Goal: Information Seeking & Learning: Learn about a topic

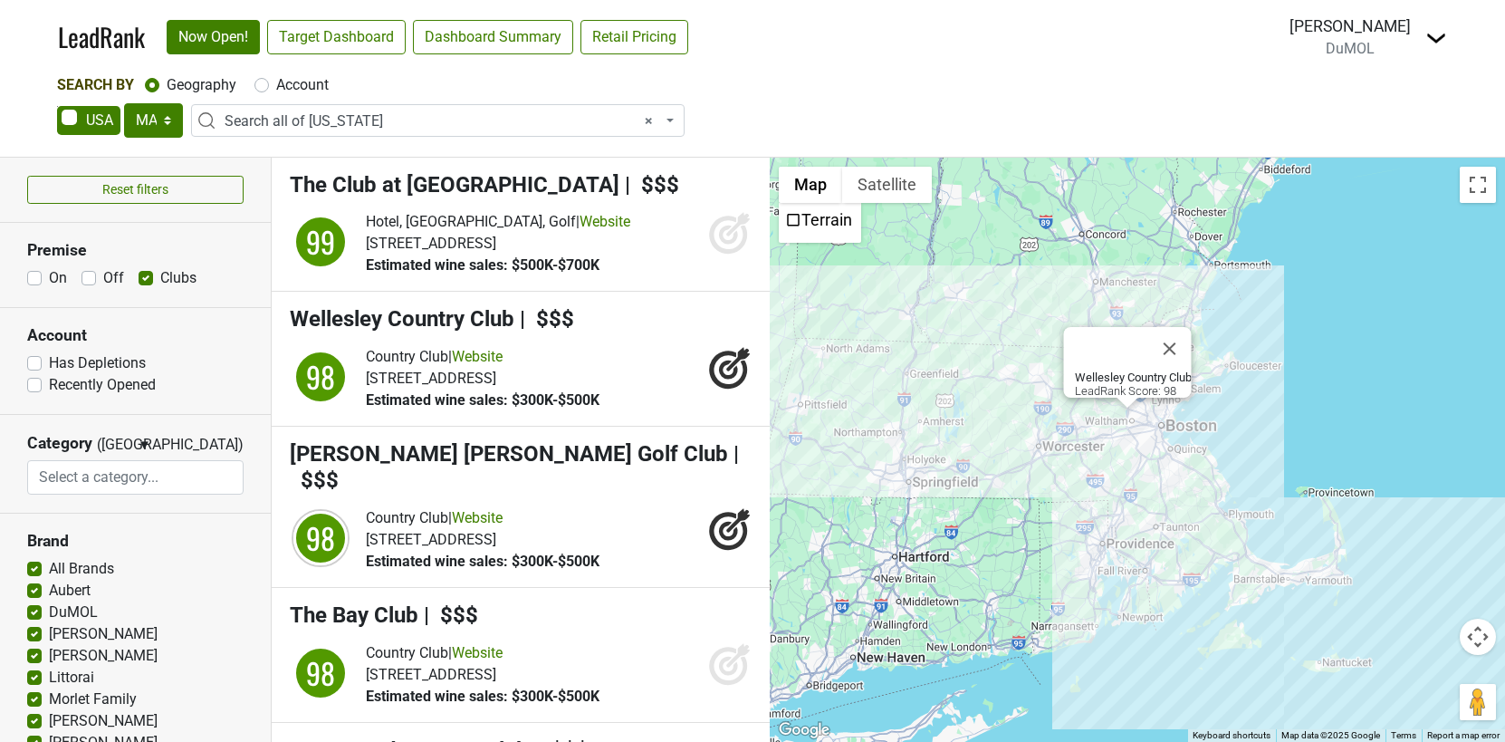
select select "MA"
select select "ALL_MA"
select select
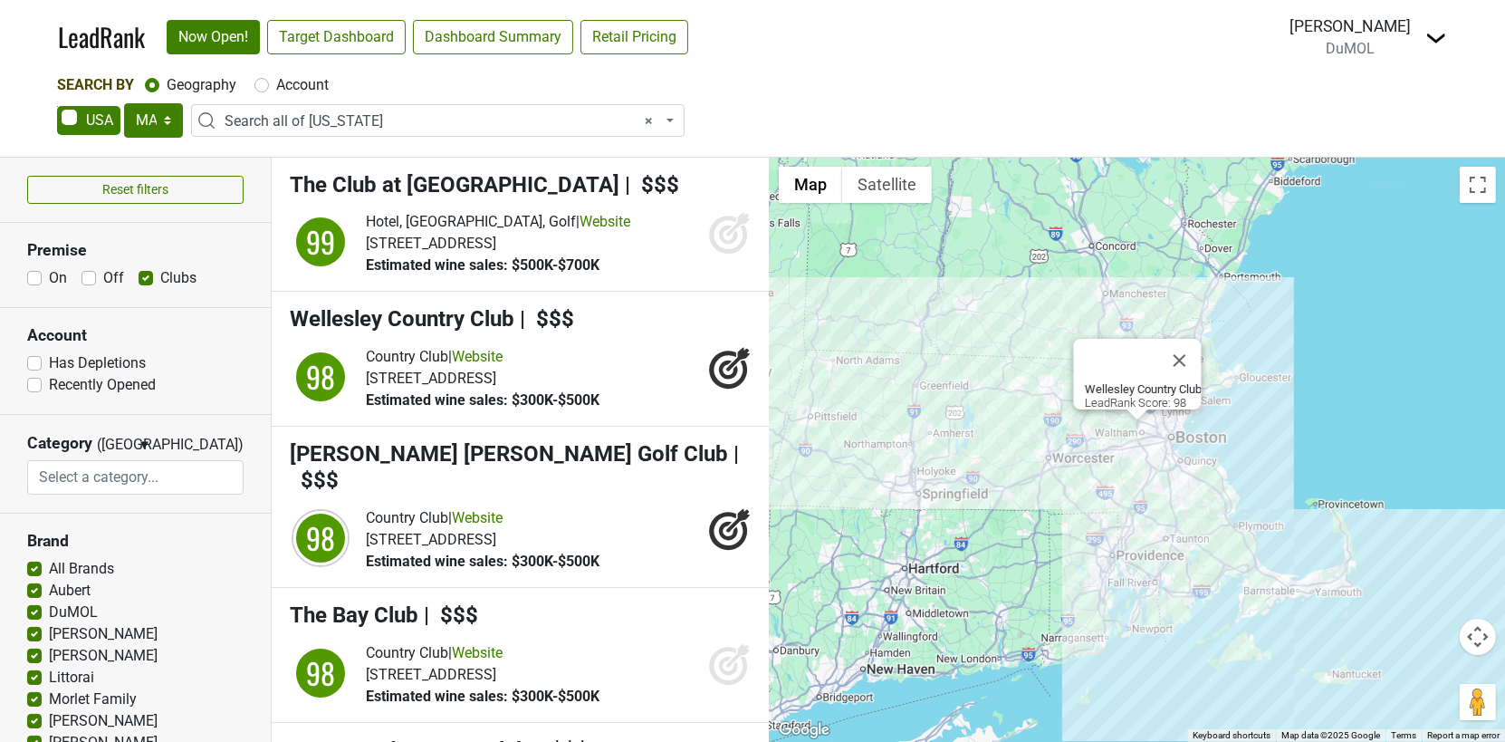
click at [49, 360] on label "Has Depletions" at bounding box center [97, 363] width 97 height 22
click at [32, 360] on input "Has Depletions" at bounding box center [34, 361] width 14 height 18
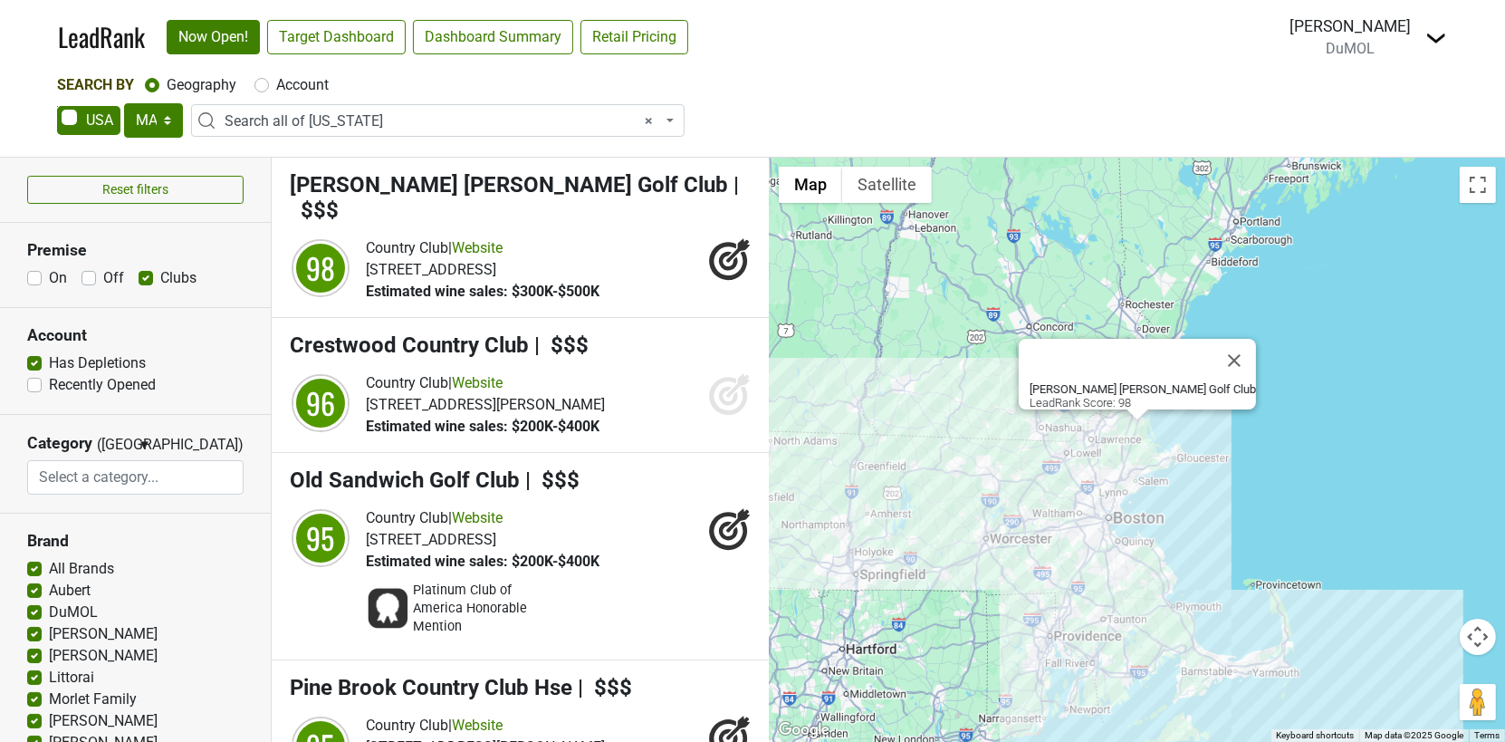
click at [586, 237] on div "Country Club | Website" at bounding box center [483, 248] width 234 height 22
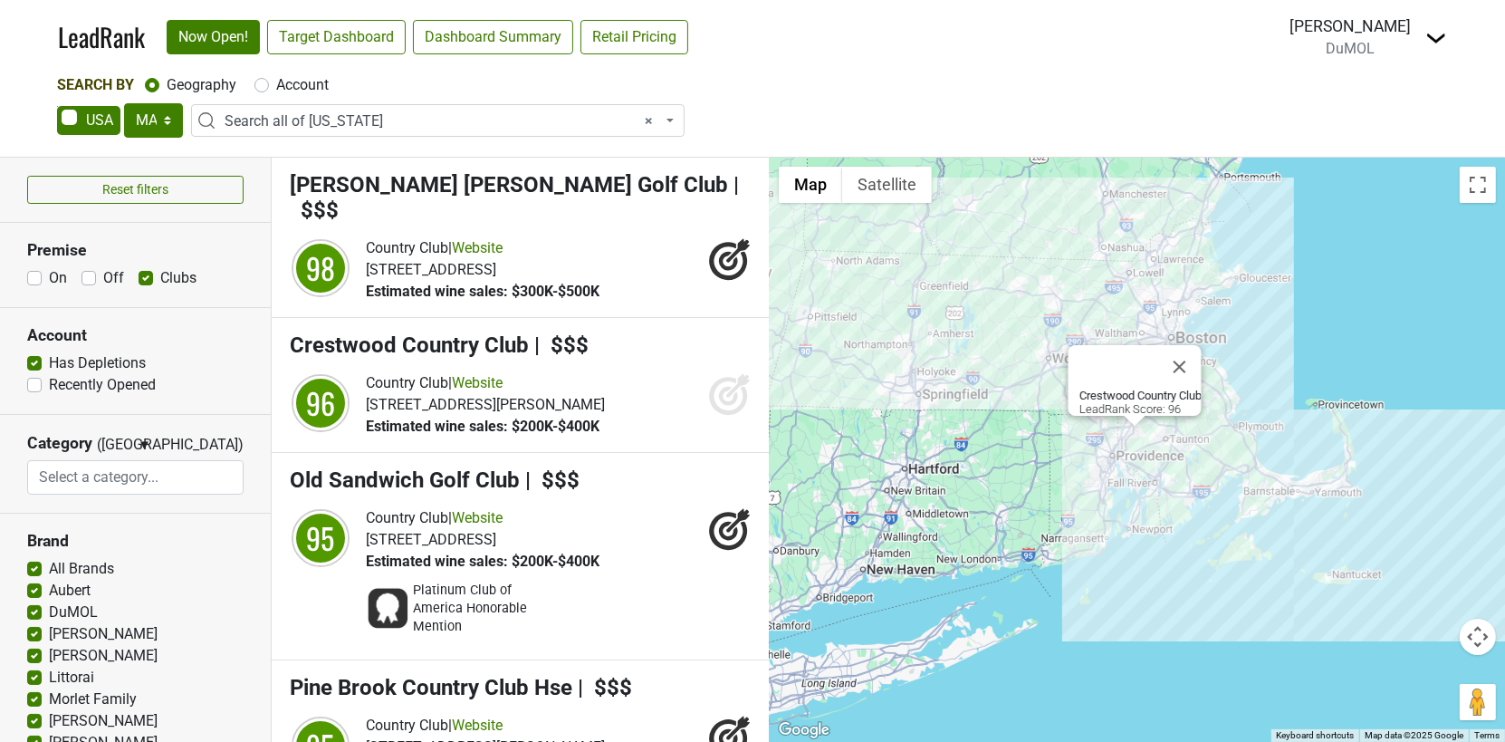
click at [613, 332] on h4 "Crestwood Country Club | $$$" at bounding box center [521, 345] width 462 height 26
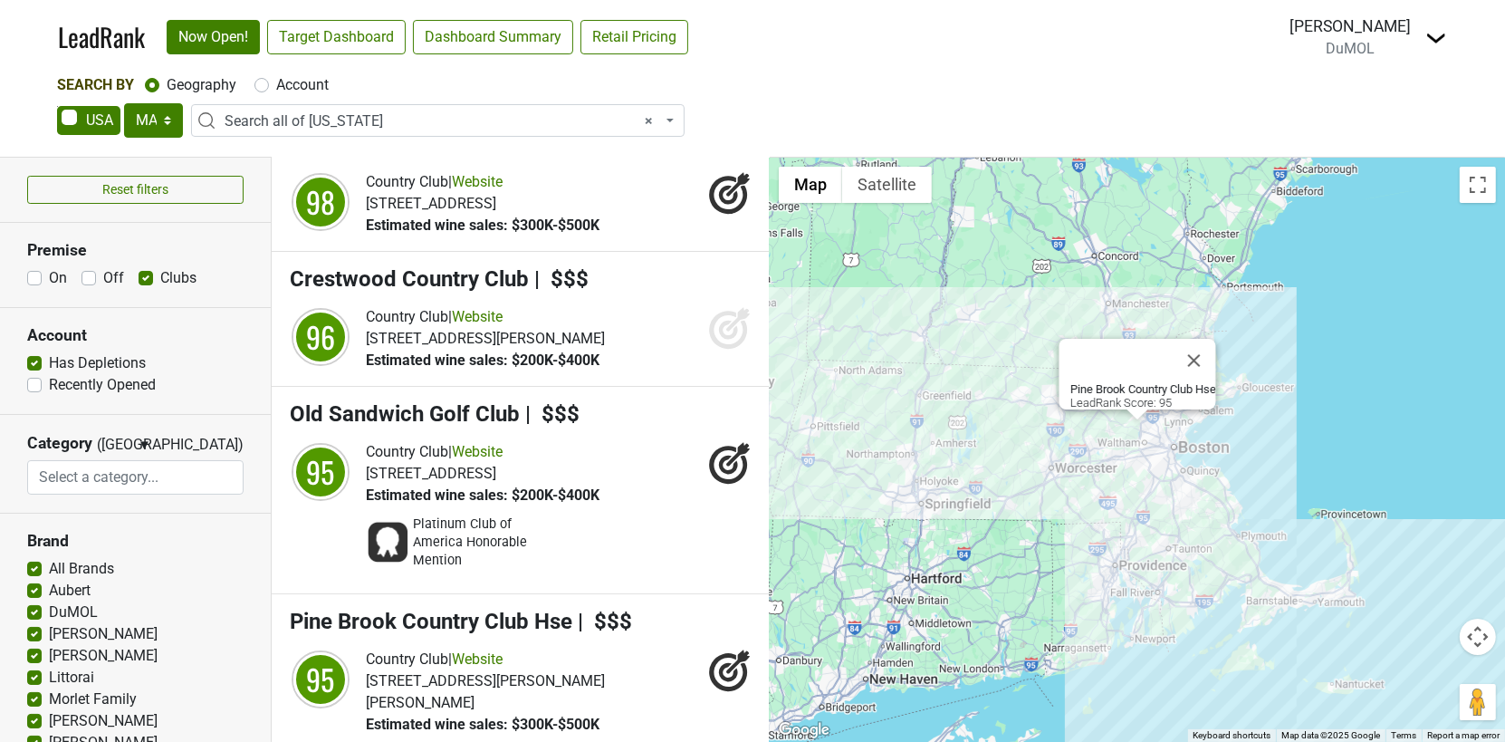
scroll to position [33, 0]
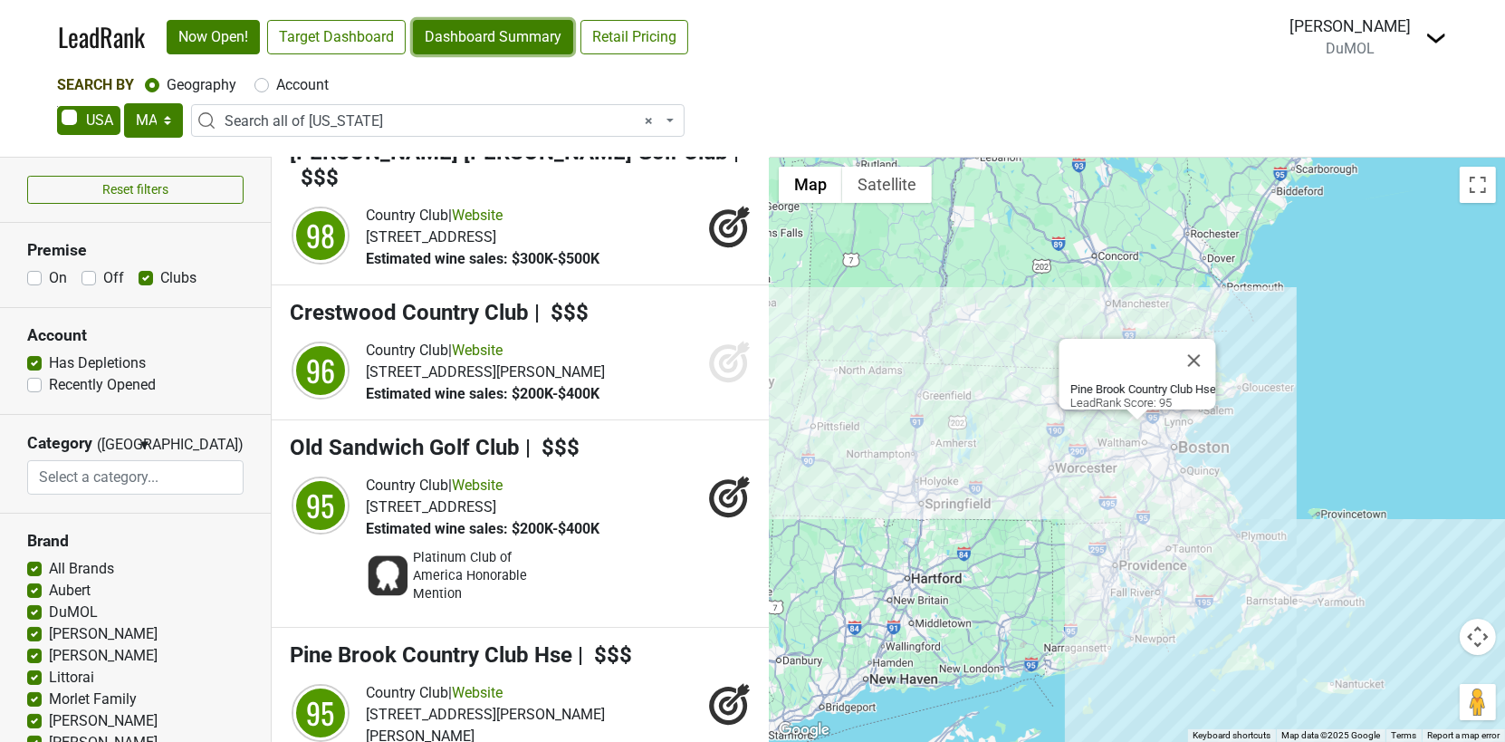
click at [504, 35] on link "Dashboard Summary" at bounding box center [493, 37] width 160 height 34
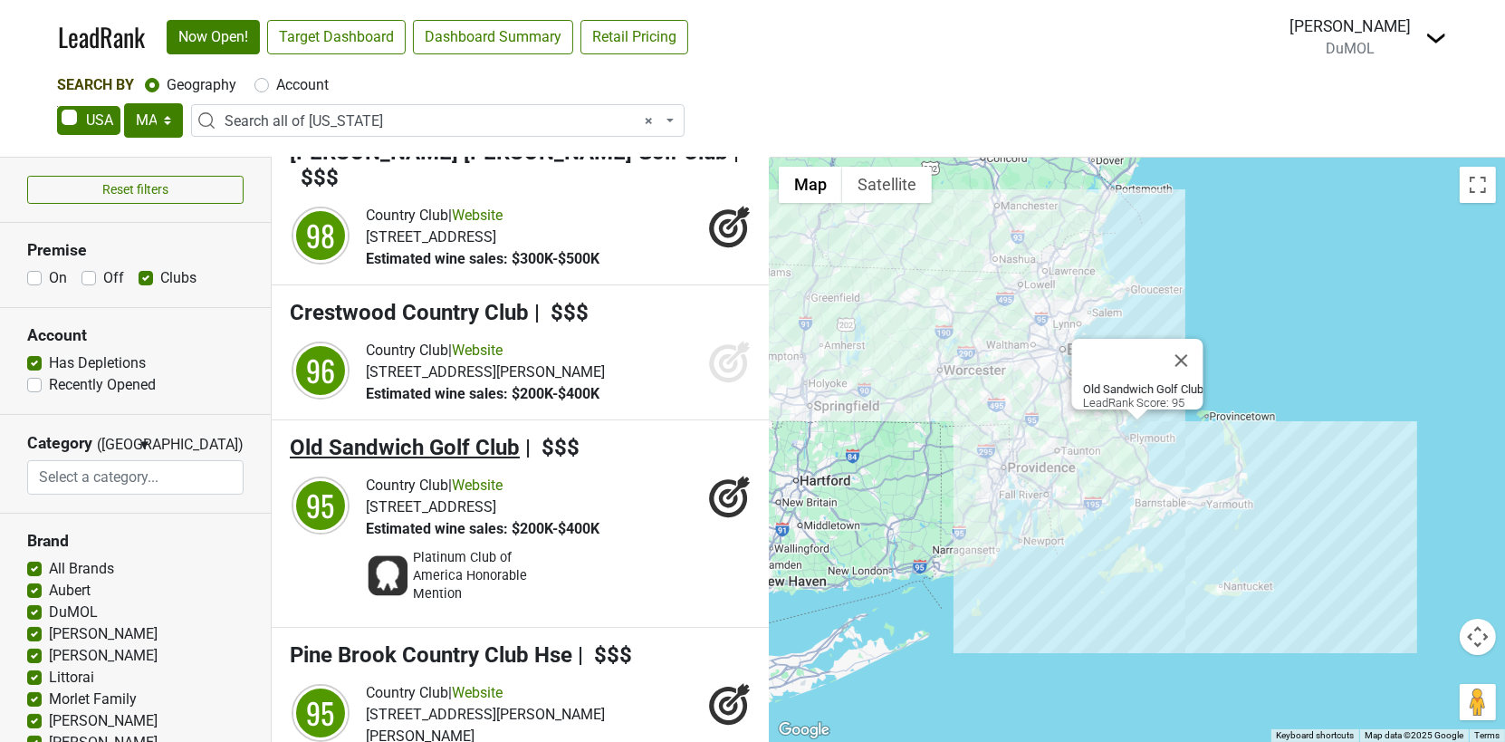
scroll to position [0, 0]
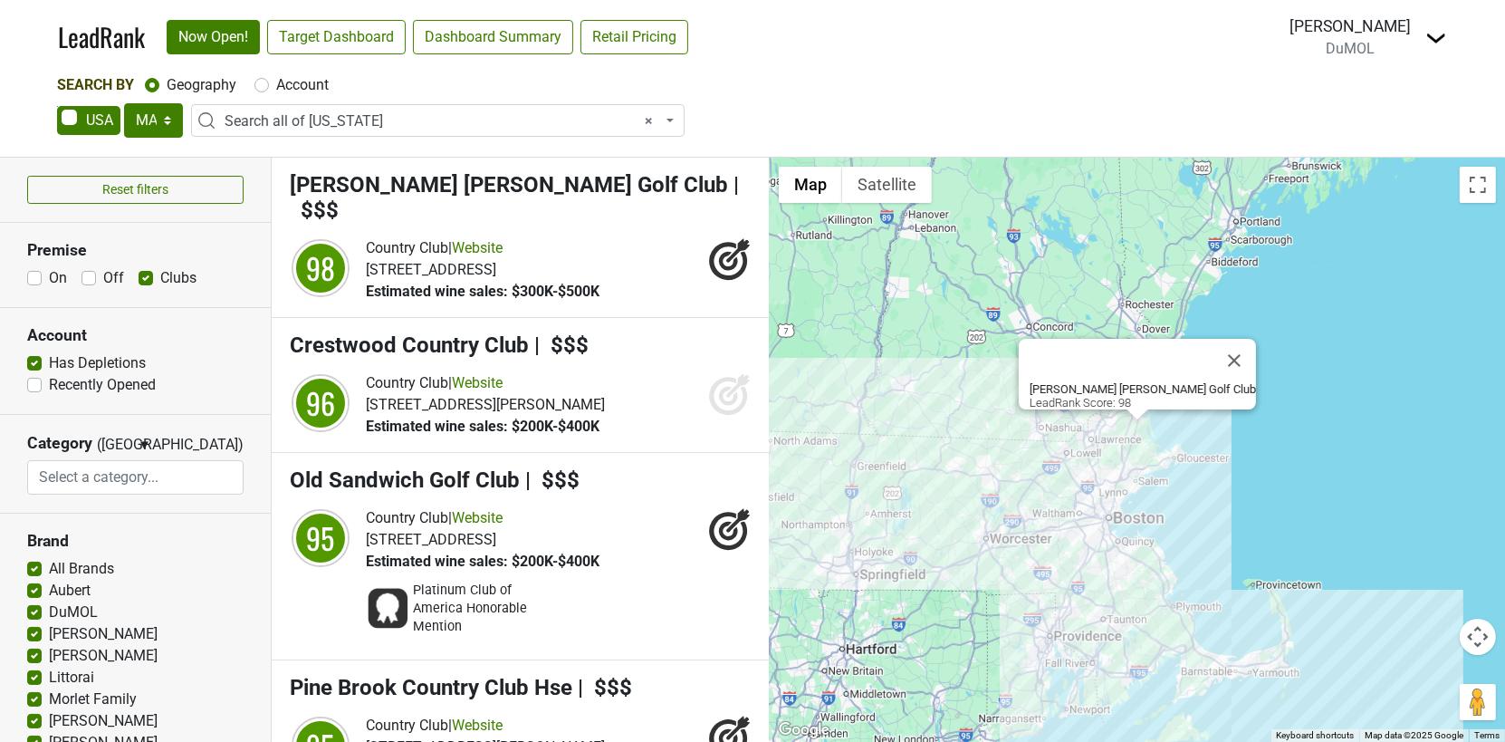
click at [49, 358] on label "Has Depletions" at bounding box center [97, 363] width 97 height 22
click at [34, 358] on input "Has Depletions" at bounding box center [34, 361] width 14 height 18
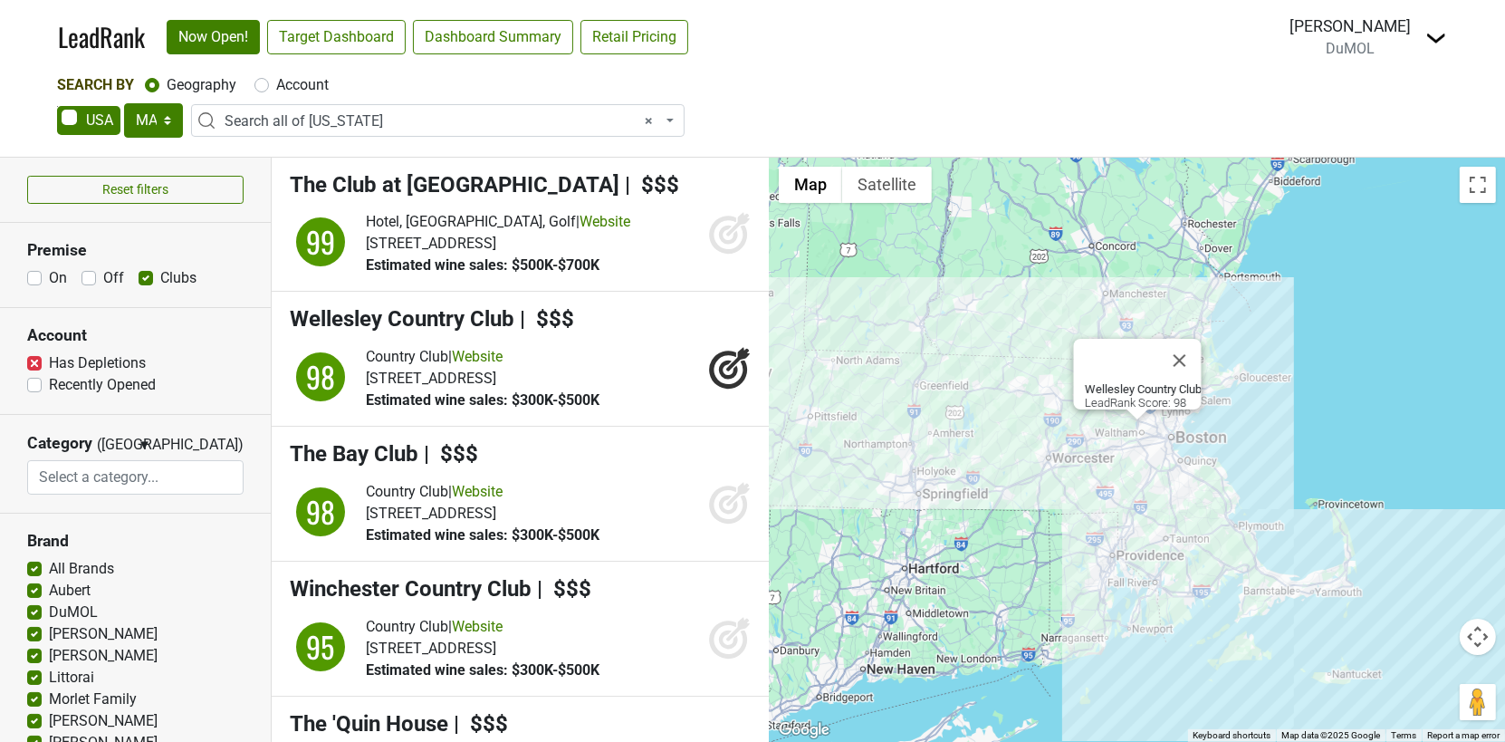
click at [49, 363] on label "Has Depletions" at bounding box center [97, 363] width 97 height 22
click at [36, 363] on input "Has Depletions" at bounding box center [34, 361] width 14 height 18
checkbox input "false"
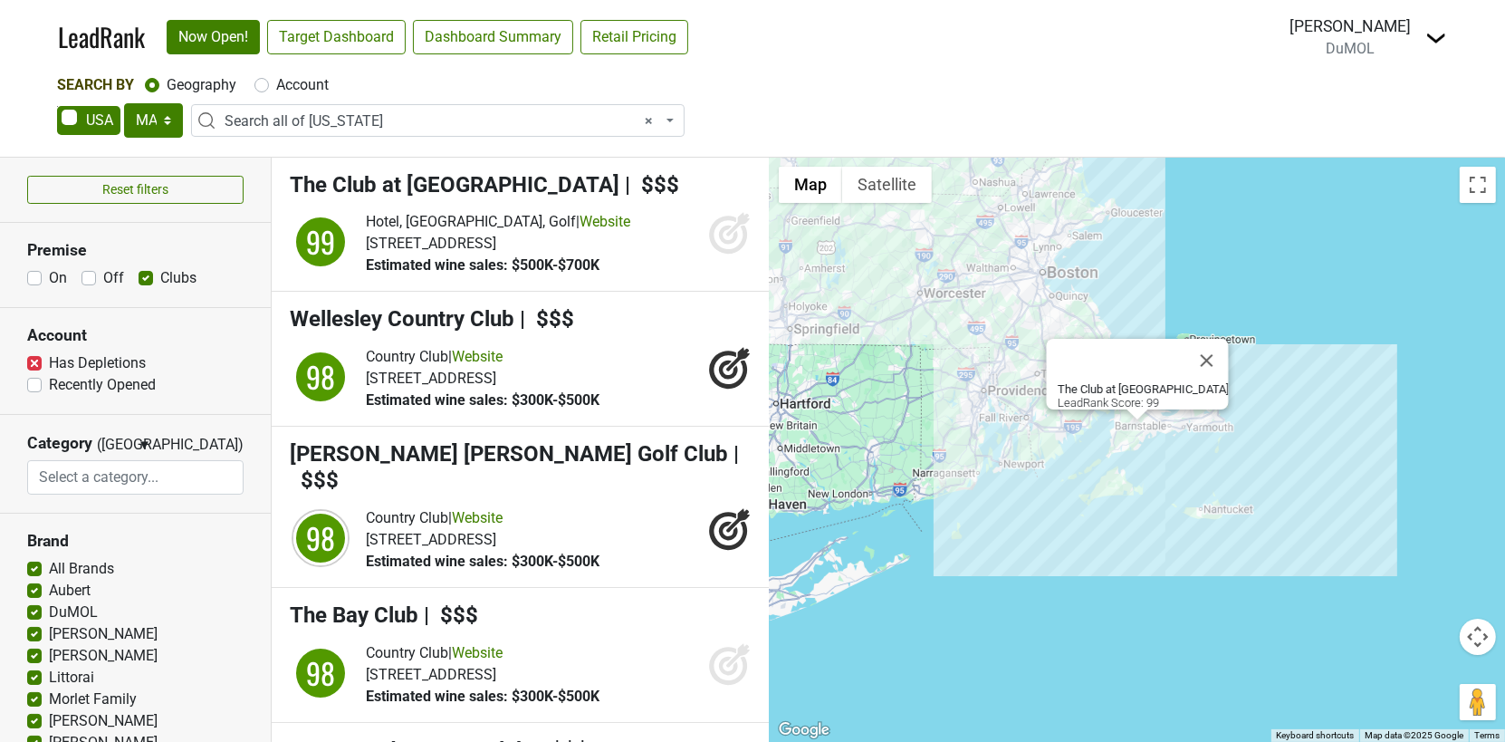
click at [357, 110] on span "× Search all of Massachusetts" at bounding box center [443, 121] width 437 height 22
type input "nantucket"
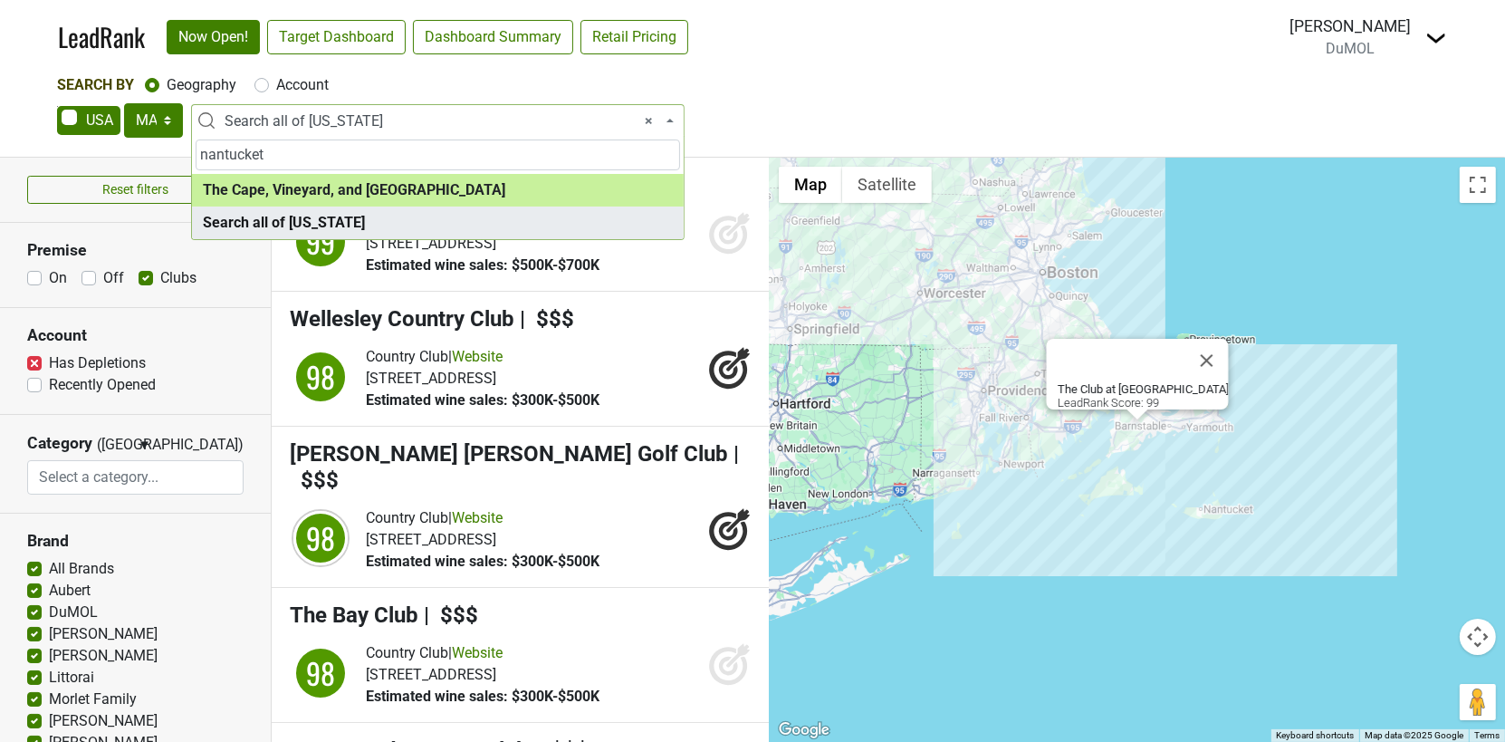
click at [355, 156] on input "nantucket" at bounding box center [438, 154] width 484 height 31
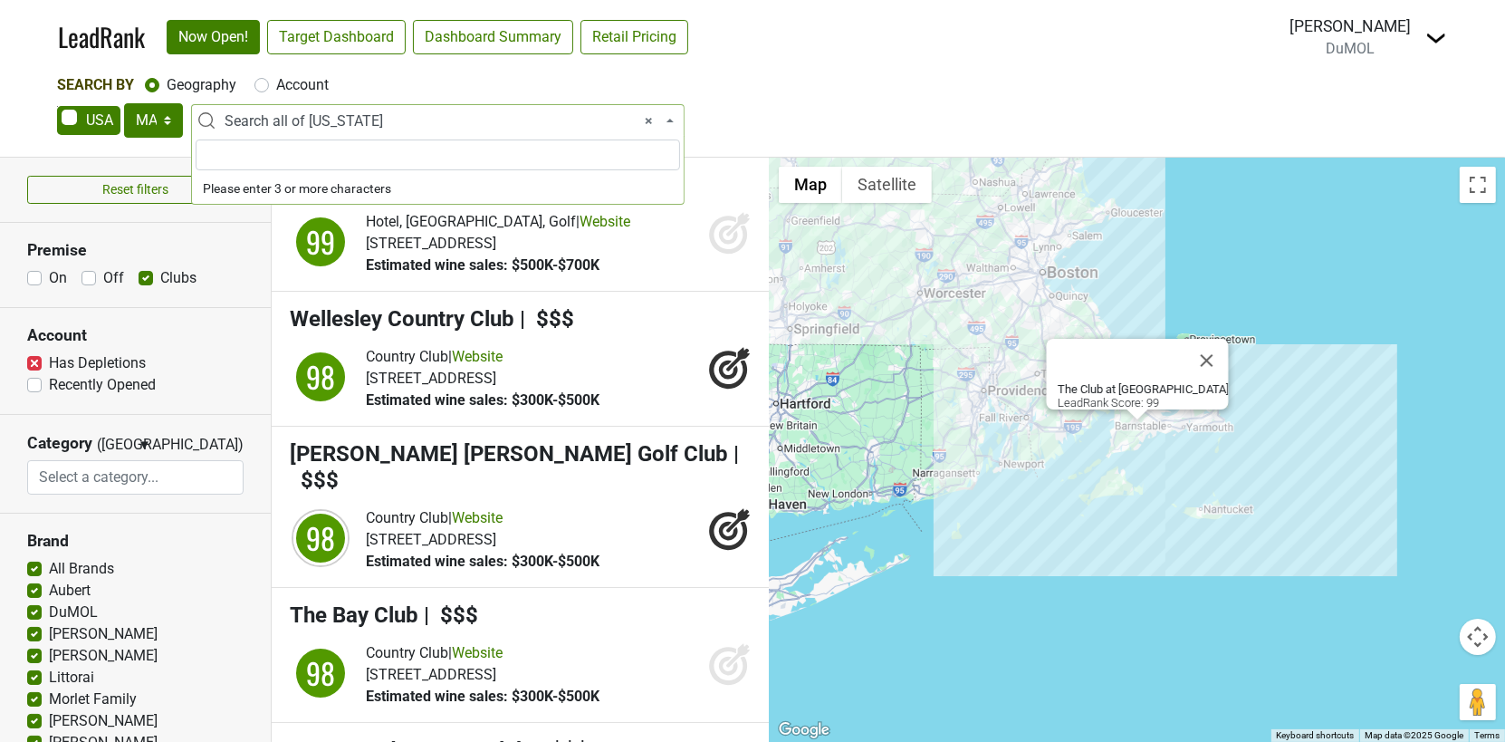
click at [790, 95] on div "Search By Geography Account" at bounding box center [752, 85] width 1391 height 22
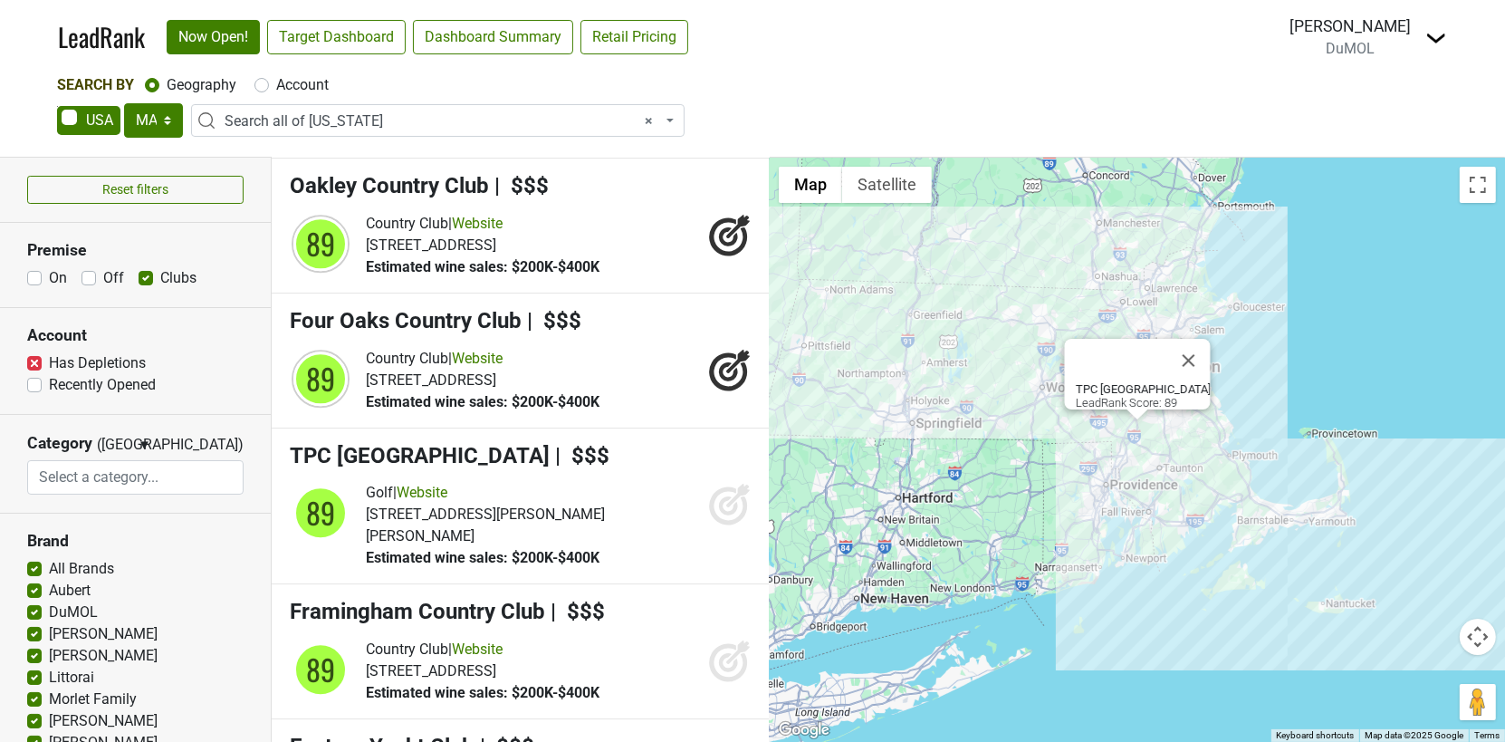
scroll to position [4521, 0]
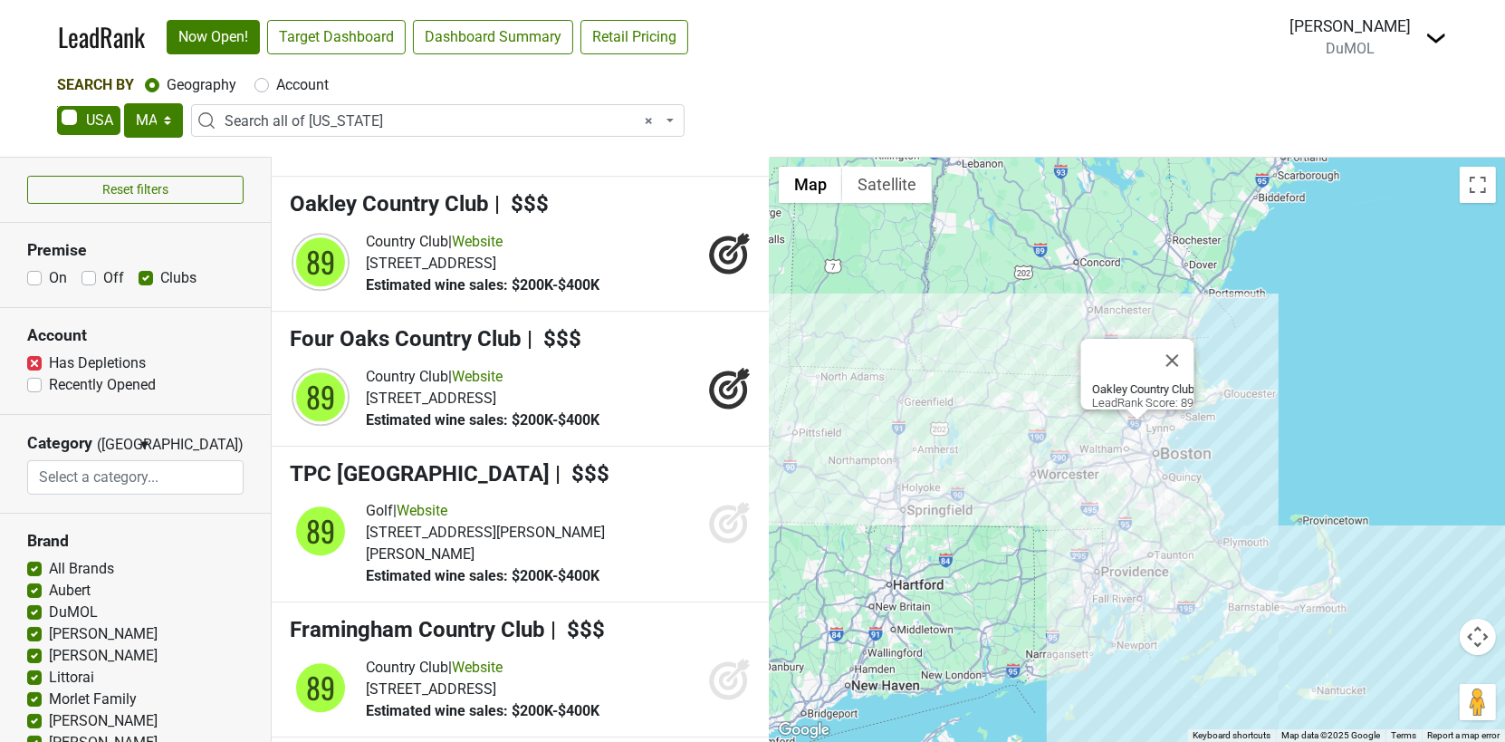
click at [276, 89] on label "Account" at bounding box center [302, 85] width 53 height 22
click at [264, 89] on input "Account" at bounding box center [261, 83] width 14 height 18
radio input "true"
select select
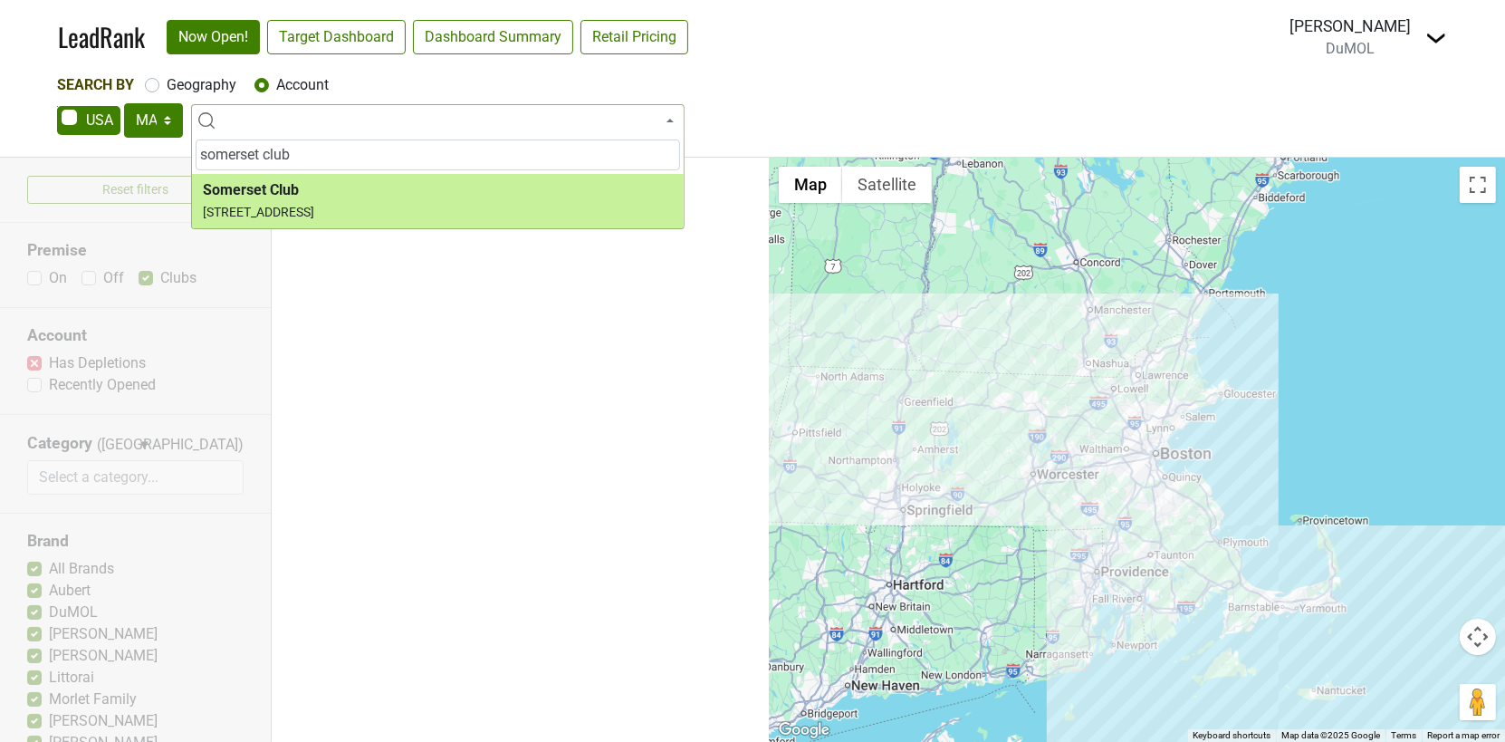
type input "somerset club"
select select "296365"
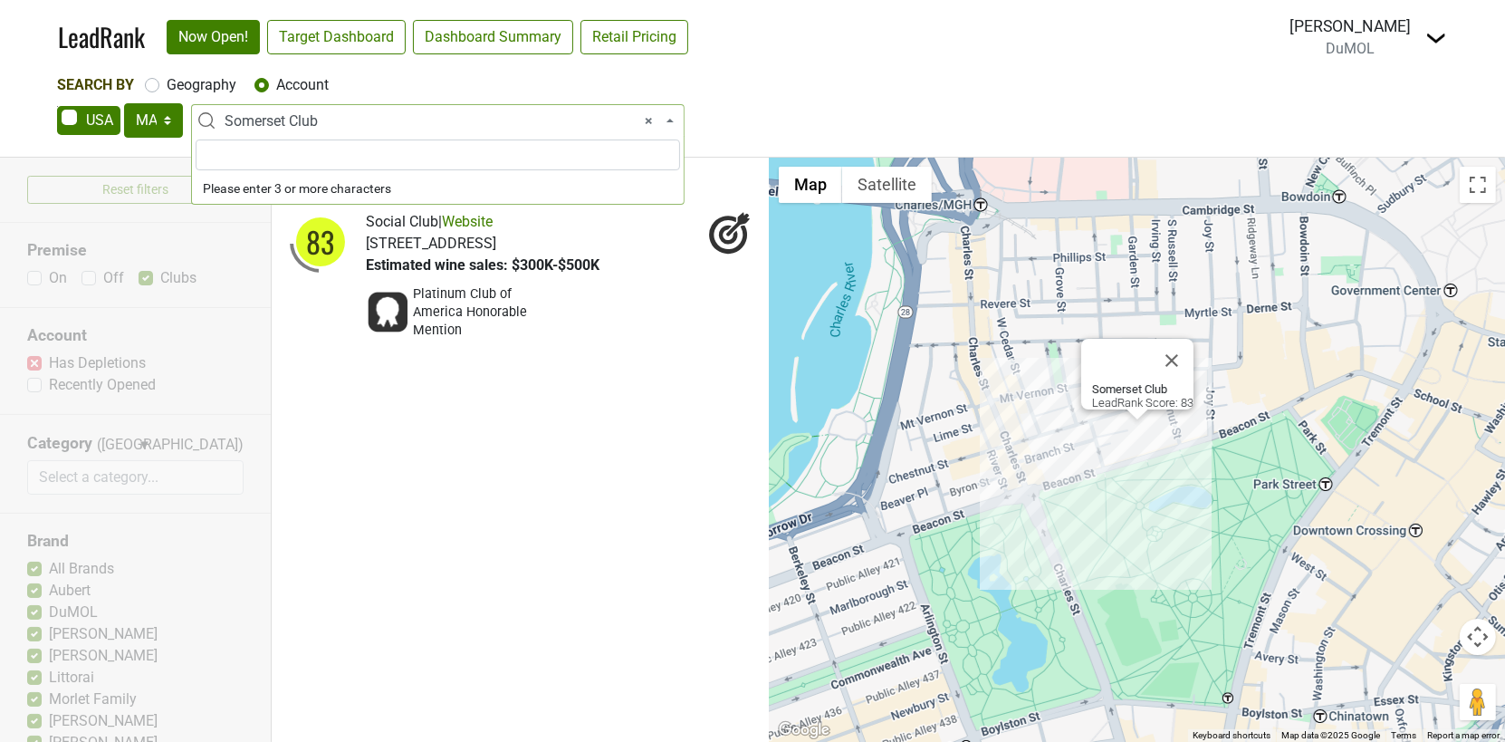
click at [324, 120] on span "× Somerset Club" at bounding box center [443, 121] width 437 height 22
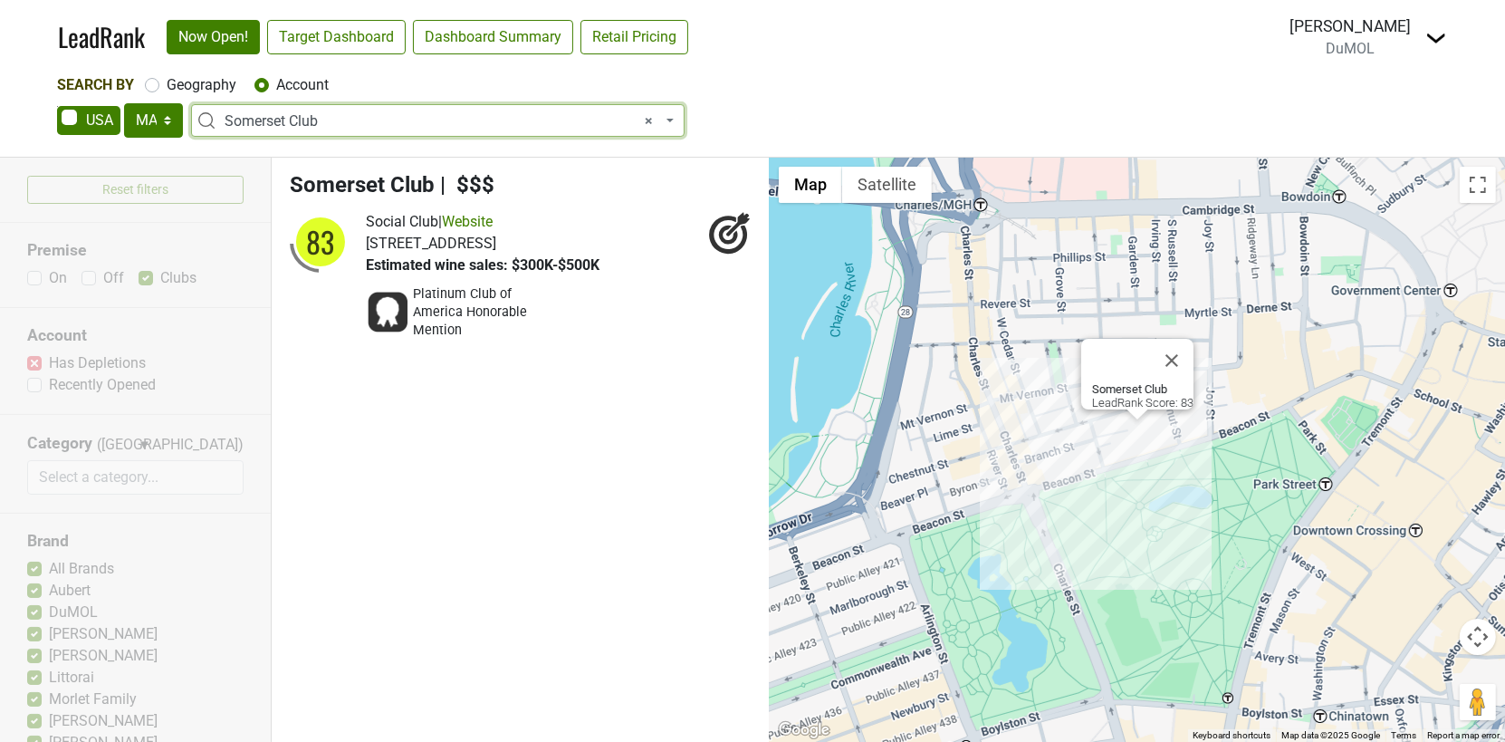
click at [324, 120] on span "× Somerset Club" at bounding box center [443, 121] width 437 height 22
click at [352, 113] on span "× Somerset Club" at bounding box center [443, 121] width 437 height 22
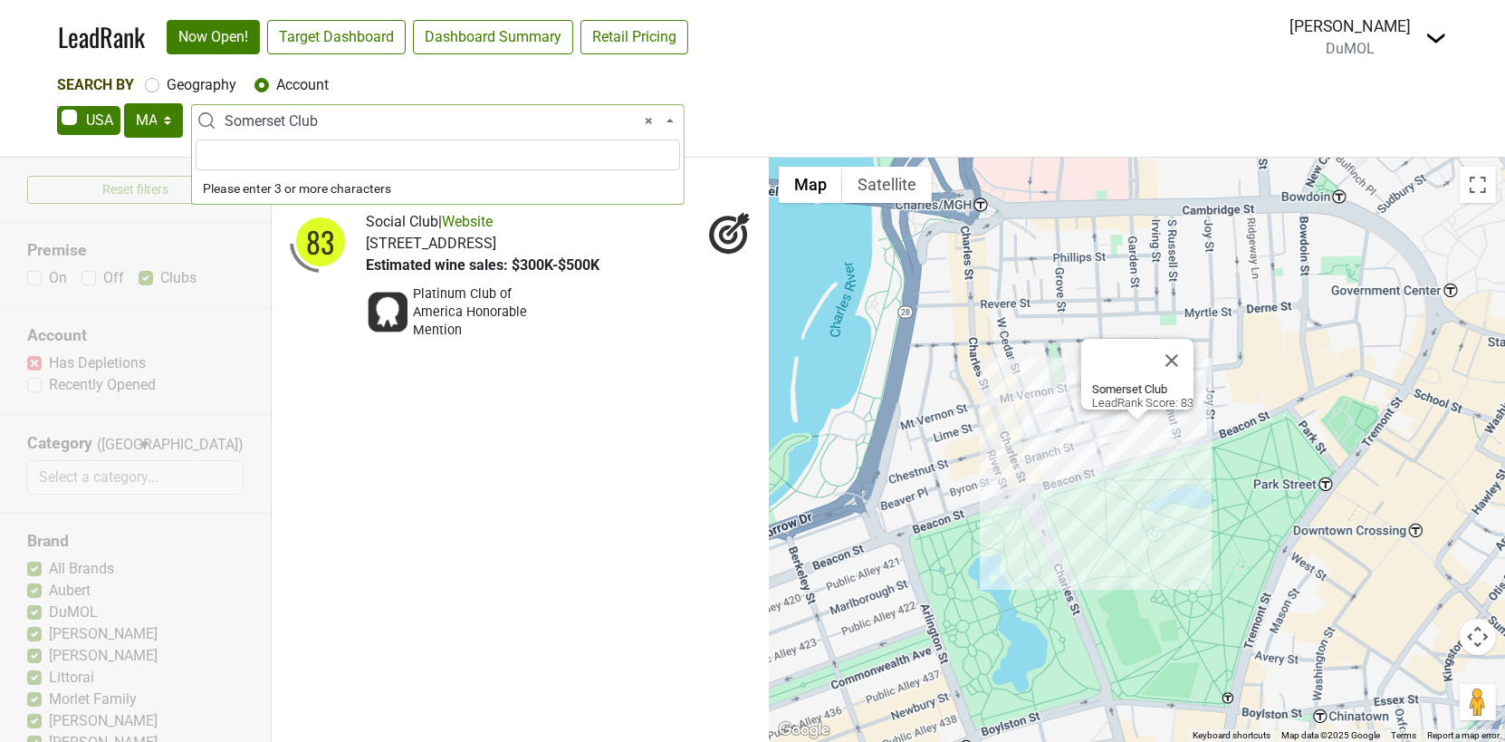
click at [352, 113] on span "× Somerset Club" at bounding box center [443, 121] width 437 height 22
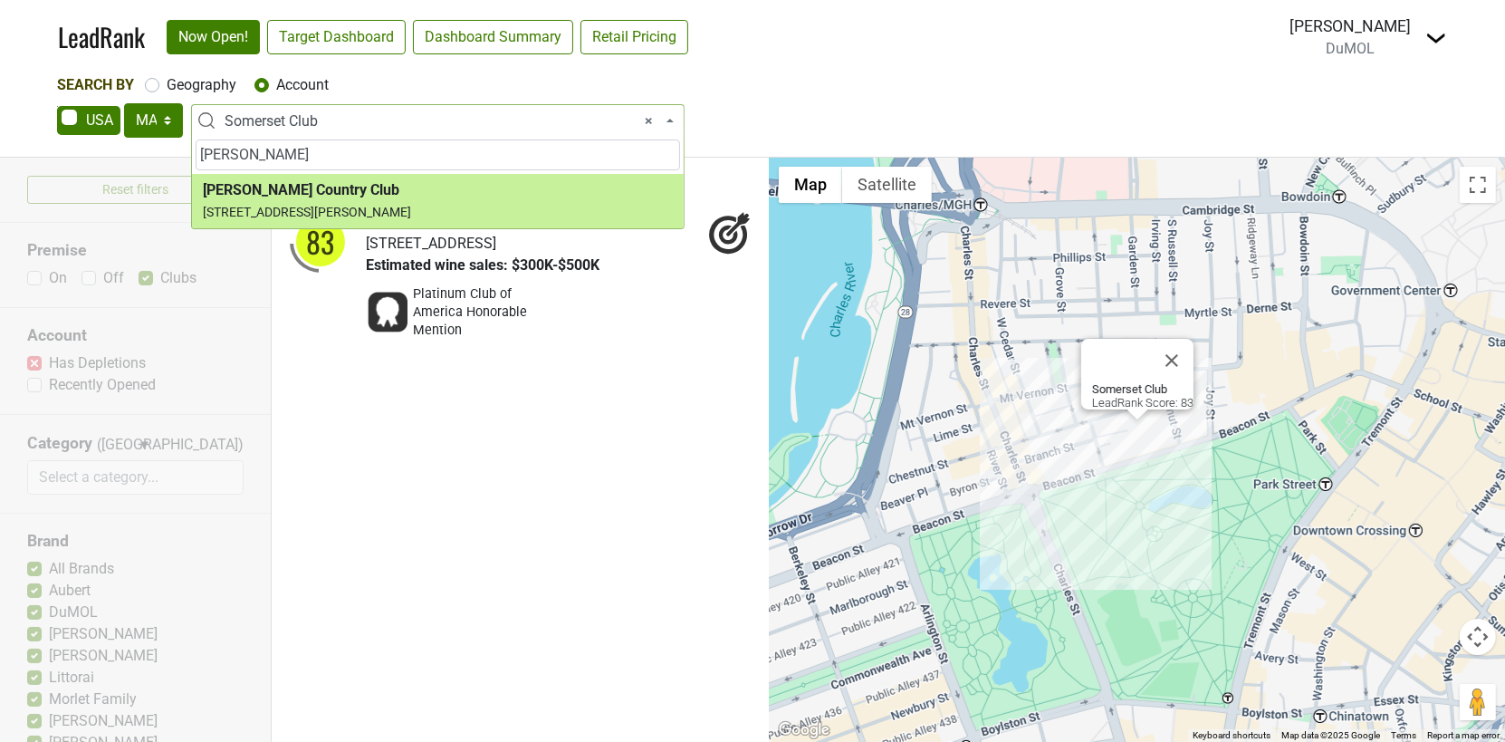
type input "tedesco"
select select "294918"
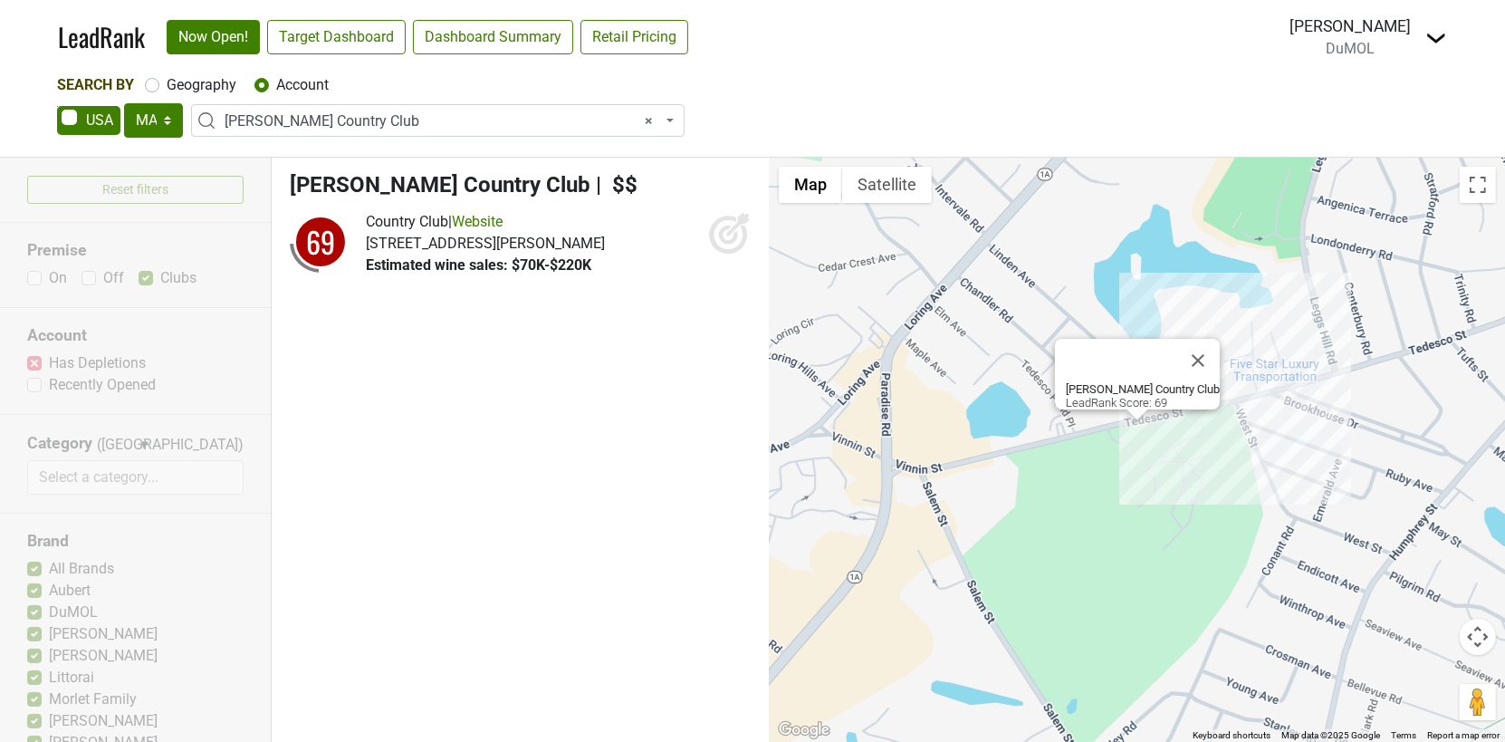
click at [379, 116] on span "× Tedesco Country Club" at bounding box center [443, 121] width 437 height 22
select select
click at [167, 79] on label "Geography" at bounding box center [202, 85] width 70 height 22
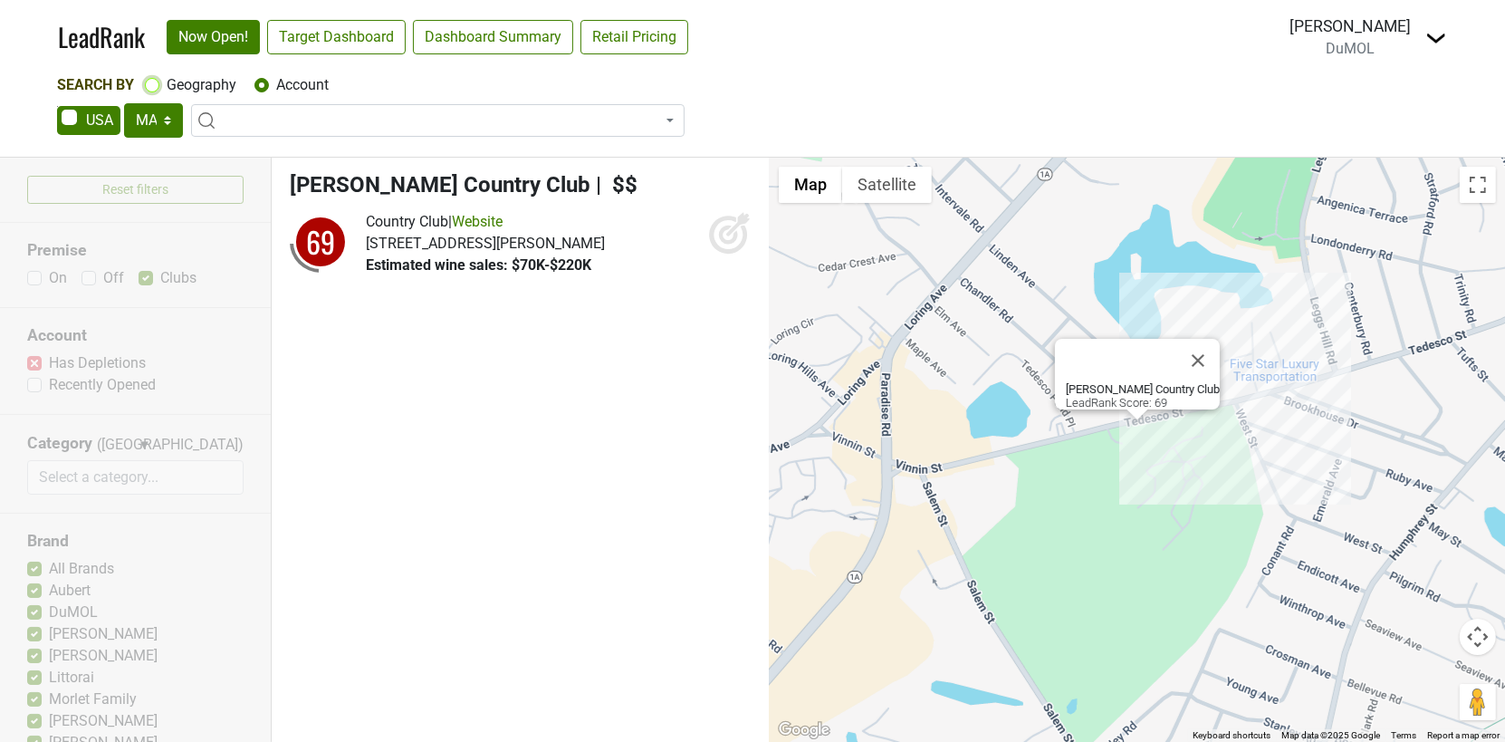
click at [153, 79] on input "Geography" at bounding box center [152, 83] width 14 height 18
radio input "true"
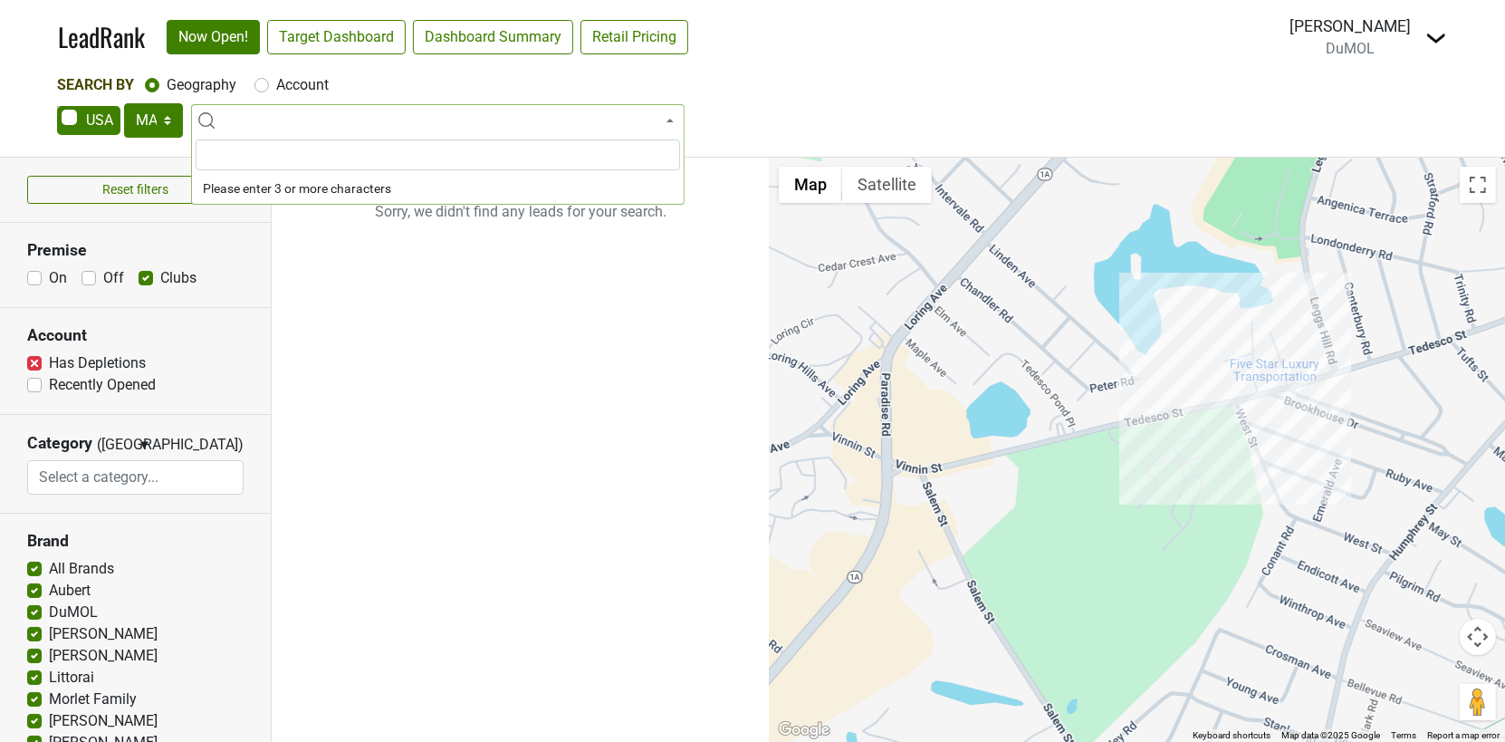
click at [756, 90] on div "Search By Geography Account" at bounding box center [752, 85] width 1391 height 22
click at [160, 273] on label "Clubs" at bounding box center [178, 278] width 36 height 22
click at [142, 273] on input "Clubs" at bounding box center [146, 276] width 14 height 18
click at [160, 273] on label "Clubs" at bounding box center [178, 278] width 36 height 22
click at [143, 273] on input "Clubs" at bounding box center [146, 276] width 14 height 18
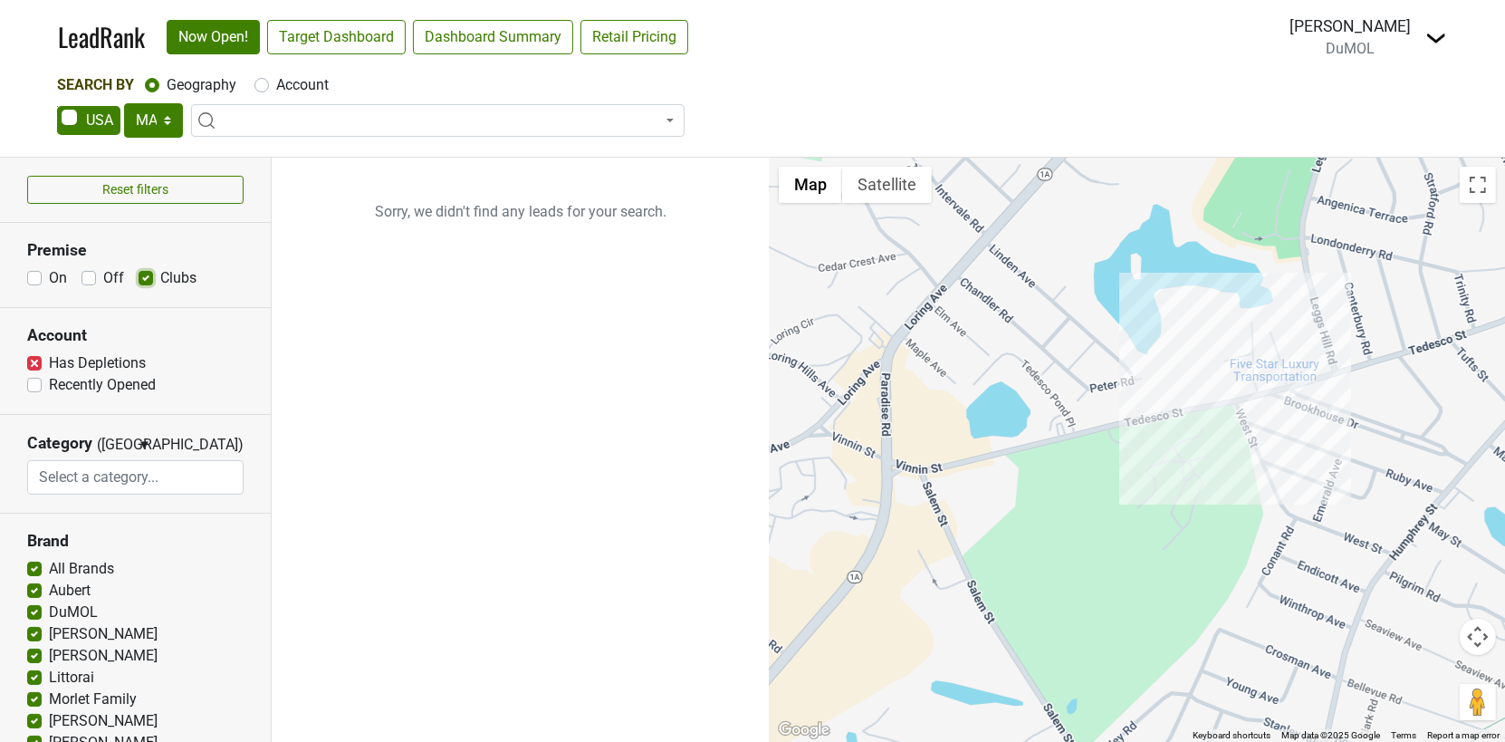
checkbox input "true"
click at [325, 117] on span at bounding box center [438, 120] width 494 height 33
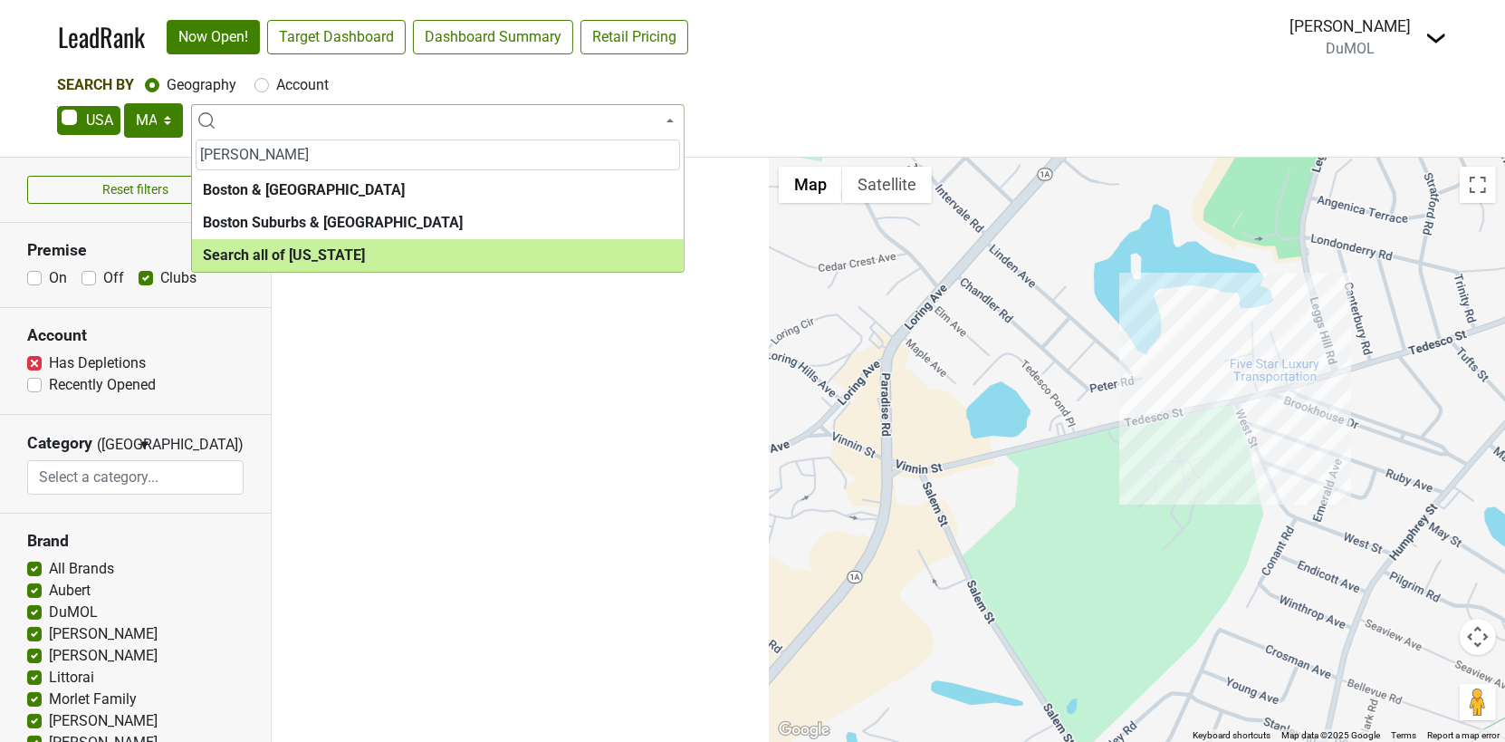
type input "bost"
select select "ALL_MA"
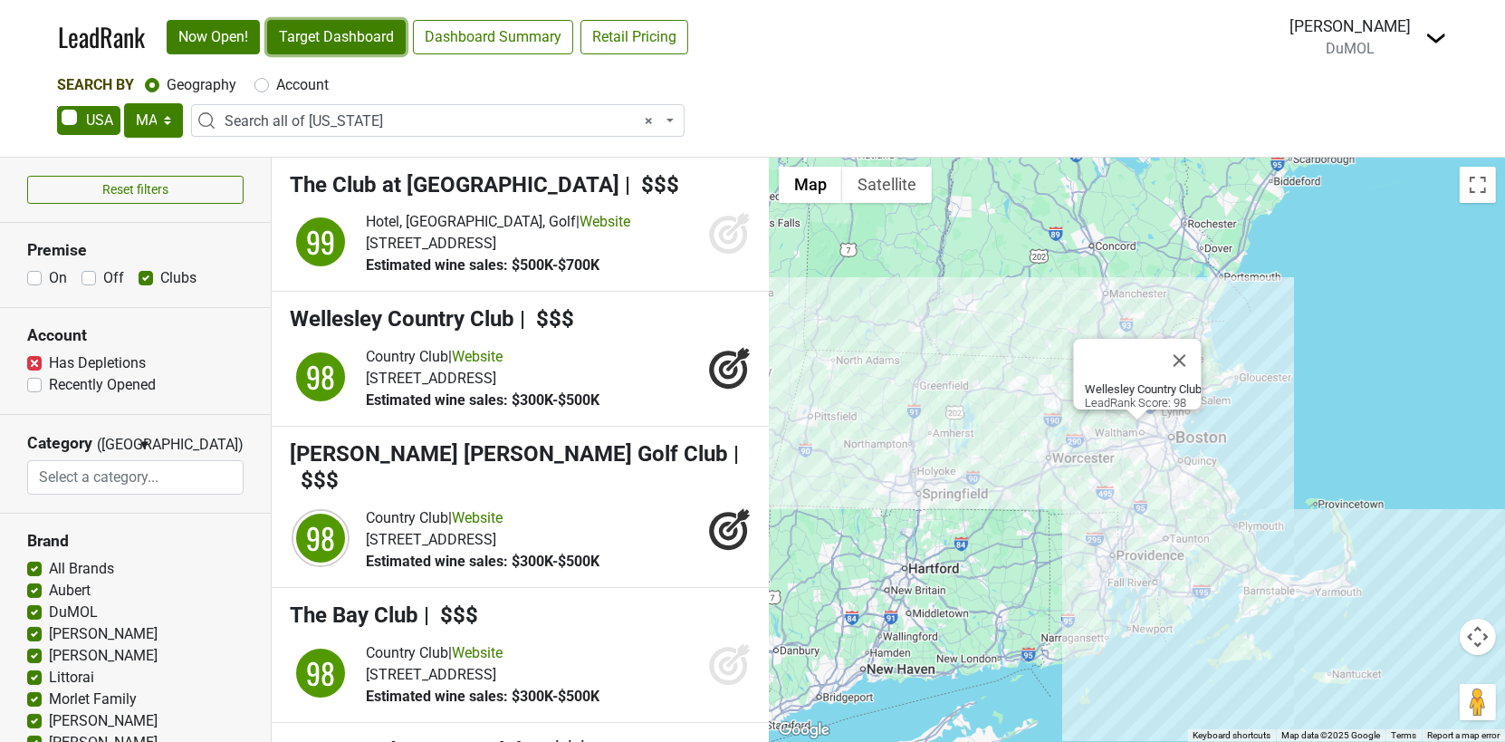
click at [361, 48] on link "Target Dashboard" at bounding box center [336, 37] width 139 height 34
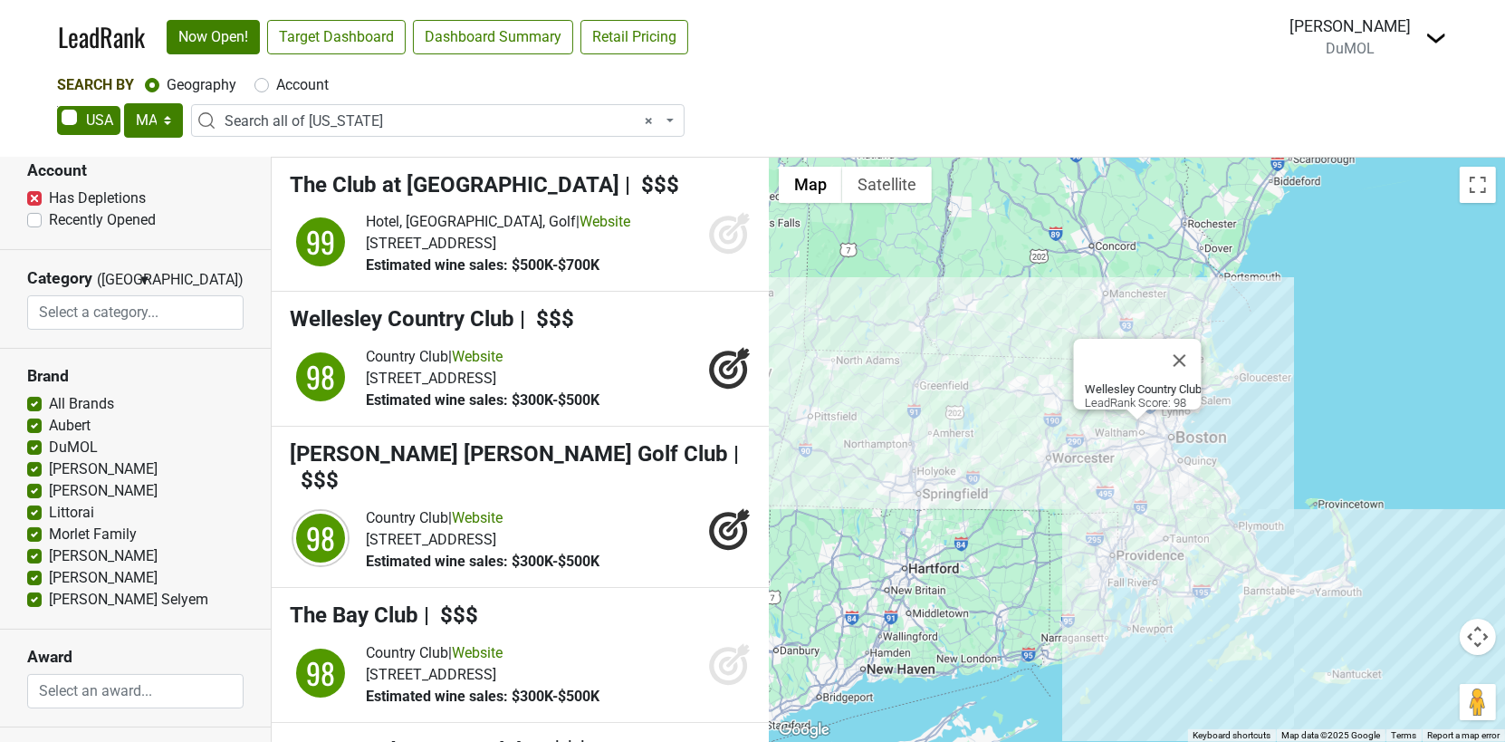
scroll to position [355, 0]
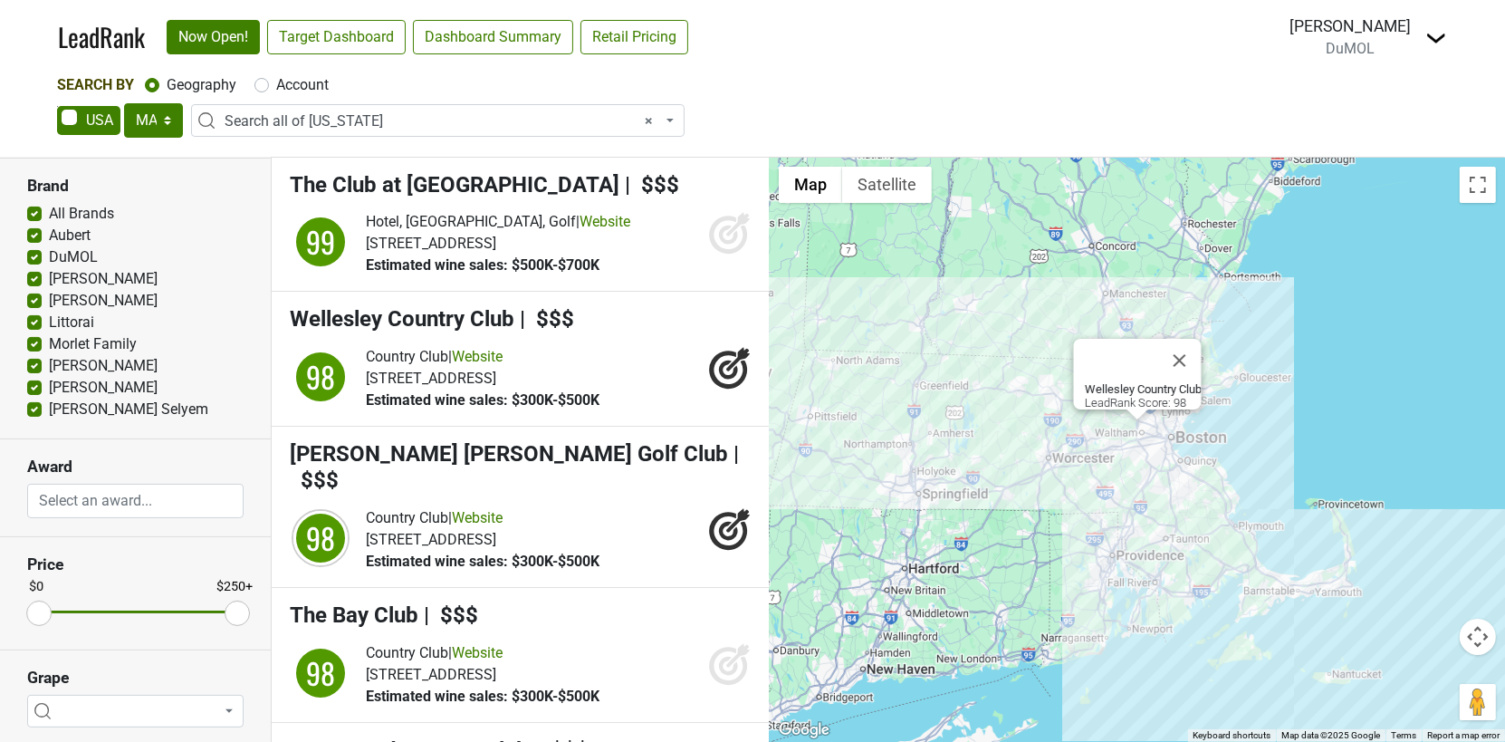
click at [161, 493] on input "search" at bounding box center [136, 500] width 216 height 34
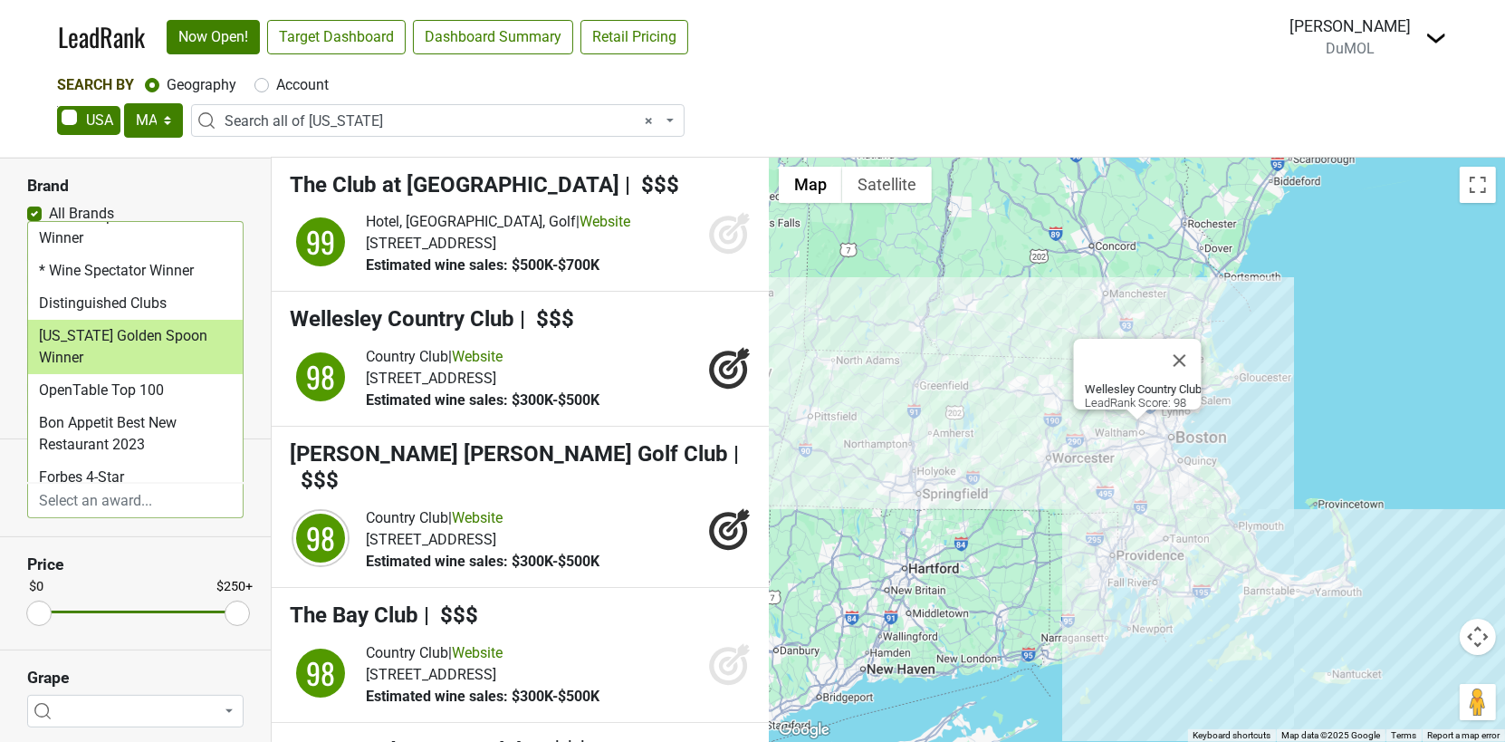
scroll to position [362, 0]
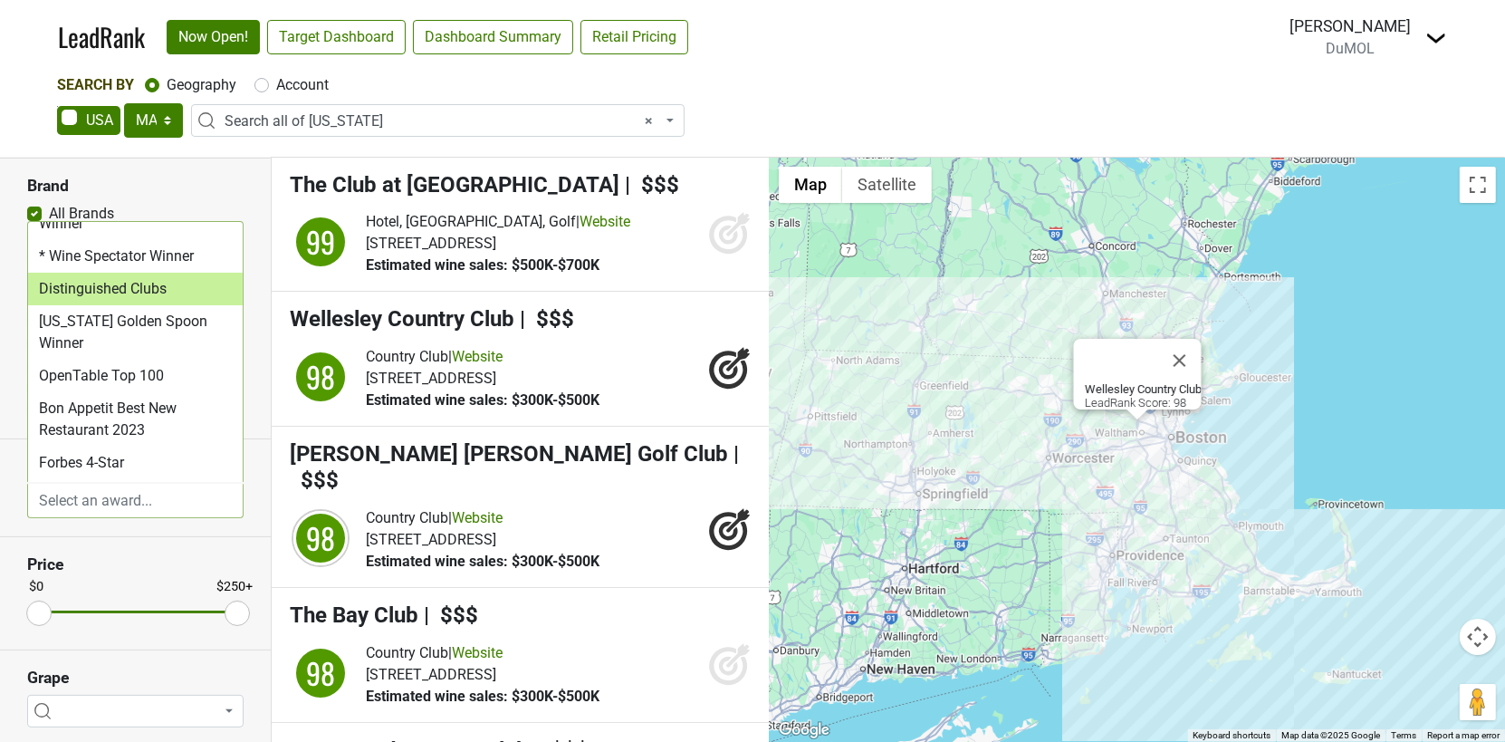
select select "Distinguished Clubs"
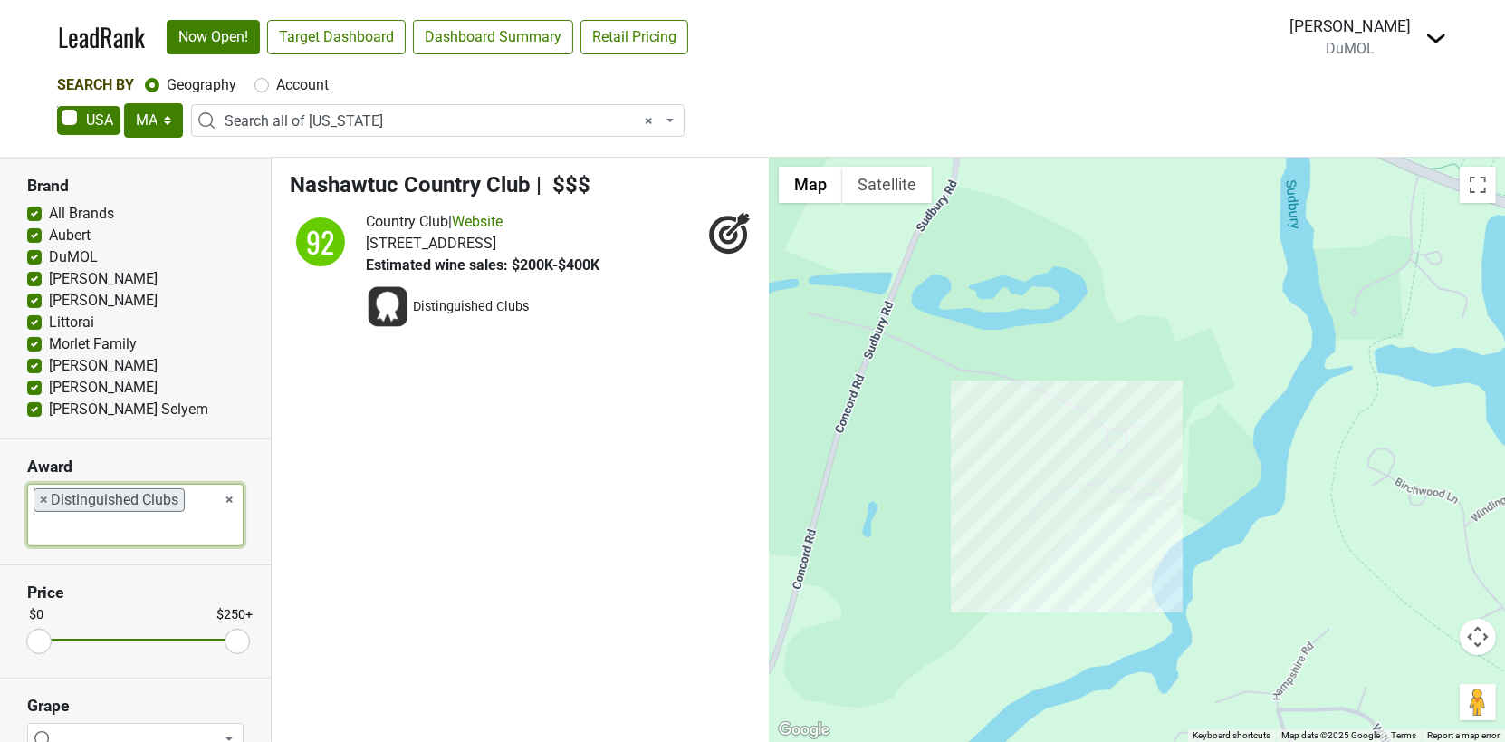
click at [199, 527] on ul "× × Distinguished Clubs" at bounding box center [135, 514] width 215 height 61
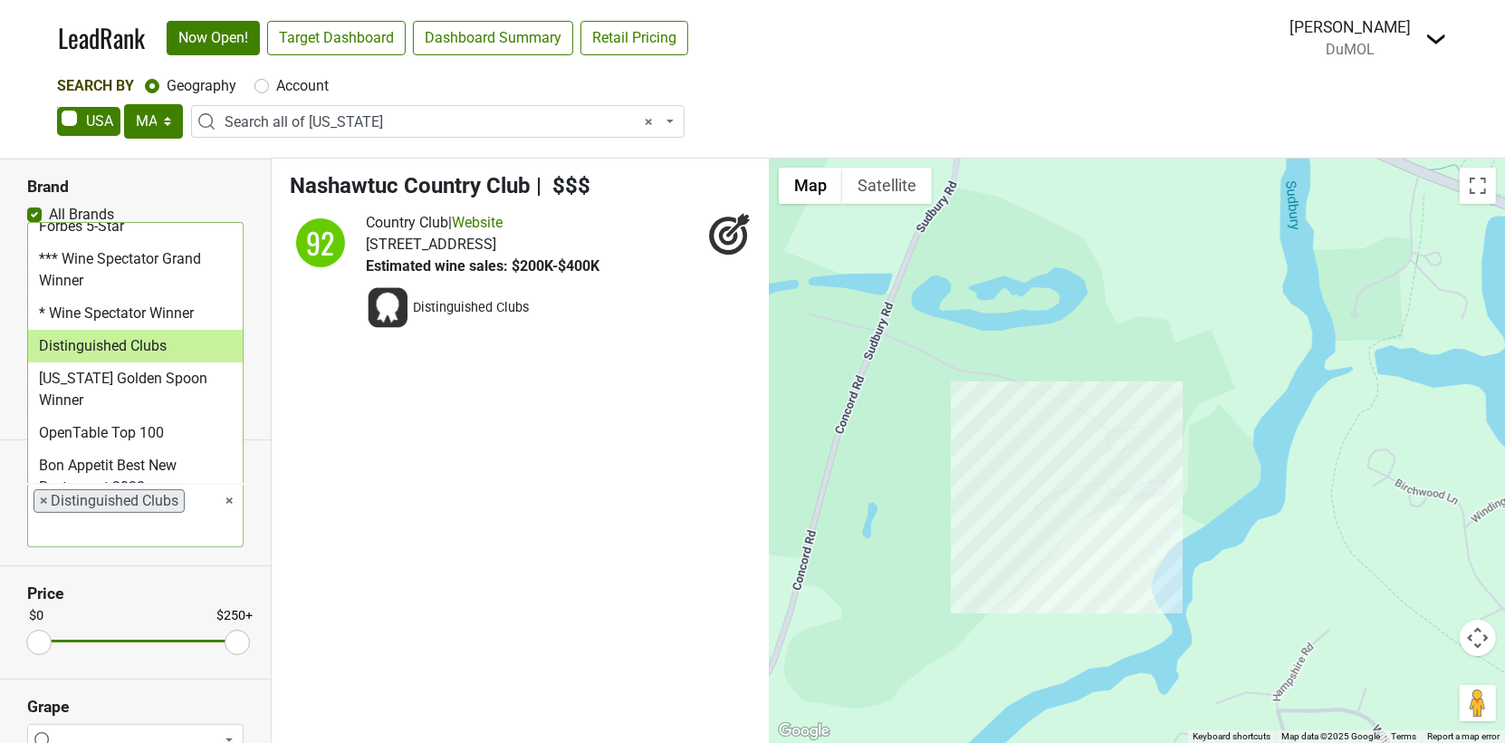
scroll to position [309, 0]
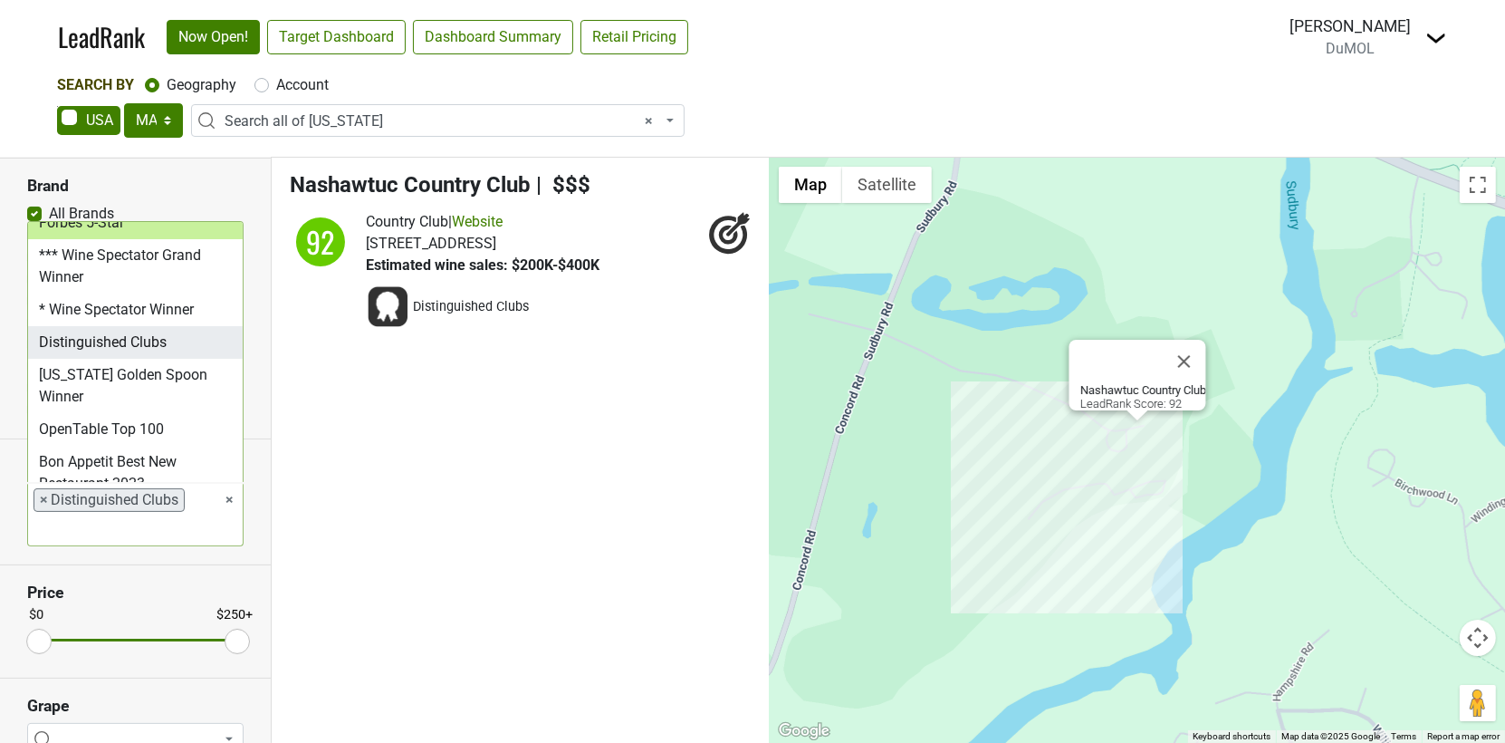
click at [128, 195] on section "Brand All Brands Aubert DuMOL Kistler Kosta Browne Littorai Ramey" at bounding box center [135, 298] width 271 height 281
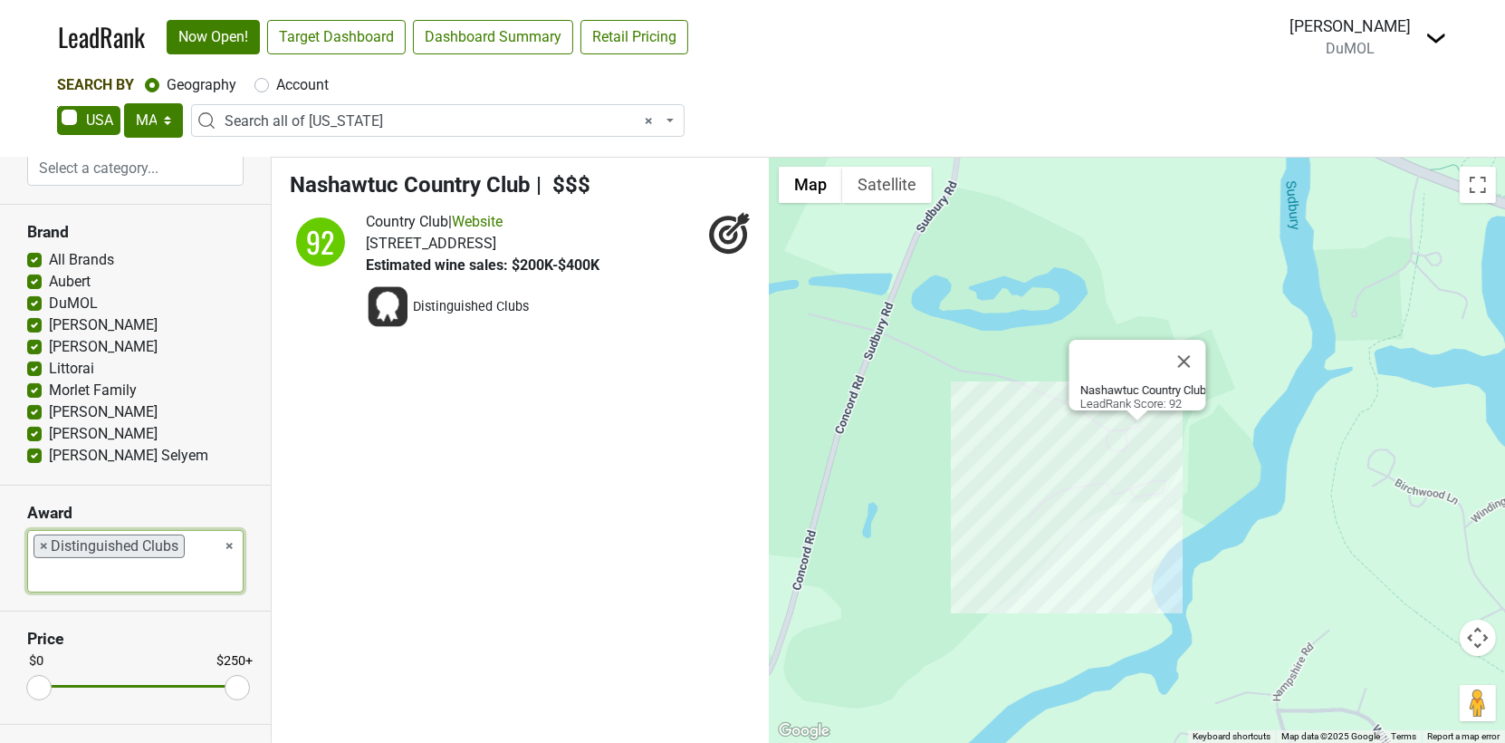
click at [43, 541] on span "×" at bounding box center [44, 546] width 8 height 22
select select
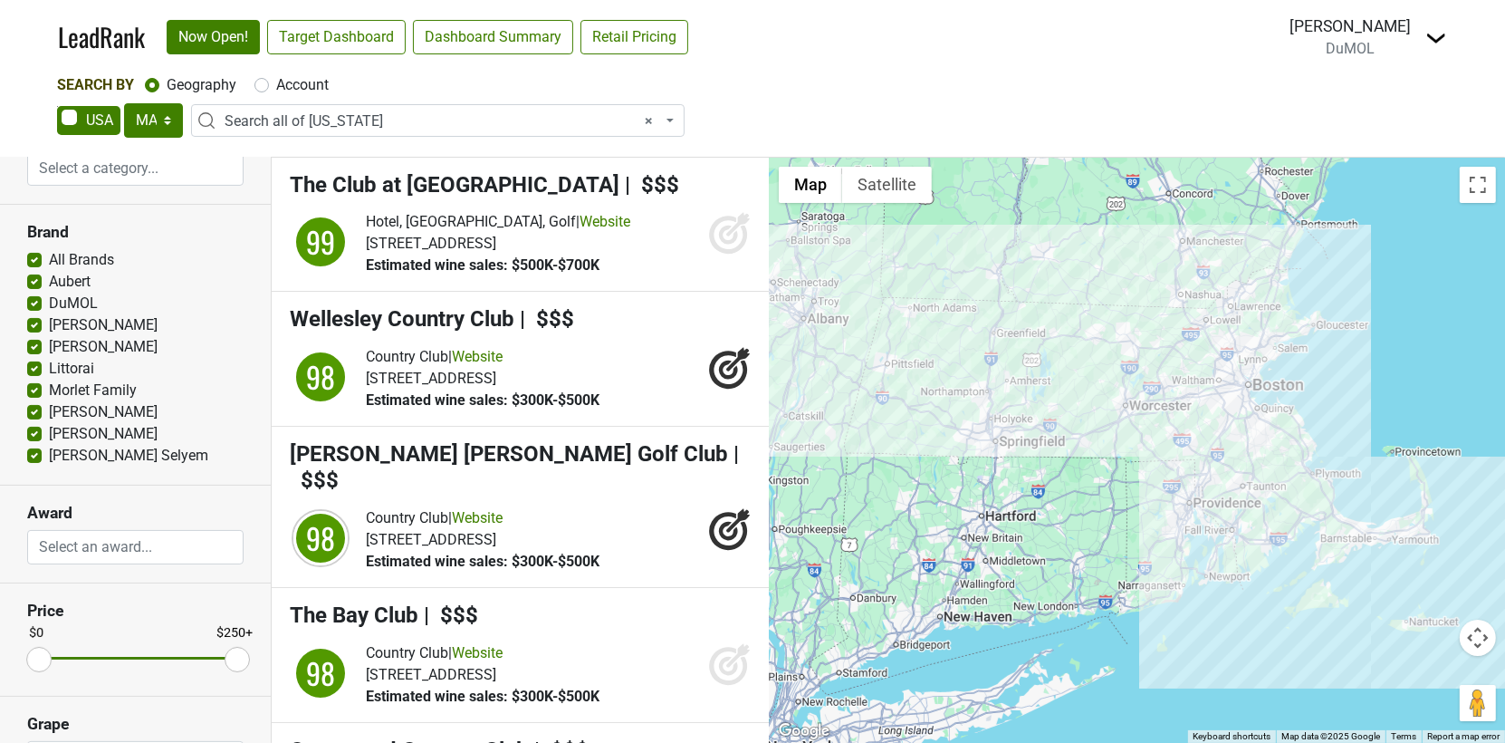
click at [185, 217] on section "Brand All Brands Aubert DuMOL Kistler Kosta Browne Littorai Ramey" at bounding box center [135, 345] width 271 height 281
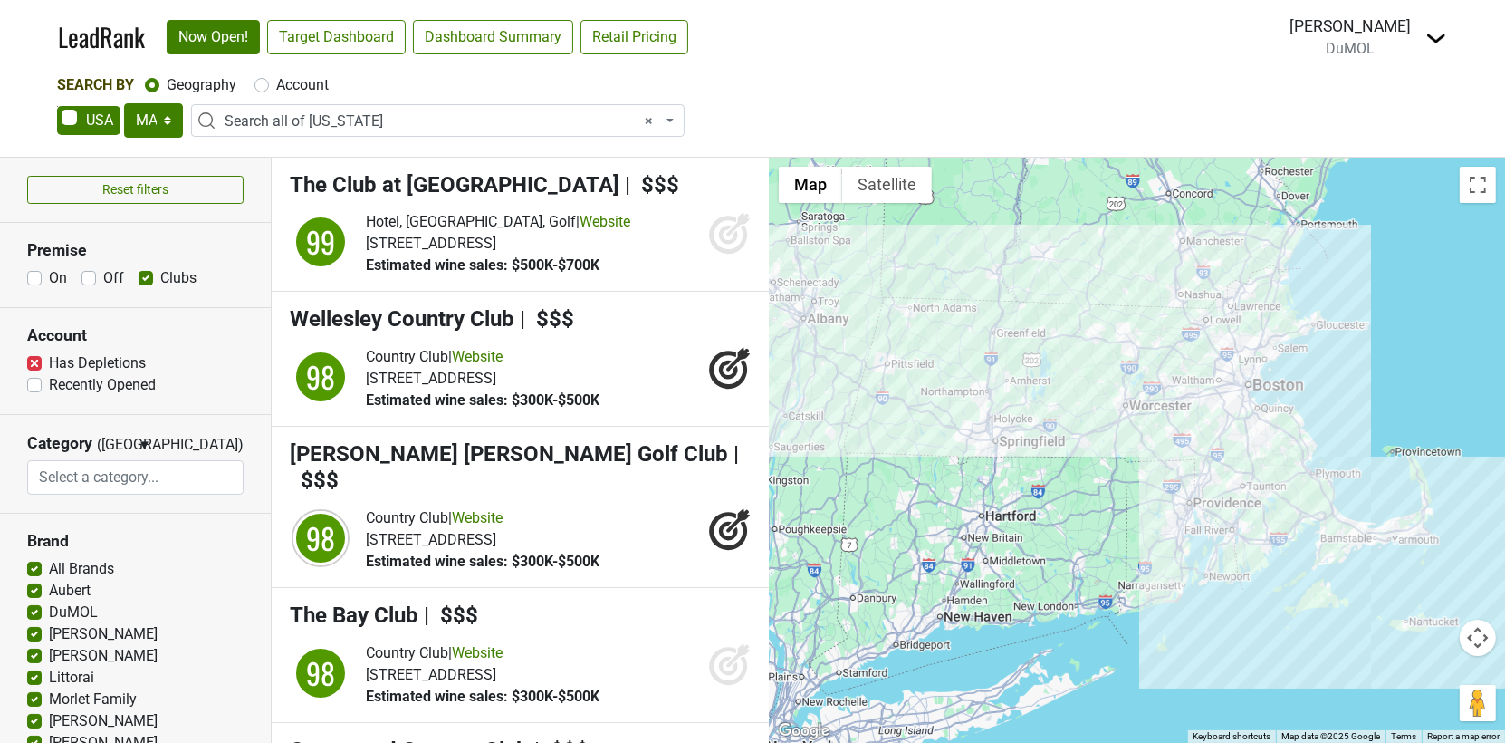
click at [160, 276] on label "Clubs" at bounding box center [178, 278] width 36 height 22
click at [141, 276] on input "Clubs" at bounding box center [146, 276] width 14 height 18
checkbox input "false"
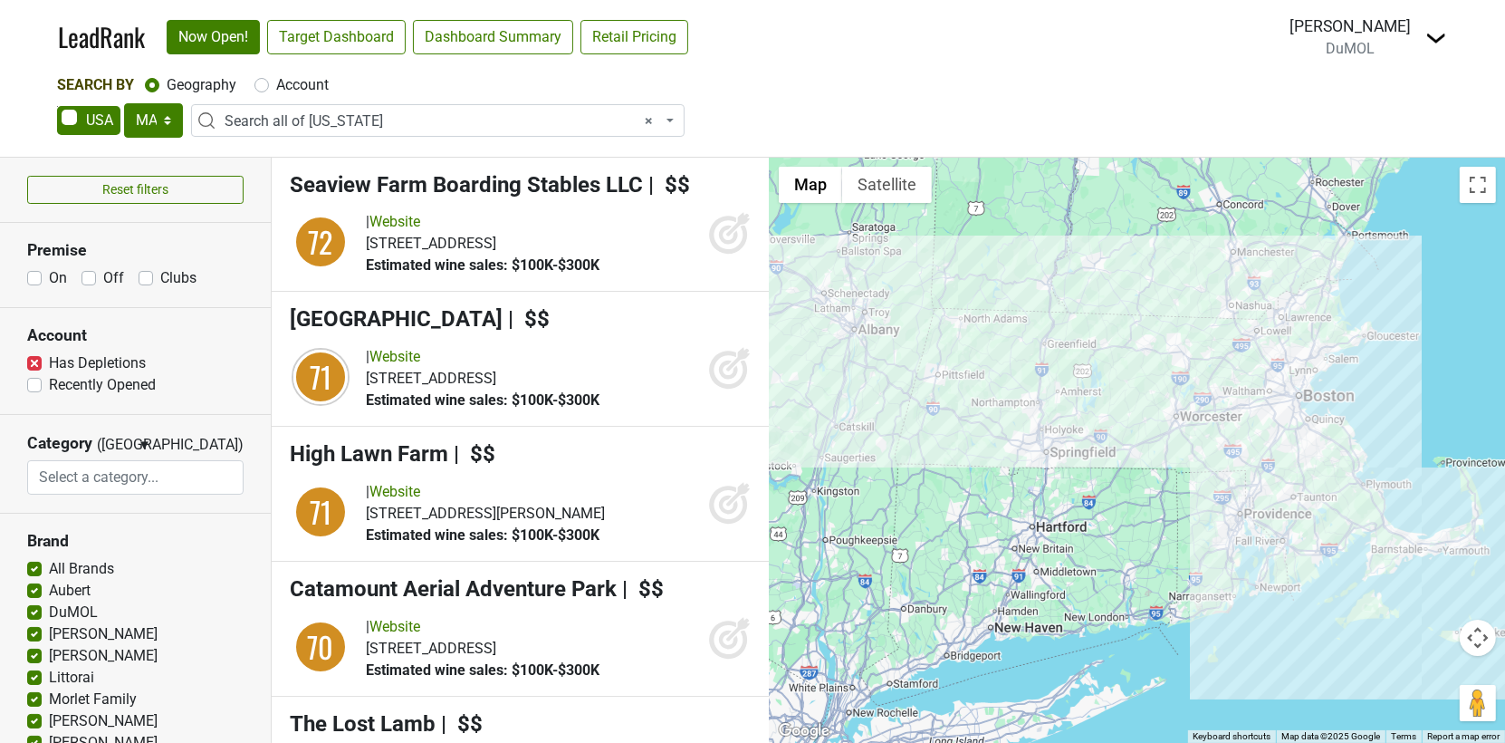
click at [103, 274] on label "Off" at bounding box center [113, 278] width 21 height 22
click at [89, 274] on input "Off" at bounding box center [88, 276] width 14 height 18
checkbox input "true"
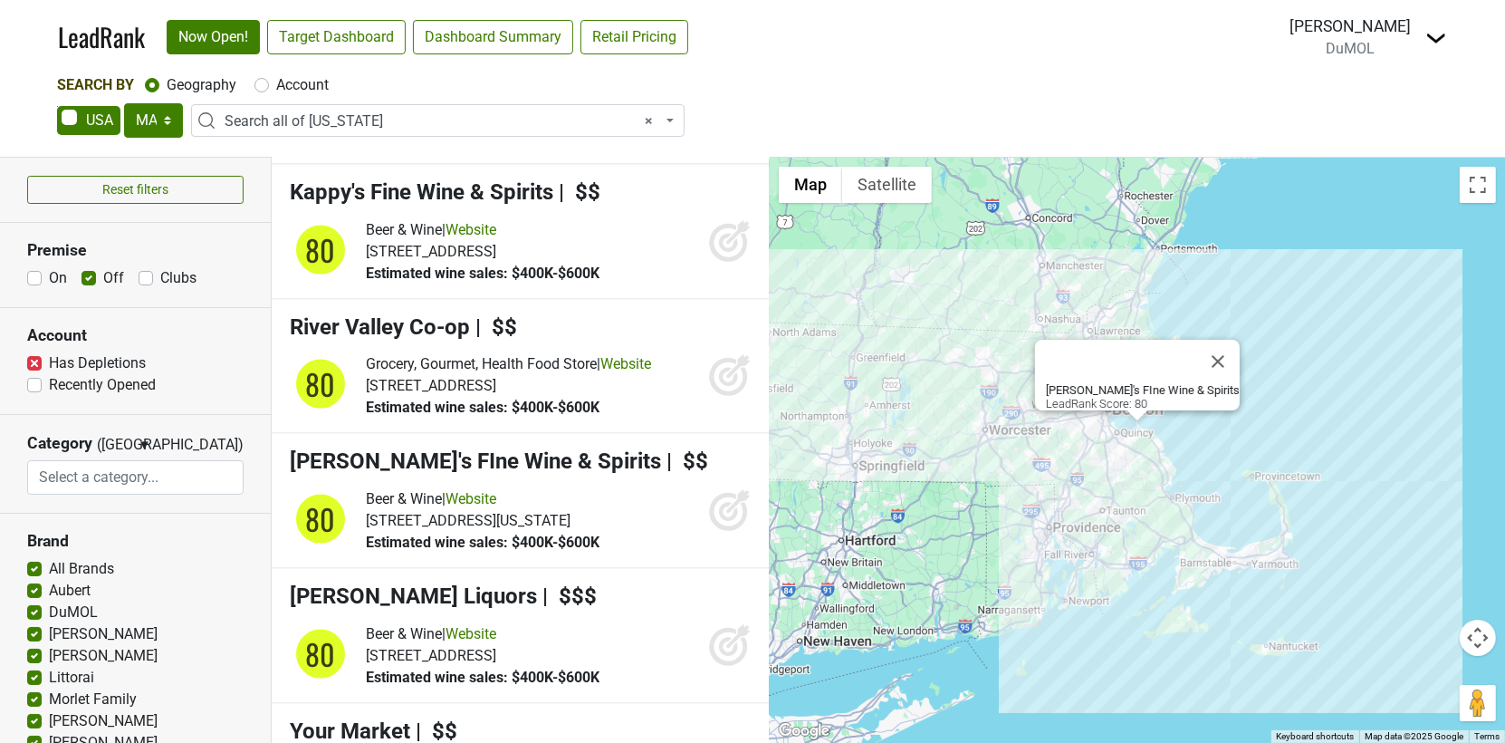
scroll to position [16143, 0]
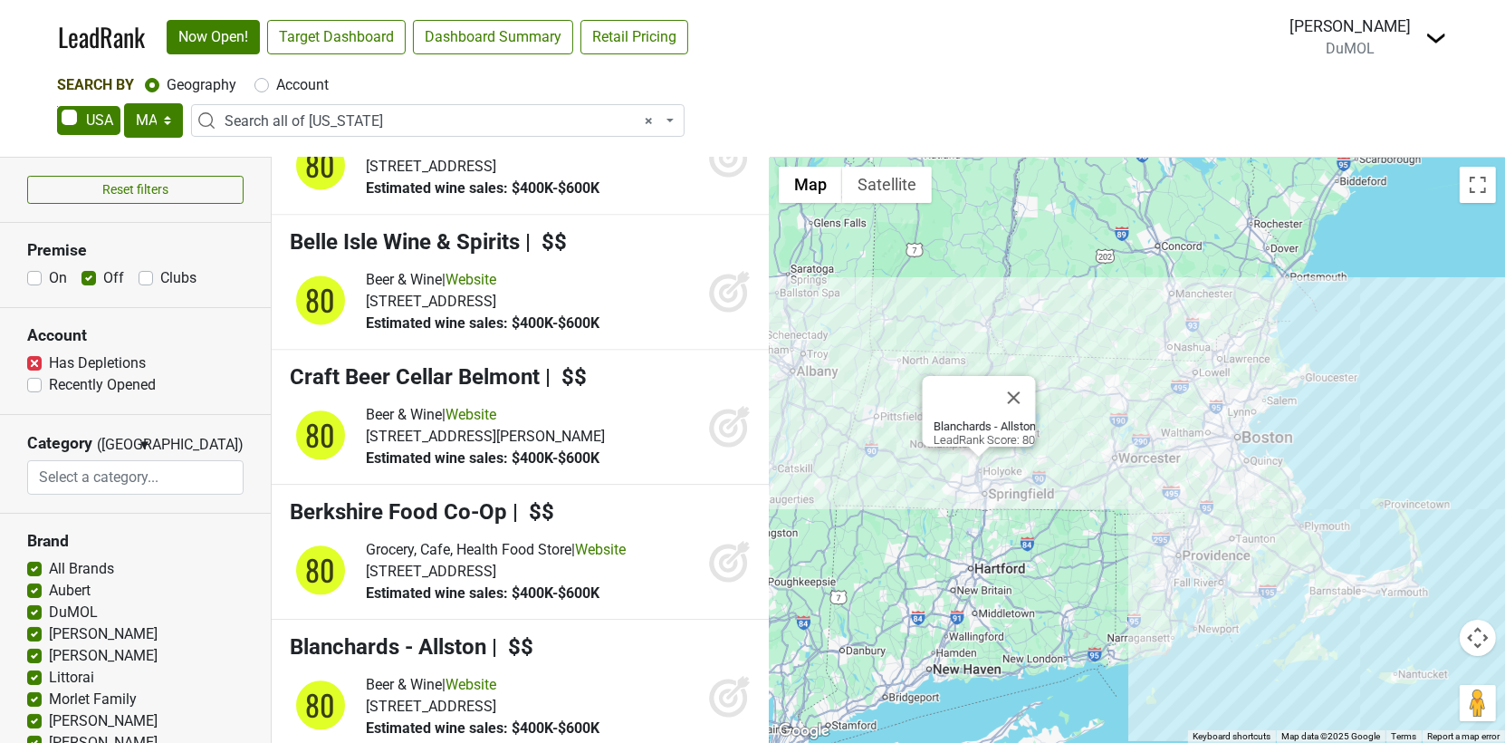
scroll to position [17578, 0]
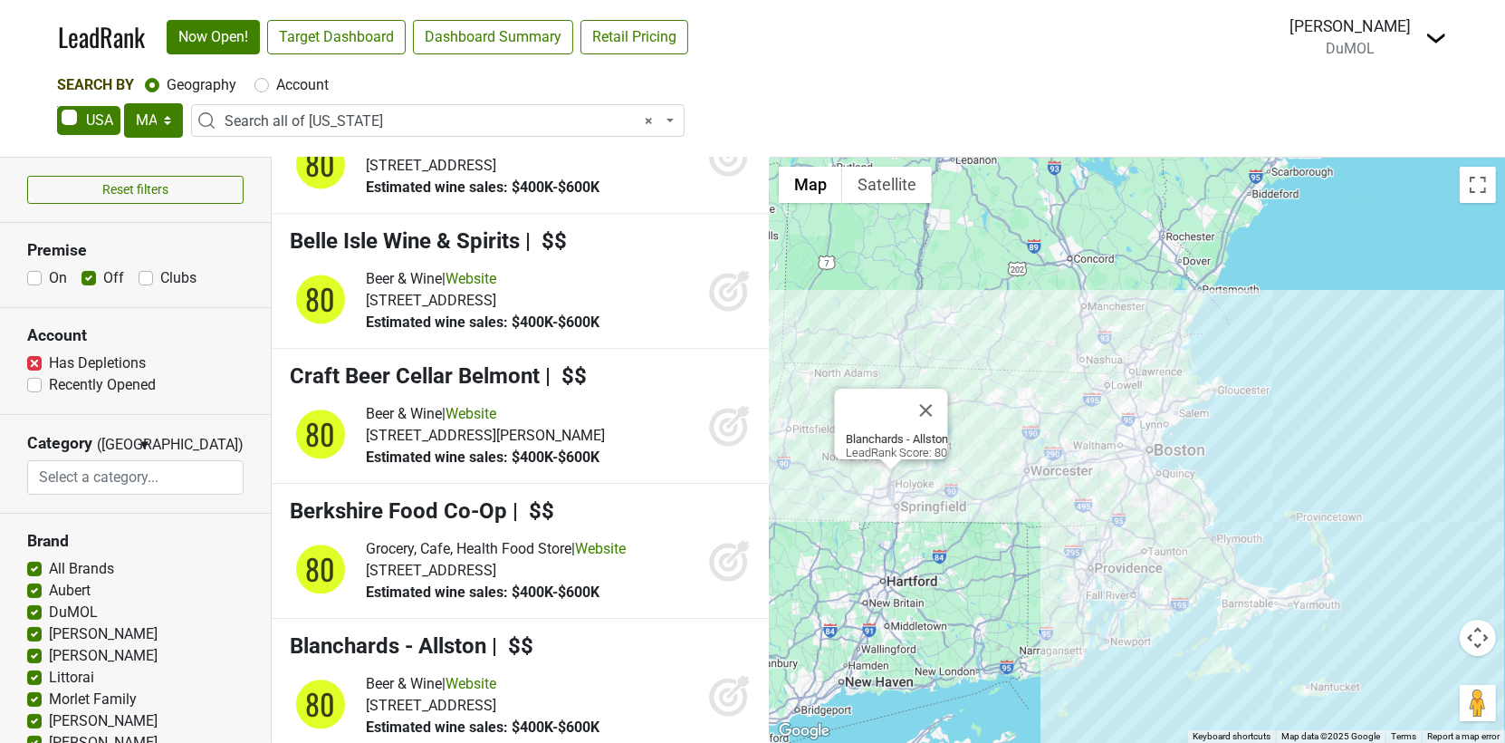
click at [49, 359] on label "Has Depletions" at bounding box center [97, 363] width 97 height 22
click at [32, 359] on input "Has Depletions" at bounding box center [34, 361] width 14 height 18
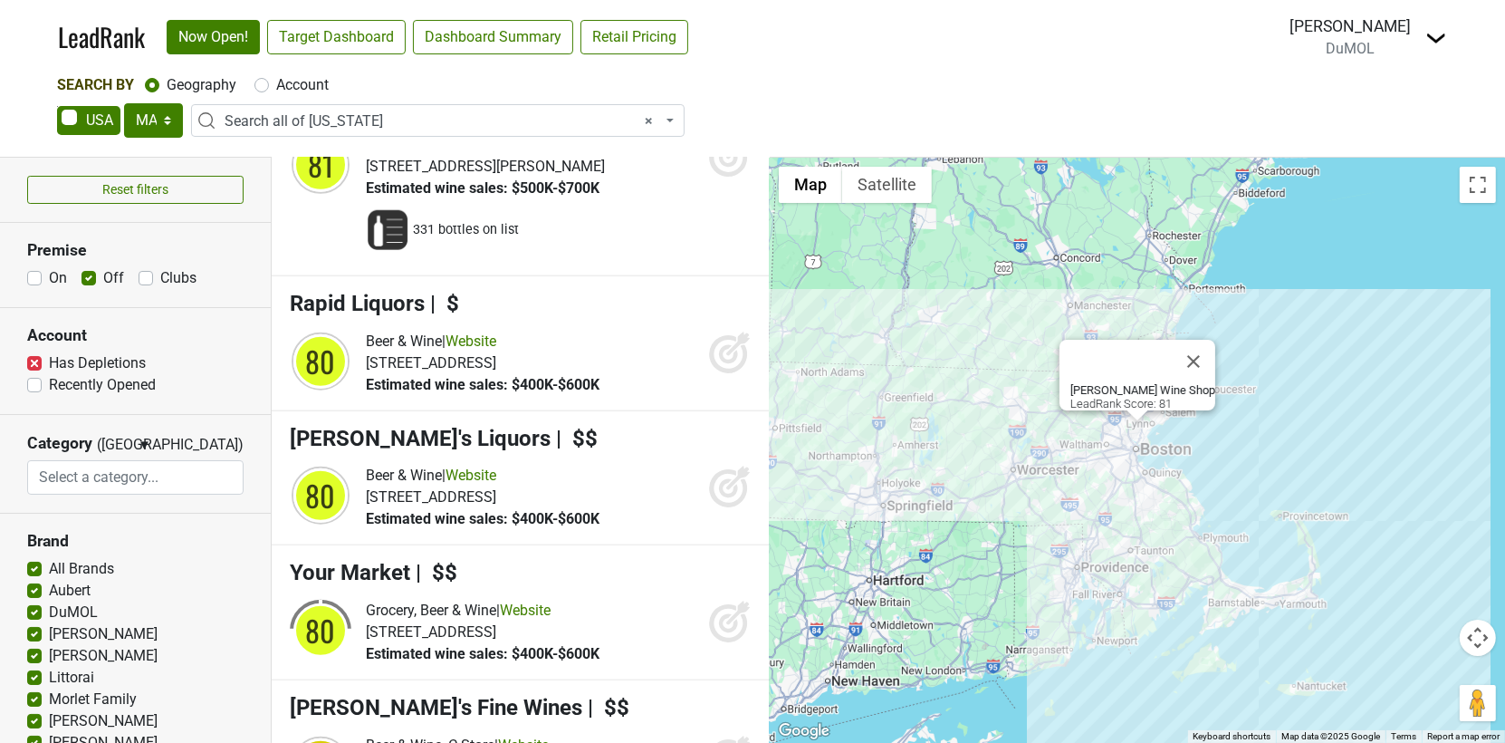
scroll to position [8363, 0]
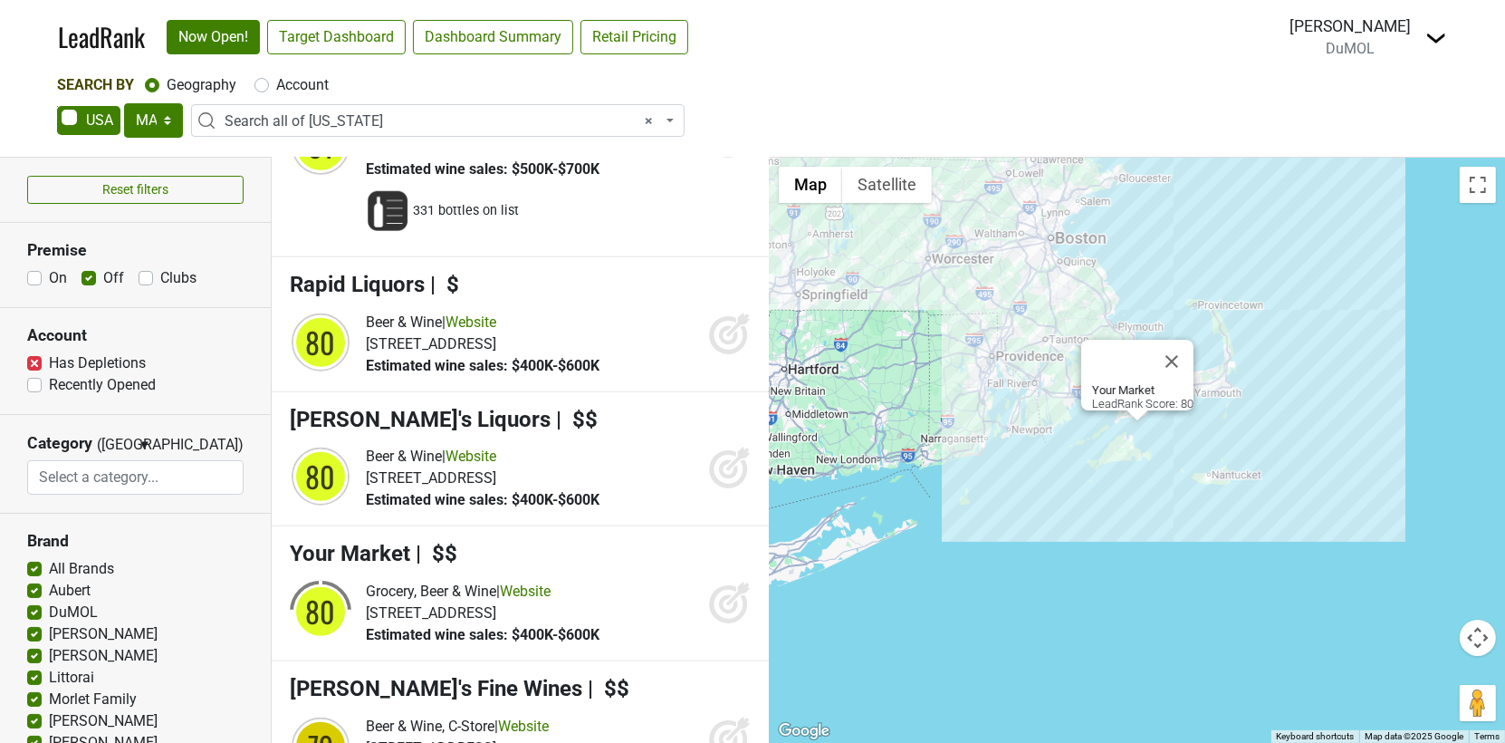
click at [49, 362] on label "Has Depletions" at bounding box center [97, 363] width 97 height 22
click at [32, 362] on input "Has Depletions" at bounding box center [34, 361] width 14 height 18
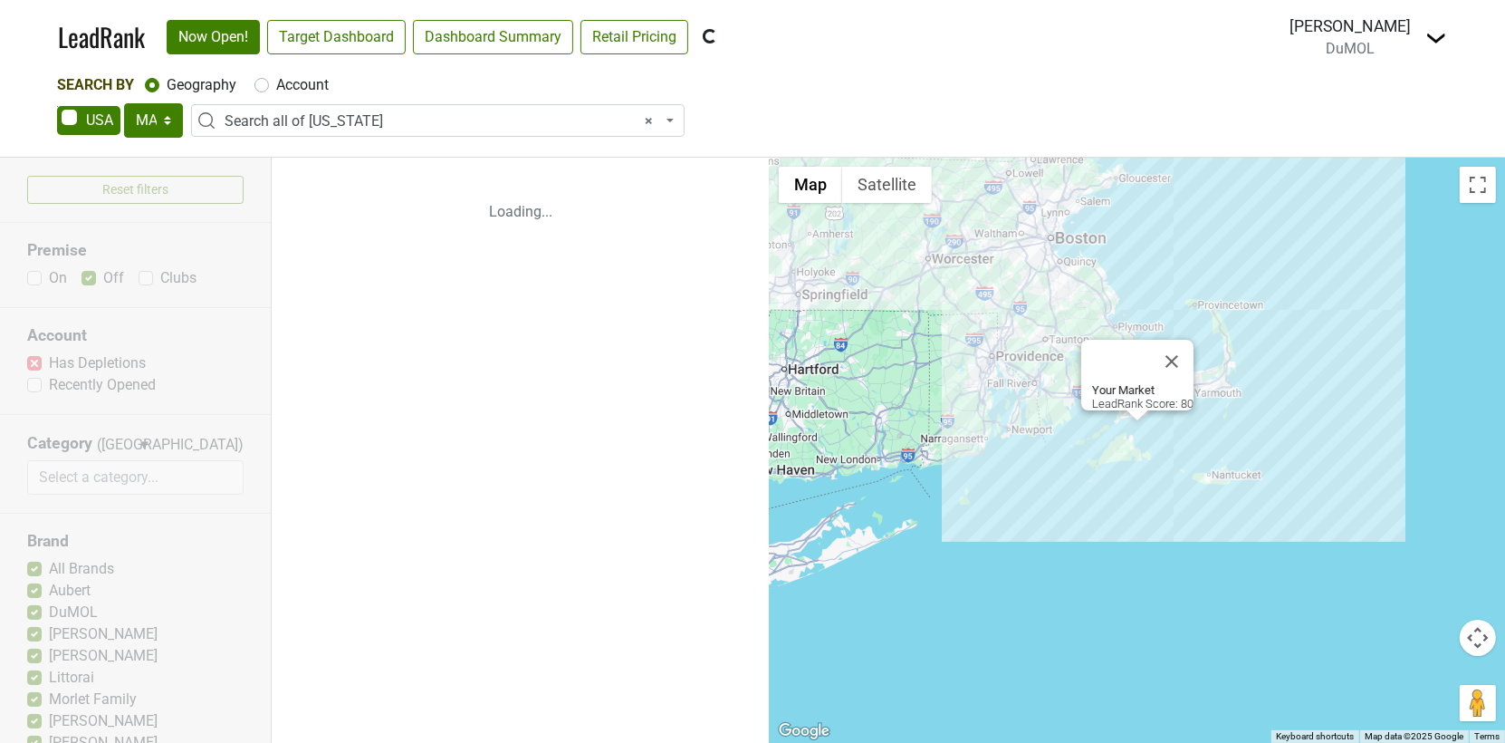
click at [34, 360] on div "Reset filters Premise On Off Clubs Account Has Depletions Recently Opened Categ…" at bounding box center [136, 450] width 272 height 585
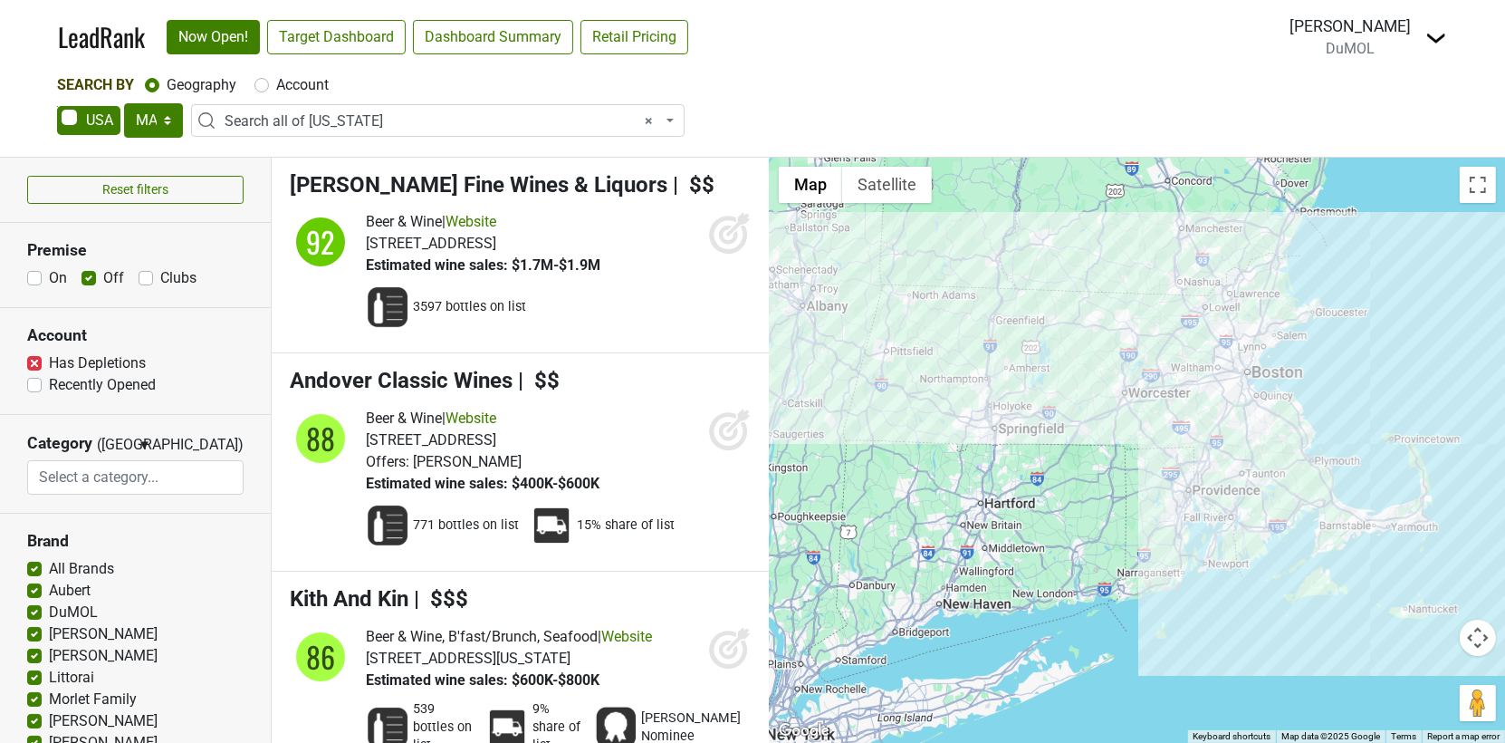
click at [49, 360] on label "Has Depletions" at bounding box center [97, 363] width 97 height 22
click at [34, 360] on input "Has Depletions" at bounding box center [34, 361] width 14 height 18
checkbox input "false"
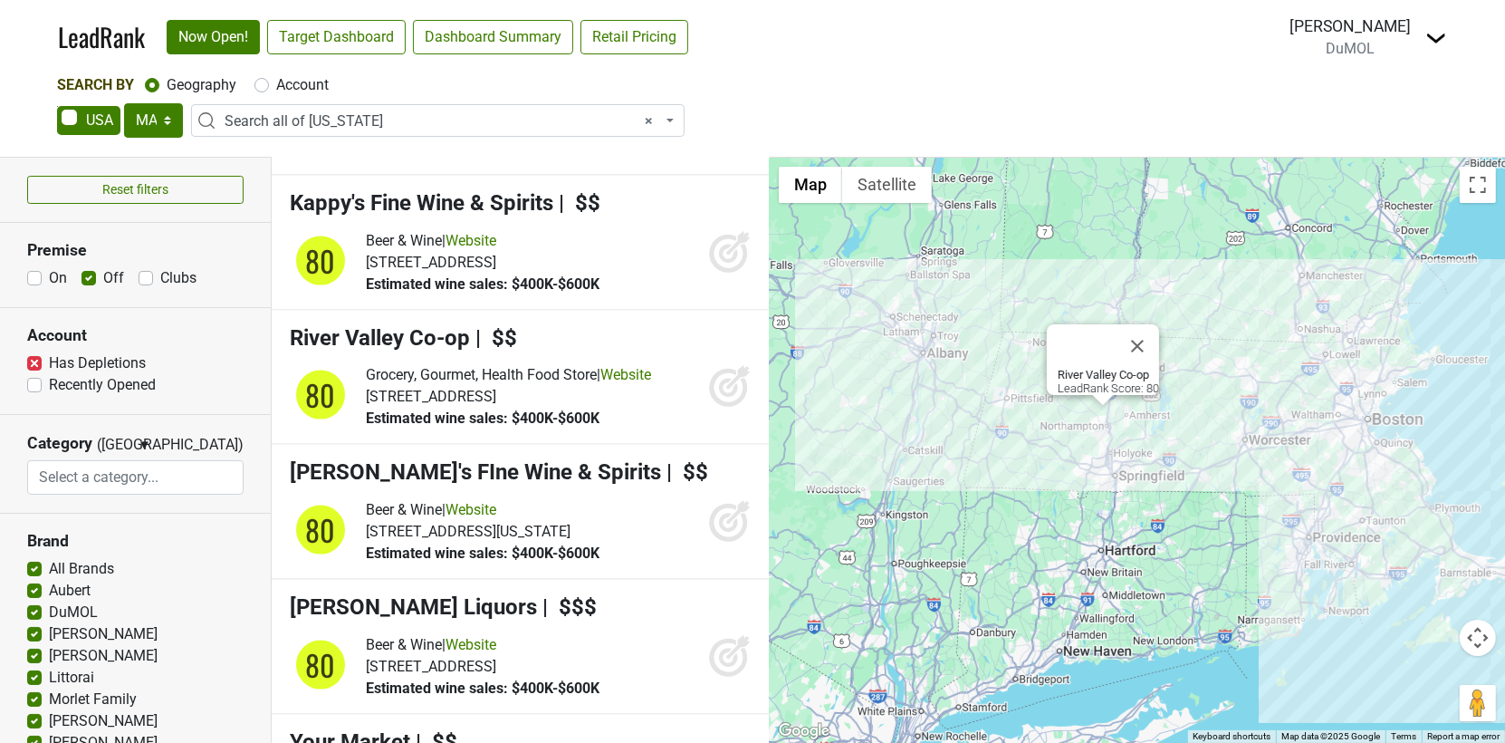
scroll to position [16145, 0]
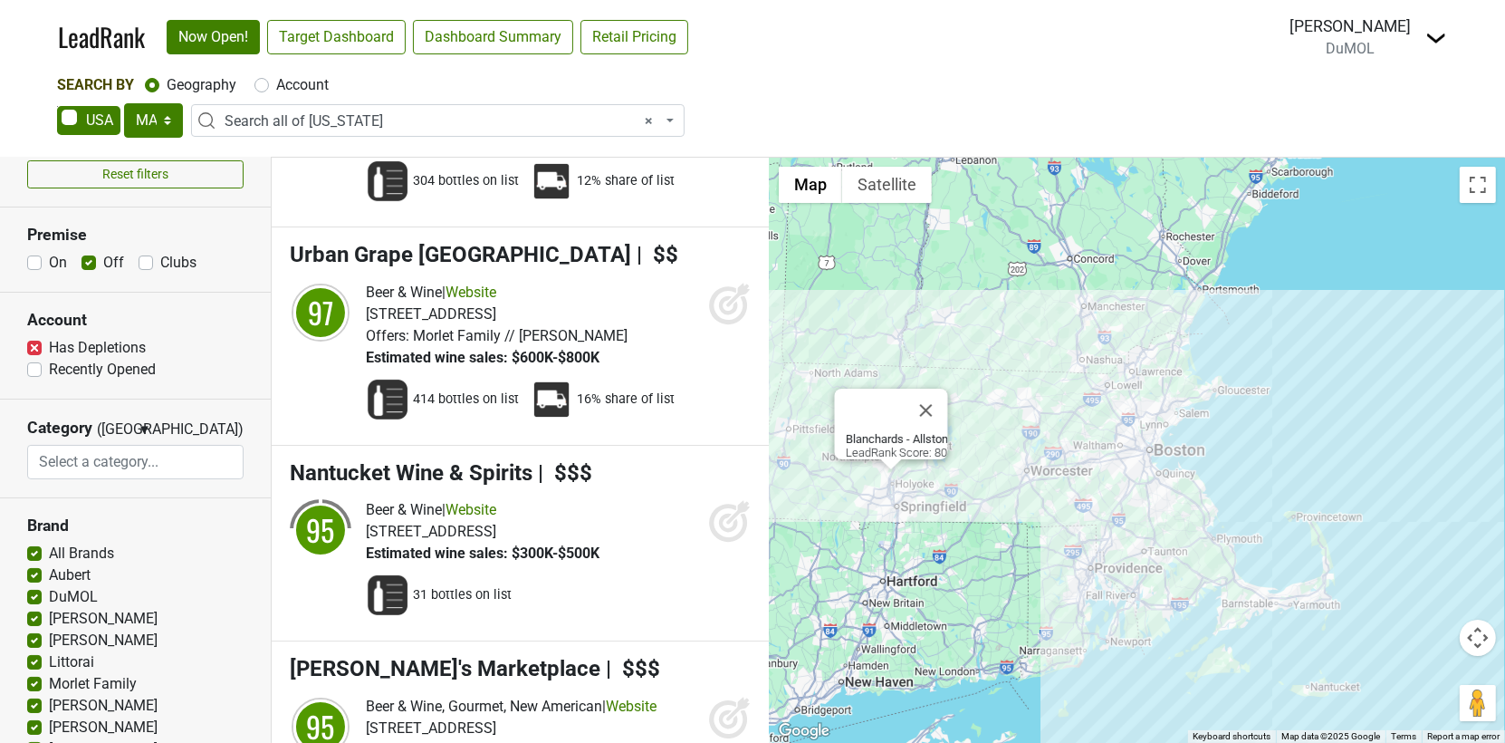
scroll to position [0, 0]
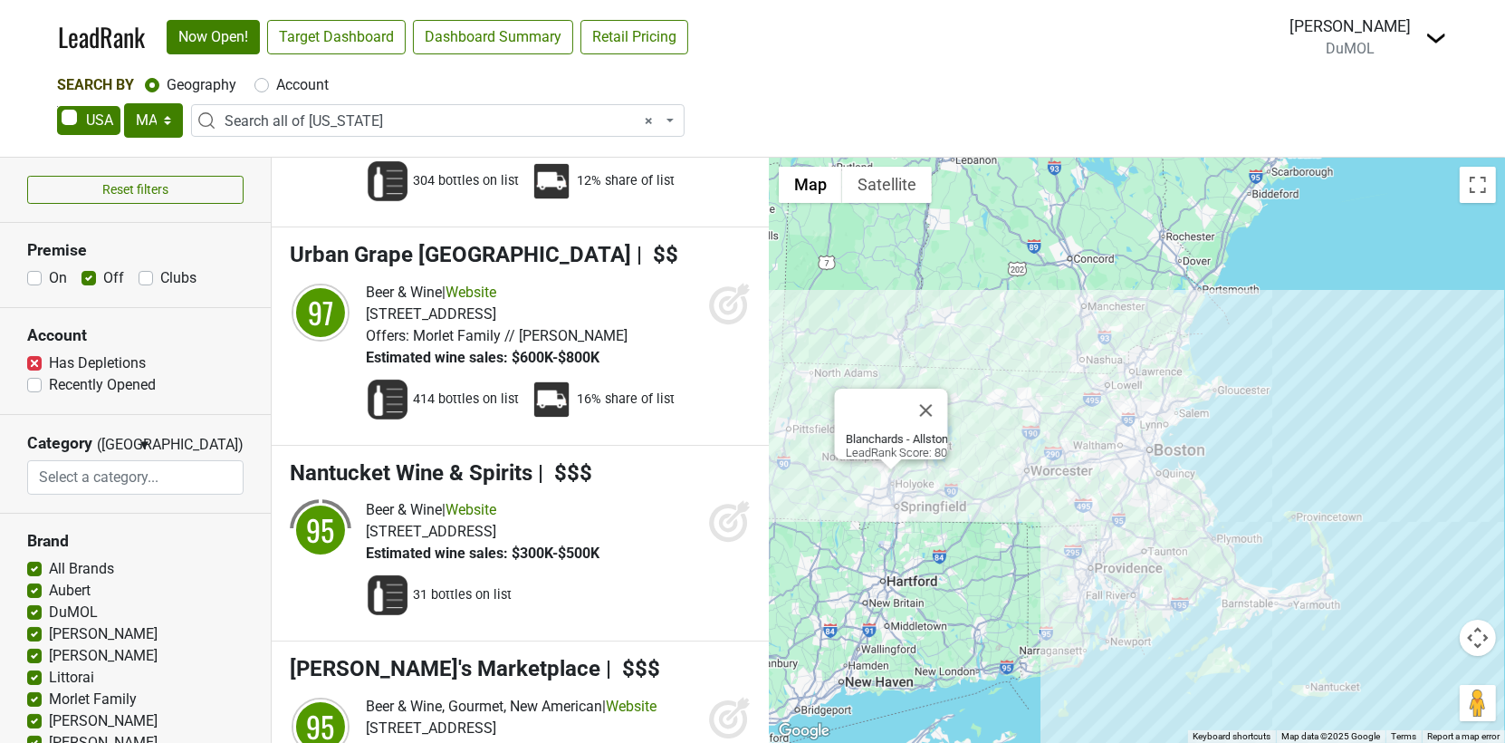
click at [49, 383] on label "Recently Opened" at bounding box center [102, 385] width 107 height 22
click at [34, 383] on input "Recently Opened" at bounding box center [34, 383] width 14 height 18
checkbox input "true"
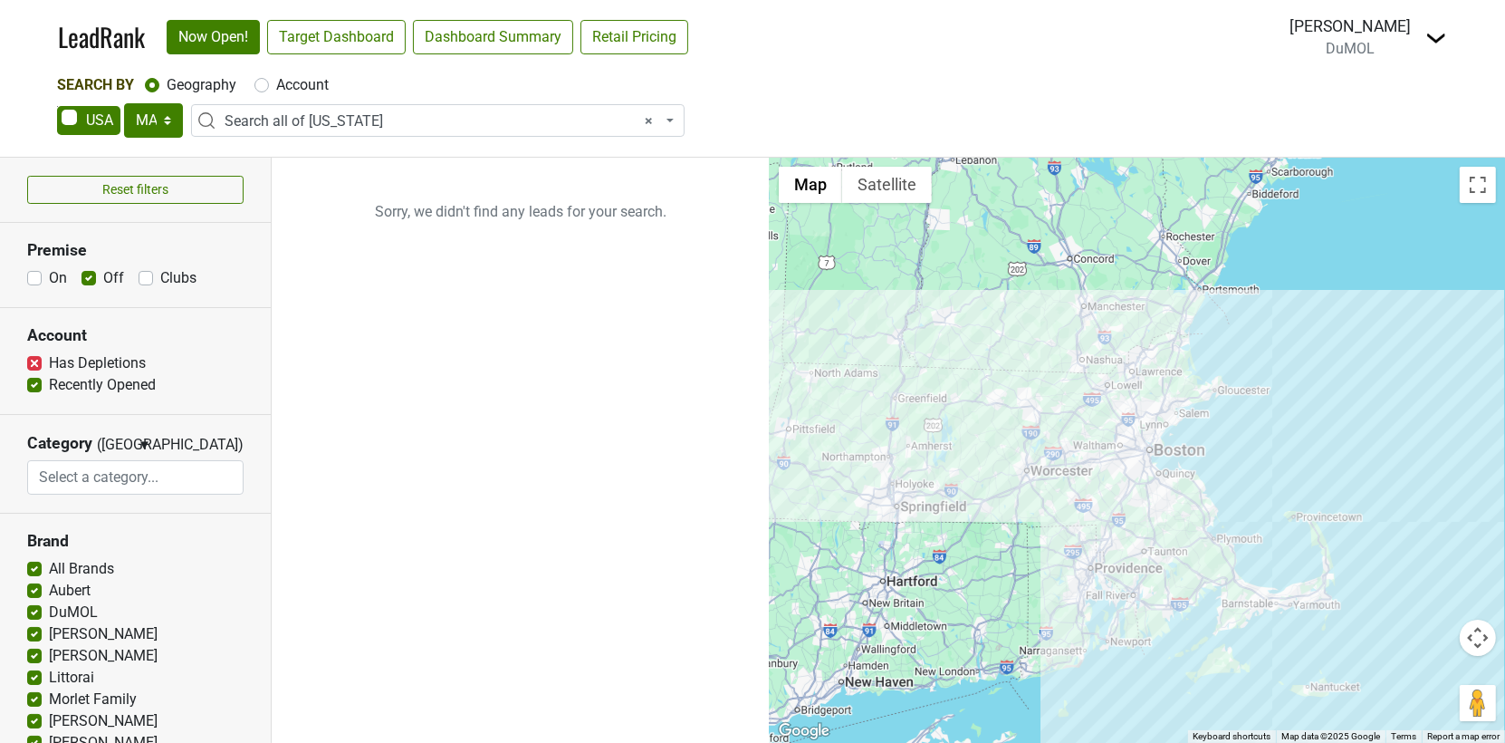
click at [49, 356] on label "Has Depletions" at bounding box center [97, 363] width 97 height 22
click at [34, 356] on input "Has Depletions" at bounding box center [34, 361] width 14 height 18
checkbox input "true"
click at [49, 378] on label "Recently Opened" at bounding box center [102, 385] width 107 height 22
click at [34, 378] on input "Recently Opened" at bounding box center [34, 383] width 14 height 18
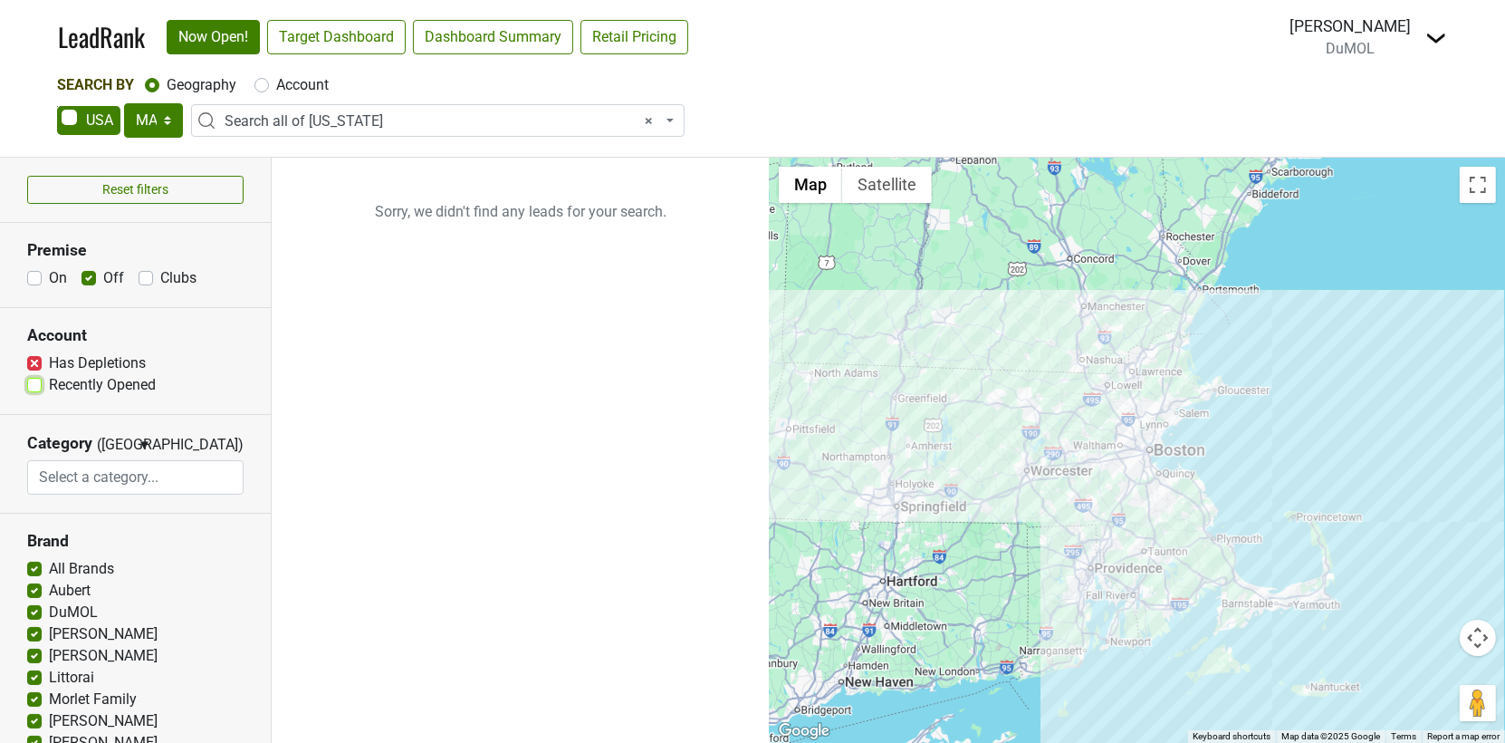
checkbox input "false"
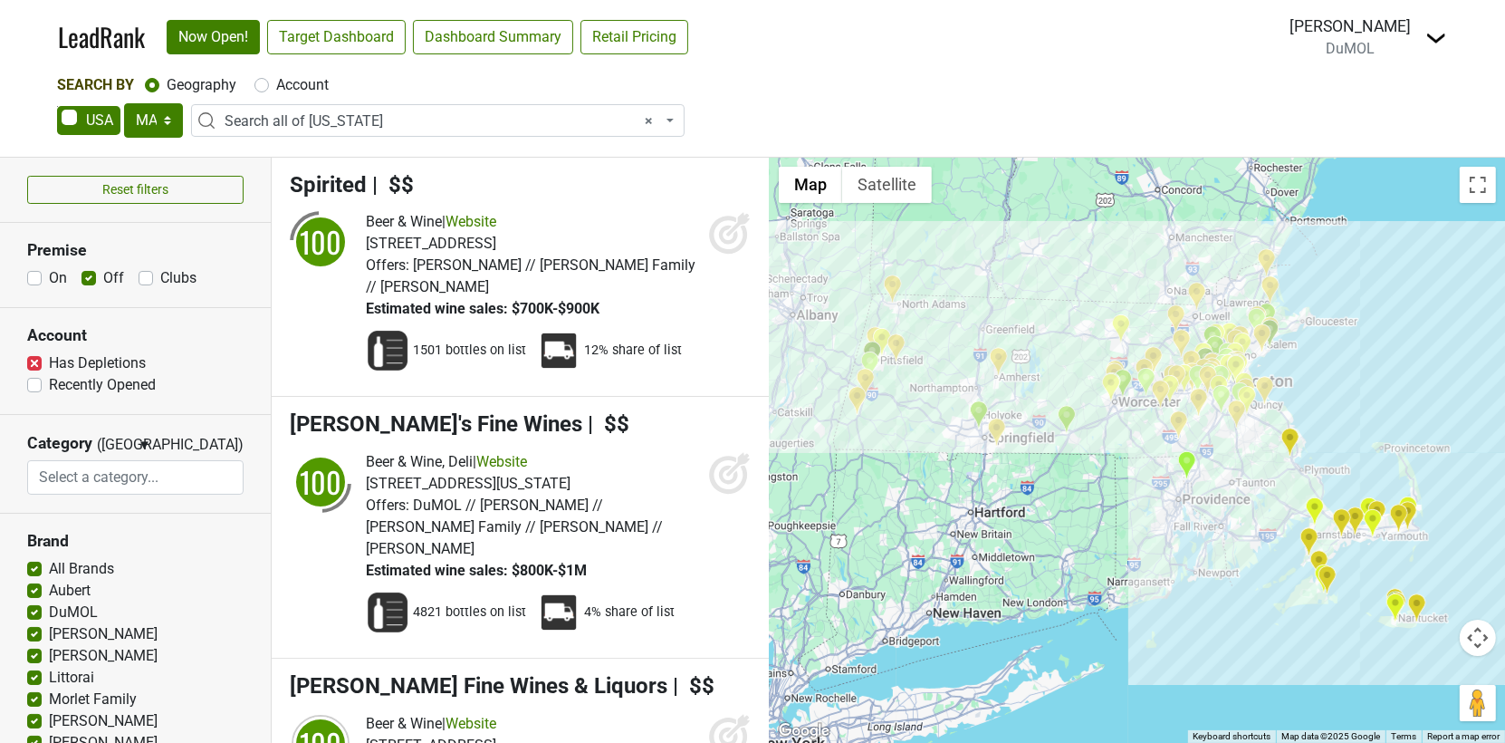
click at [49, 359] on label "Has Depletions" at bounding box center [97, 363] width 97 height 22
click at [35, 359] on input "Has Depletions" at bounding box center [34, 361] width 14 height 18
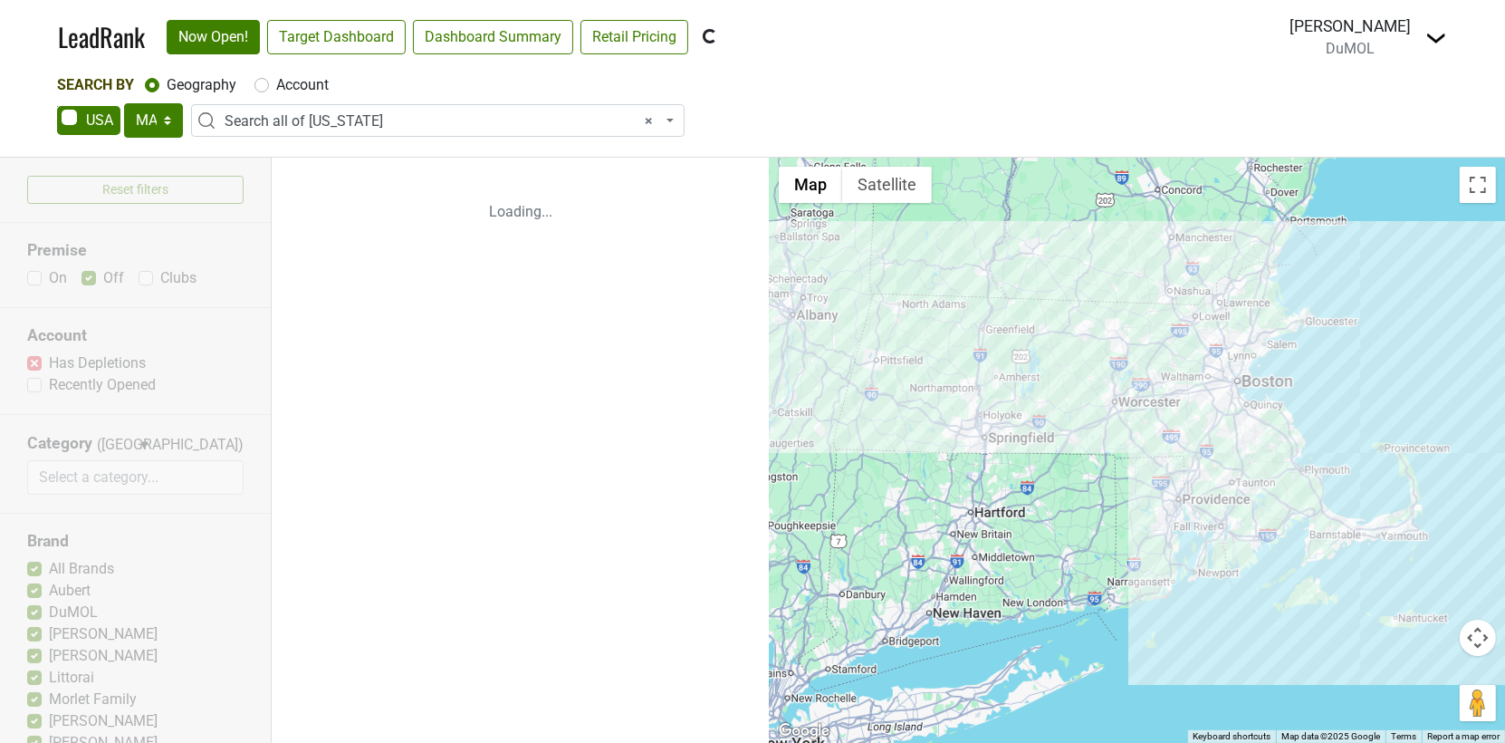
click at [34, 359] on div "Reset filters Premise On Off Clubs Account Has Depletions Recently Opened Categ…" at bounding box center [136, 450] width 272 height 585
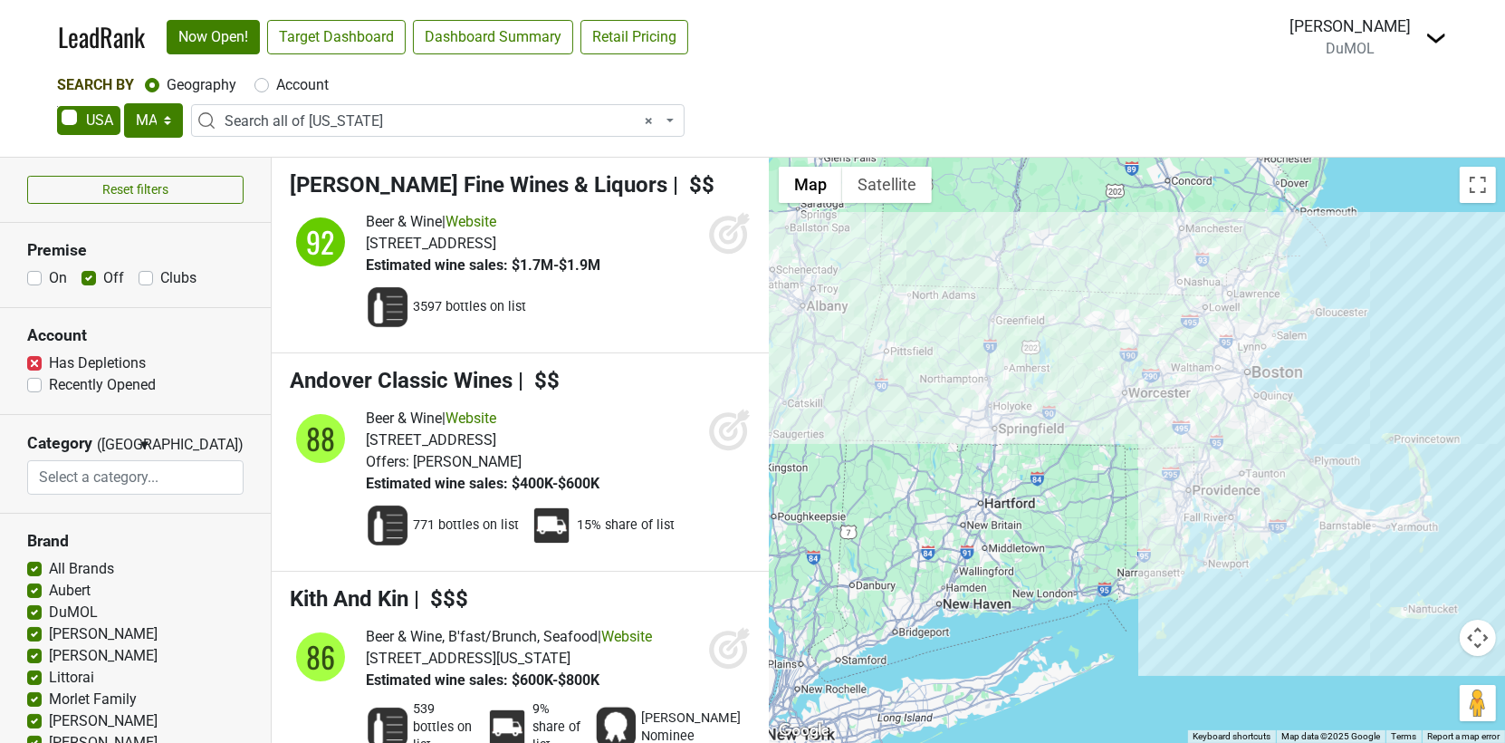
click at [49, 361] on label "Has Depletions" at bounding box center [97, 363] width 97 height 22
click at [38, 361] on input "Has Depletions" at bounding box center [34, 361] width 14 height 18
checkbox input "false"
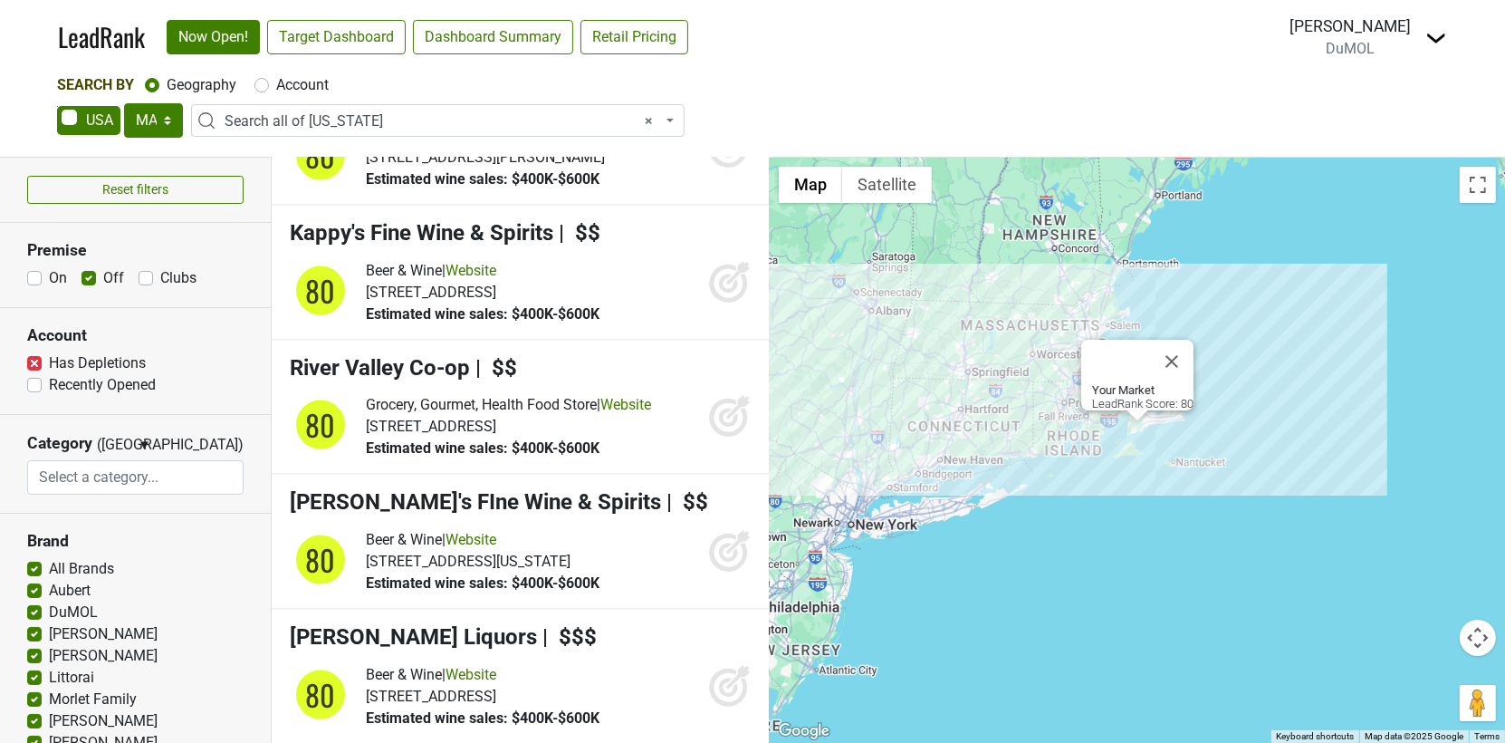
scroll to position [16145, 0]
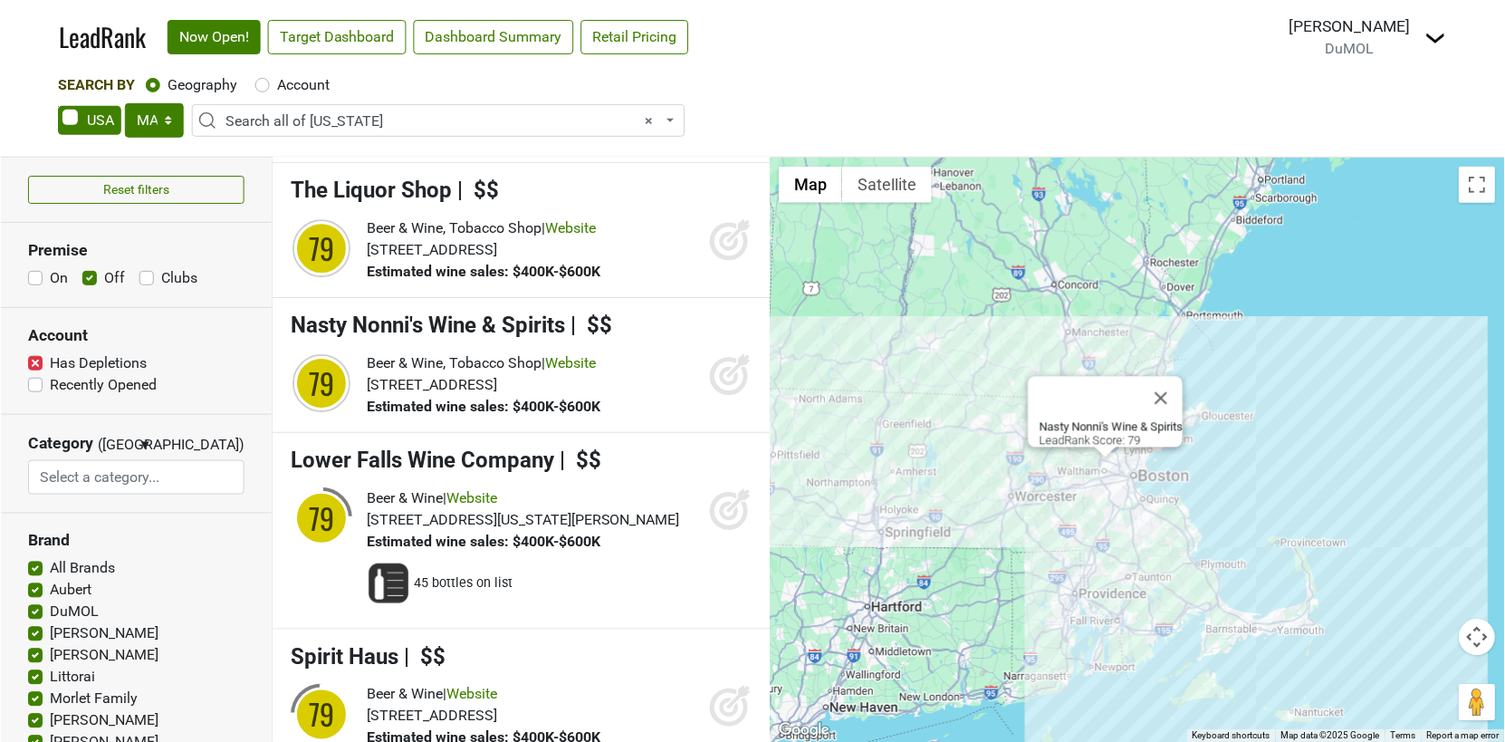
scroll to position [19901, 0]
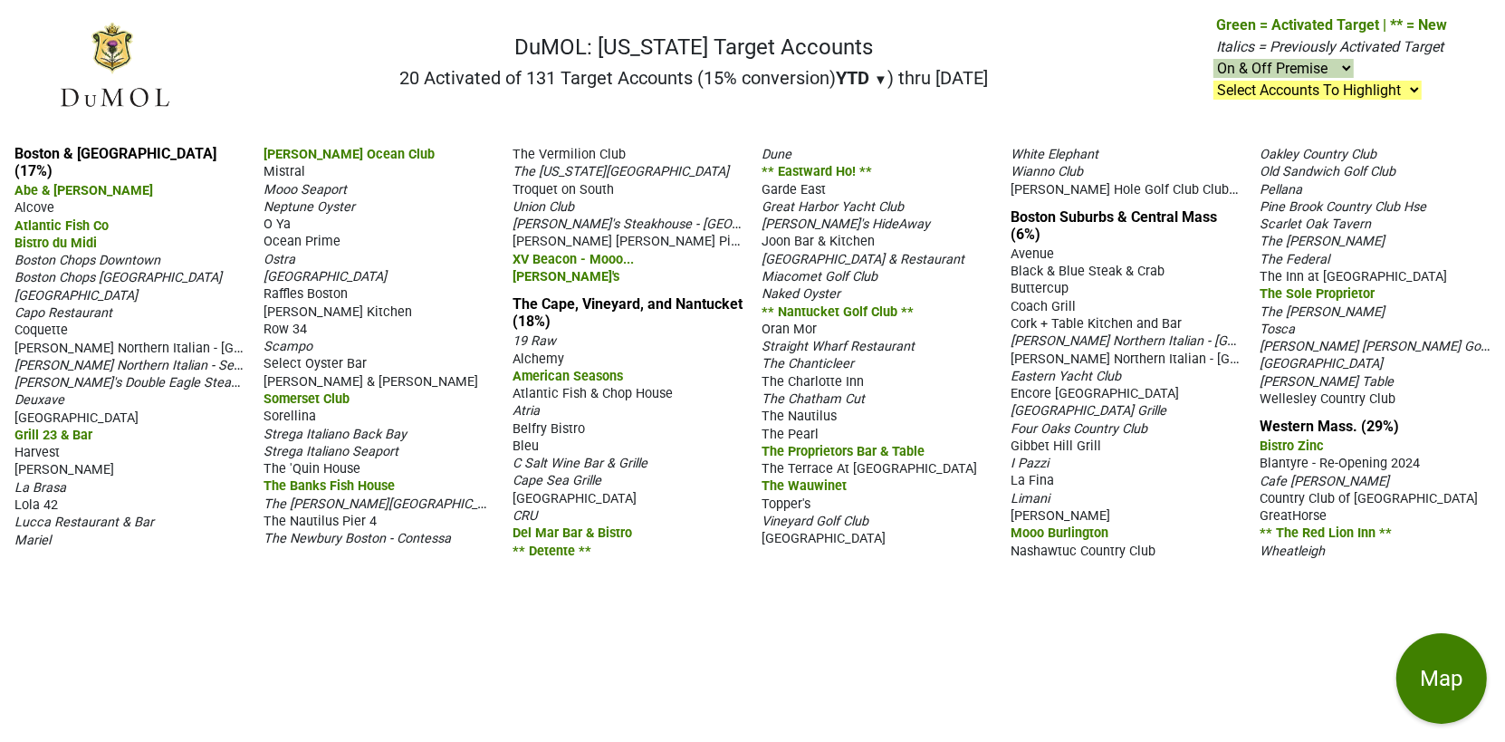
click at [1345, 62] on select "On & Off Premise On Premise Off Premise Country Clubs Only" at bounding box center [1283, 68] width 140 height 19
select select "club"
click at [1214, 59] on select "On & Off Premise On Premise Off Premise Country Clubs Only" at bounding box center [1283, 68] width 140 height 19
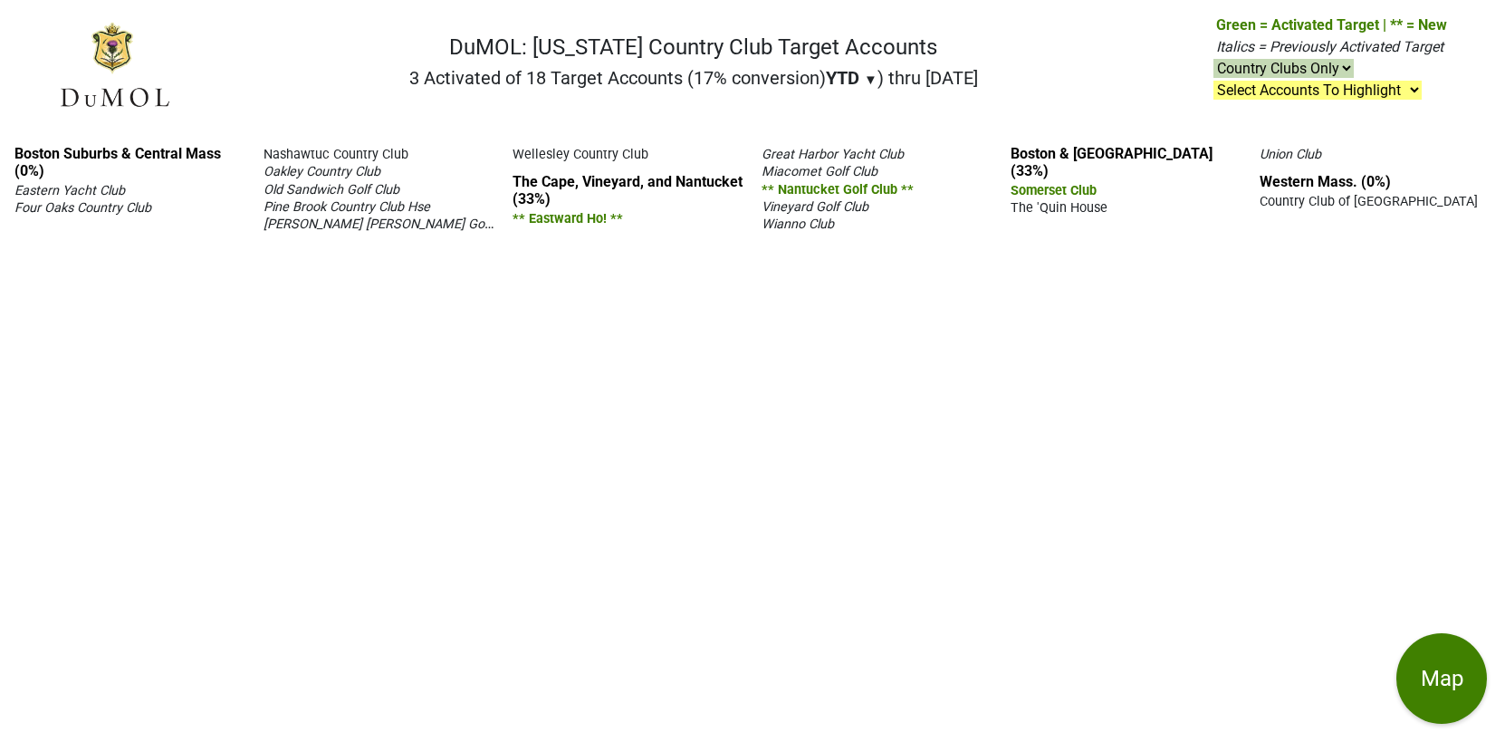
select select "club"
click at [864, 75] on span "▼" at bounding box center [871, 80] width 14 height 16
click at [865, 159] on div "LTM" at bounding box center [860, 154] width 68 height 40
select select "club"
click at [865, 76] on span "▼" at bounding box center [872, 80] width 14 height 16
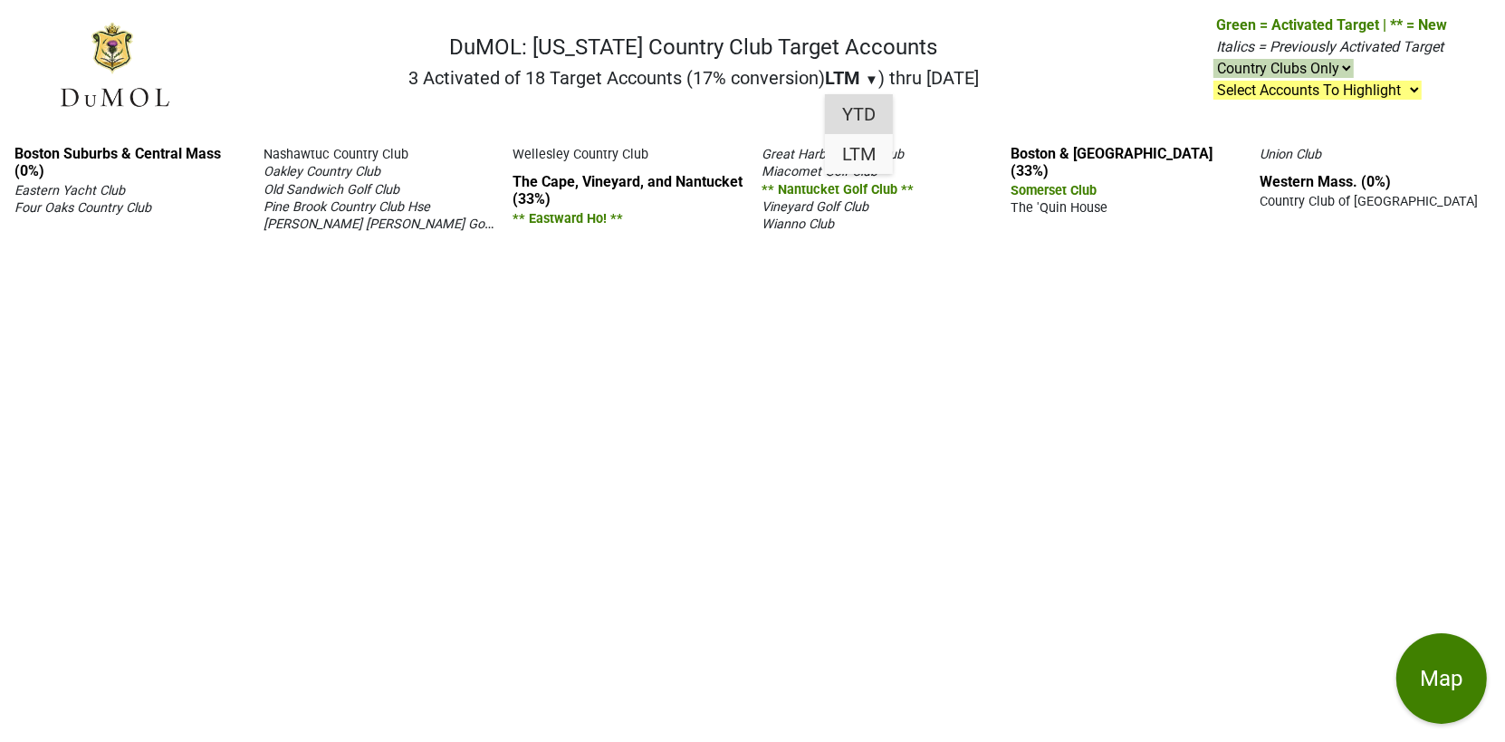
click at [858, 113] on div "YTD" at bounding box center [859, 114] width 68 height 40
select select "club"
click at [865, 79] on span "▼" at bounding box center [871, 80] width 14 height 16
click at [862, 146] on div "LTM" at bounding box center [860, 154] width 68 height 40
select select "club"
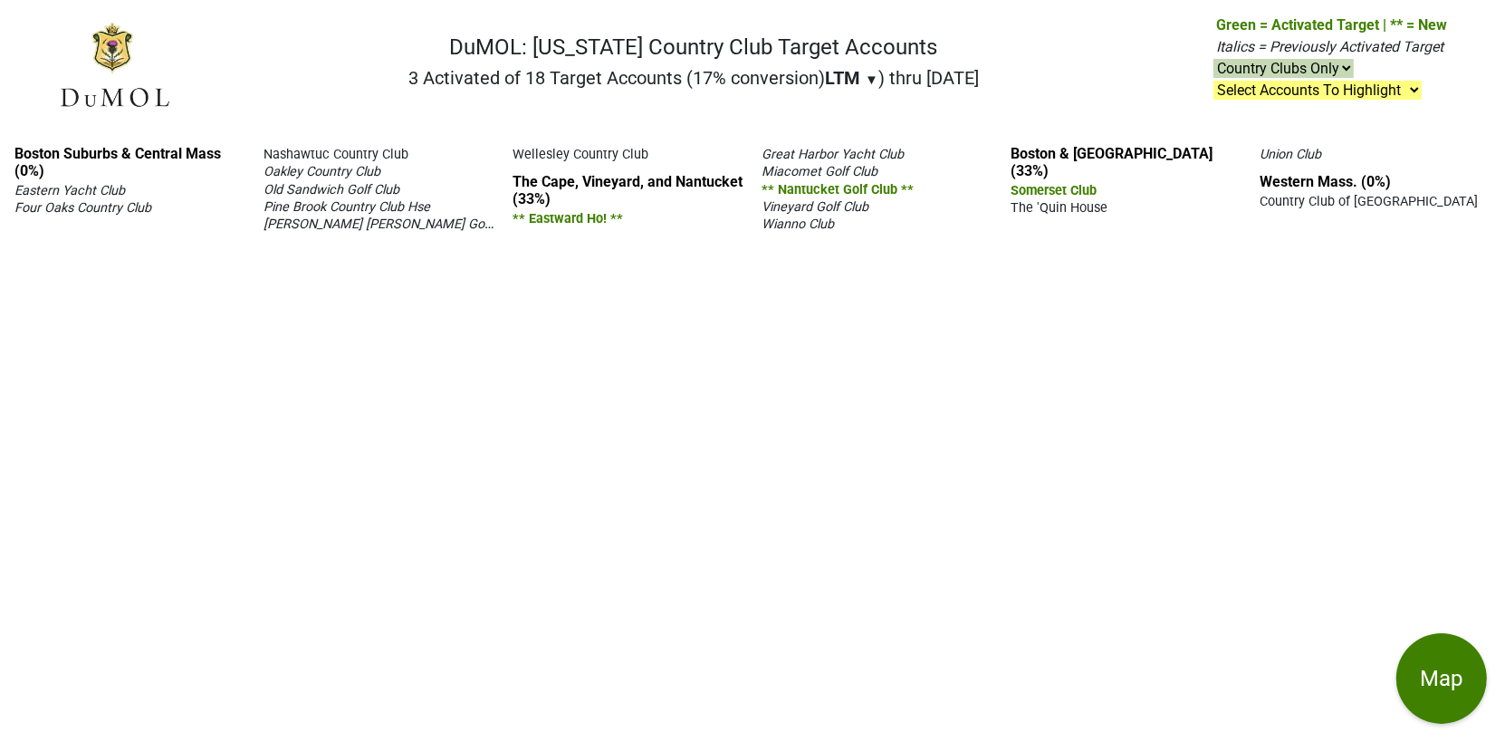
click at [1358, 47] on span "Italics = Previously Activated Target" at bounding box center [1329, 46] width 227 height 17
click at [1357, 47] on span "Italics = Previously Activated Target" at bounding box center [1329, 46] width 227 height 17
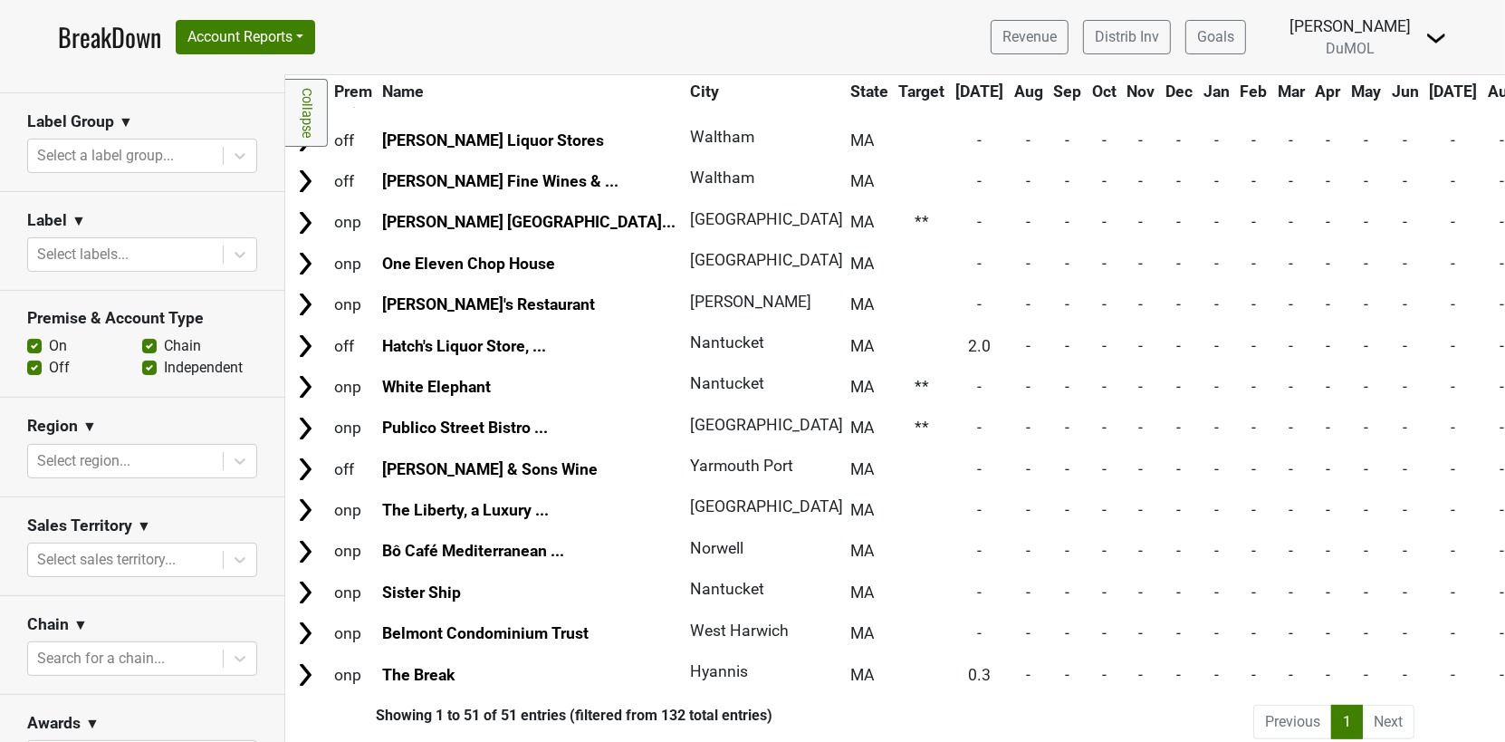
scroll to position [450, 0]
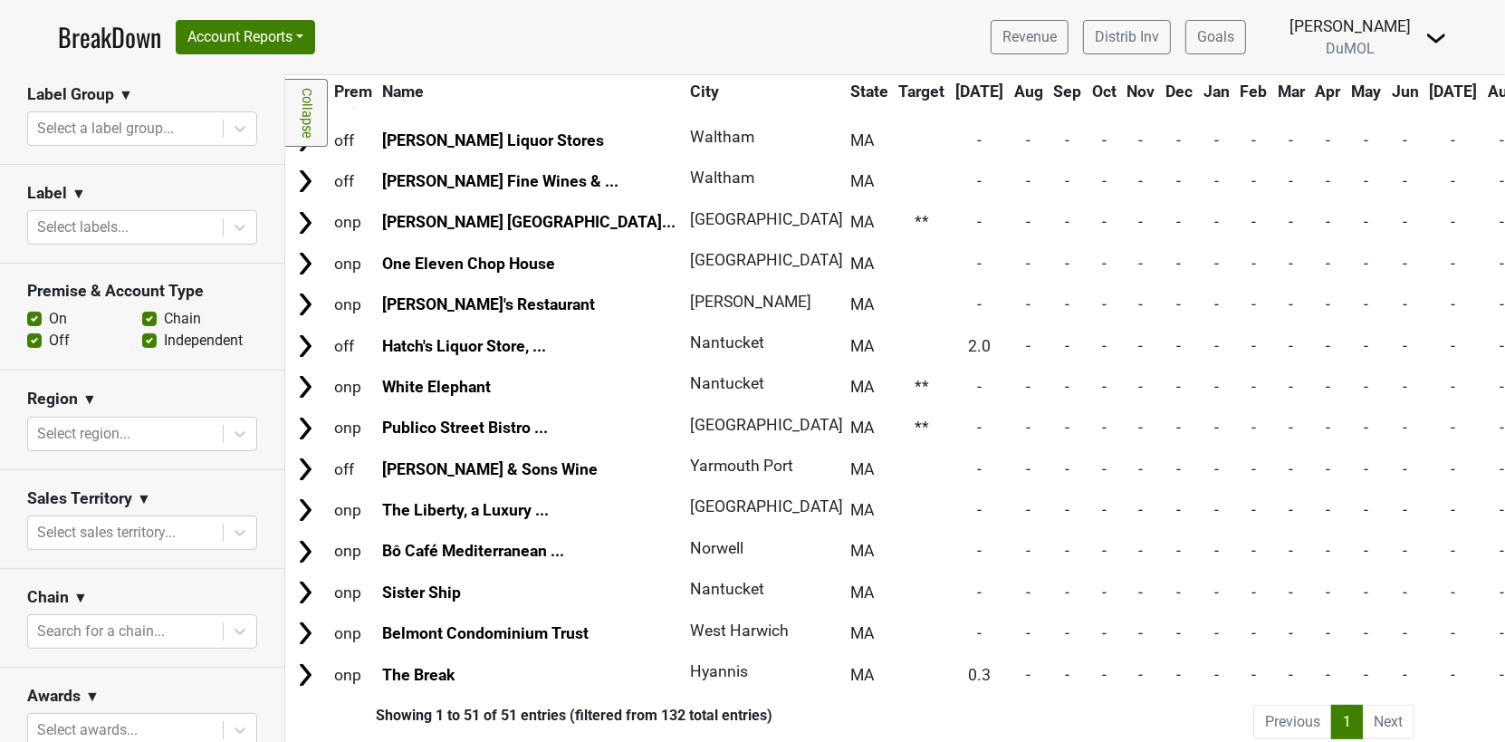
click at [49, 308] on label "On" at bounding box center [58, 319] width 18 height 22
click at [37, 308] on input "On" at bounding box center [34, 317] width 14 height 18
checkbox input "false"
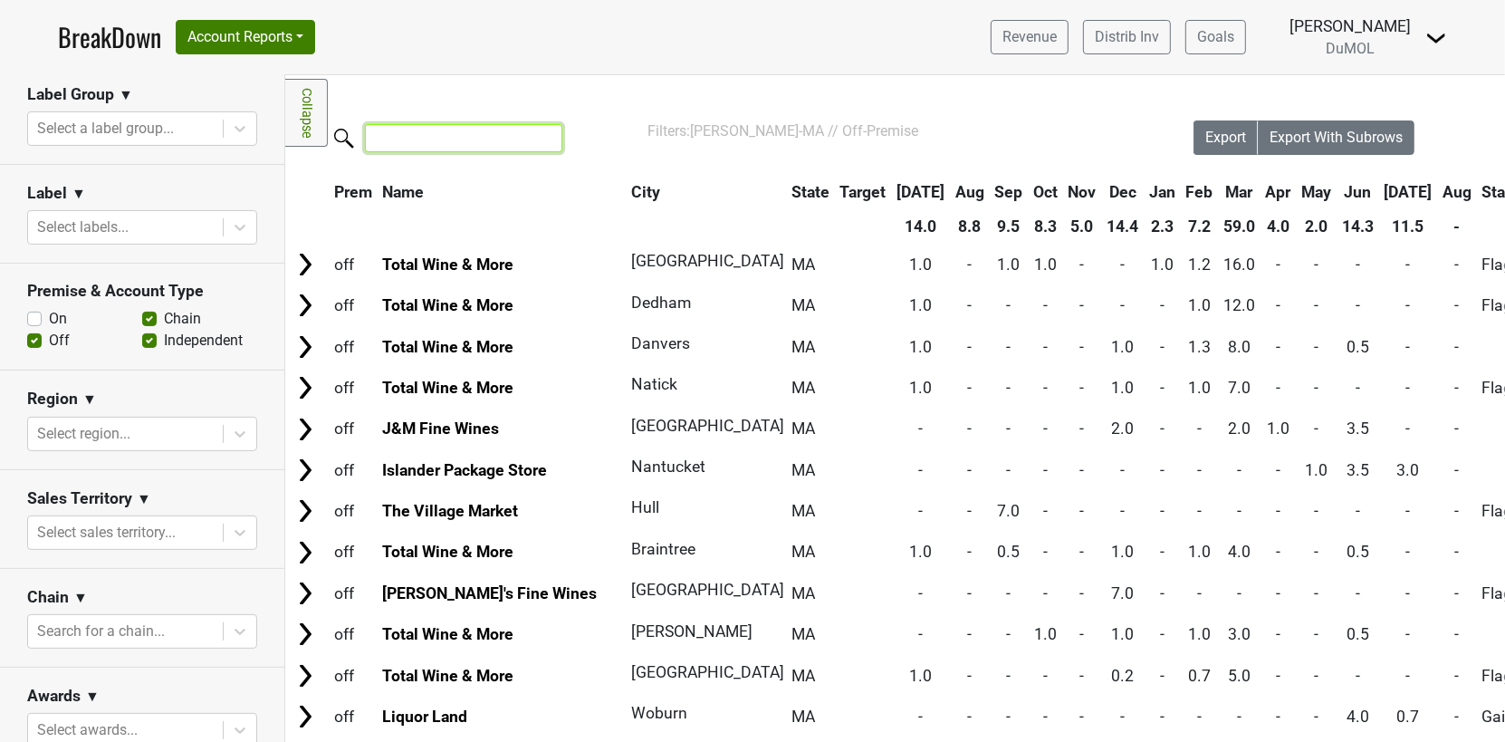
click at [438, 131] on input "search" at bounding box center [463, 138] width 197 height 28
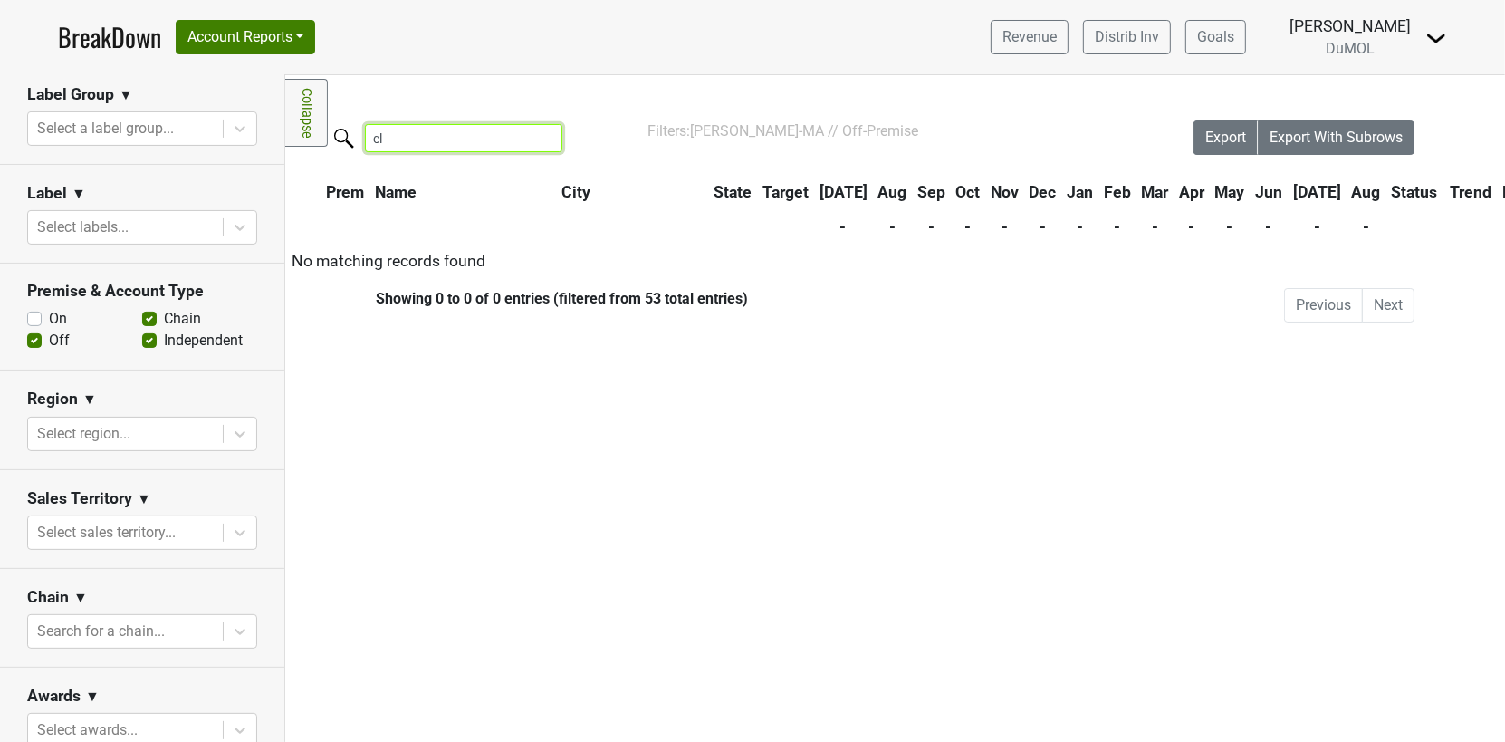
type input "c"
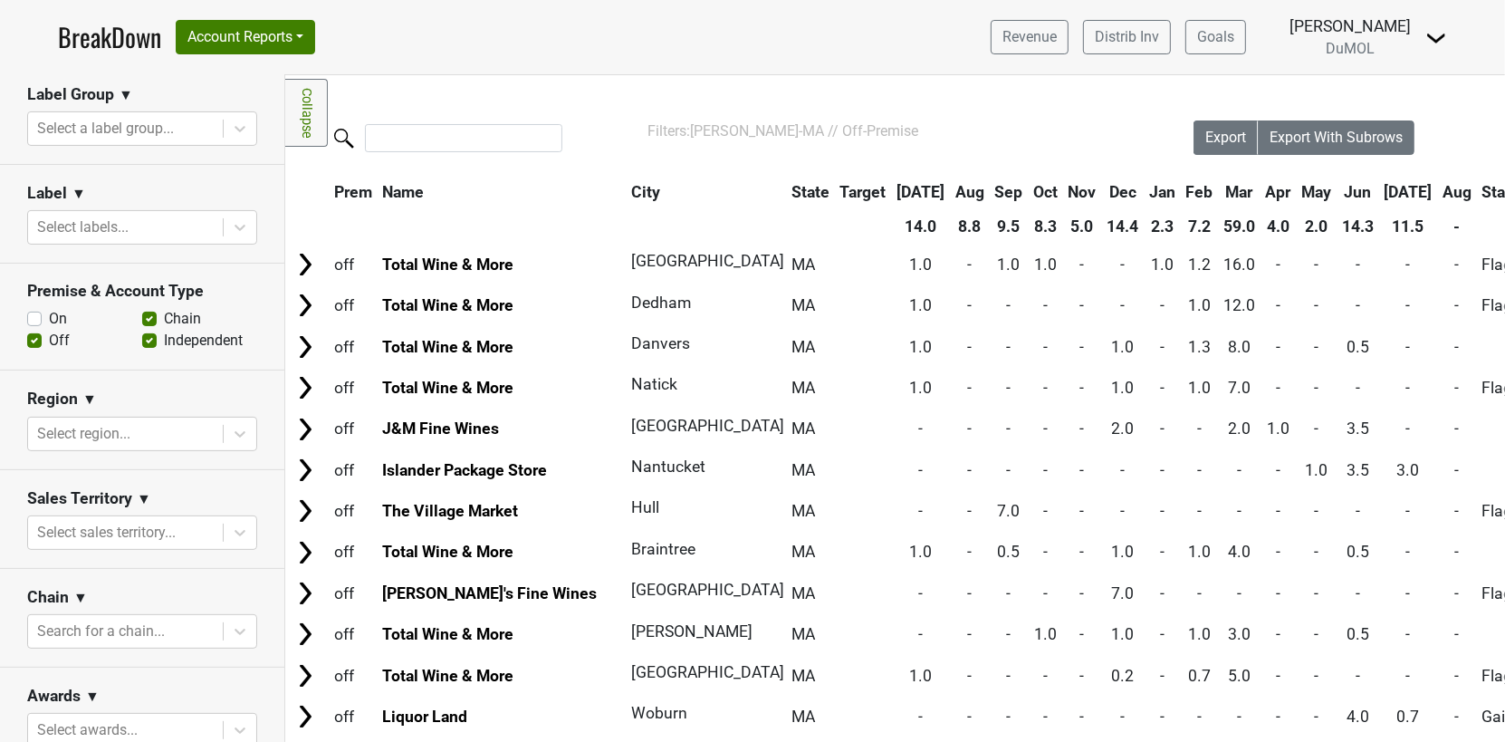
click at [49, 330] on label "Off" at bounding box center [59, 341] width 21 height 22
click at [32, 330] on input "Off" at bounding box center [34, 339] width 14 height 18
checkbox input "false"
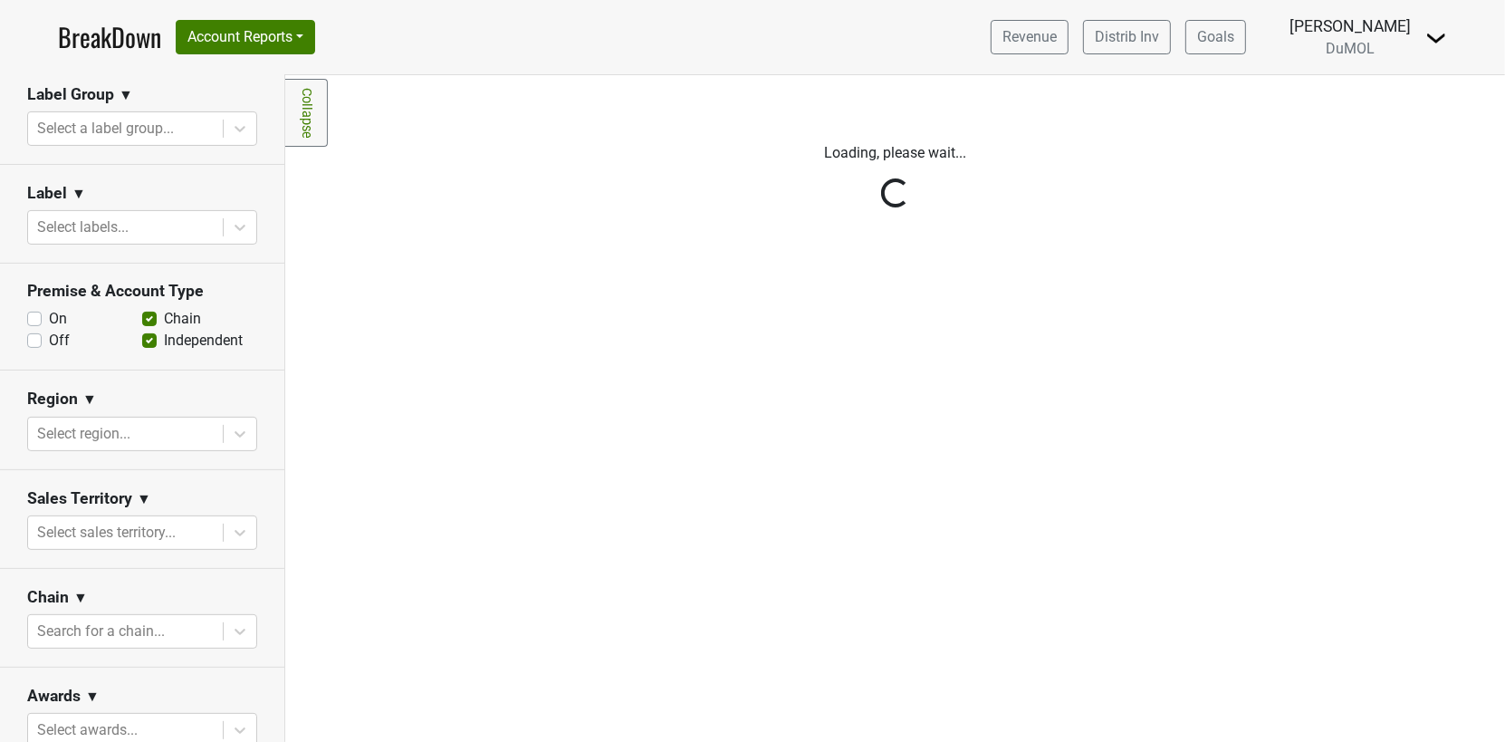
click at [35, 283] on div "Reset filters Purchased Within Last... 25 month(s) ago Aug '25 Nonbuy For Last.…" at bounding box center [142, 408] width 285 height 666
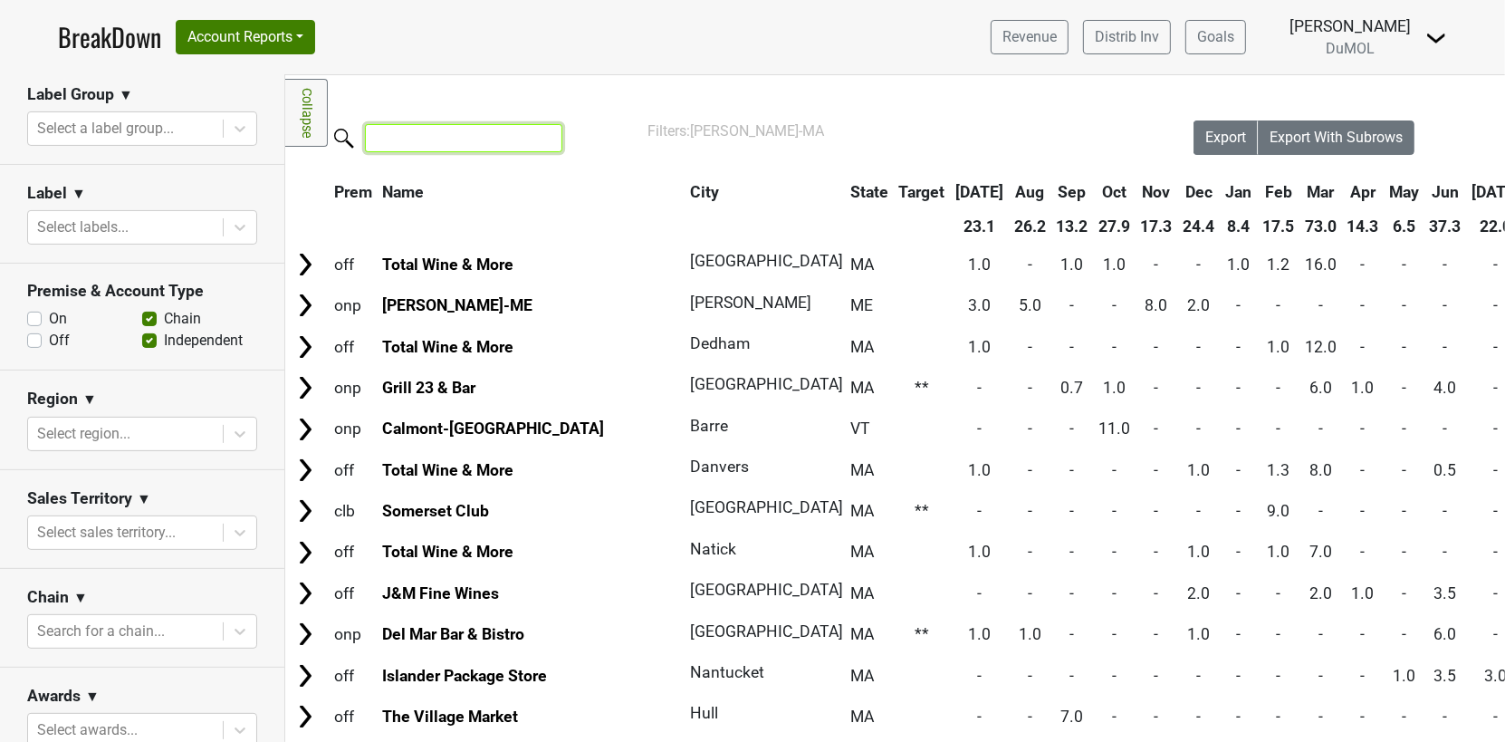
click at [441, 141] on input "search" at bounding box center [463, 138] width 197 height 28
click at [49, 308] on label "On" at bounding box center [58, 319] width 18 height 22
click at [30, 308] on input "On" at bounding box center [34, 317] width 14 height 18
checkbox input "true"
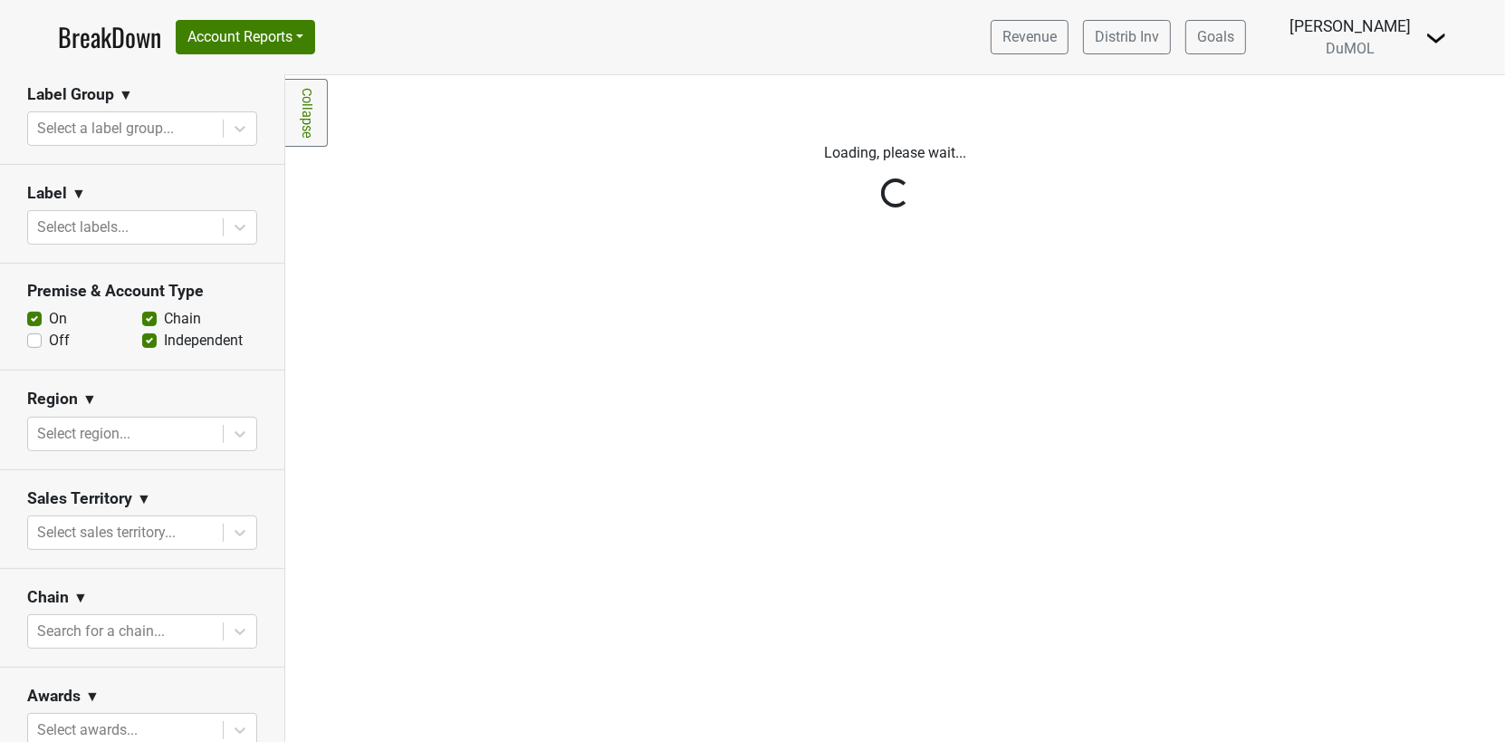
click at [36, 315] on div "Reset filters Purchased Within Last... 25 month(s) ago Aug '25 Nonbuy For Last.…" at bounding box center [142, 408] width 285 height 666
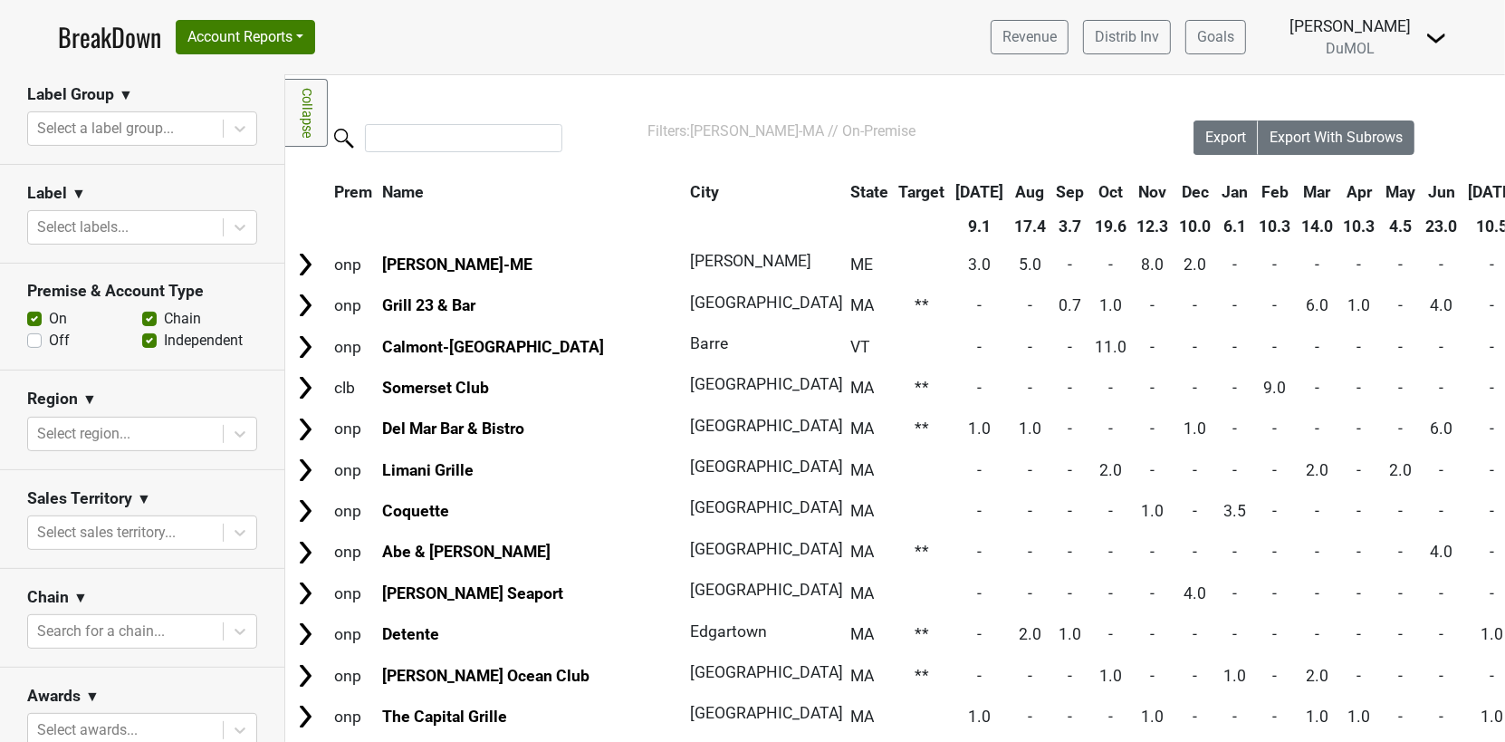
click at [49, 330] on label "Off" at bounding box center [59, 341] width 21 height 22
click at [35, 330] on input "Off" at bounding box center [34, 339] width 14 height 18
checkbox input "true"
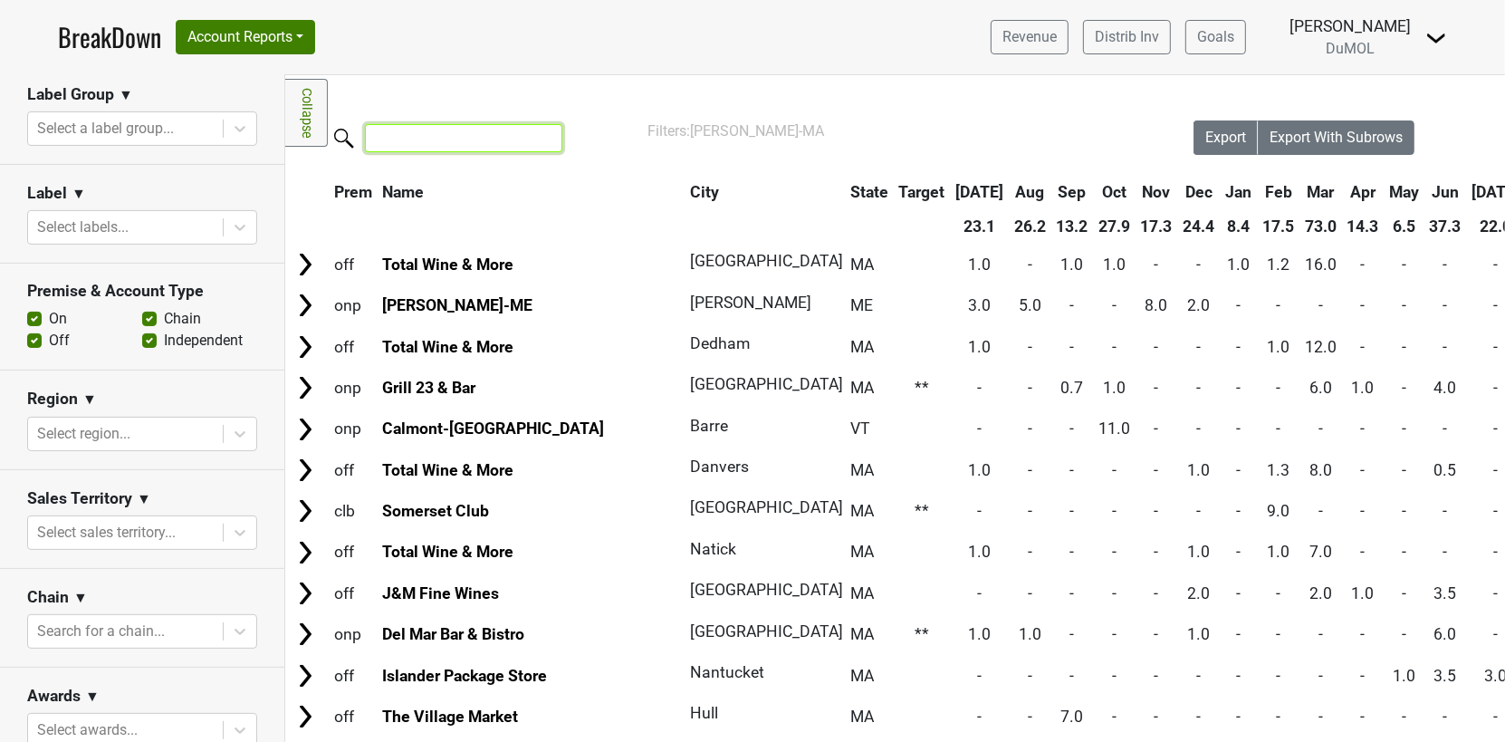
click at [395, 144] on input "search" at bounding box center [463, 138] width 197 height 28
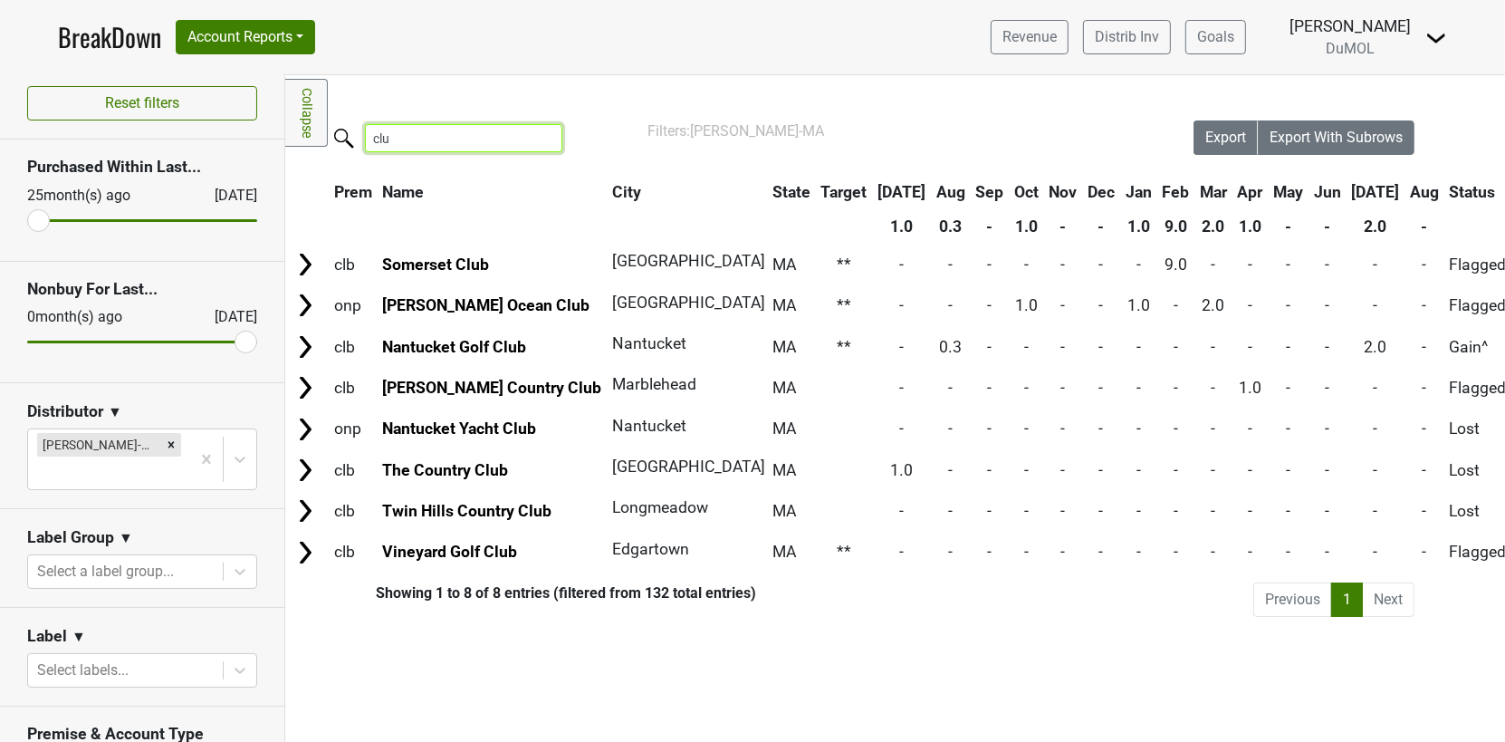
scroll to position [12, 0]
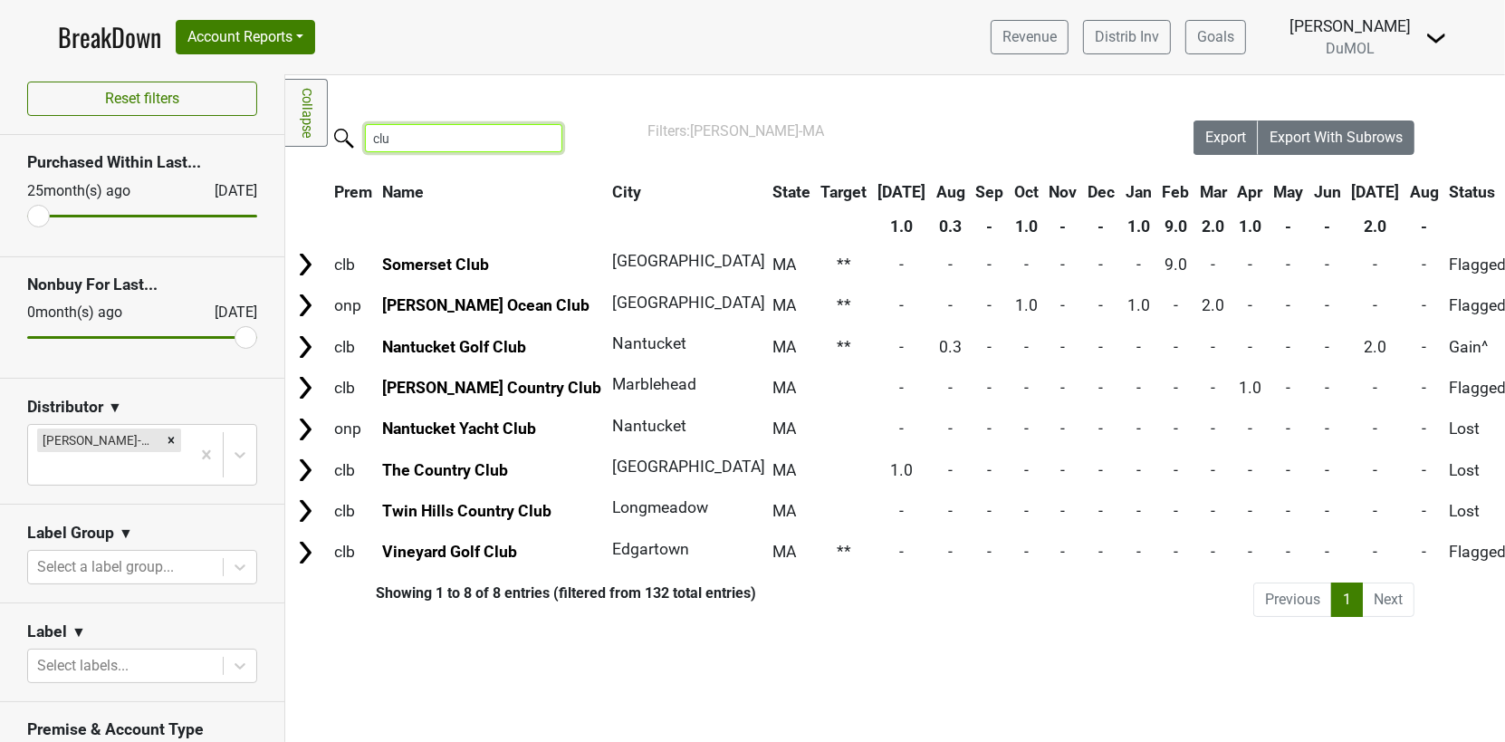
type input "clu"
drag, startPoint x: 240, startPoint y: 330, endPoint x: 43, endPoint y: 334, distance: 196.5
type input "12"
click at [43, 336] on input "range" at bounding box center [142, 337] width 230 height 3
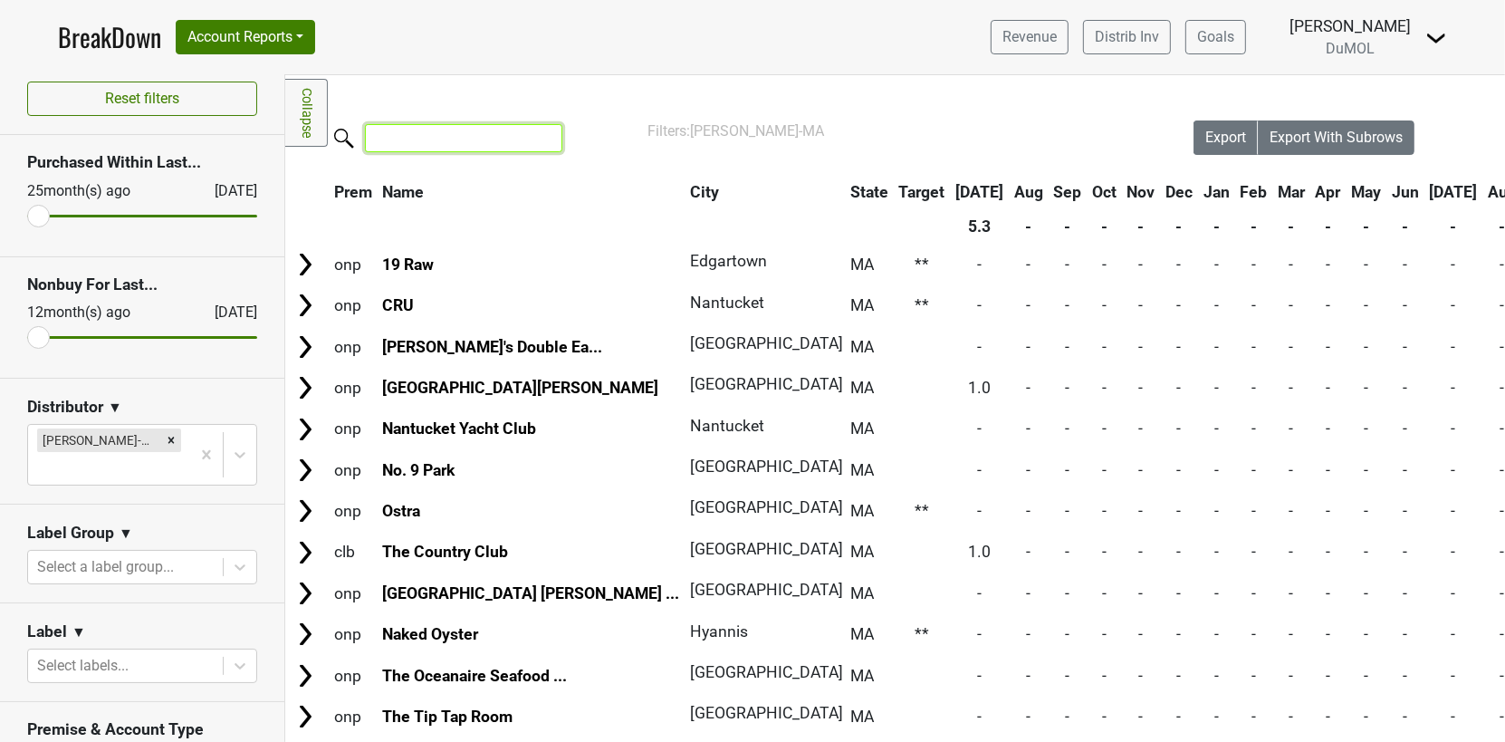
click at [483, 132] on input "search" at bounding box center [463, 138] width 197 height 28
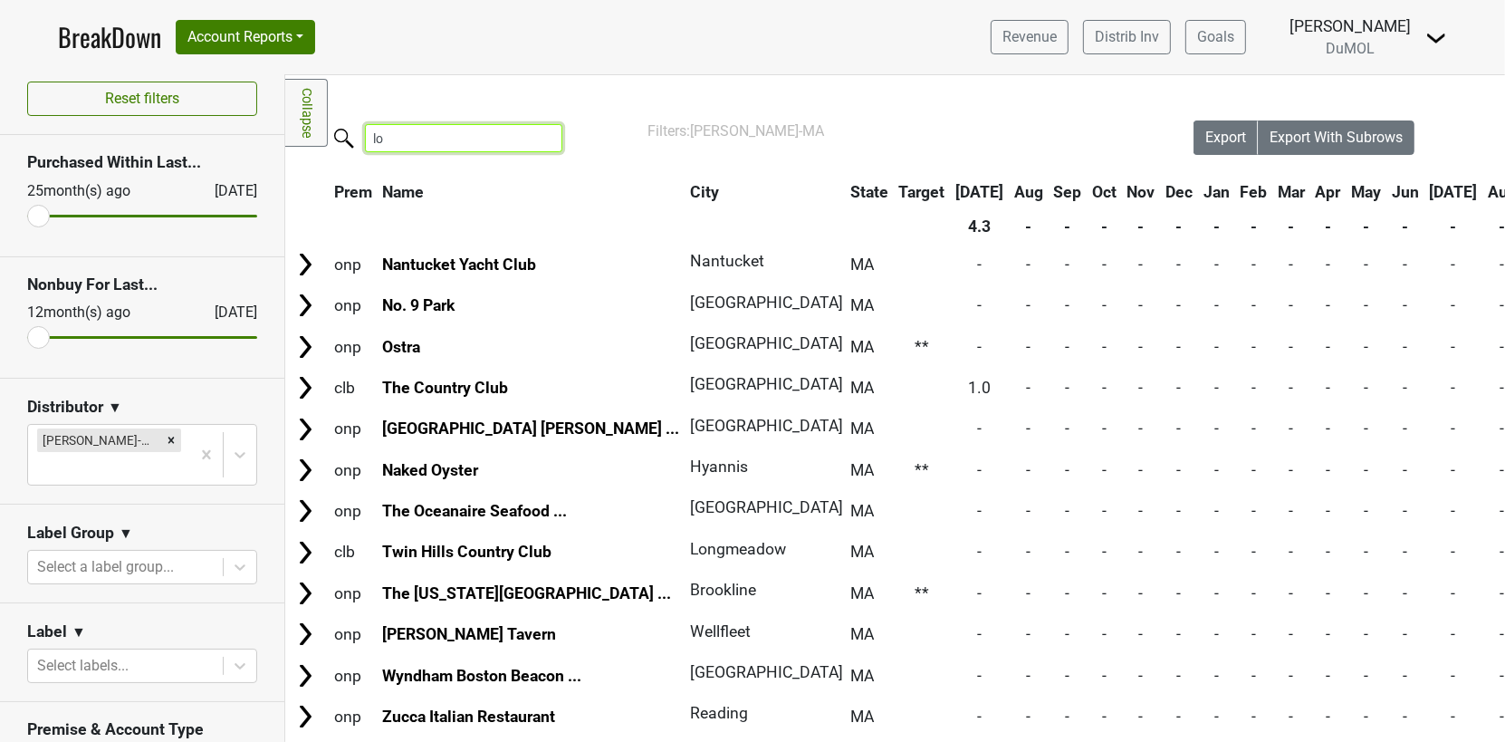
type input "l"
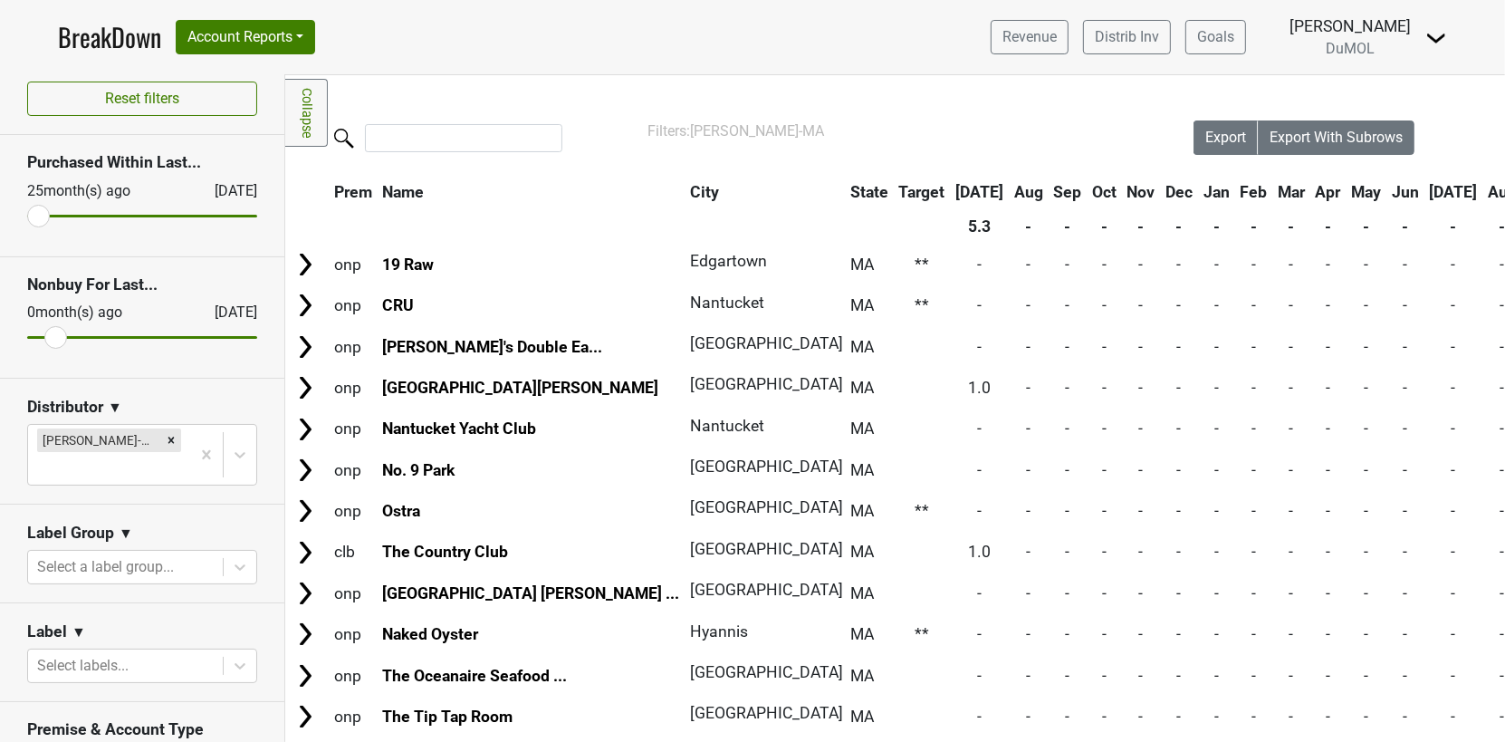
type input "12"
drag, startPoint x: 43, startPoint y: 338, endPoint x: -1, endPoint y: 326, distance: 45.0
click at [27, 336] on input "range" at bounding box center [142, 337] width 230 height 3
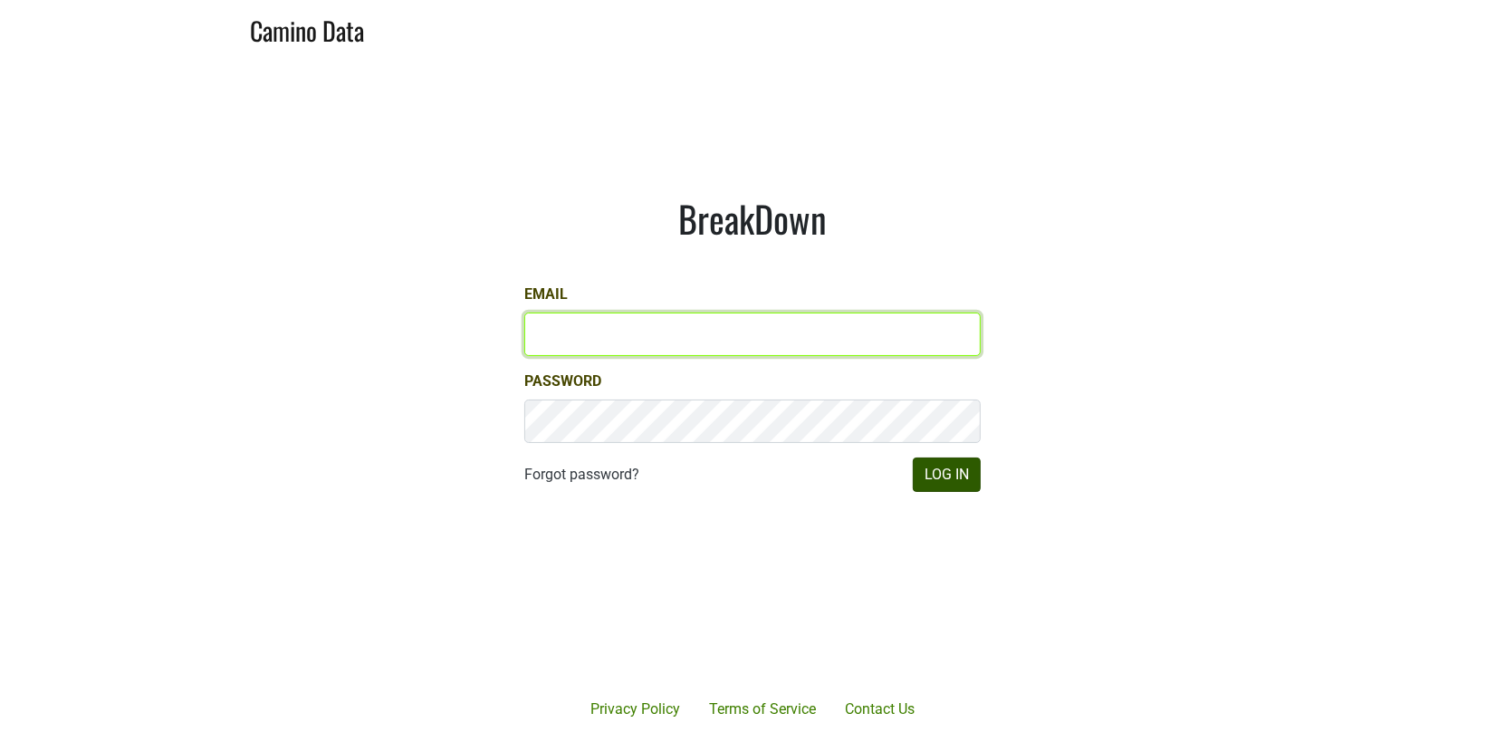
type input "[EMAIL_ADDRESS][DOMAIN_NAME]"
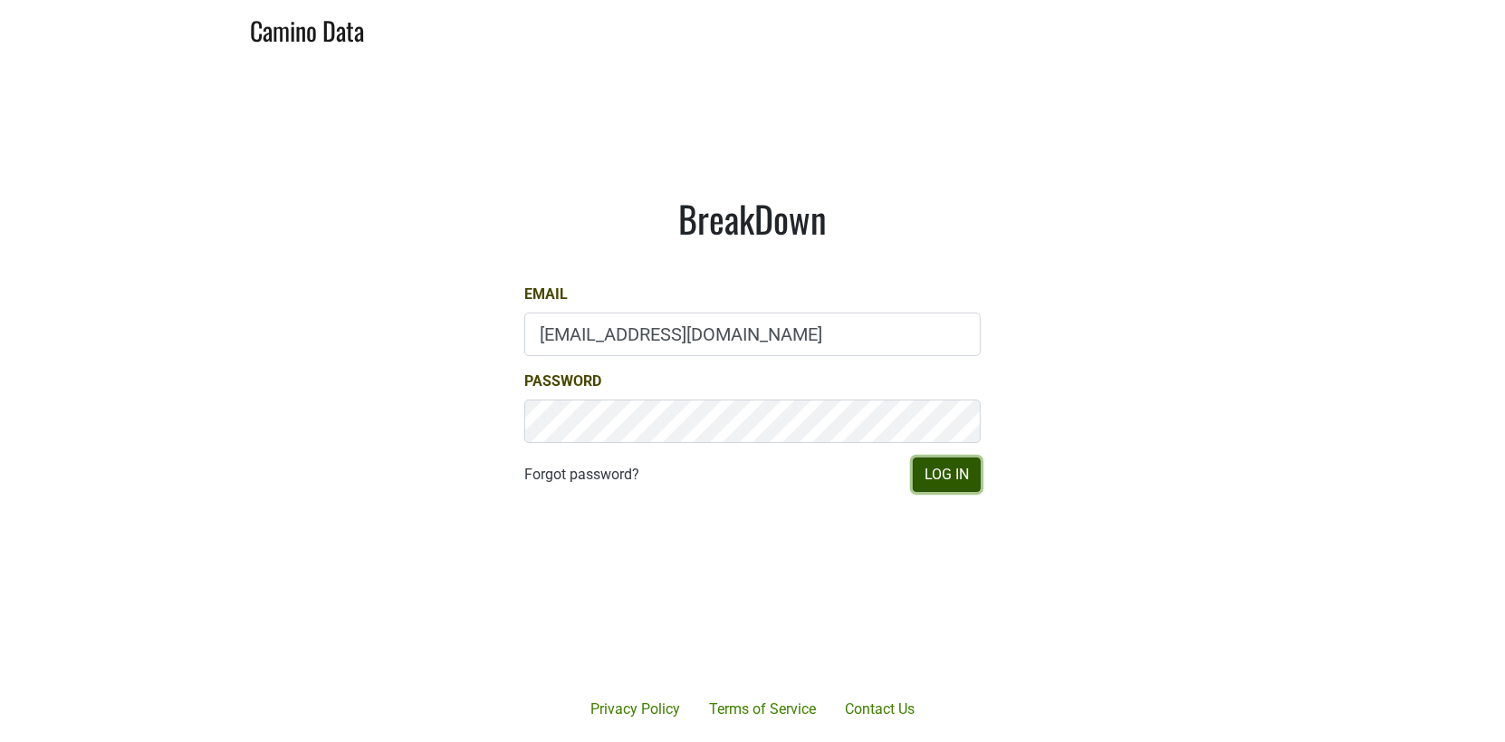
click at [944, 472] on button "Log In" at bounding box center [947, 474] width 68 height 34
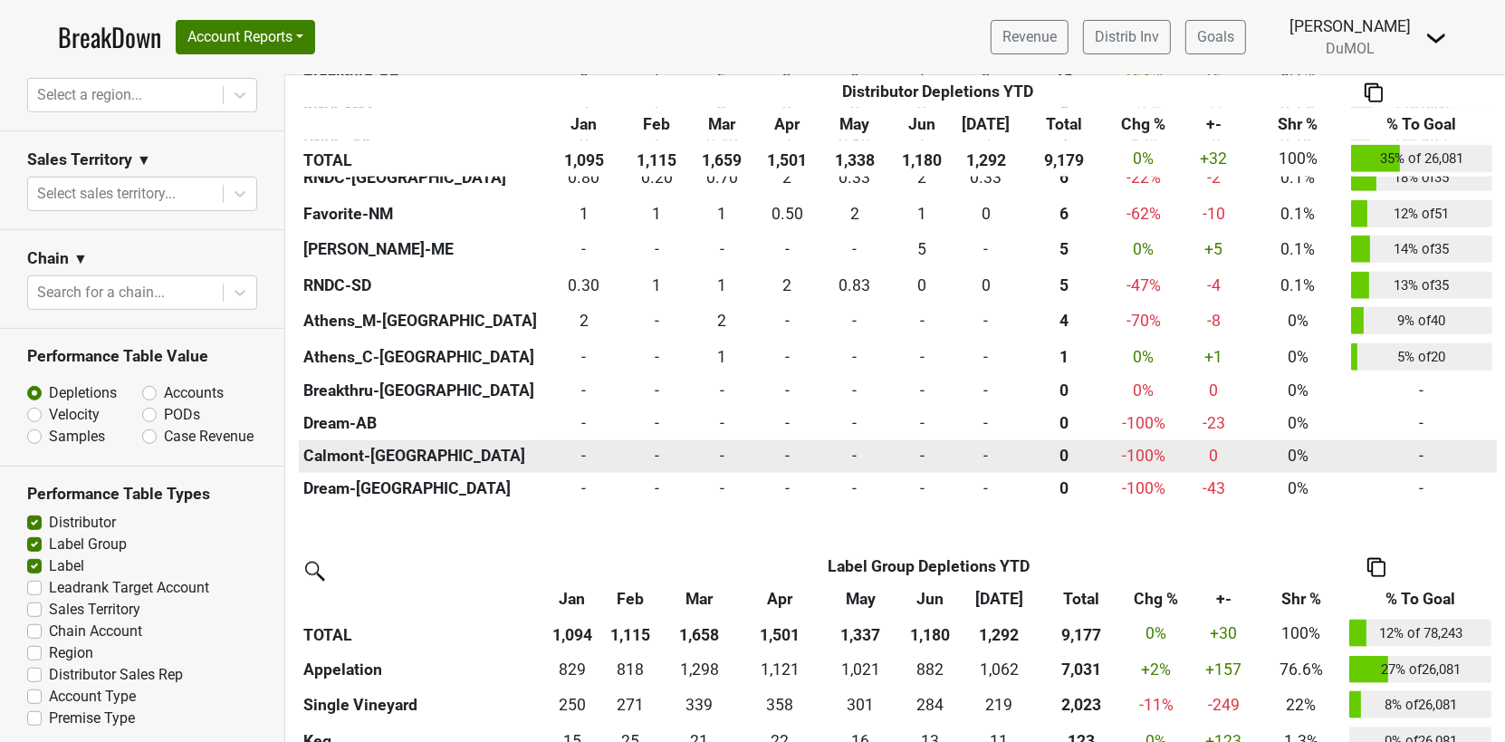
scroll to position [2156, 0]
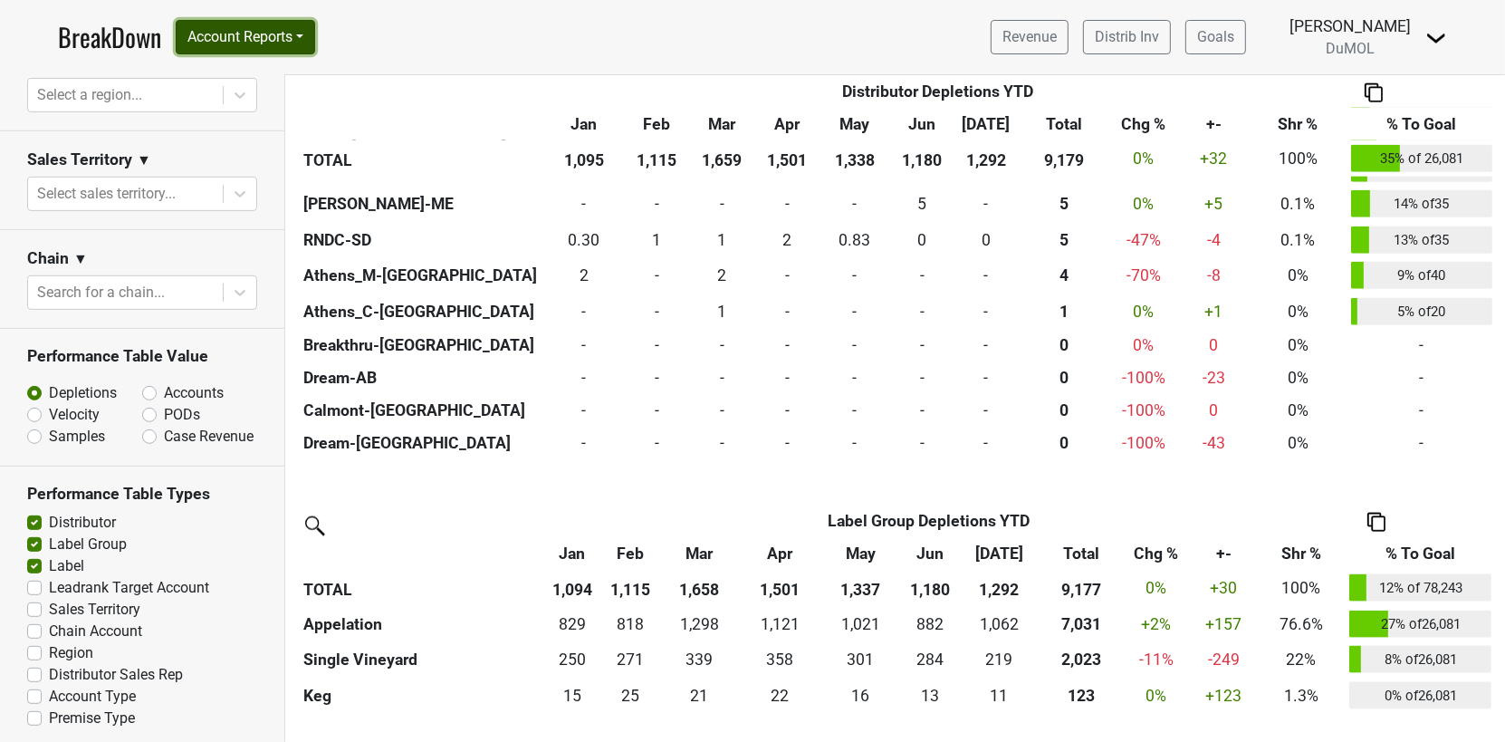
click at [300, 39] on button "Account Reports" at bounding box center [245, 37] width 139 height 34
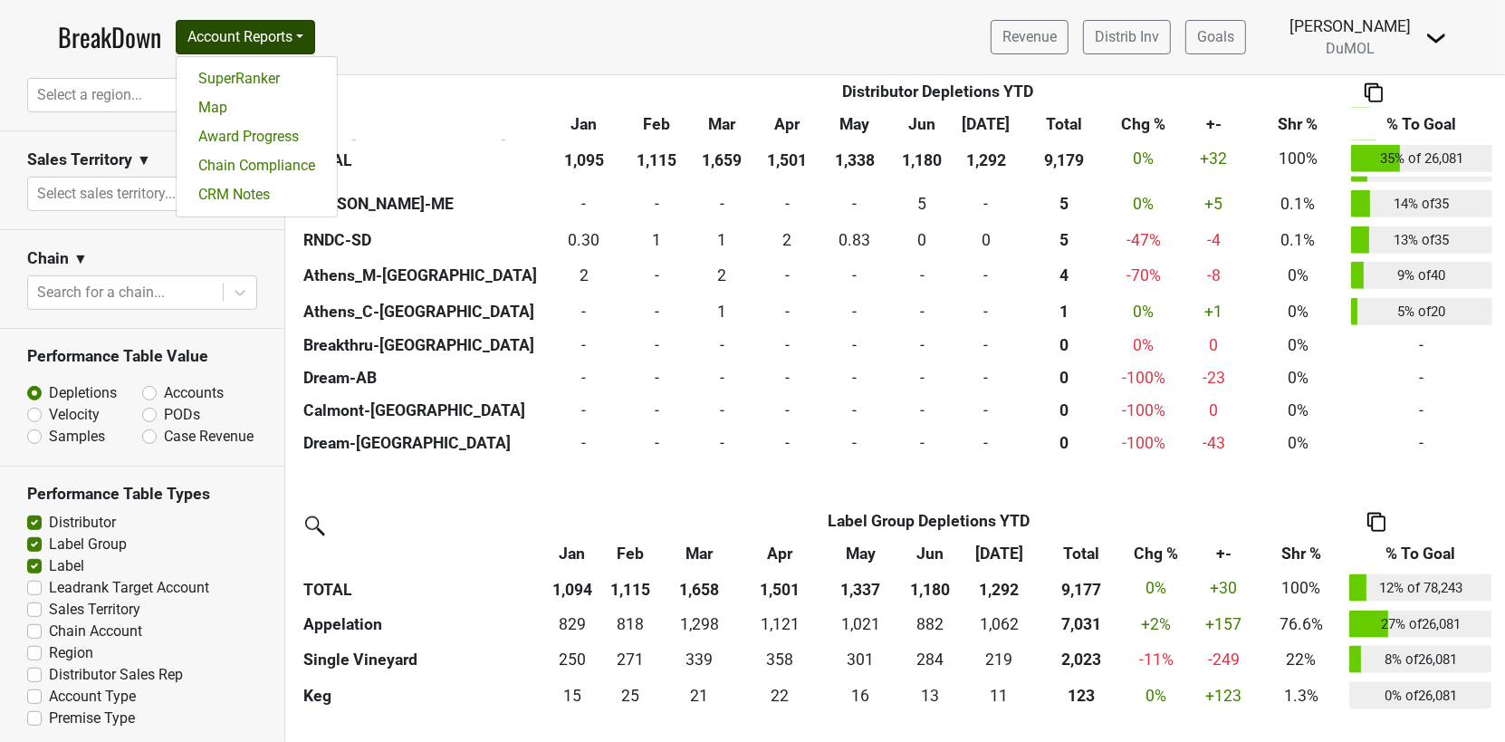
click at [388, 76] on th "Distributor" at bounding box center [462, 91] width 326 height 33
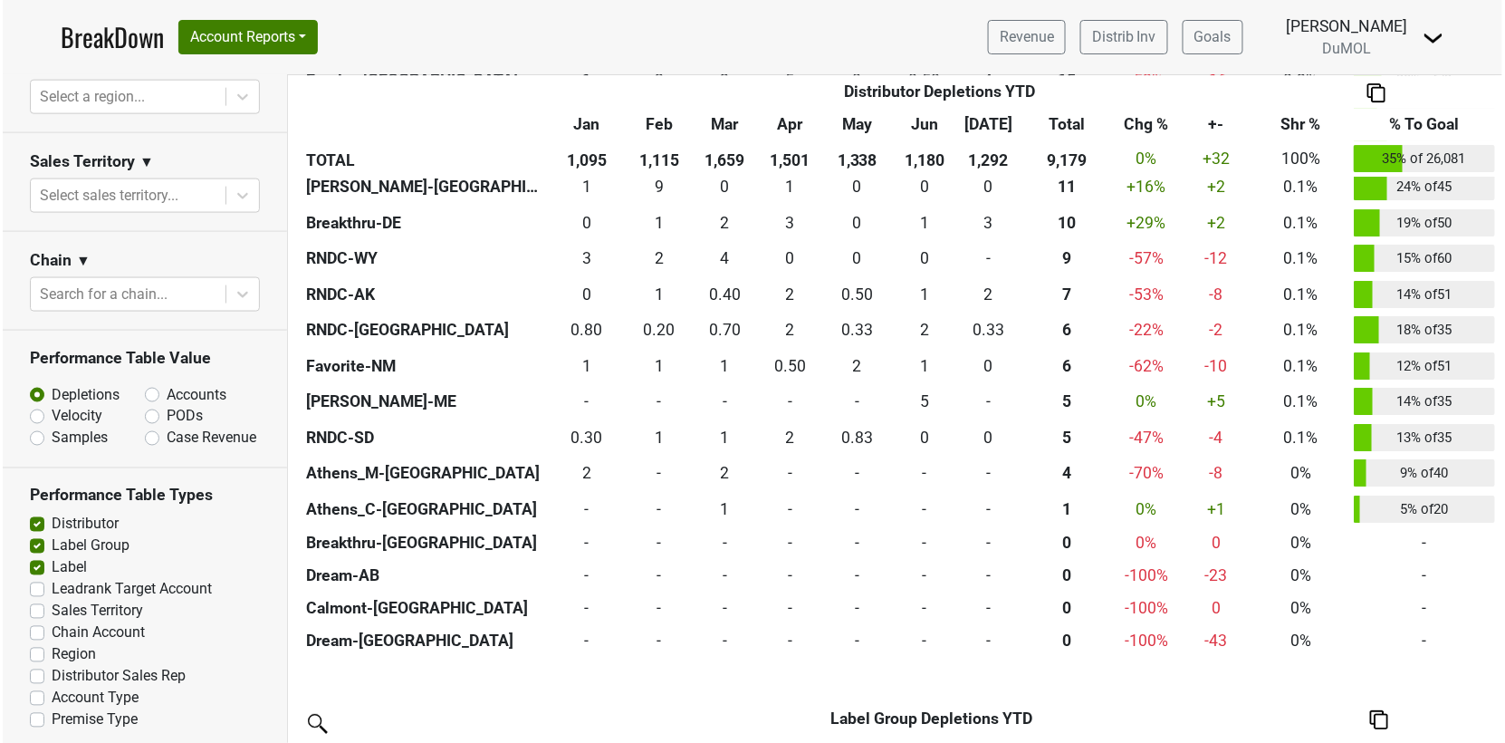
scroll to position [783, 0]
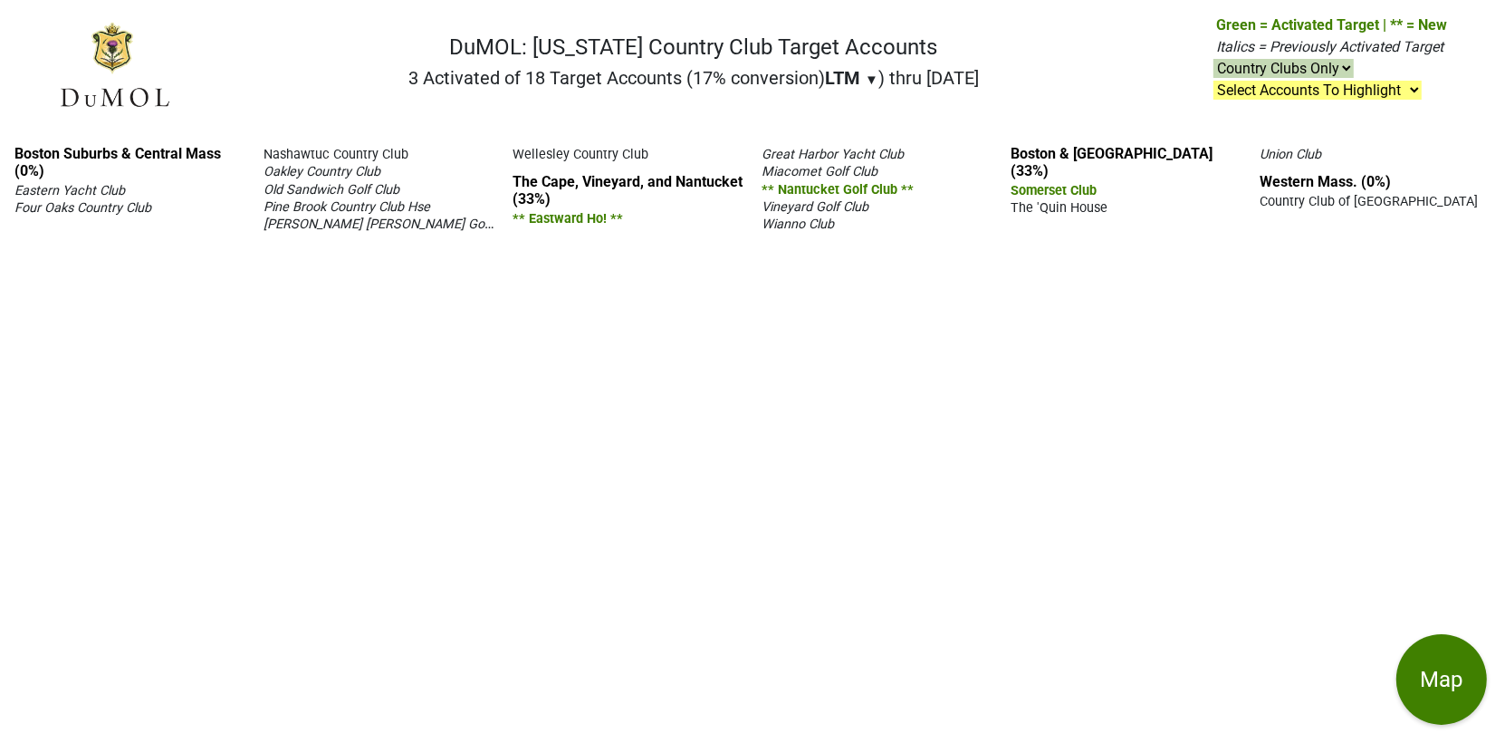
click at [1267, 267] on div "Boston Suburbs & Central Mass (0%) Eastern Yacht Club [GEOGRAPHIC_DATA] Nashawt…" at bounding box center [752, 436] width 1505 height 612
click at [1382, 20] on span "Green = Activated Target | ** = New" at bounding box center [1331, 24] width 231 height 17
click at [1345, 72] on select "On & Off Premise On Premise Off Premise Country Clubs Only" at bounding box center [1283, 68] width 140 height 19
select select "off"
click at [1214, 59] on select "On & Off Premise On Premise Off Premise Country Clubs Only" at bounding box center [1283, 68] width 140 height 19
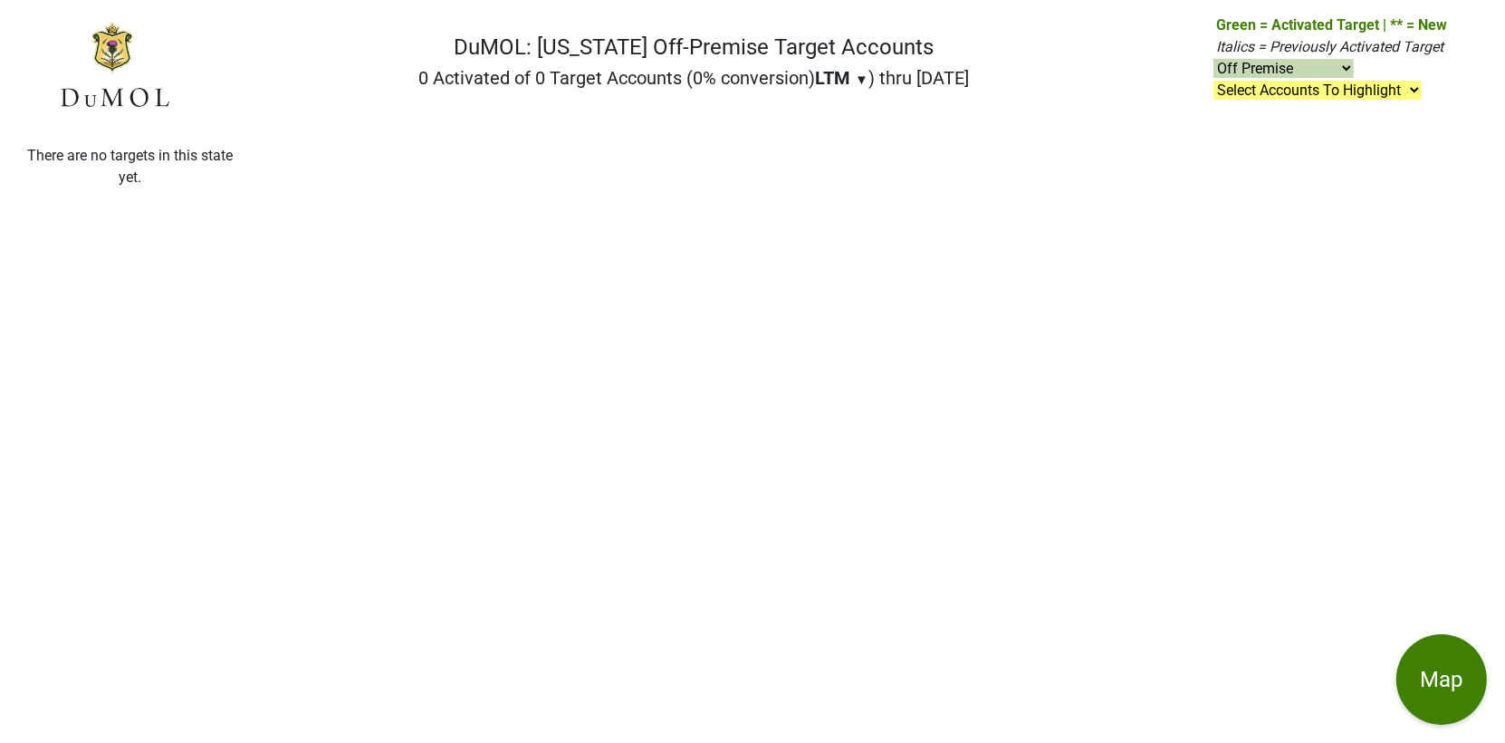
click at [1347, 65] on select "On & Off Premise On Premise Off Premise Country Clubs Only" at bounding box center [1283, 68] width 140 height 19
select select "on"
click at [1214, 59] on select "On & Off Premise On Premise Off Premise Country Clubs Only" at bounding box center [1283, 68] width 140 height 19
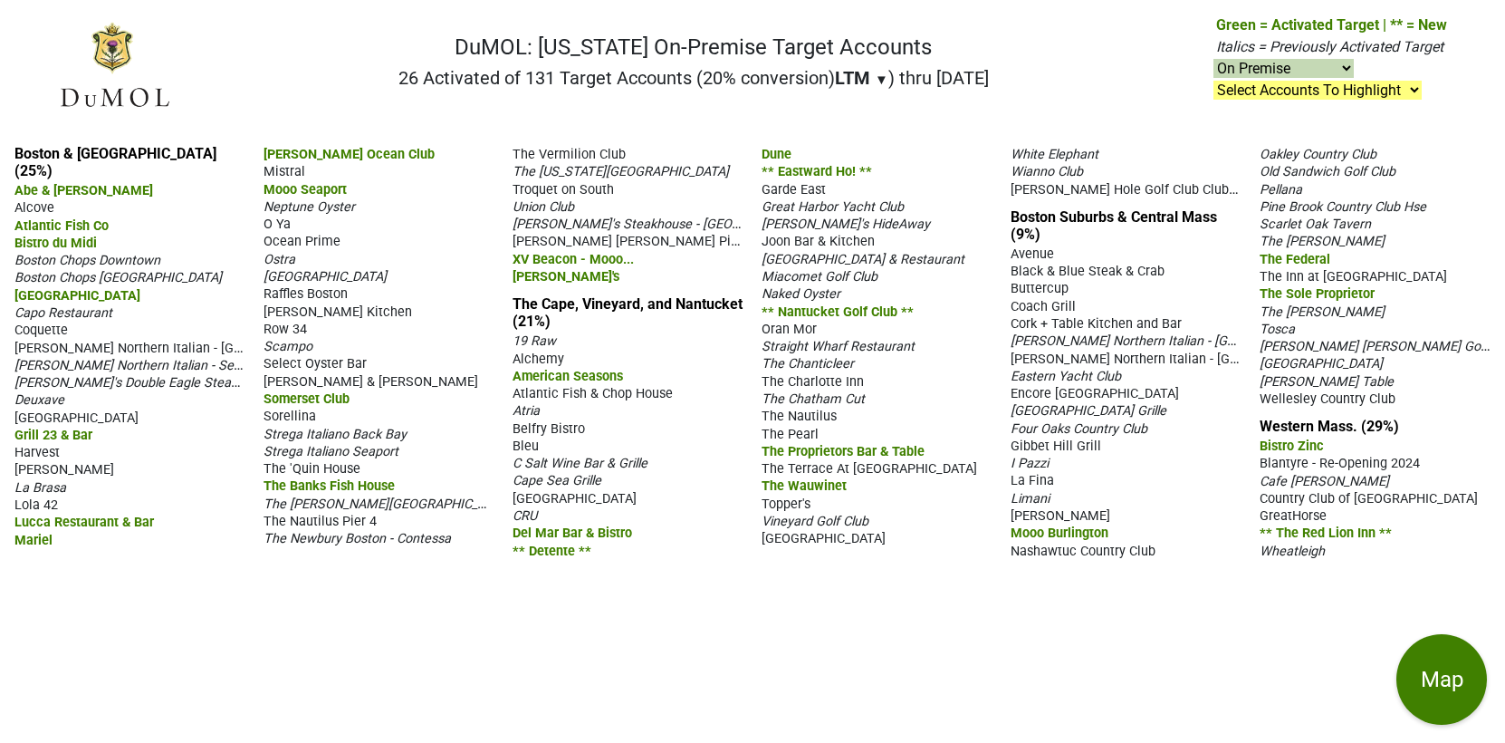
select select "on"
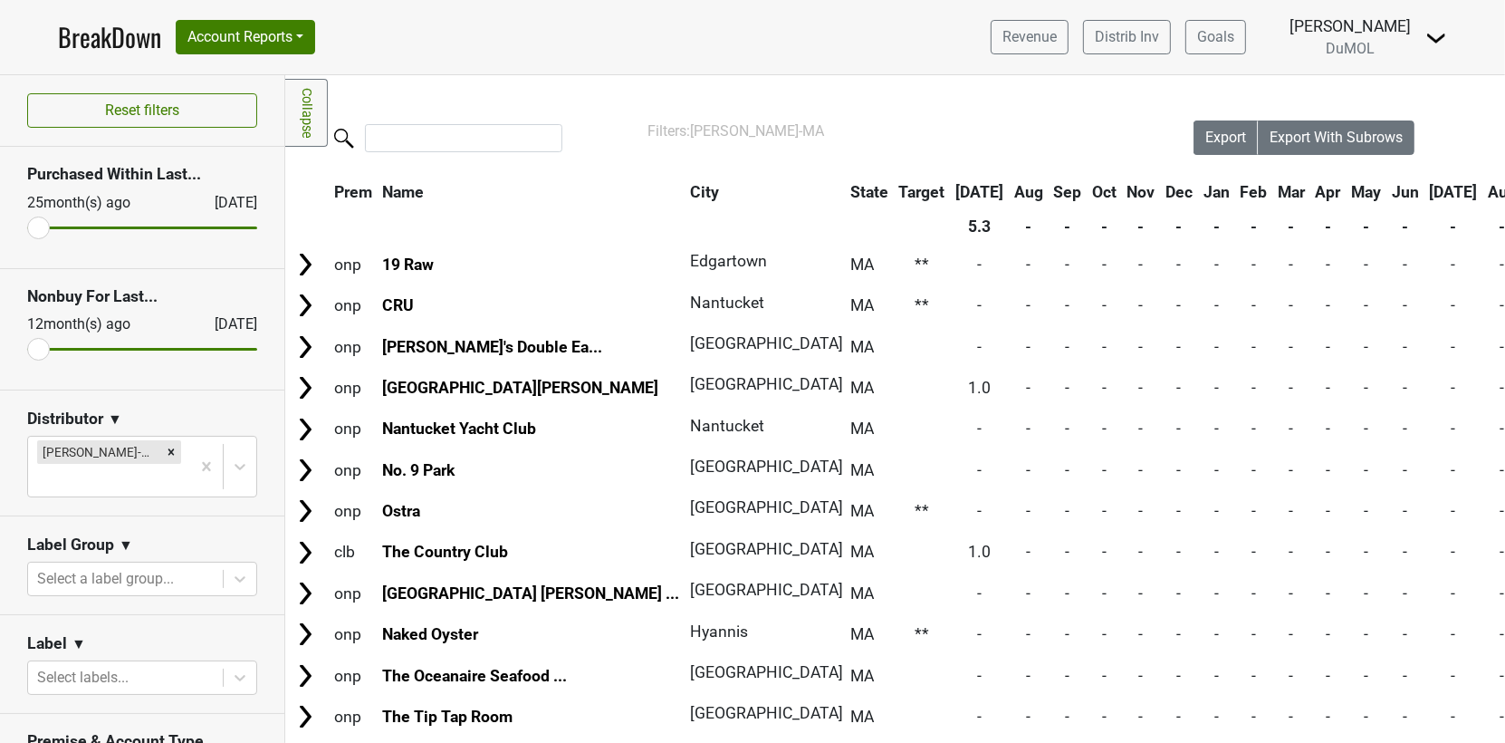
scroll to position [12, 0]
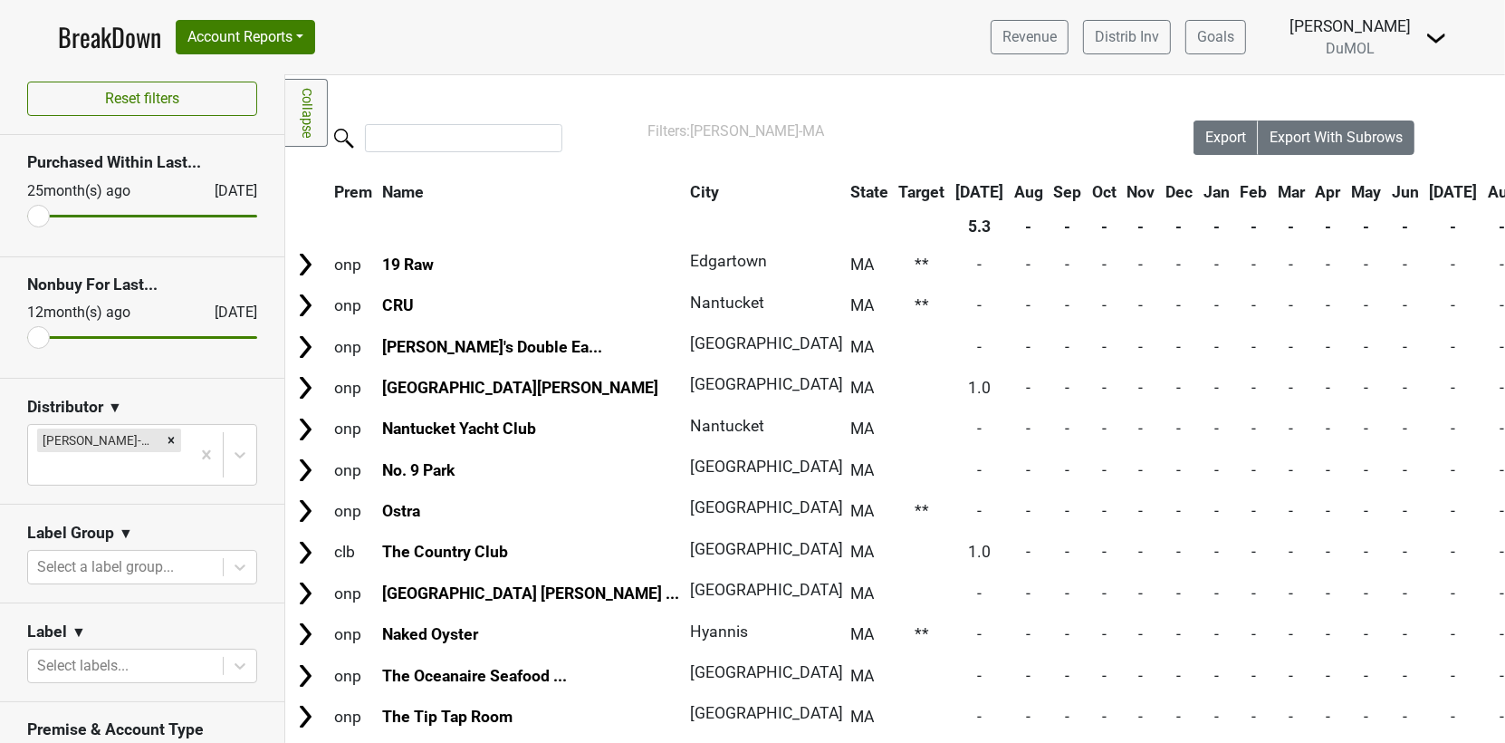
click at [100, 11] on nav "BreakDown Account Reports SuperRanker Map Award Progress Chain Compliance CRM N…" at bounding box center [752, 37] width 1418 height 74
click at [100, 27] on link "BreakDown" at bounding box center [109, 37] width 103 height 38
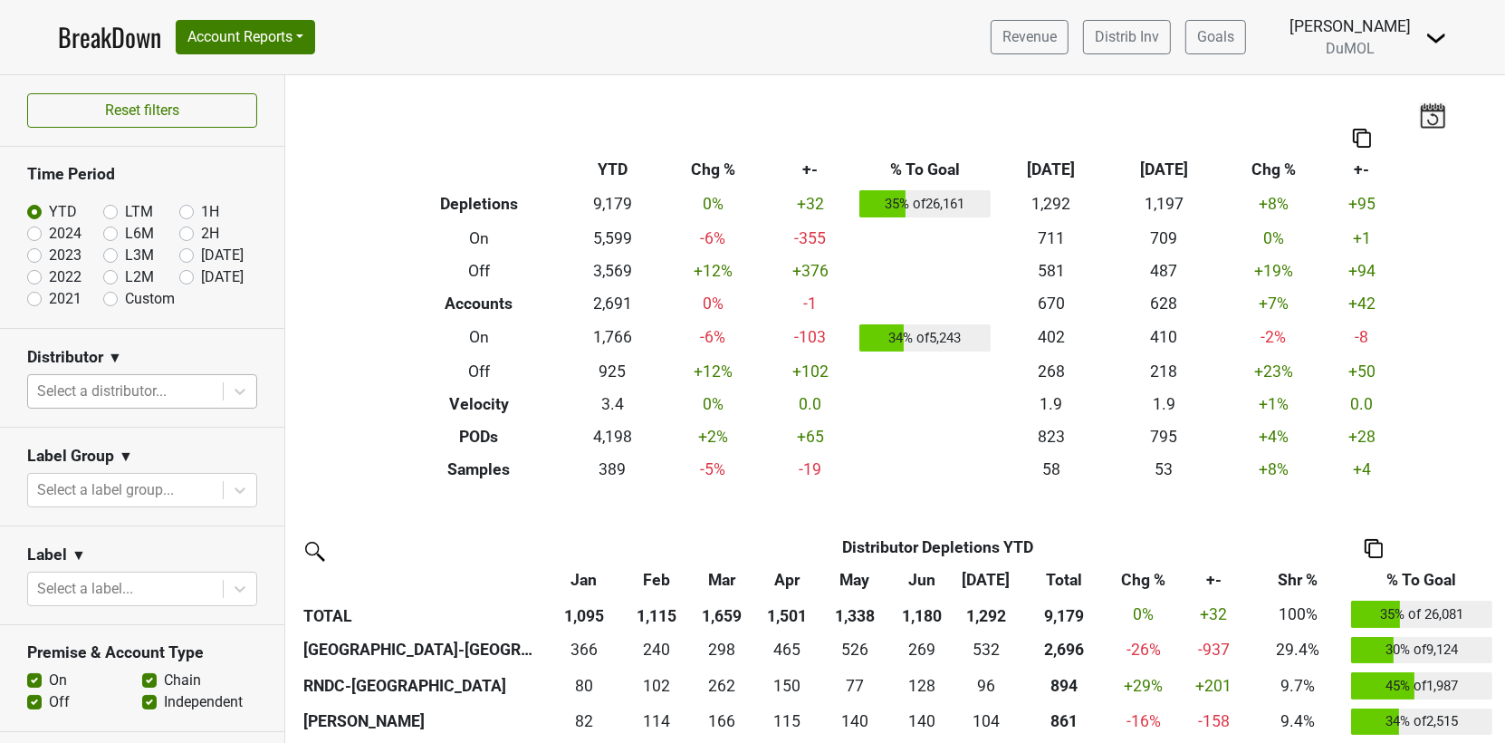
click at [150, 379] on div at bounding box center [125, 391] width 177 height 25
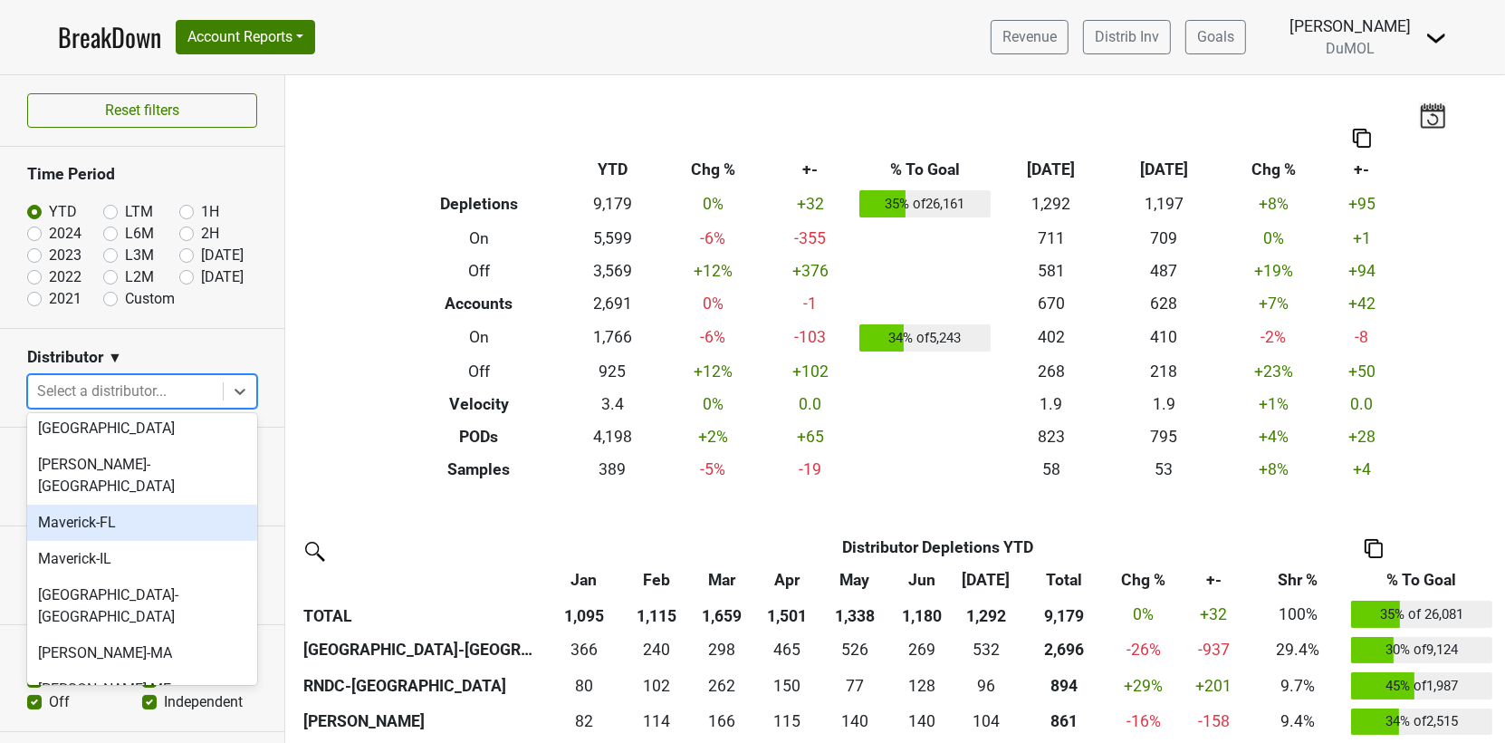
scroll to position [963, 0]
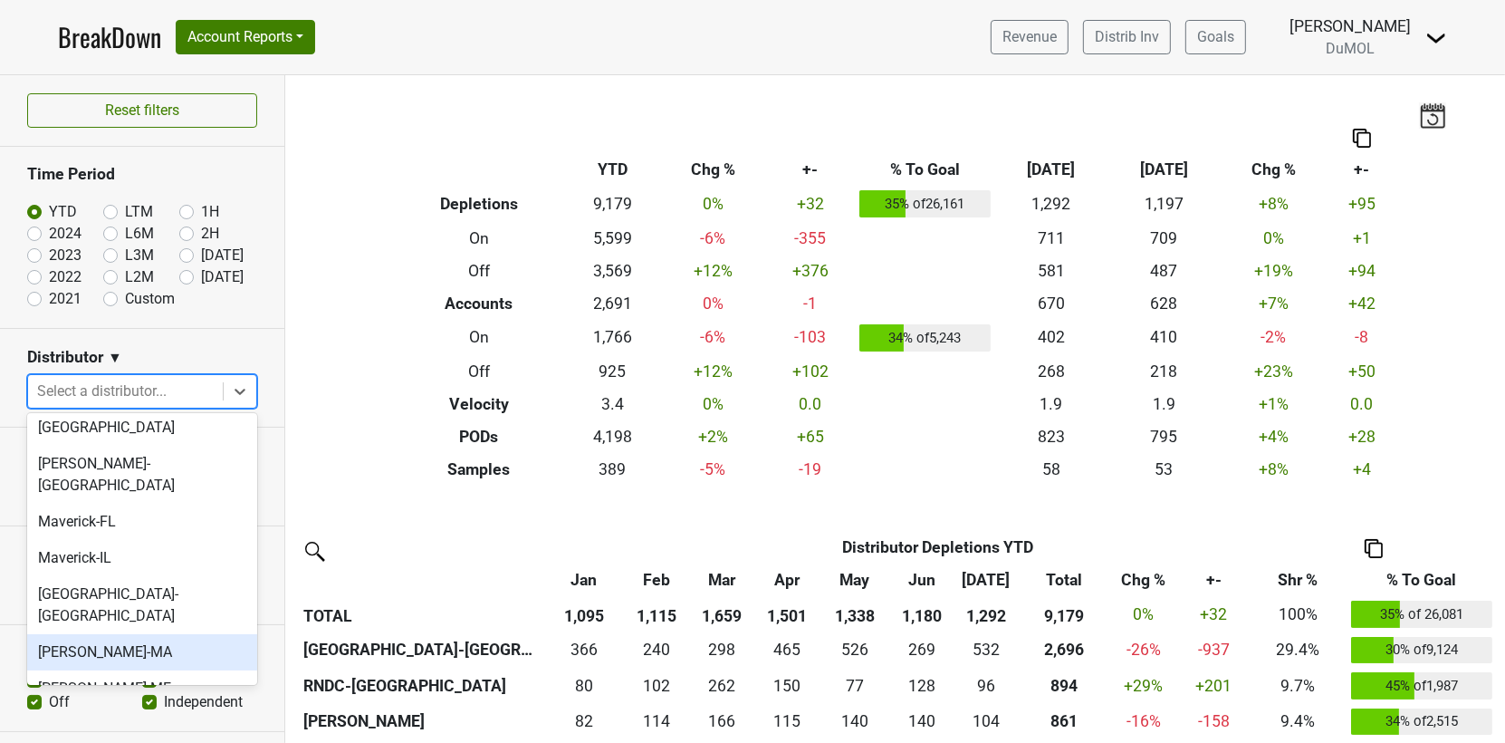
click at [153, 634] on div "[PERSON_NAME]-MA" at bounding box center [142, 652] width 230 height 36
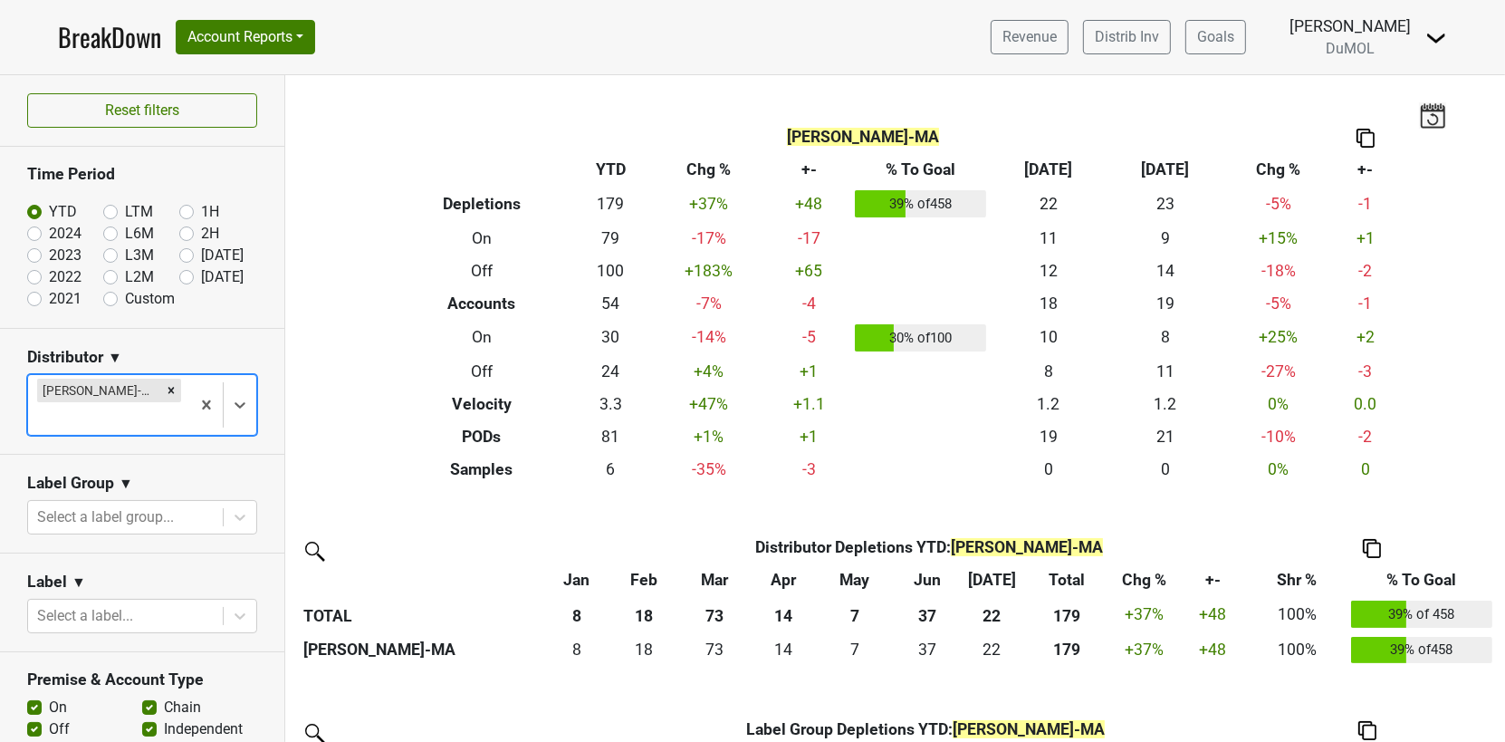
click at [49, 224] on label "2024" at bounding box center [65, 234] width 33 height 22
click at [34, 224] on input "2024" at bounding box center [63, 232] width 72 height 18
radio input "true"
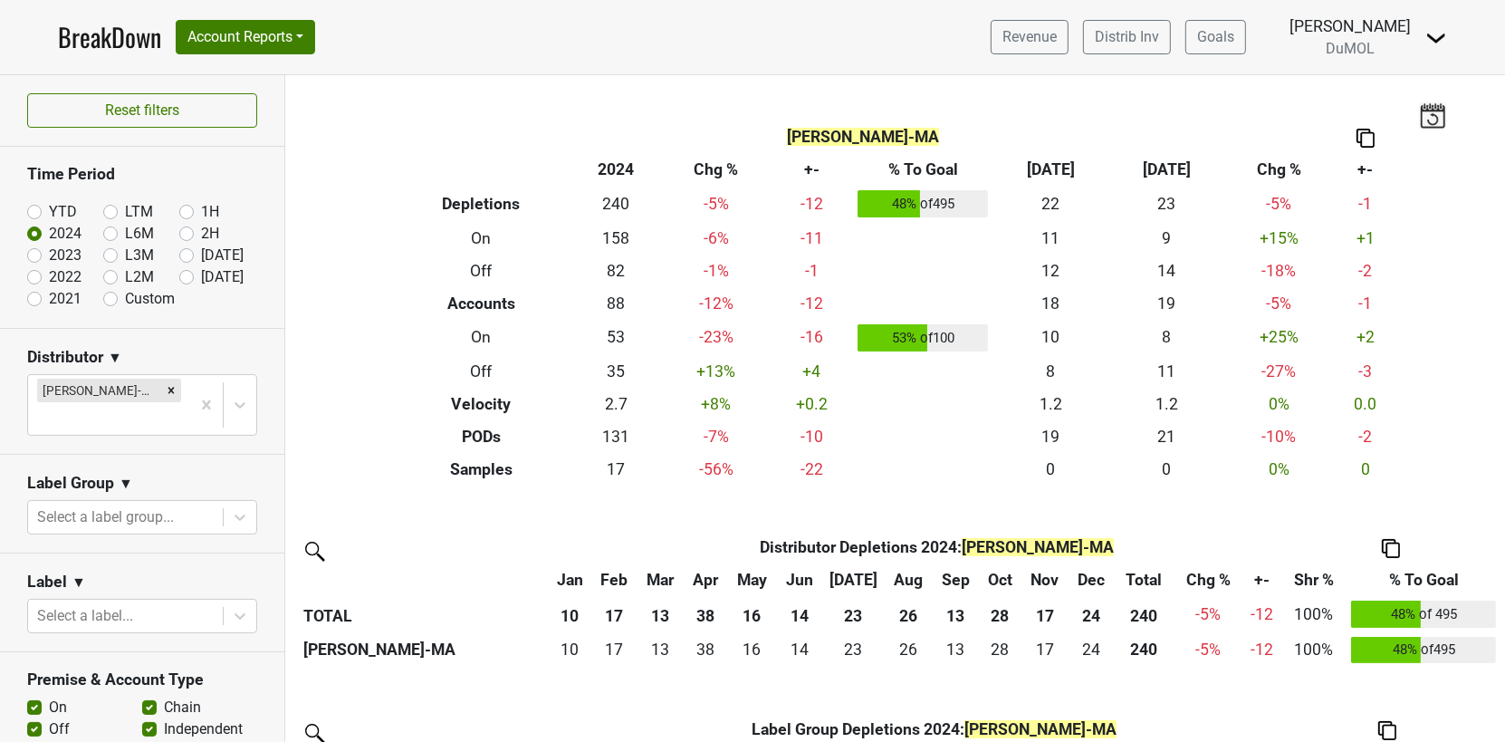
click at [49, 211] on label "YTD" at bounding box center [63, 212] width 28 height 22
click at [39, 211] on input "YTD" at bounding box center [63, 210] width 72 height 18
radio input "true"
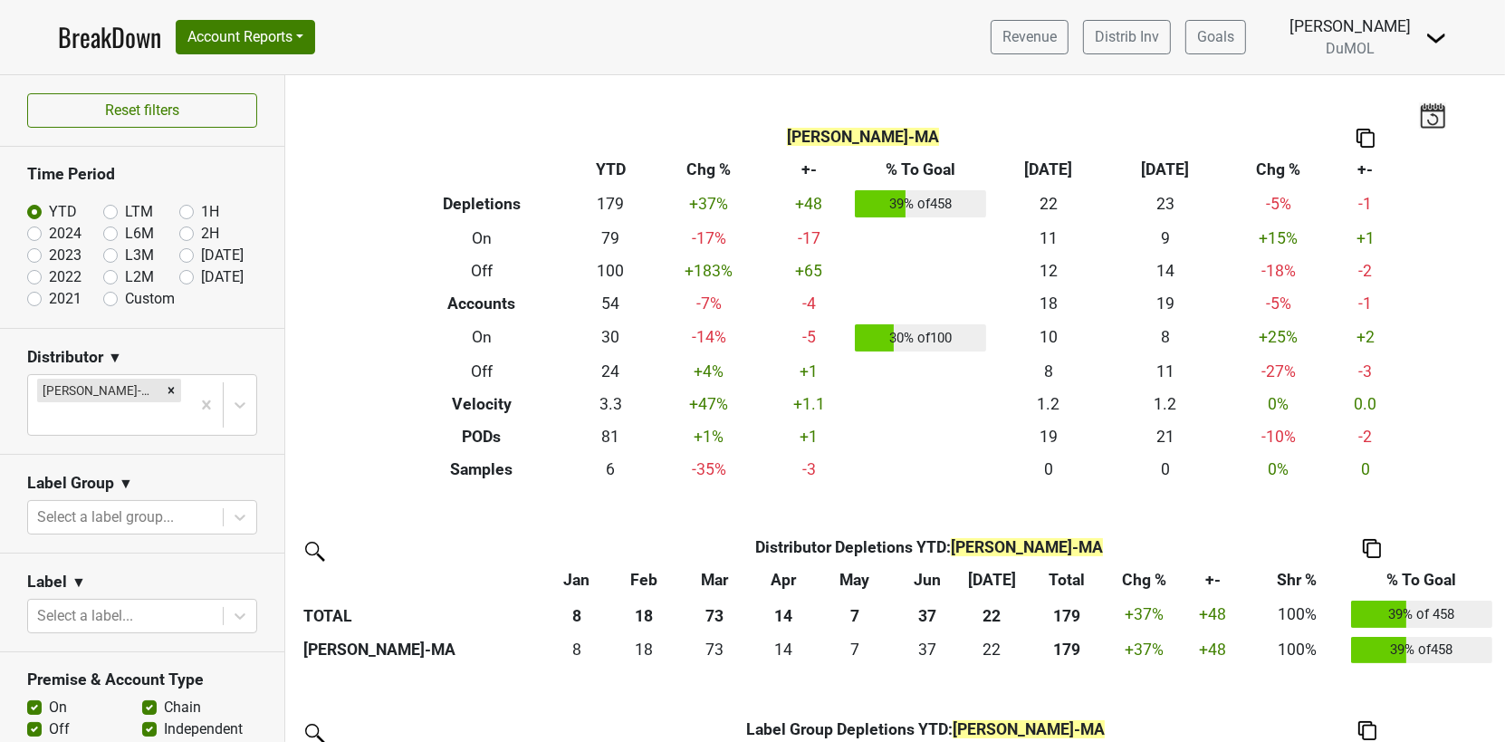
click at [49, 297] on label "2021" at bounding box center [65, 299] width 33 height 22
click at [33, 297] on input "2021" at bounding box center [63, 297] width 72 height 18
radio input "true"
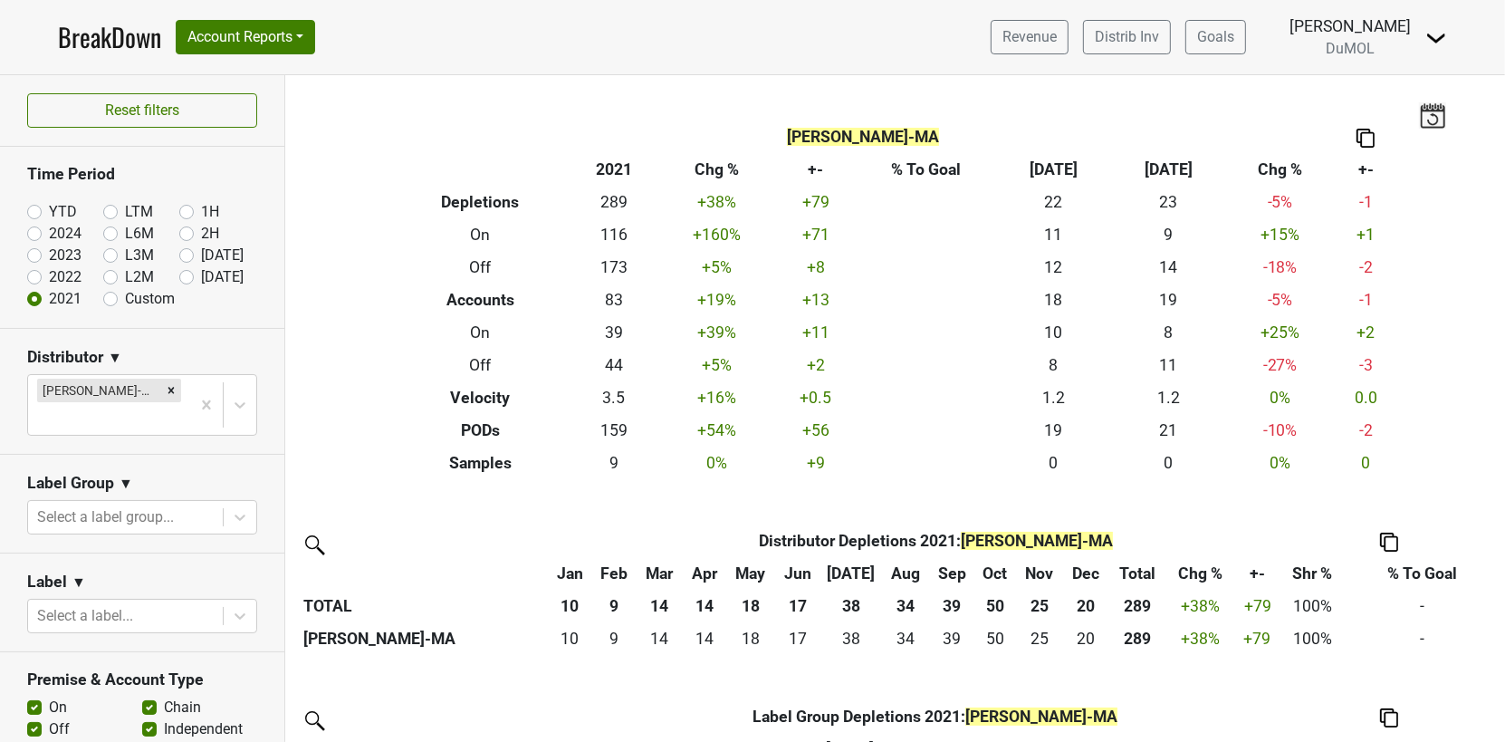
click at [49, 273] on label "2022" at bounding box center [65, 277] width 33 height 22
click at [29, 273] on input "2022" at bounding box center [63, 275] width 72 height 18
radio input "true"
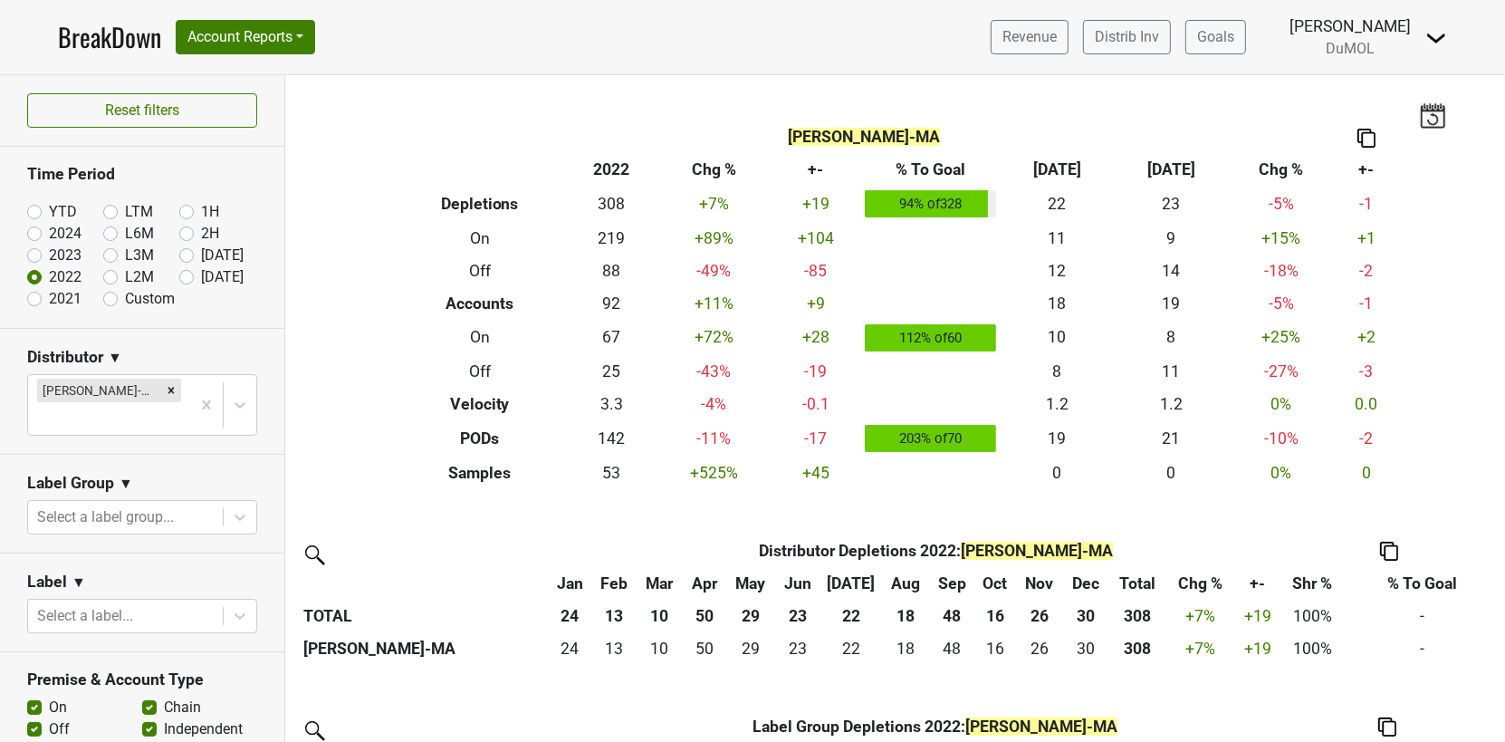
click at [49, 251] on label "2023" at bounding box center [65, 255] width 33 height 22
click at [34, 251] on input "2023" at bounding box center [63, 253] width 72 height 18
radio input "true"
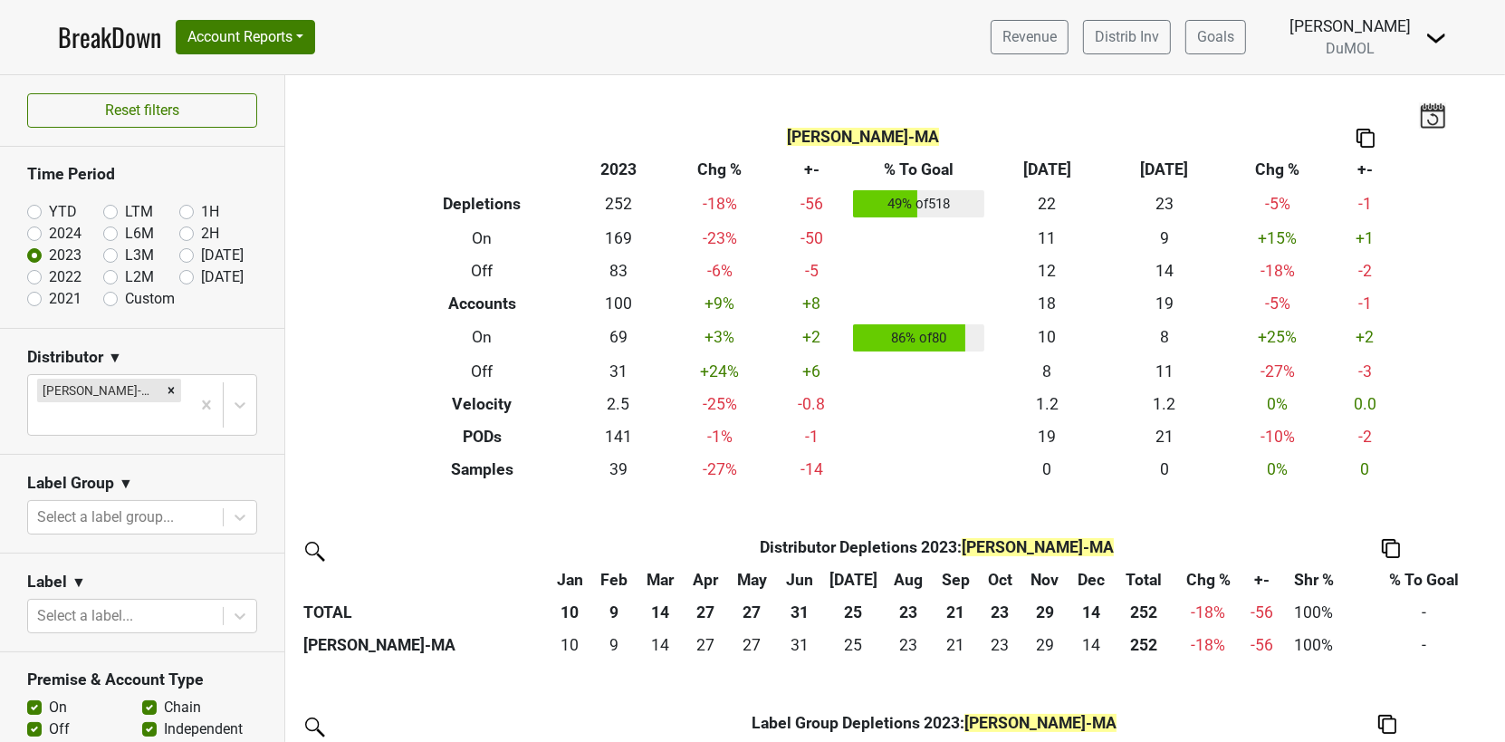
click at [49, 208] on label "YTD" at bounding box center [63, 212] width 28 height 22
click at [39, 208] on input "YTD" at bounding box center [63, 210] width 72 height 18
radio input "true"
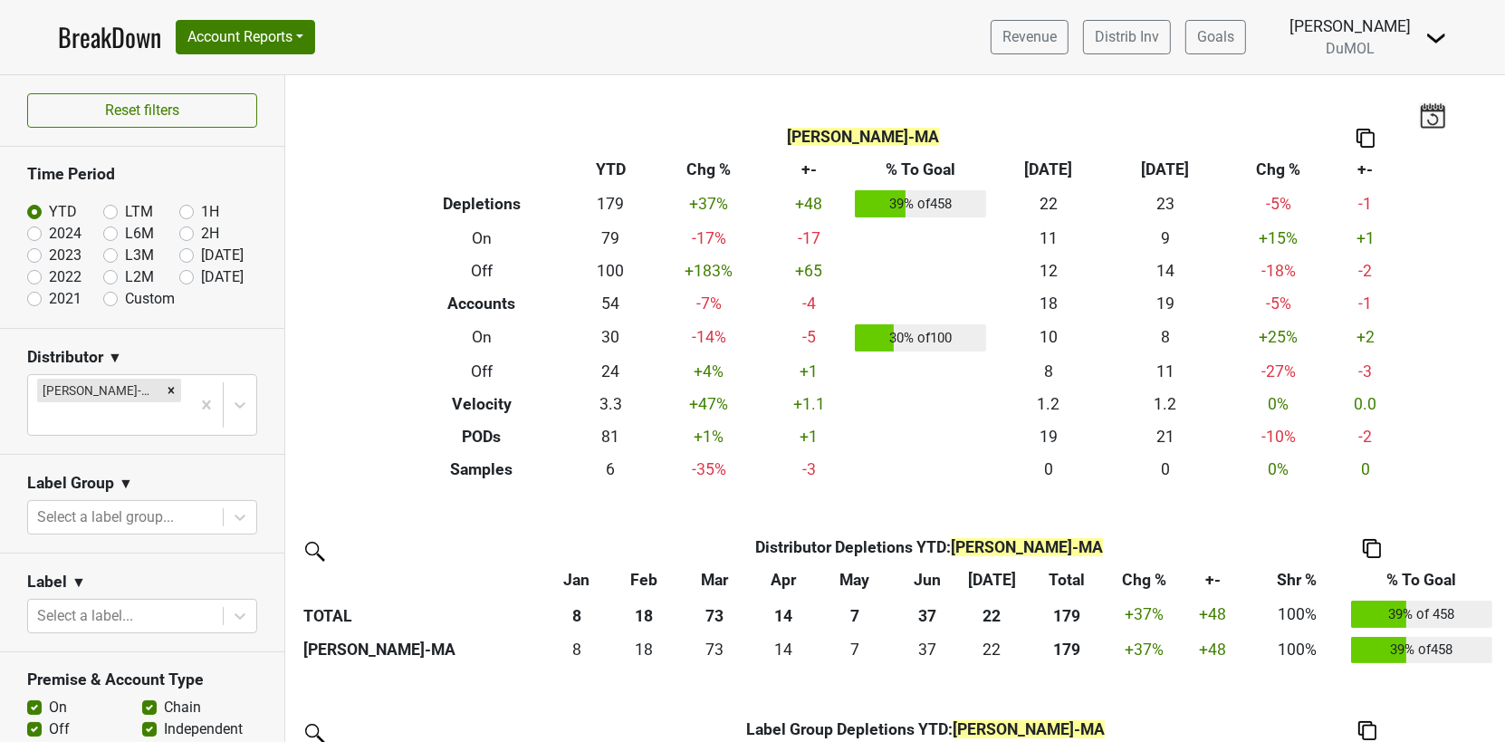
click at [49, 226] on label "2024" at bounding box center [65, 234] width 33 height 22
click at [39, 226] on input "2024" at bounding box center [63, 232] width 72 height 18
radio input "true"
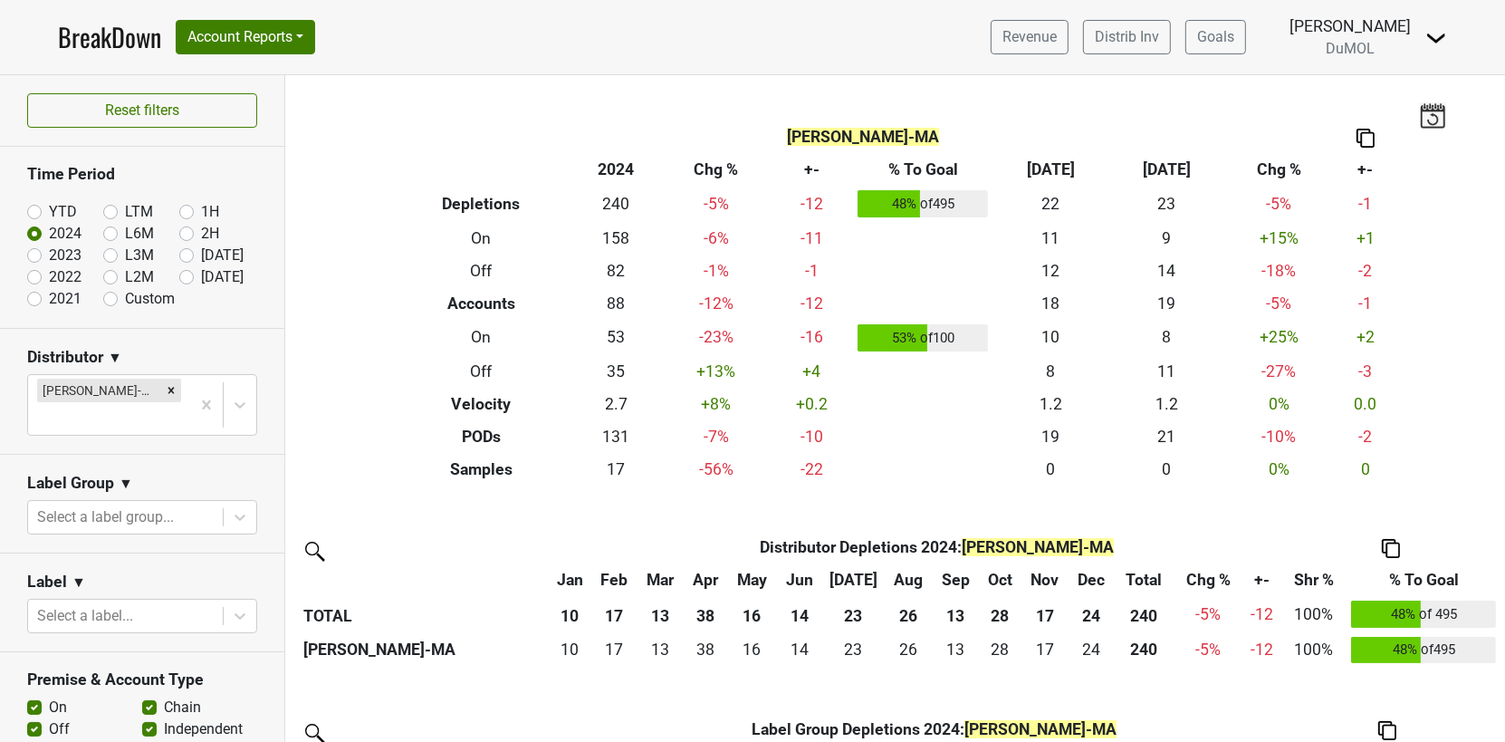
click at [49, 254] on label "2023" at bounding box center [65, 255] width 33 height 22
click at [30, 254] on input "2023" at bounding box center [63, 253] width 72 height 18
radio input "true"
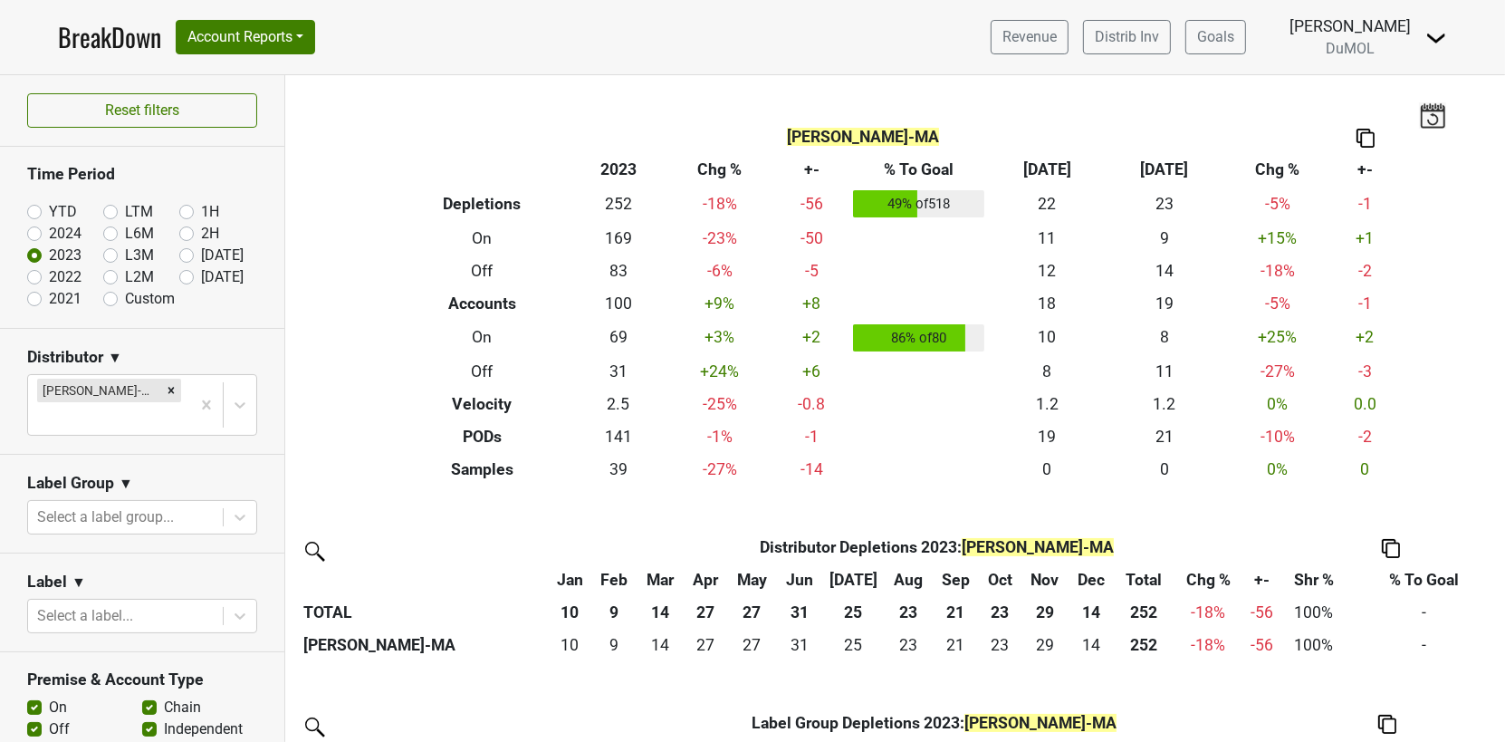
click at [49, 272] on label "2022" at bounding box center [65, 277] width 33 height 22
click at [37, 272] on input "2022" at bounding box center [63, 275] width 72 height 18
radio input "true"
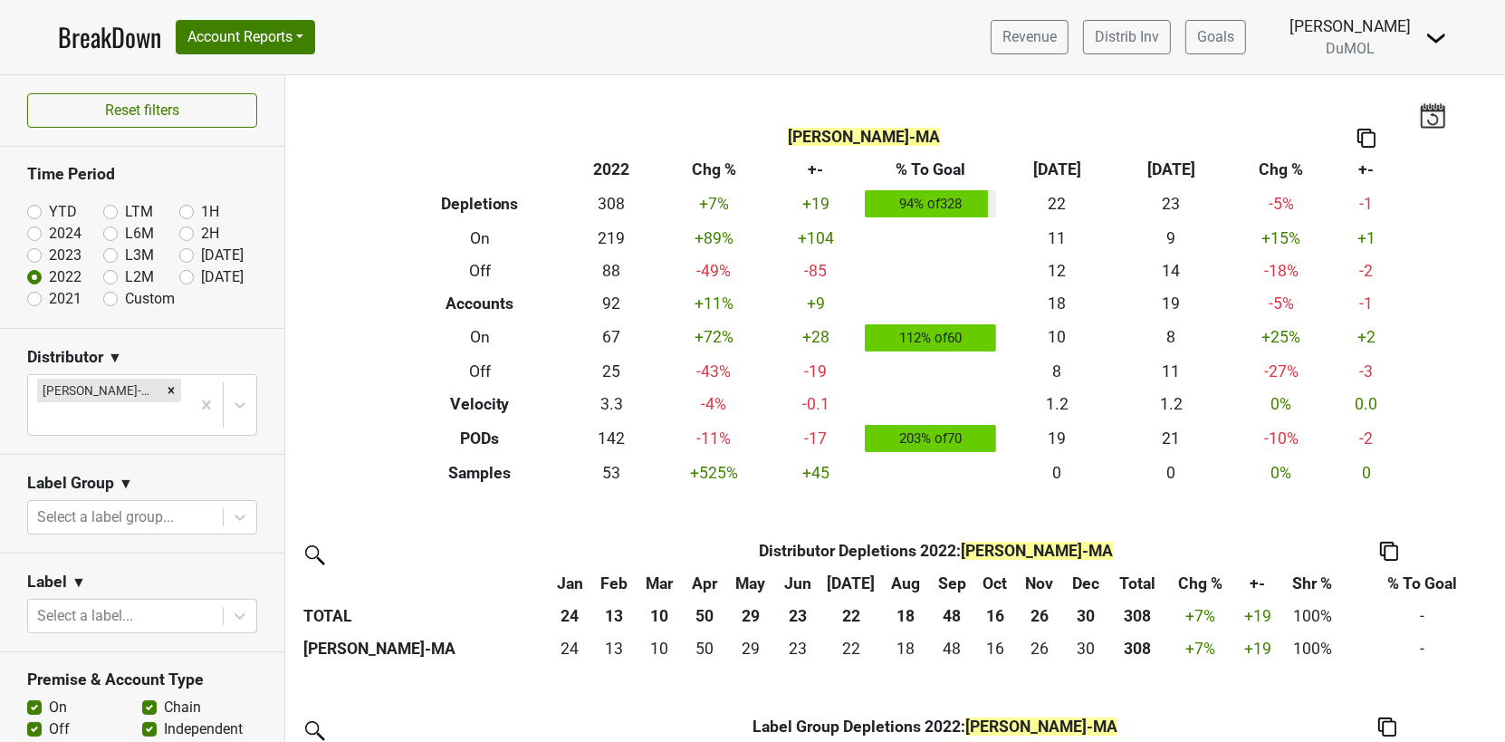
click at [49, 292] on label "2021" at bounding box center [65, 299] width 33 height 22
click at [33, 292] on input "2021" at bounding box center [63, 297] width 72 height 18
radio input "true"
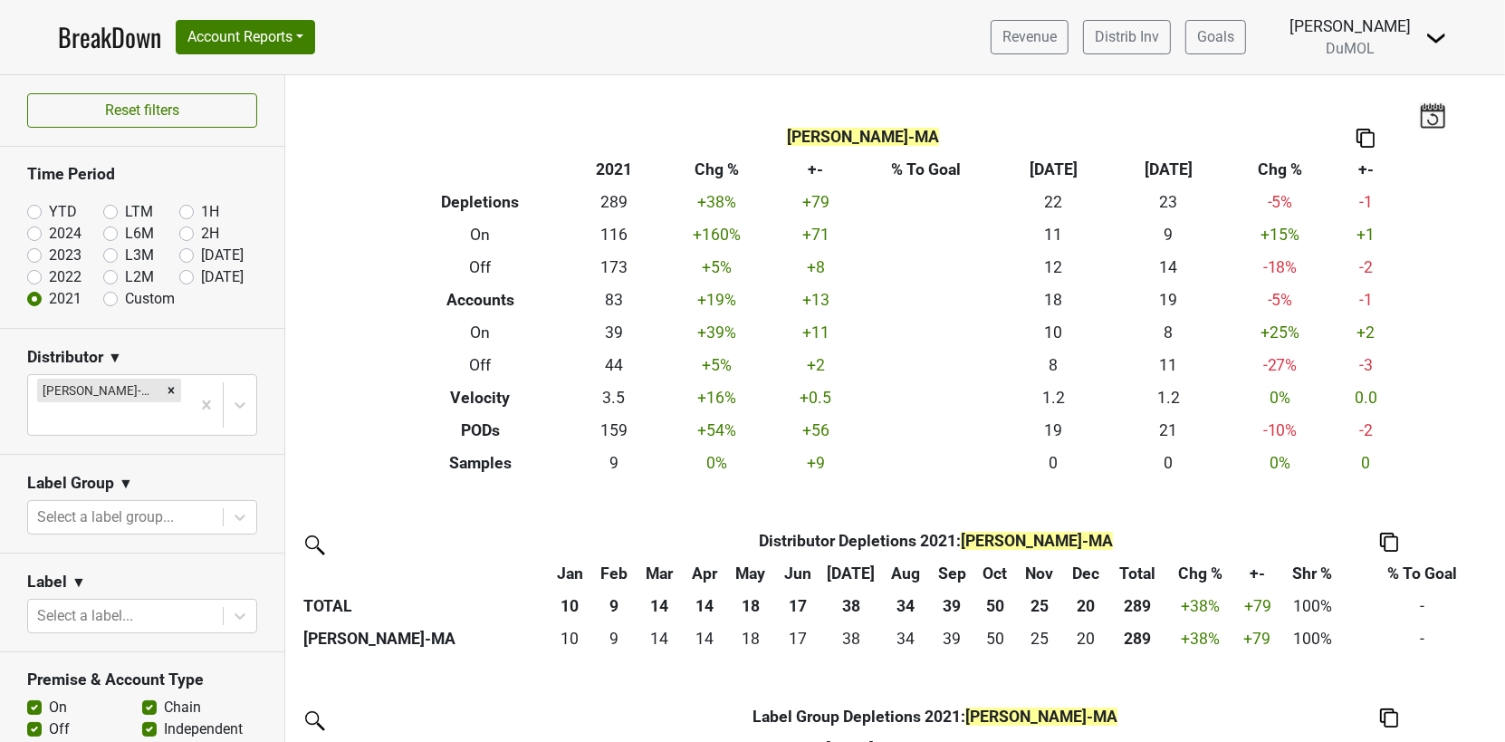
click at [49, 273] on label "2022" at bounding box center [65, 277] width 33 height 22
click at [35, 273] on input "2022" at bounding box center [63, 275] width 72 height 18
radio input "true"
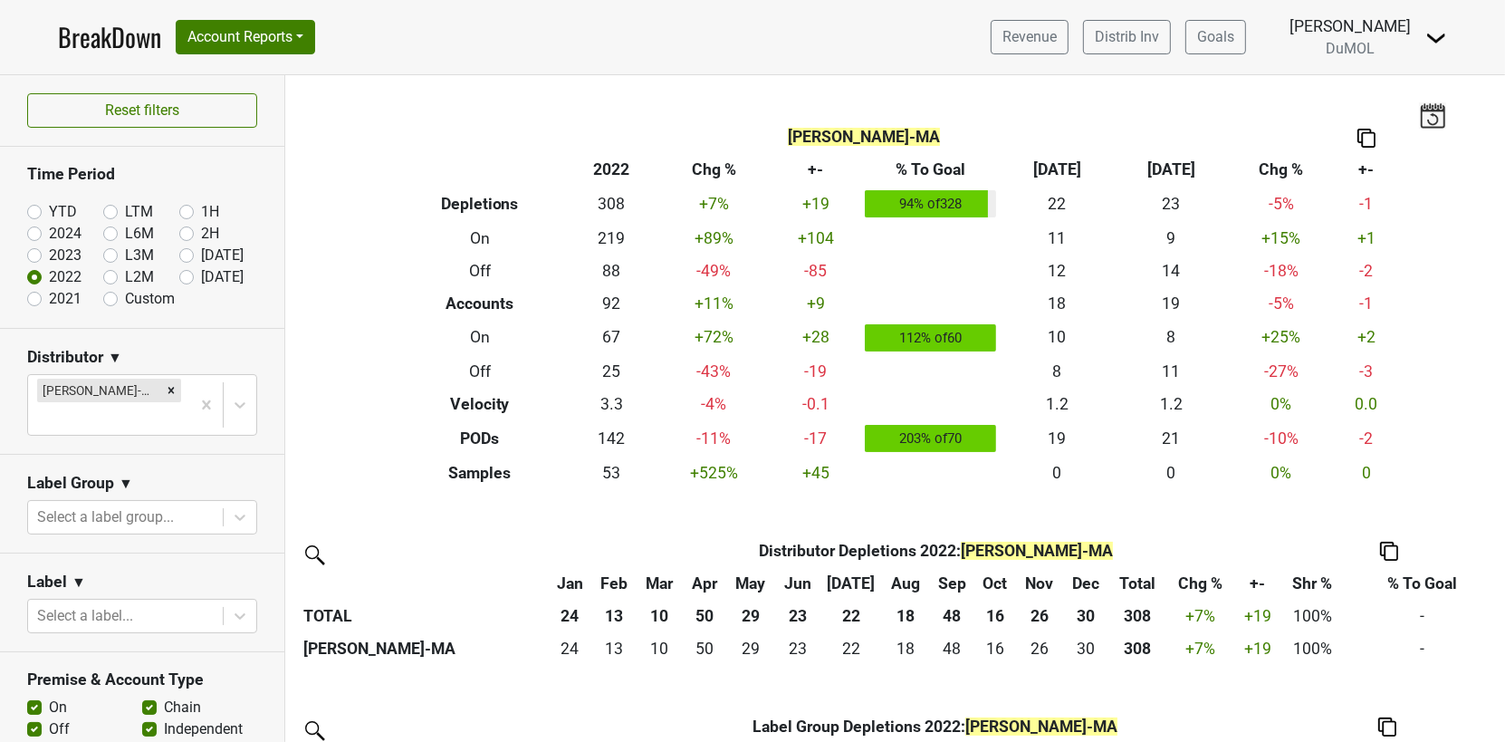
click at [49, 253] on label "2023" at bounding box center [65, 255] width 33 height 22
click at [29, 253] on input "2023" at bounding box center [63, 253] width 72 height 18
radio input "true"
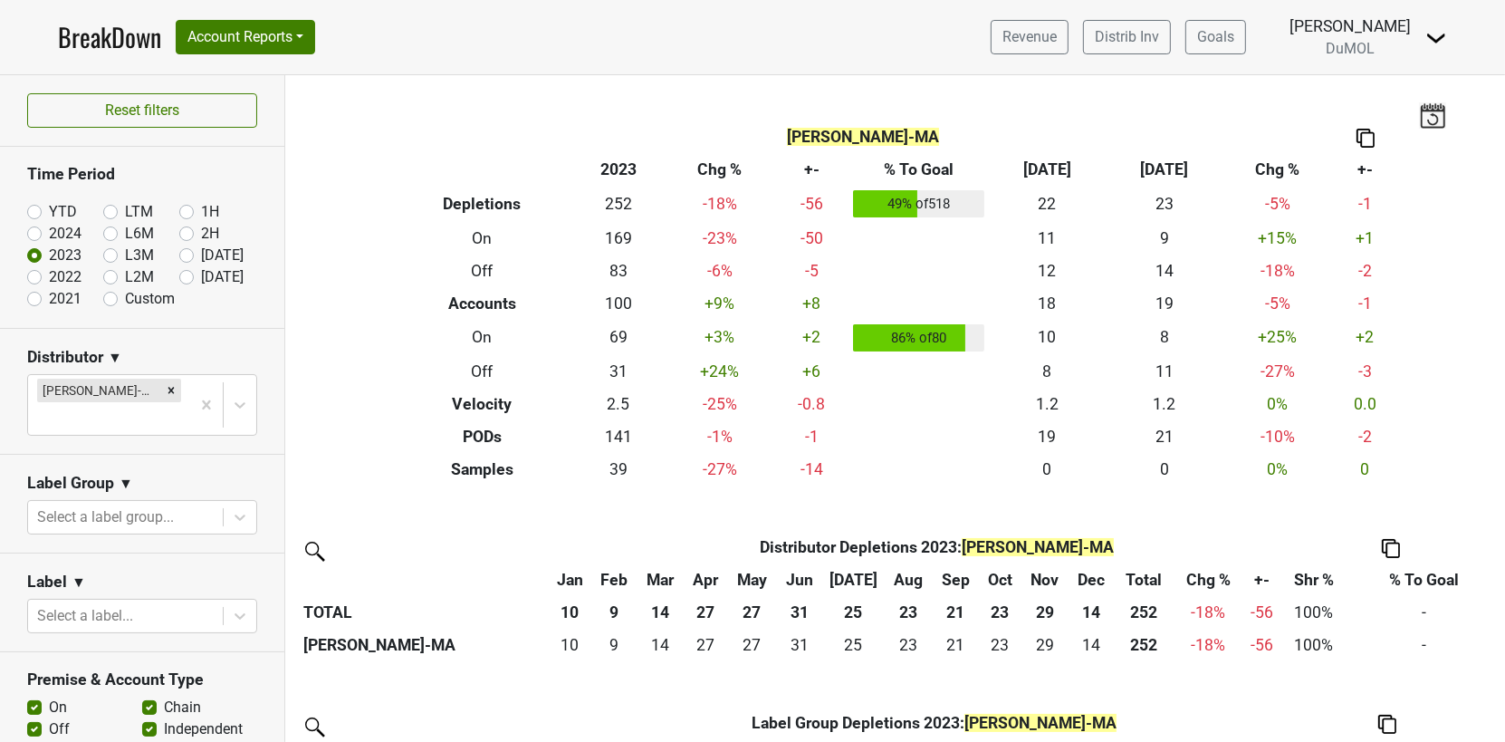
click at [26, 229] on section "Time Period YTD LTM 1H 2024 L6M 2H 2023 L3M Jul '25 2022 L2M Aug '25 2021 Custom" at bounding box center [142, 237] width 284 height 181
click at [49, 231] on label "2024" at bounding box center [65, 234] width 33 height 22
click at [33, 231] on input "2024" at bounding box center [63, 232] width 72 height 18
radio input "true"
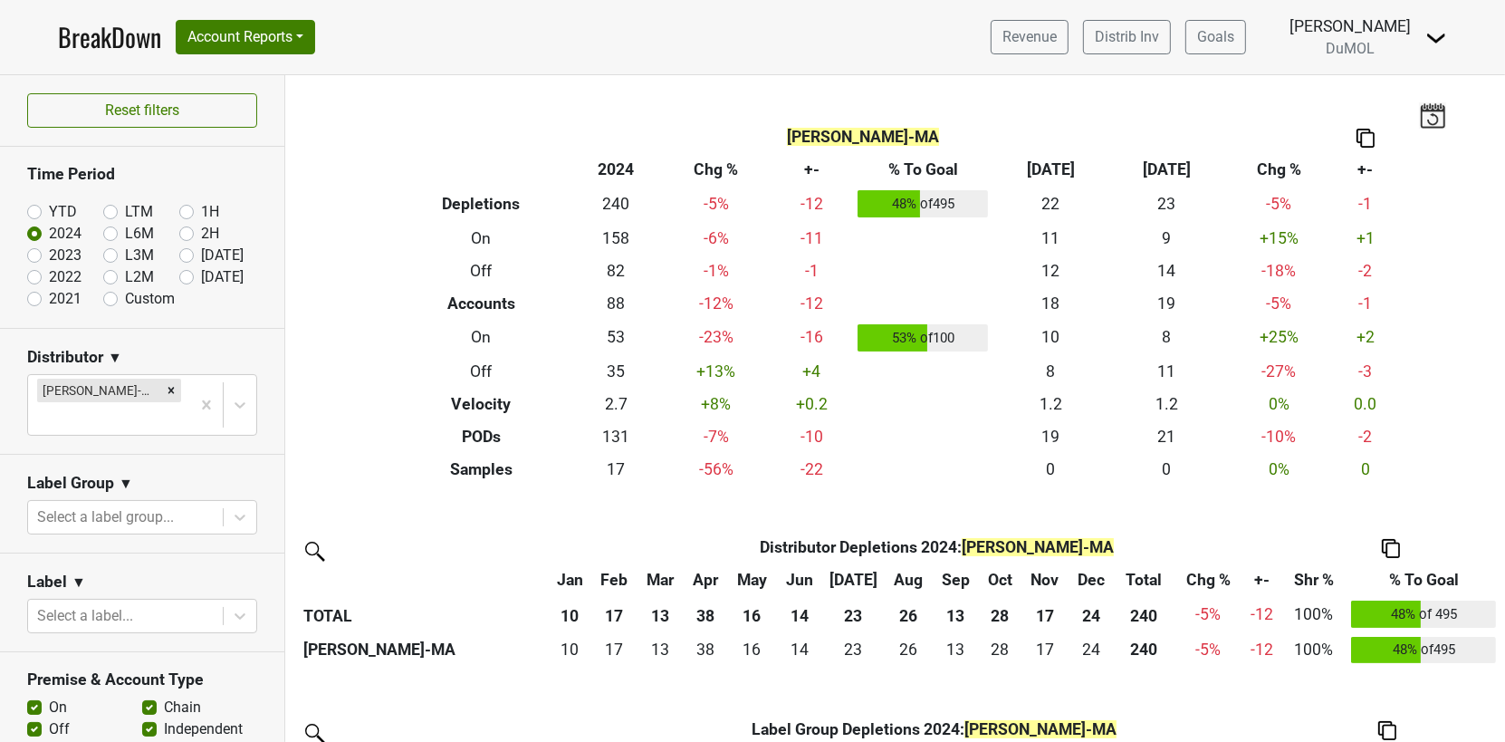
click at [49, 209] on label "YTD" at bounding box center [63, 212] width 28 height 22
click at [34, 209] on input "YTD" at bounding box center [63, 210] width 72 height 18
radio input "true"
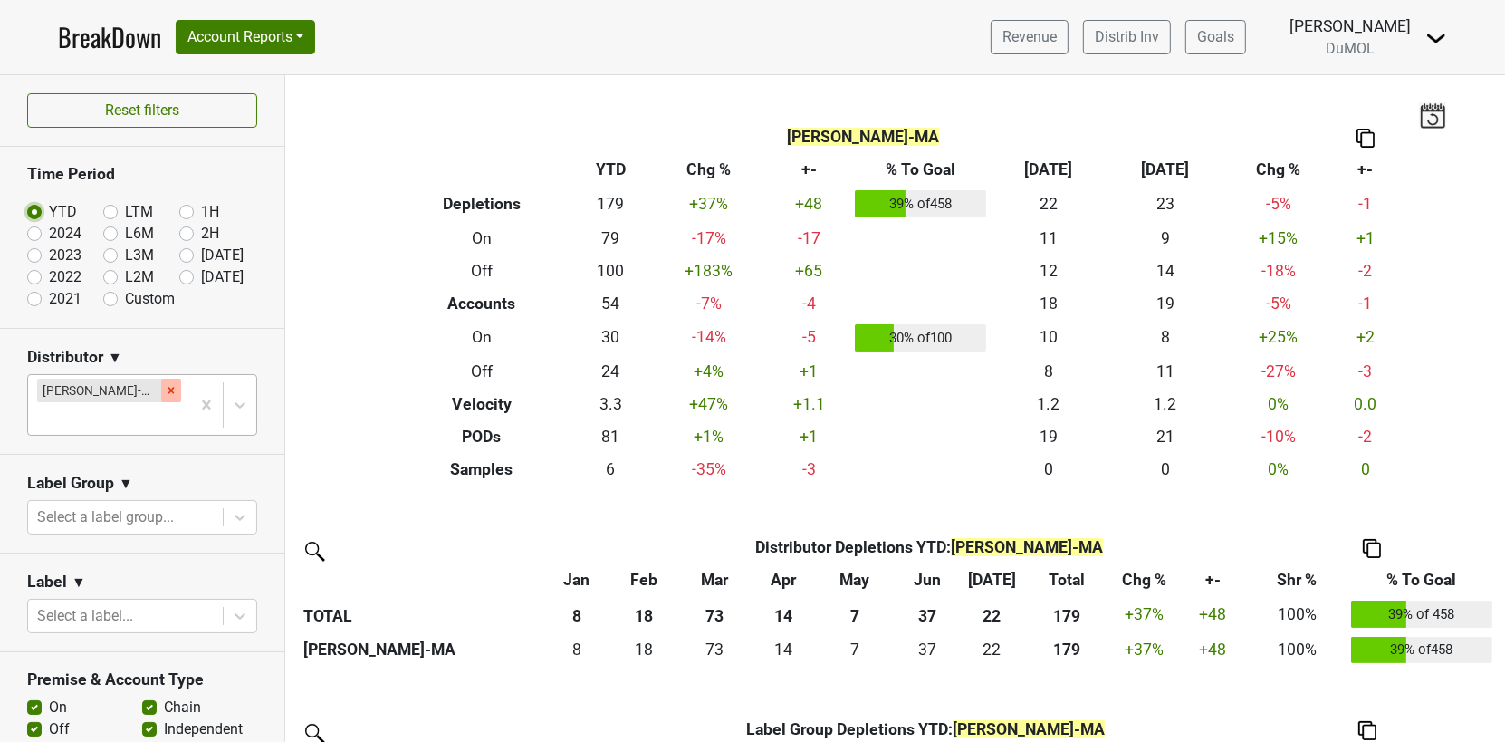
click at [165, 384] on icon "Remove MS Walker-MA" at bounding box center [171, 390] width 13 height 13
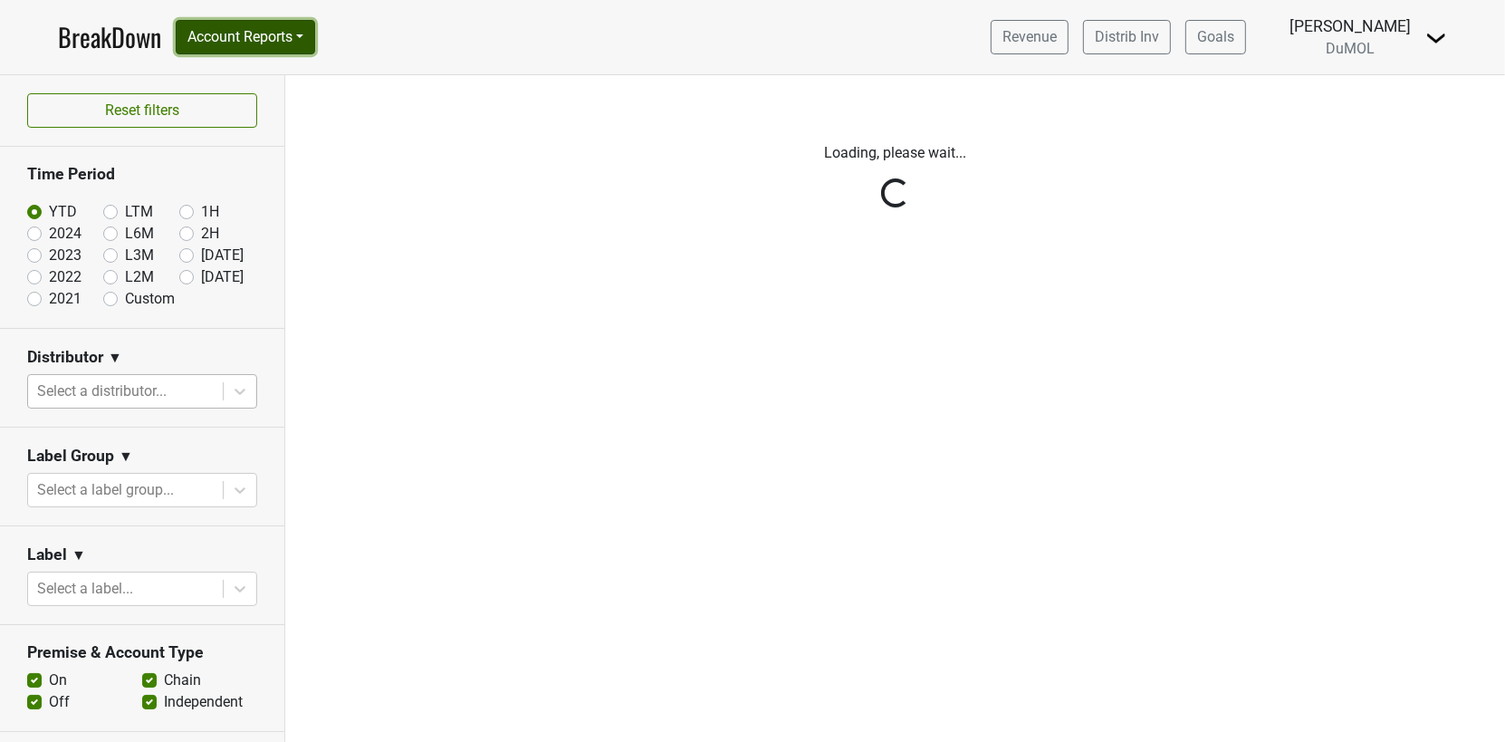
click at [302, 24] on button "Account Reports" at bounding box center [245, 37] width 139 height 34
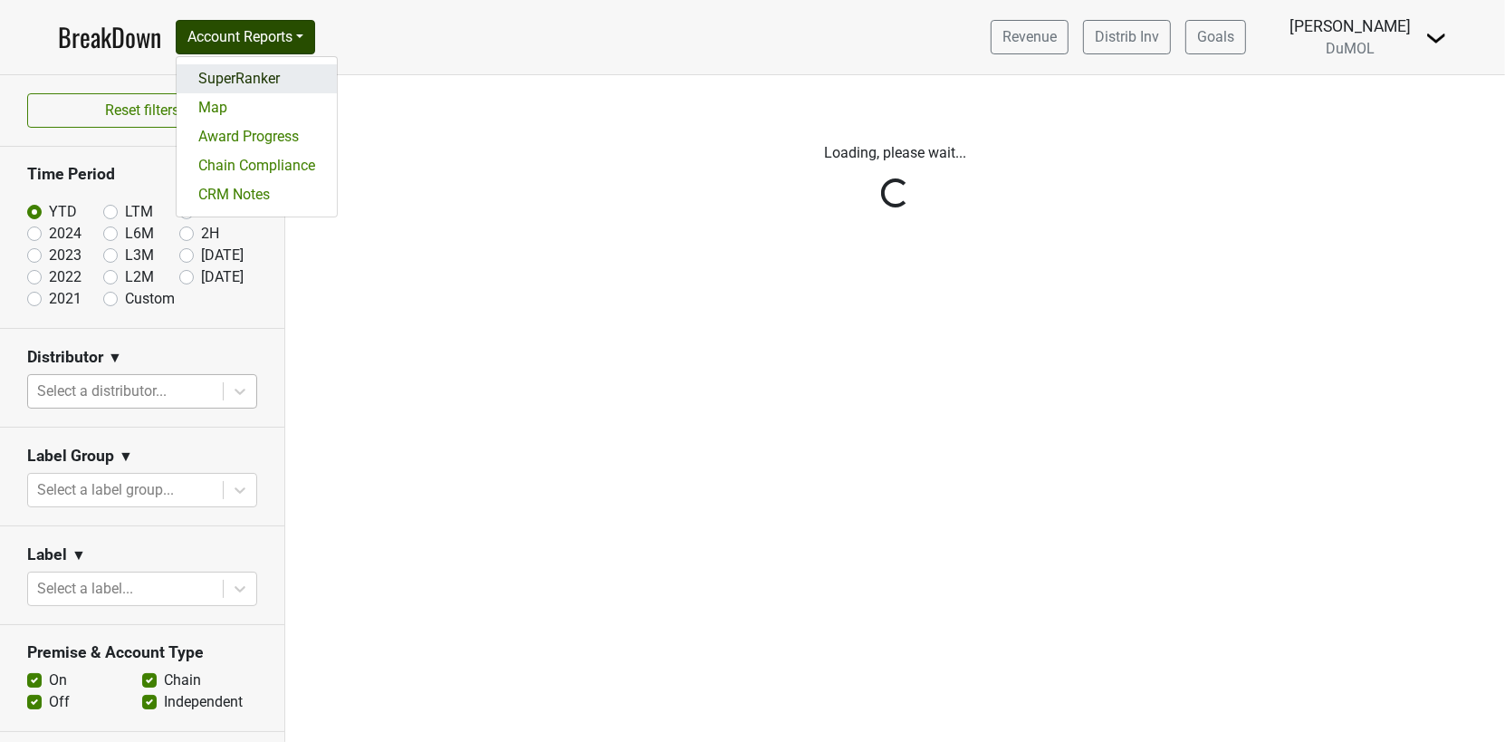
click at [283, 75] on link "SuperRanker" at bounding box center [257, 78] width 160 height 29
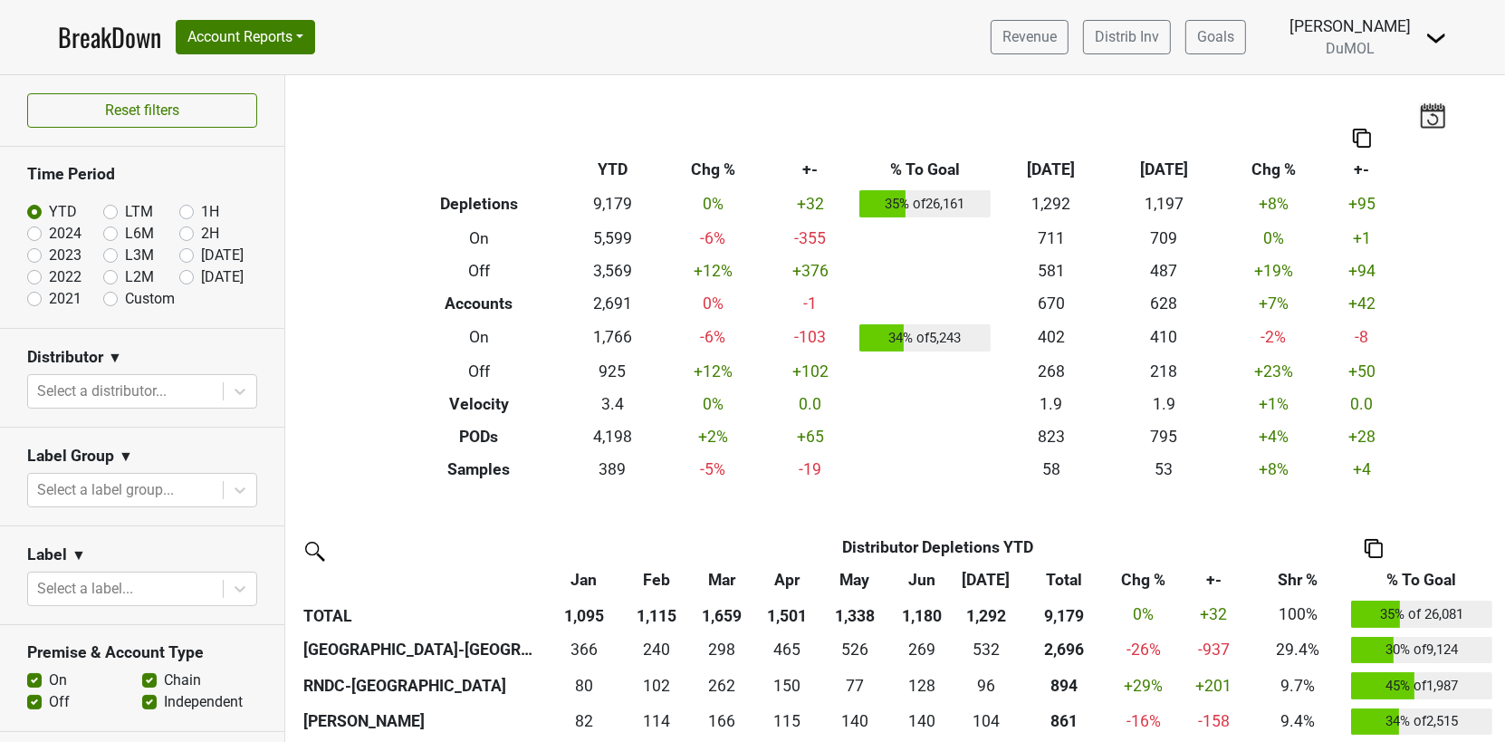
scroll to position [1959, 0]
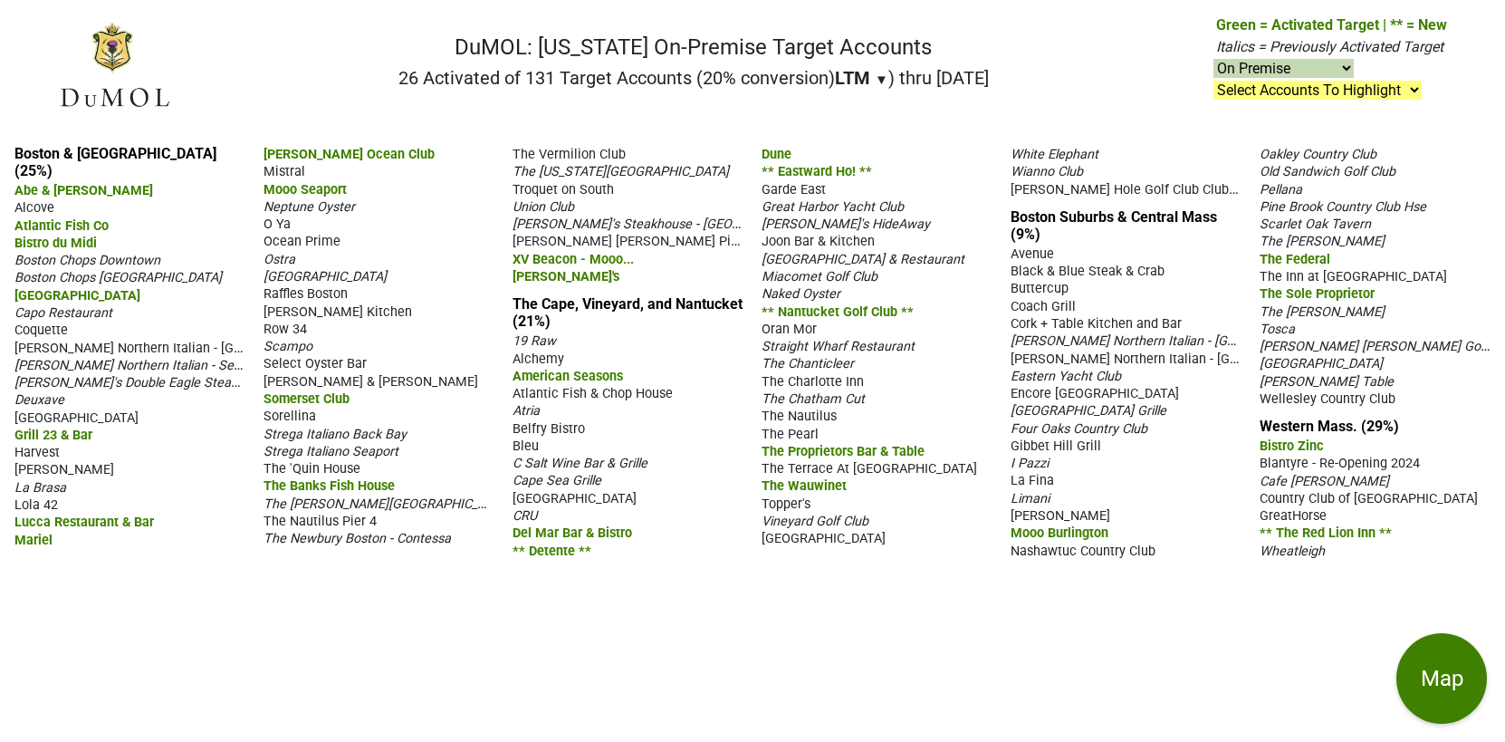
select select "on"
click at [875, 80] on span "▼" at bounding box center [882, 80] width 14 height 16
click at [871, 111] on div "YTD" at bounding box center [869, 114] width 68 height 40
click at [1347, 72] on select "On & Off Premise On Premise Off Premise Country Clubs Only" at bounding box center [1283, 68] width 140 height 19
click at [1214, 59] on select "On & Off Premise On Premise Off Premise Country Clubs Only" at bounding box center [1283, 68] width 140 height 19
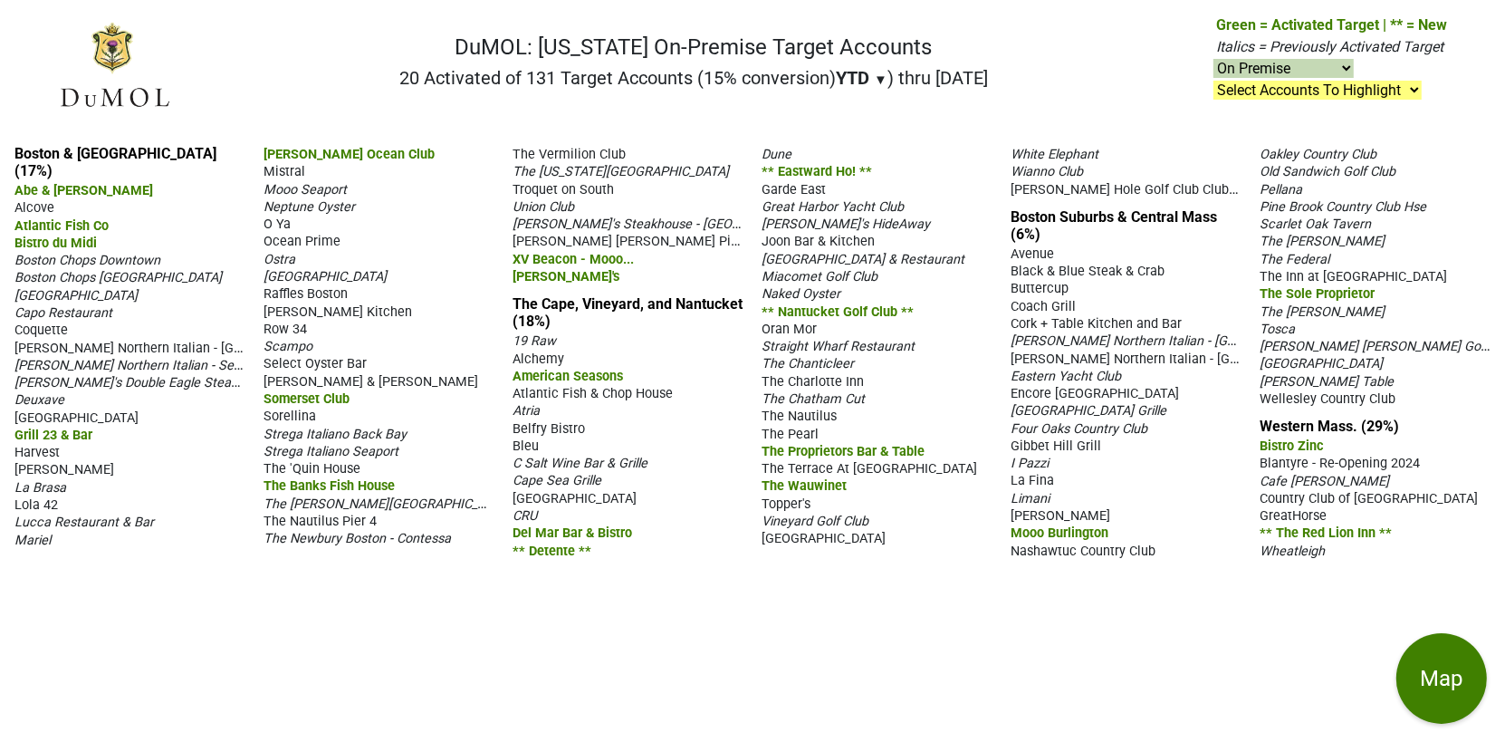
click at [1324, 69] on select "On & Off Premise On Premise Off Premise Country Clubs Only" at bounding box center [1283, 68] width 140 height 19
select select "club"
click at [1214, 59] on select "On & Off Premise On Premise Off Premise Country Clubs Only" at bounding box center [1283, 68] width 140 height 19
click at [1117, 95] on nav "DuMOL: [US_STATE] On-Premise Target Accounts 20 Activated of 131 Target Account…" at bounding box center [752, 72] width 1418 height 116
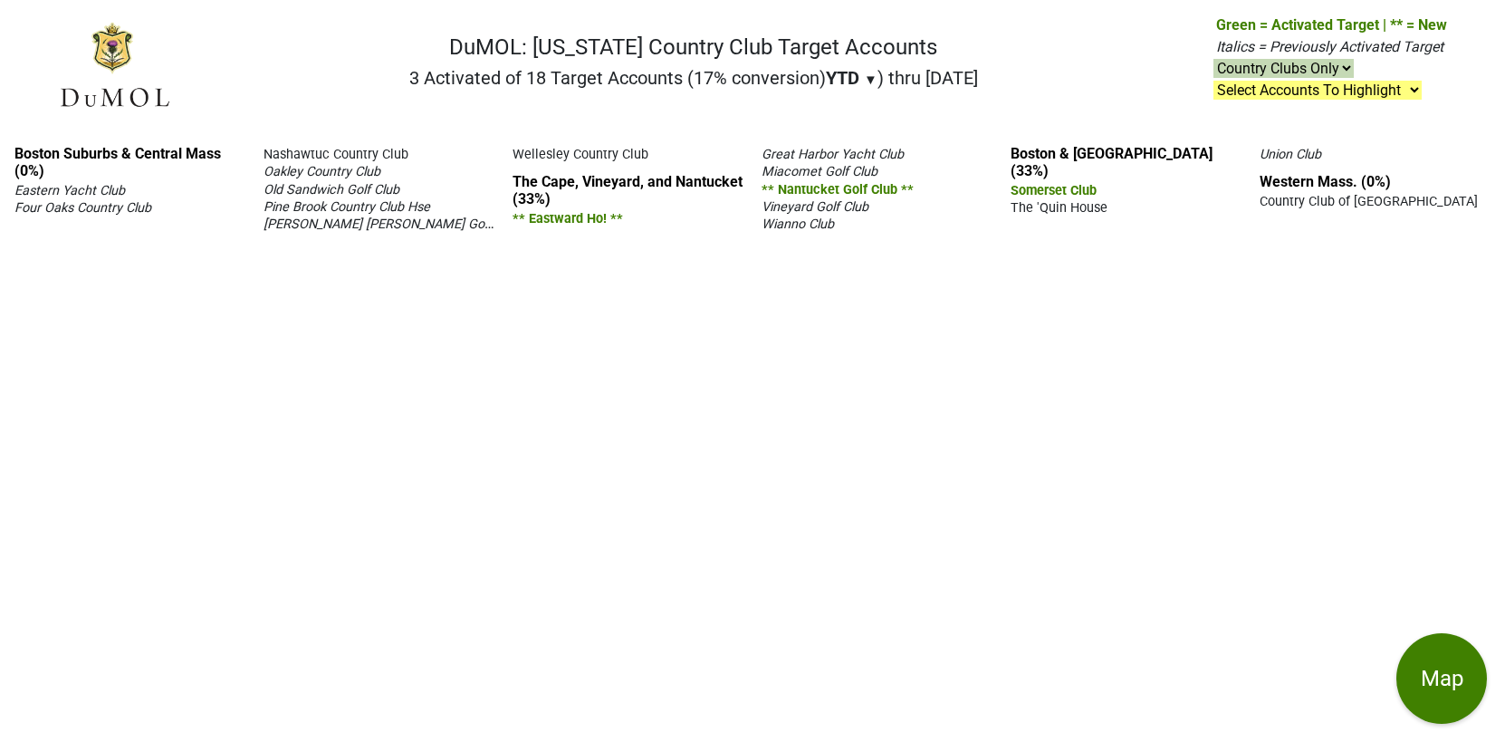
select select "club"
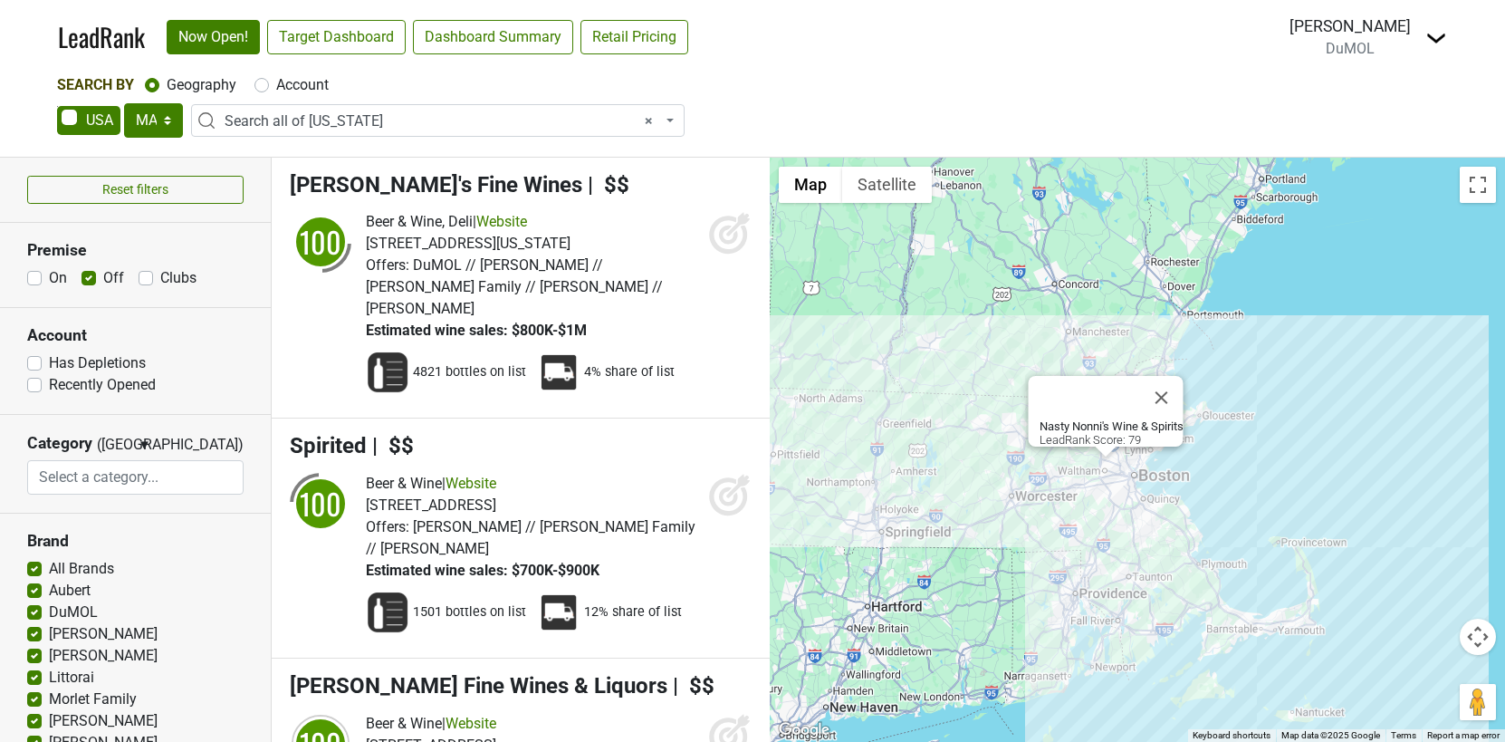
select select "MA"
select select "ALL_MA"
select select
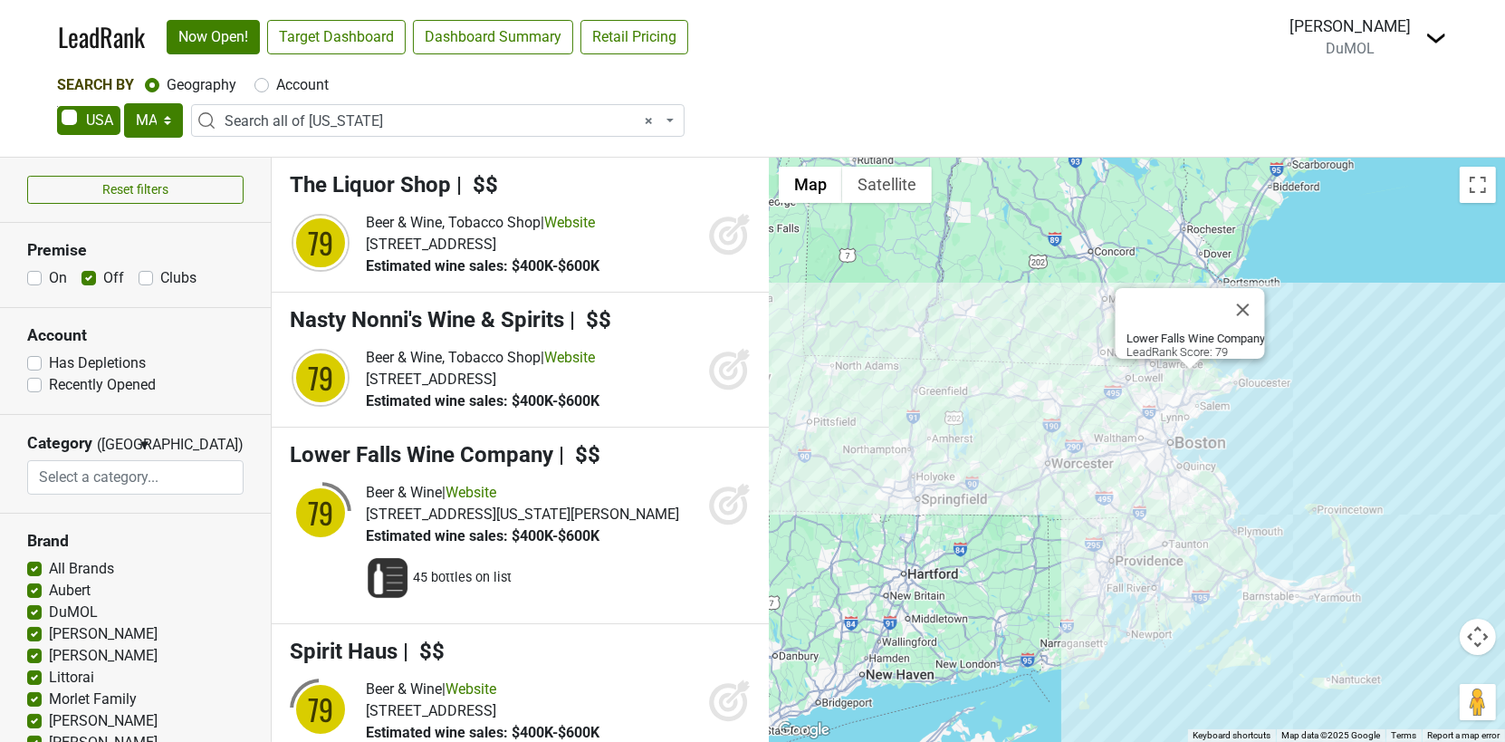
click at [49, 271] on label "On" at bounding box center [58, 278] width 18 height 22
click at [34, 271] on input "On" at bounding box center [34, 276] width 14 height 18
checkbox input "true"
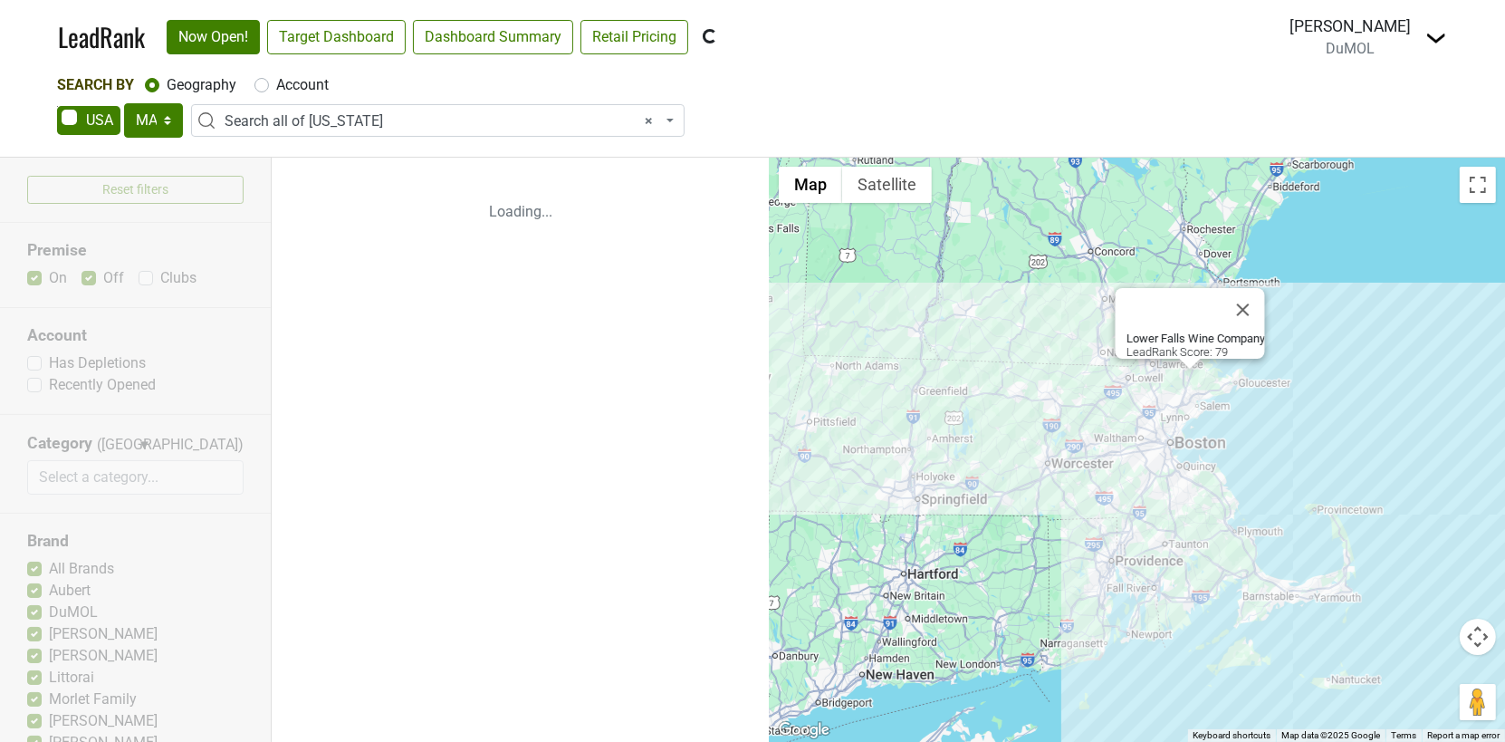
click at [89, 278] on div "Reset filters Premise On Off Clubs Account Has Depletions Recently Opened Categ…" at bounding box center [136, 450] width 272 height 584
click at [84, 274] on div "Reset filters Premise On Off Clubs Account Has Depletions Recently Opened Categ…" at bounding box center [136, 450] width 272 height 584
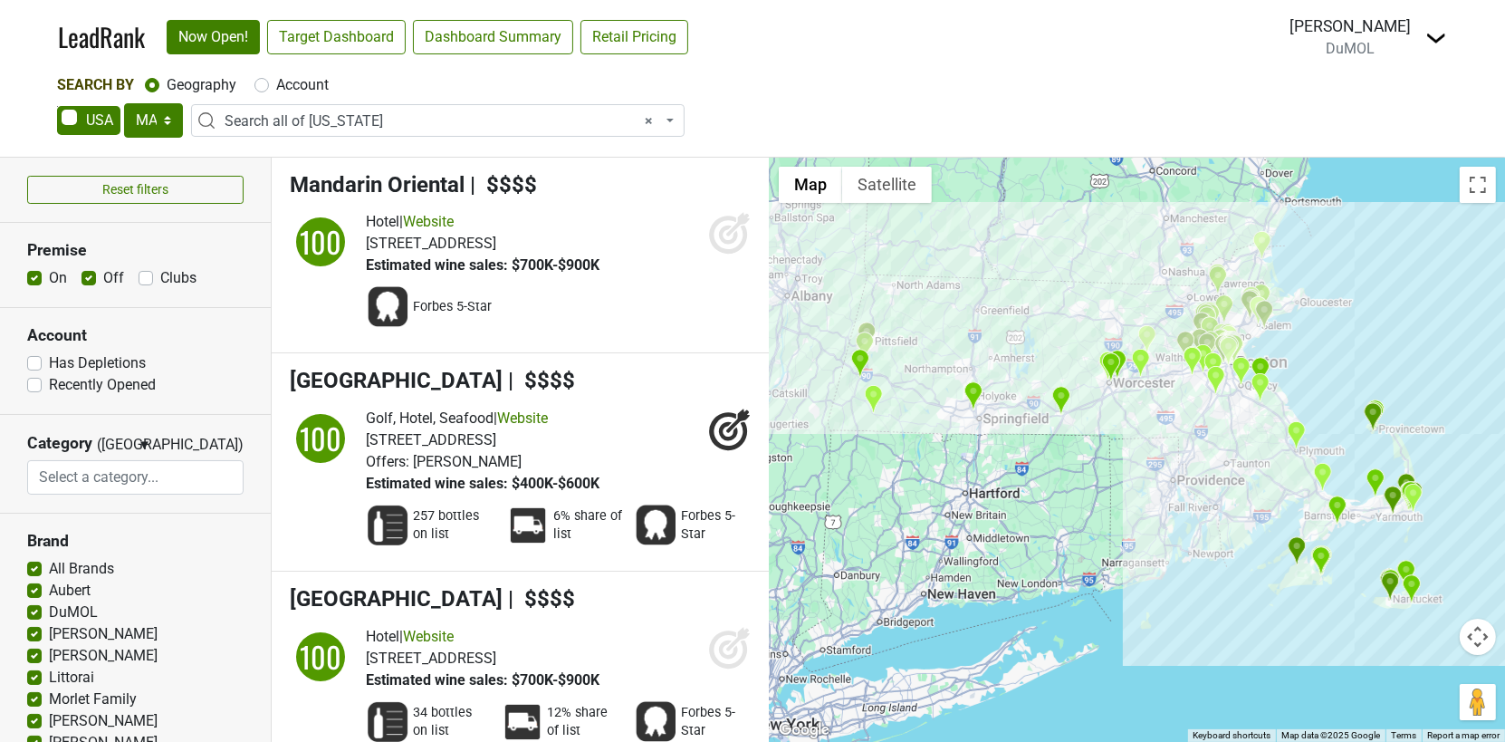
click at [103, 274] on label "Off" at bounding box center [113, 278] width 21 height 22
click at [84, 274] on input "Off" at bounding box center [88, 276] width 14 height 18
checkbox input "false"
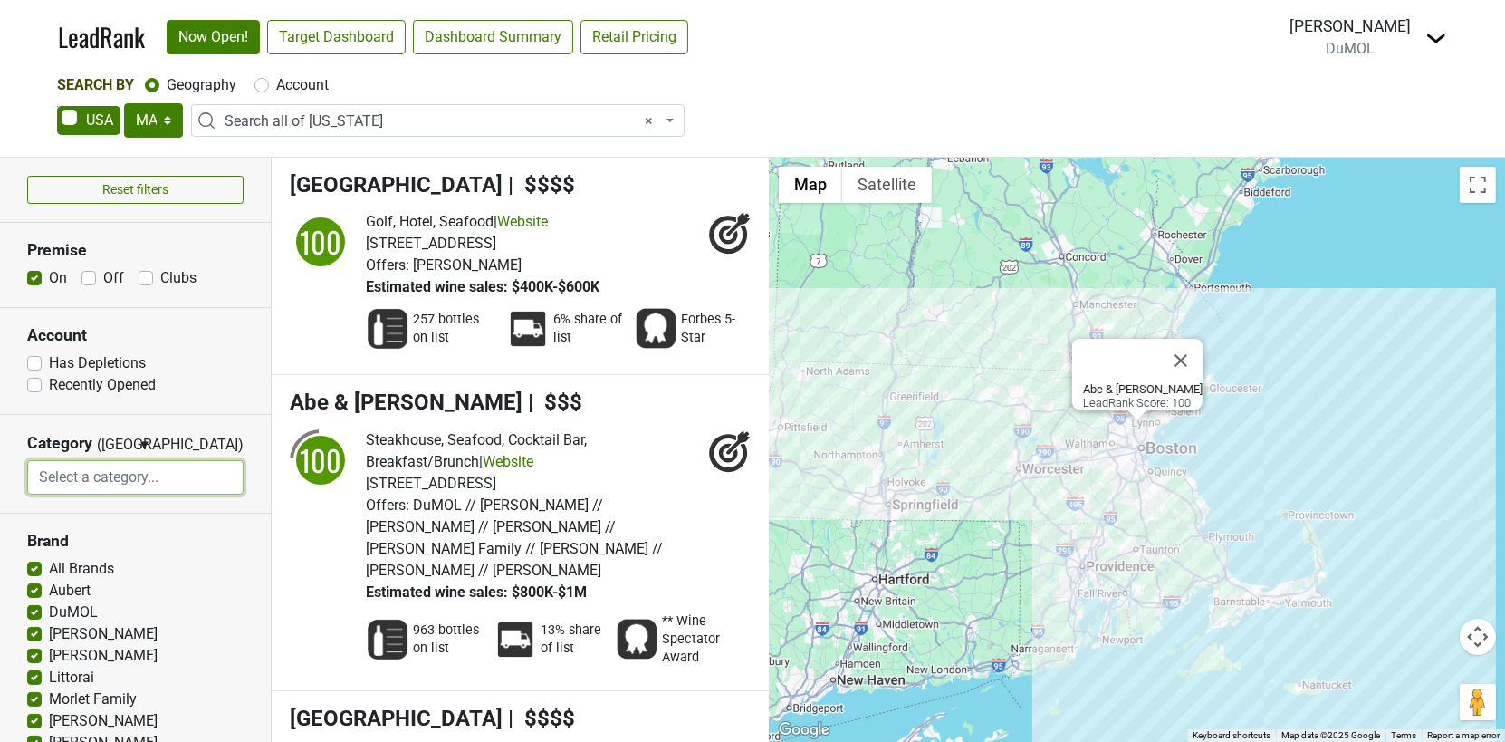
click at [188, 477] on input "search" at bounding box center [136, 477] width 216 height 34
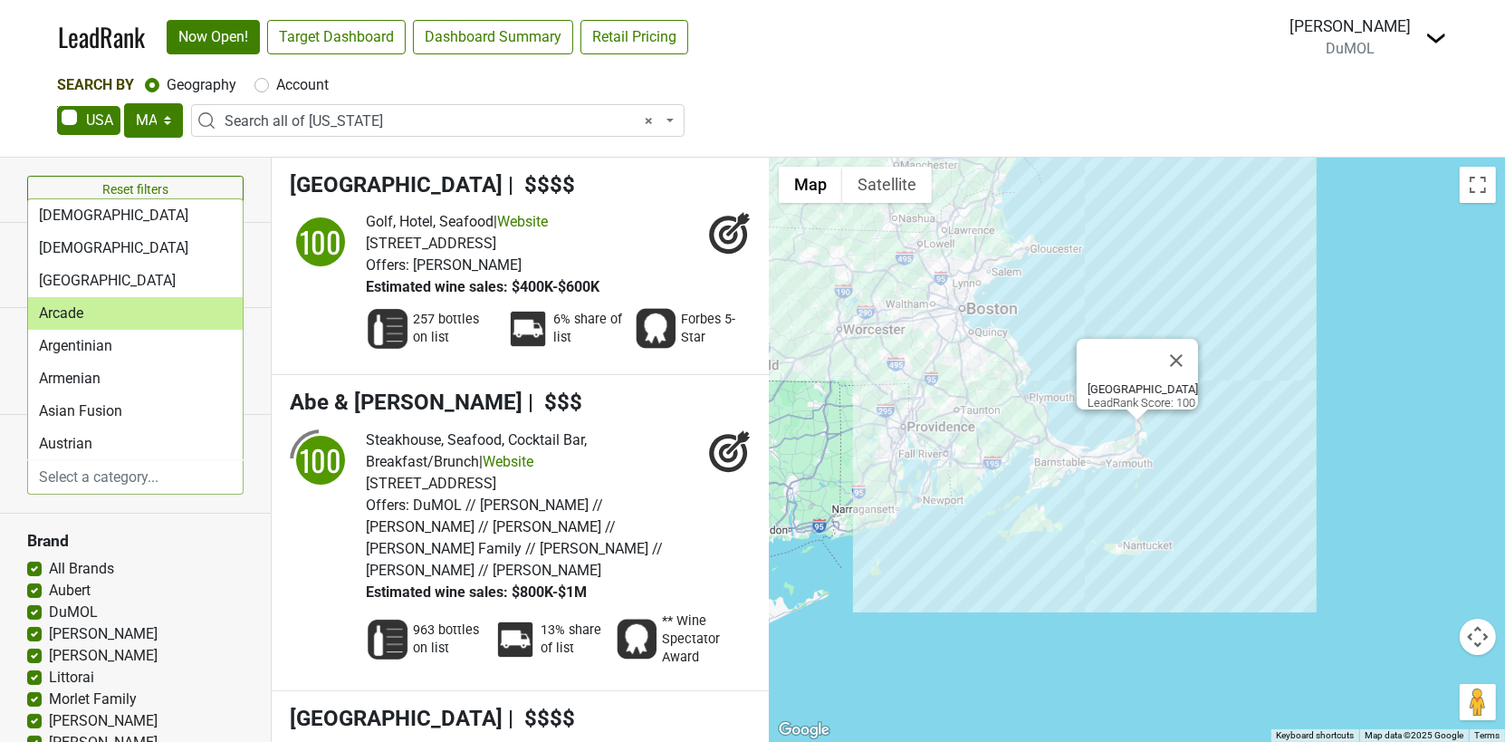
click at [820, 106] on div "AK AL AR AZ CA CO CT DC DE FL [GEOGRAPHIC_DATA] HI IA ID IL IN KS [GEOGRAPHIC_D…" at bounding box center [752, 122] width 1391 height 38
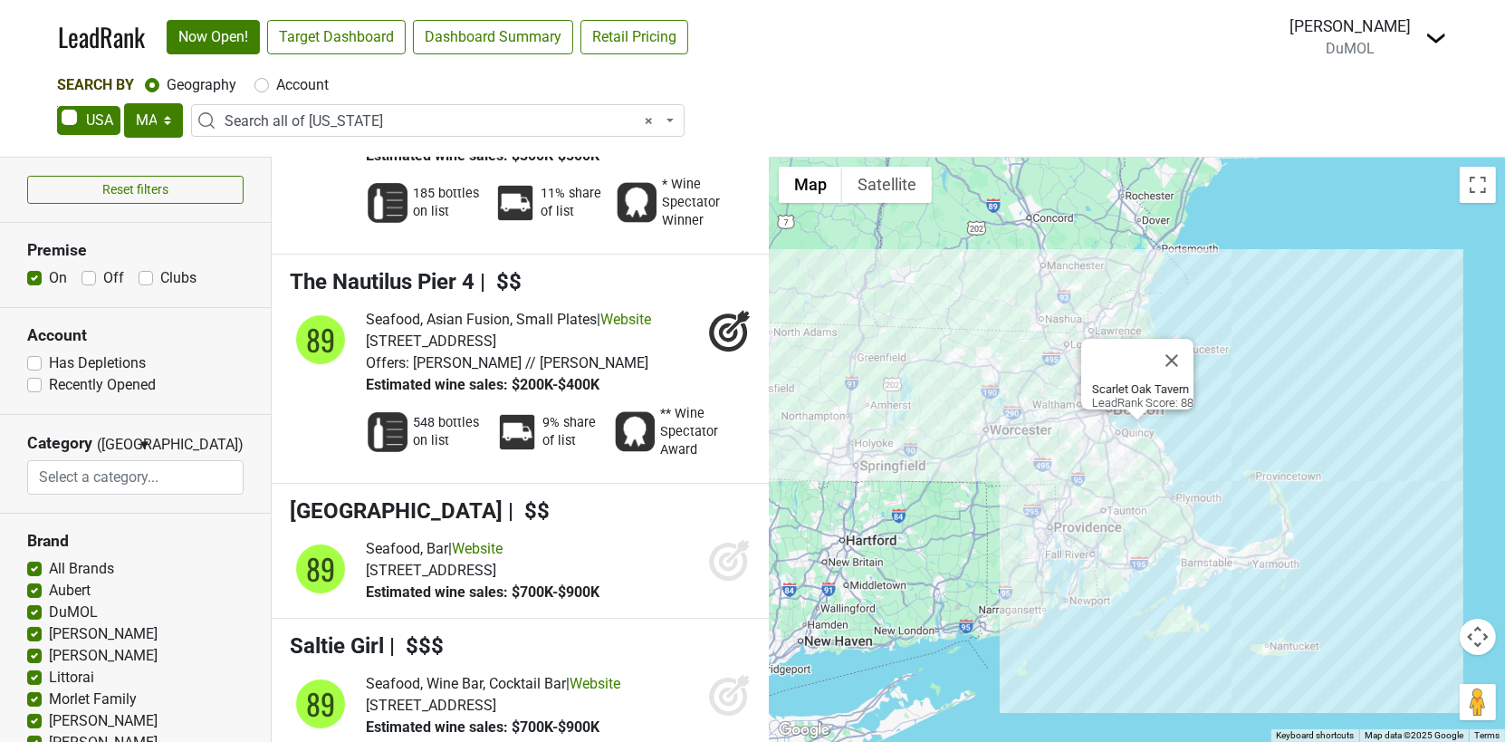
scroll to position [20504, 0]
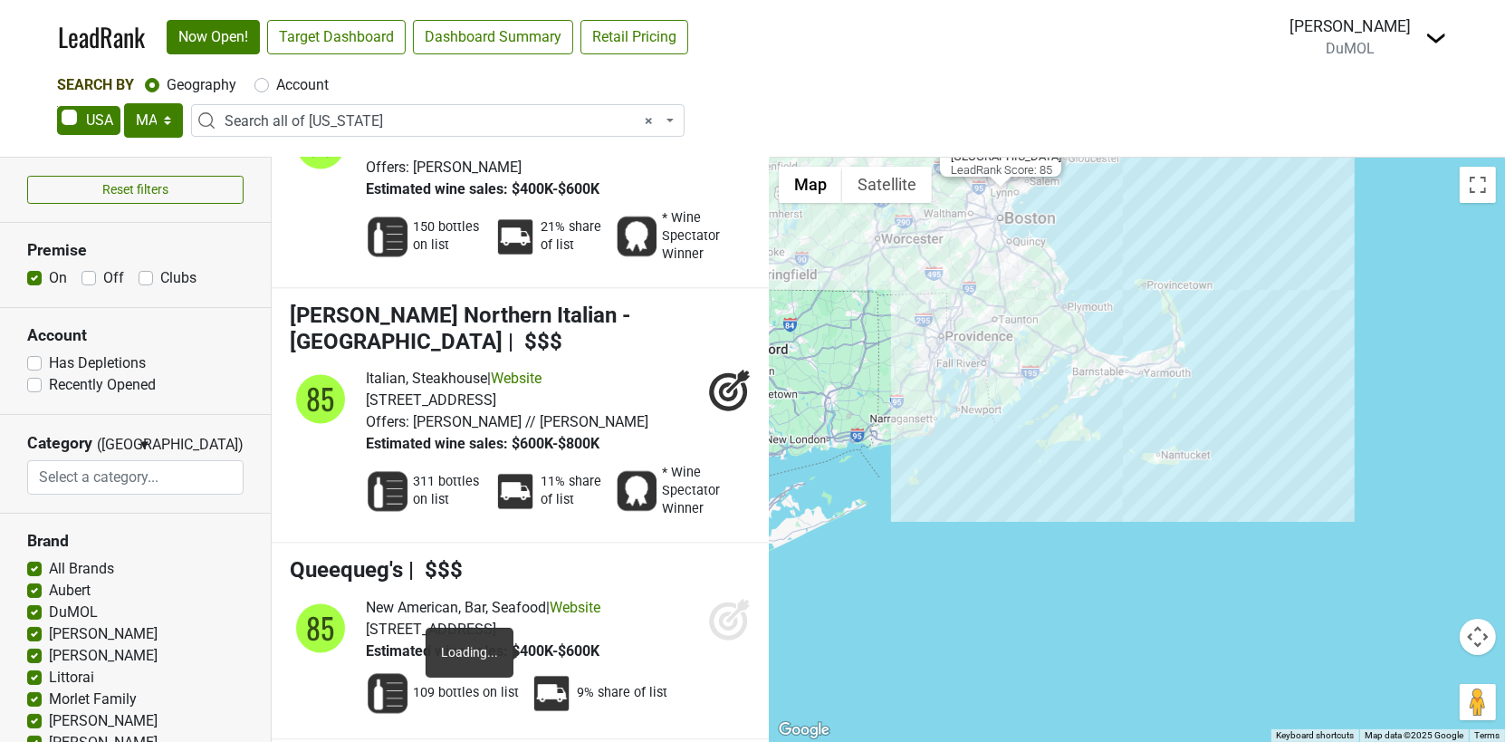
scroll to position [30658, 0]
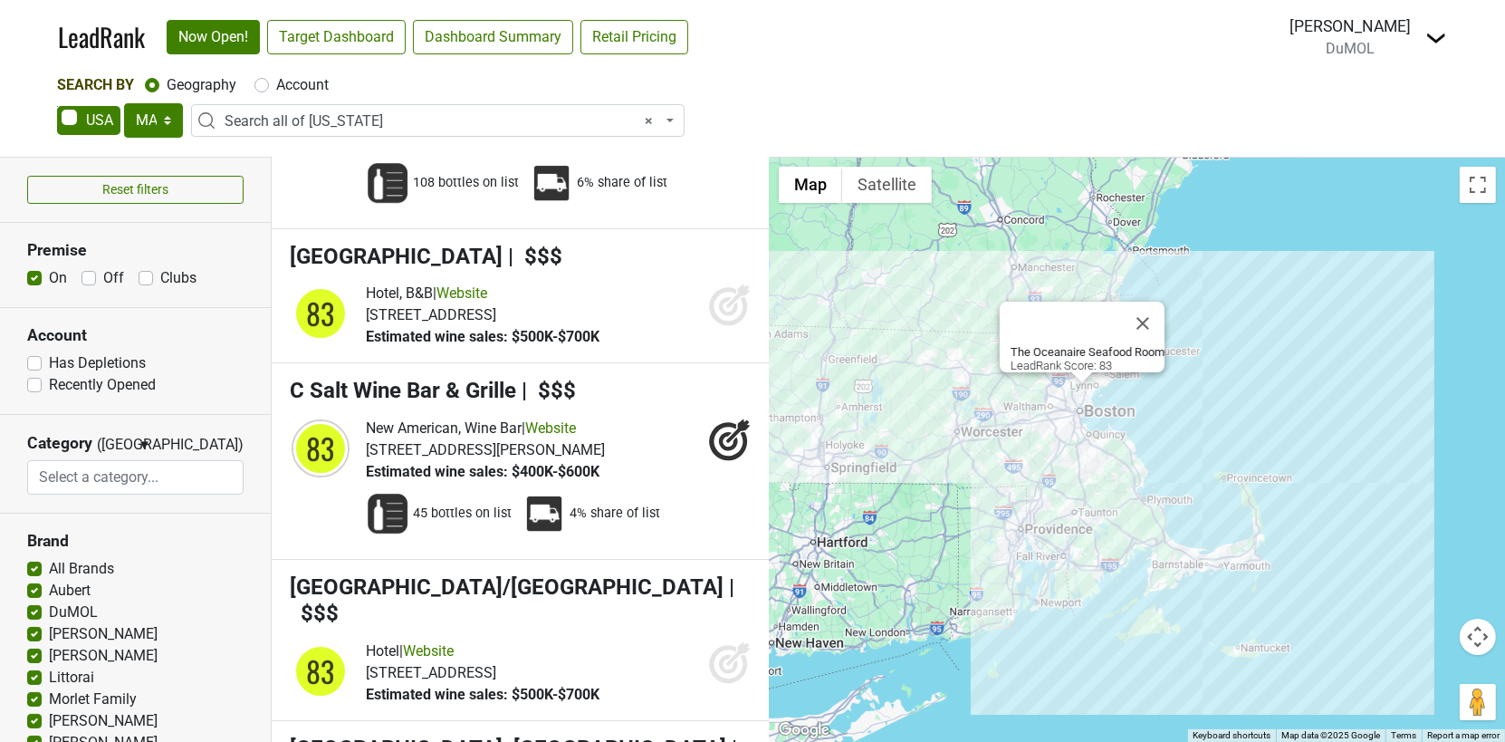
scroll to position [39783, 0]
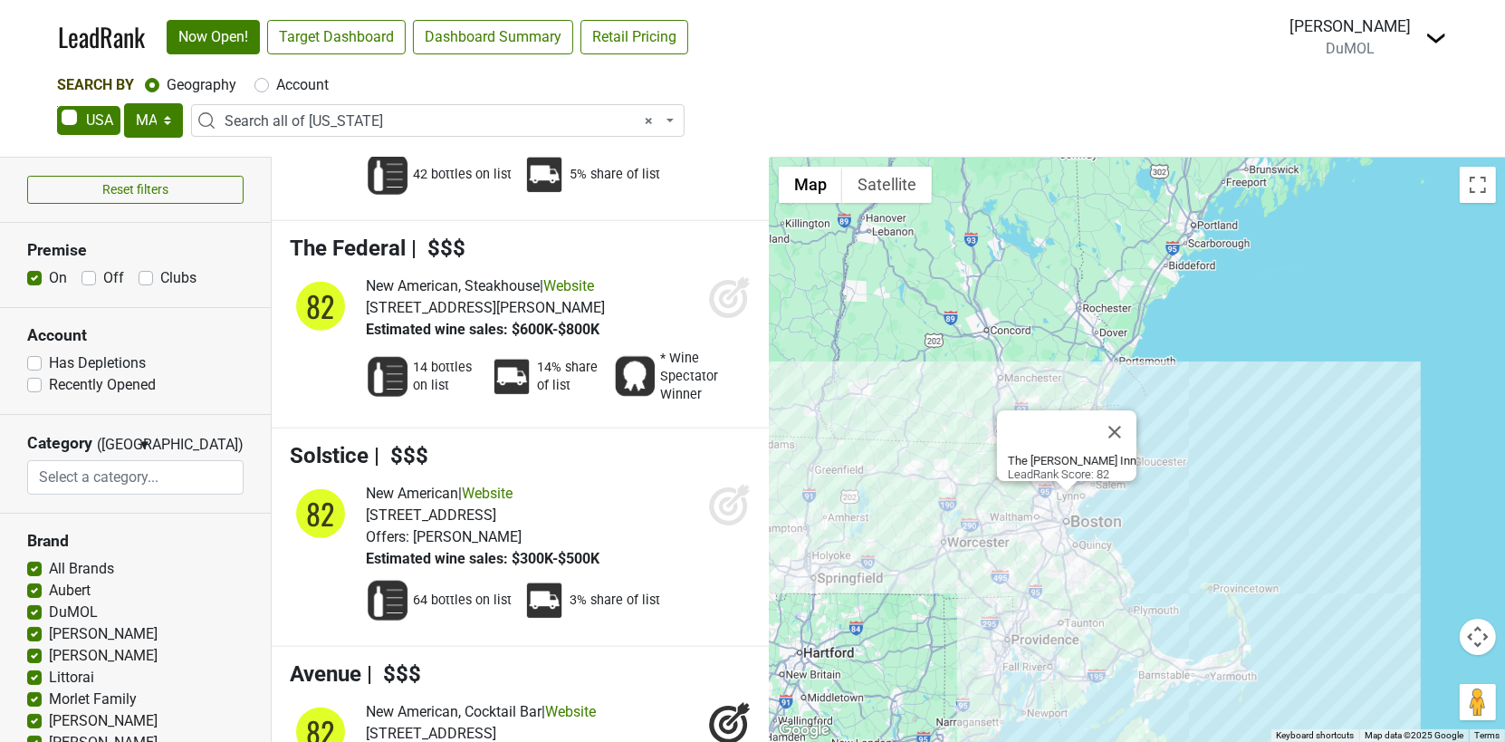
scroll to position [48895, 0]
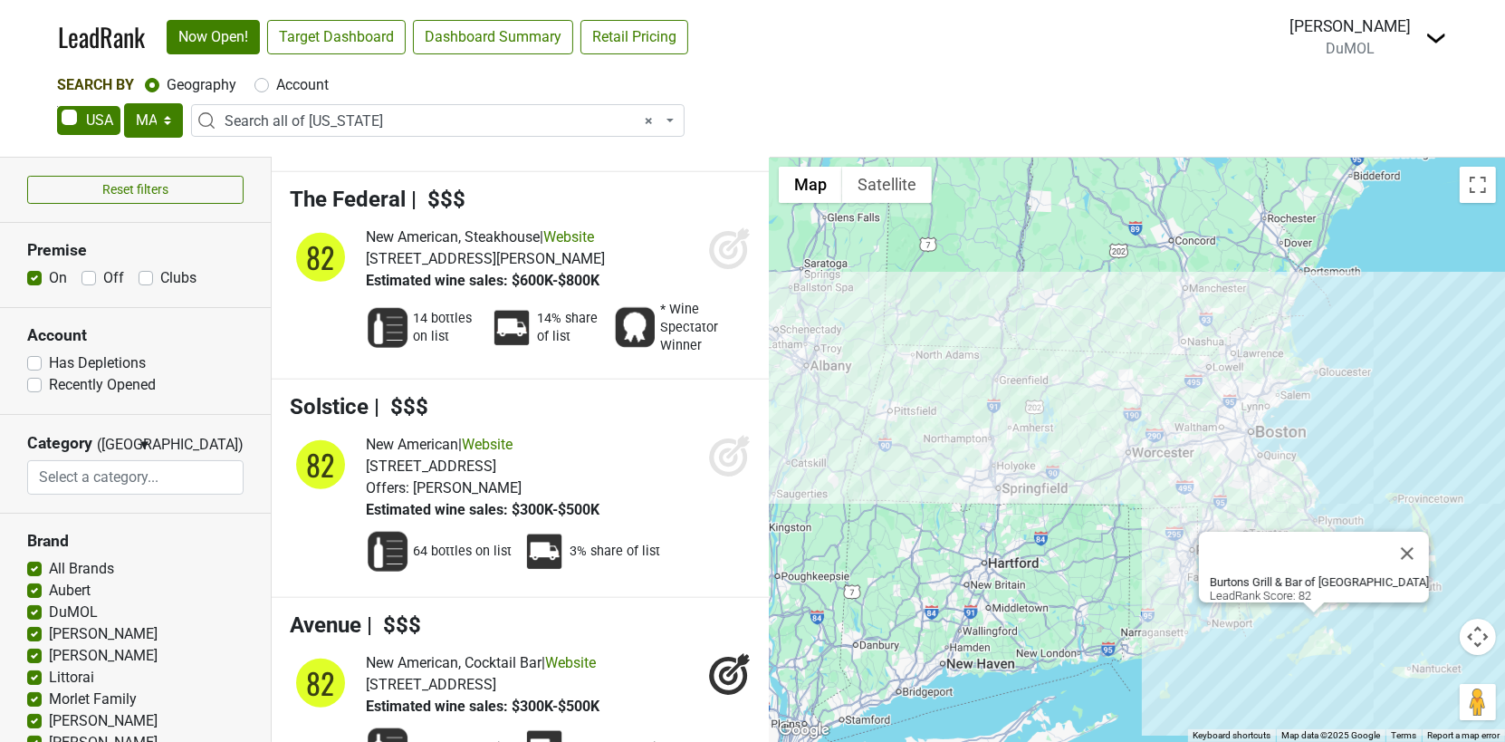
click at [49, 358] on label "Has Depletions" at bounding box center [97, 363] width 97 height 22
click at [34, 358] on input "Has Depletions" at bounding box center [34, 361] width 14 height 18
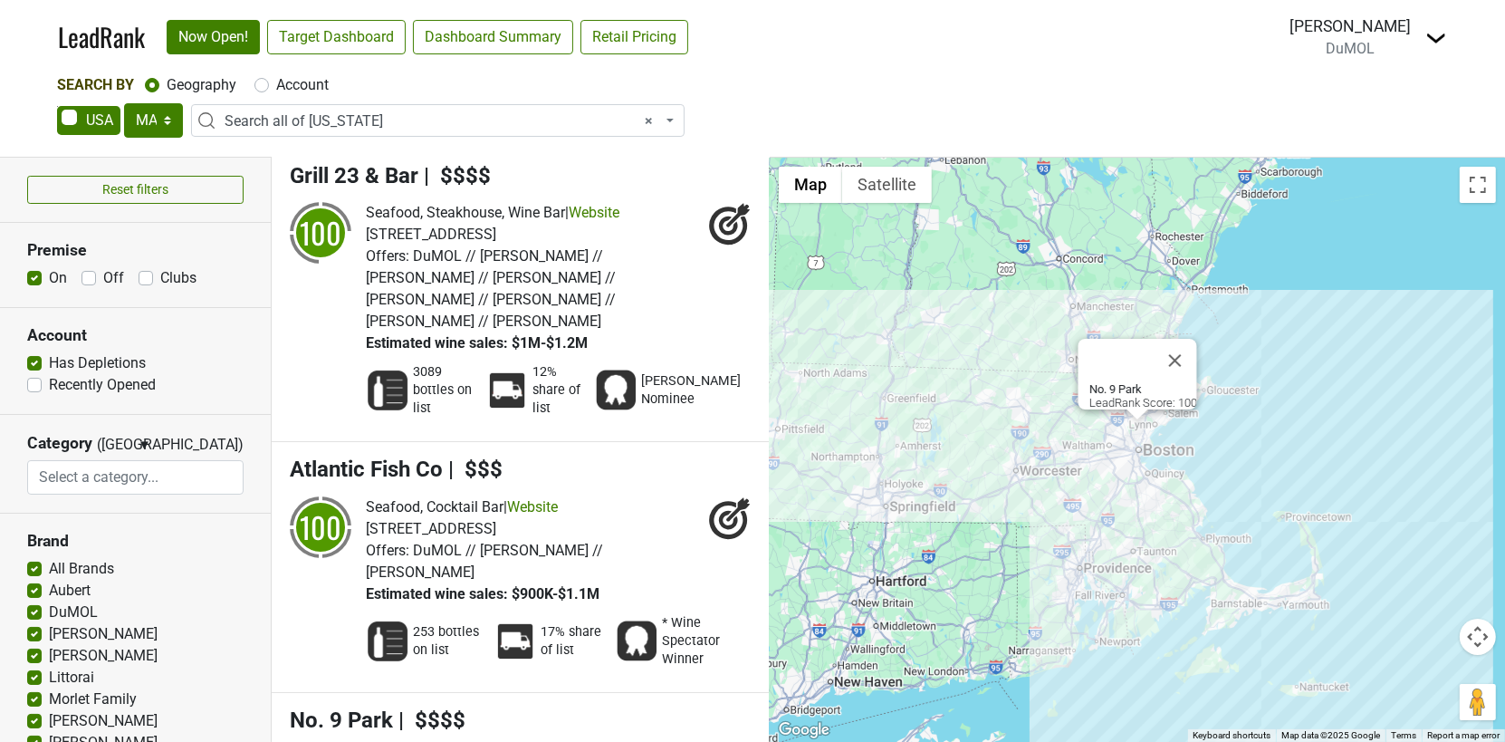
scroll to position [0, 0]
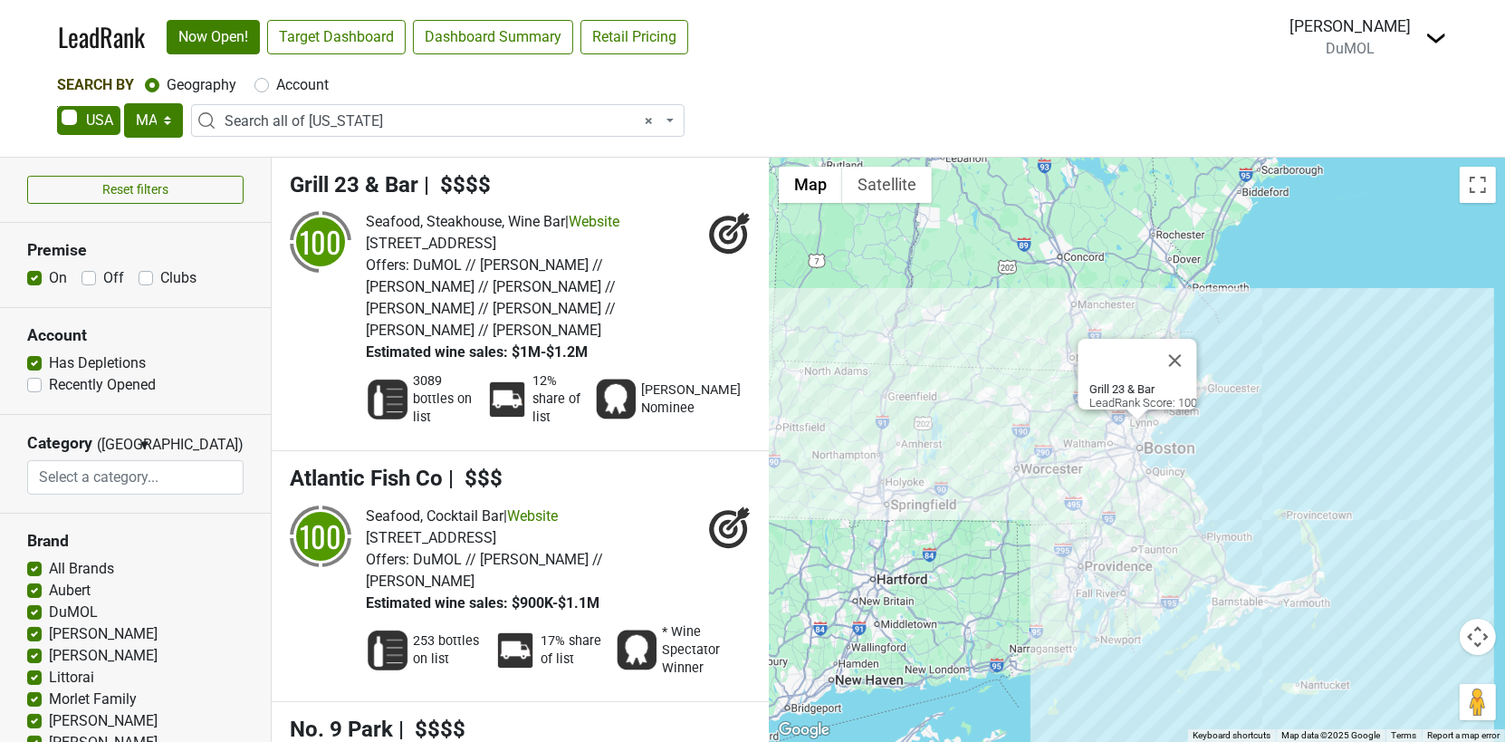
click at [49, 363] on label "Has Depletions" at bounding box center [97, 363] width 97 height 22
click at [34, 363] on input "Has Depletions" at bounding box center [34, 361] width 14 height 18
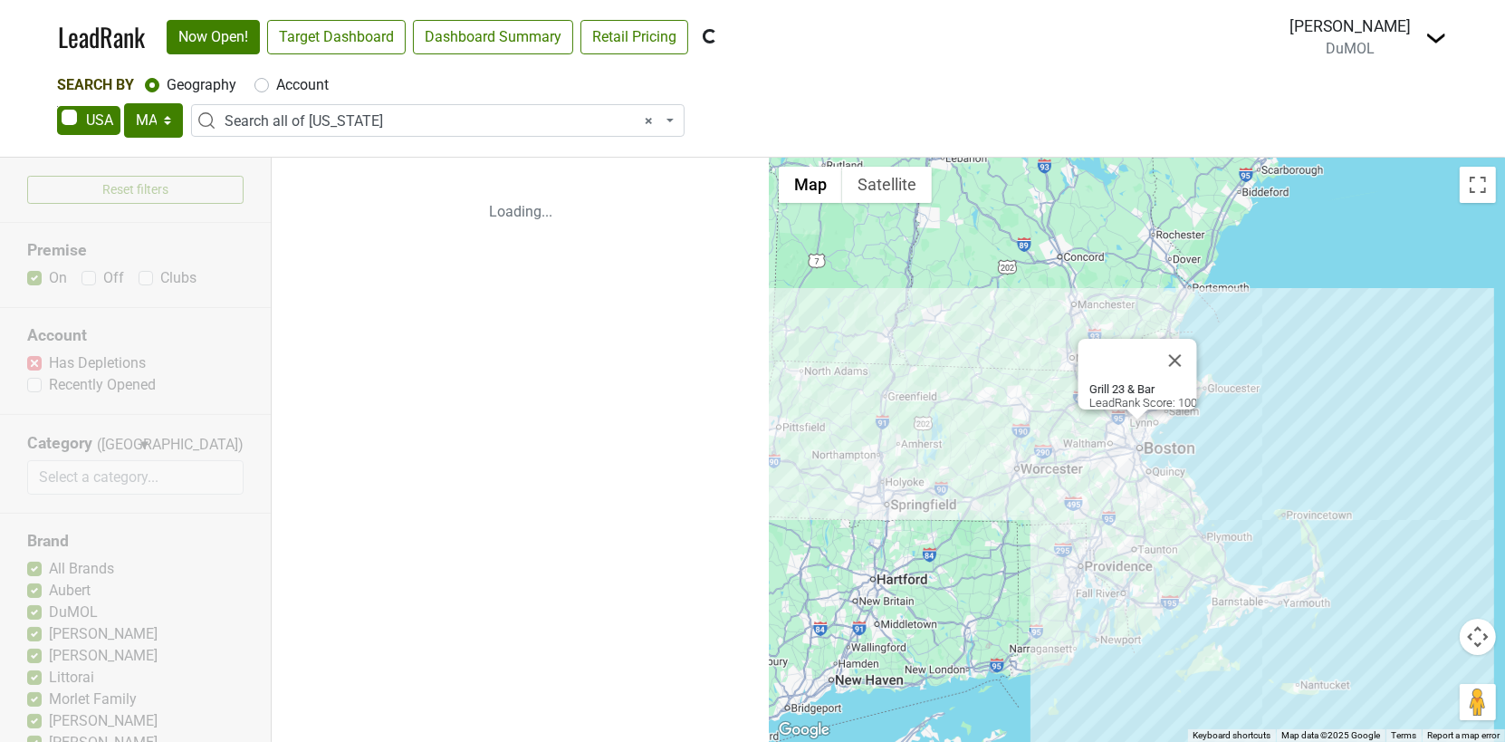
click at [34, 363] on div "Reset filters Premise On Off Clubs Account Has Depletions Recently Opened Categ…" at bounding box center [136, 450] width 272 height 584
click at [34, 364] on div "Reset filters Premise On Off Clubs Account Has Depletions Recently Opened Categ…" at bounding box center [136, 450] width 272 height 584
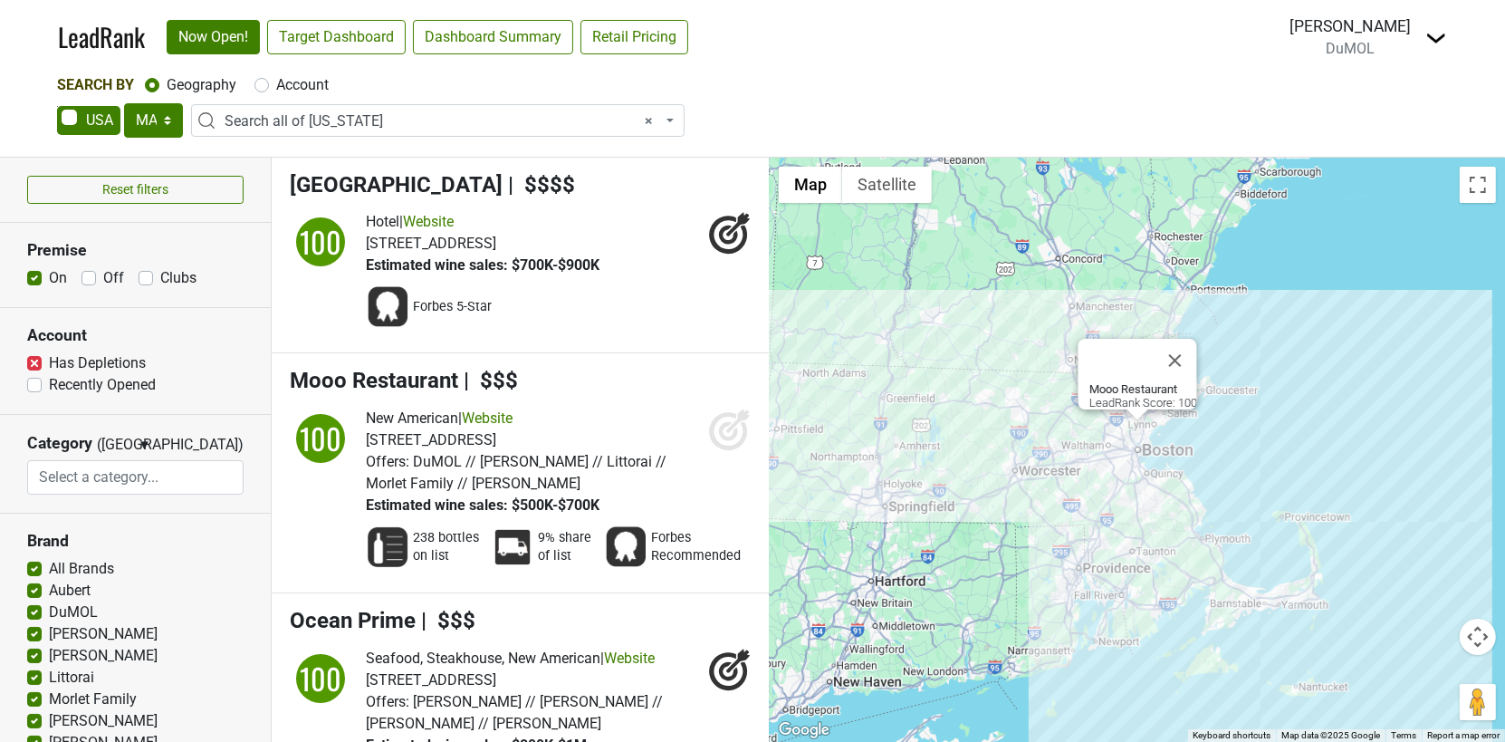
click at [49, 360] on label "Has Depletions" at bounding box center [97, 363] width 97 height 22
click at [35, 360] on input "Has Depletions" at bounding box center [34, 361] width 14 height 18
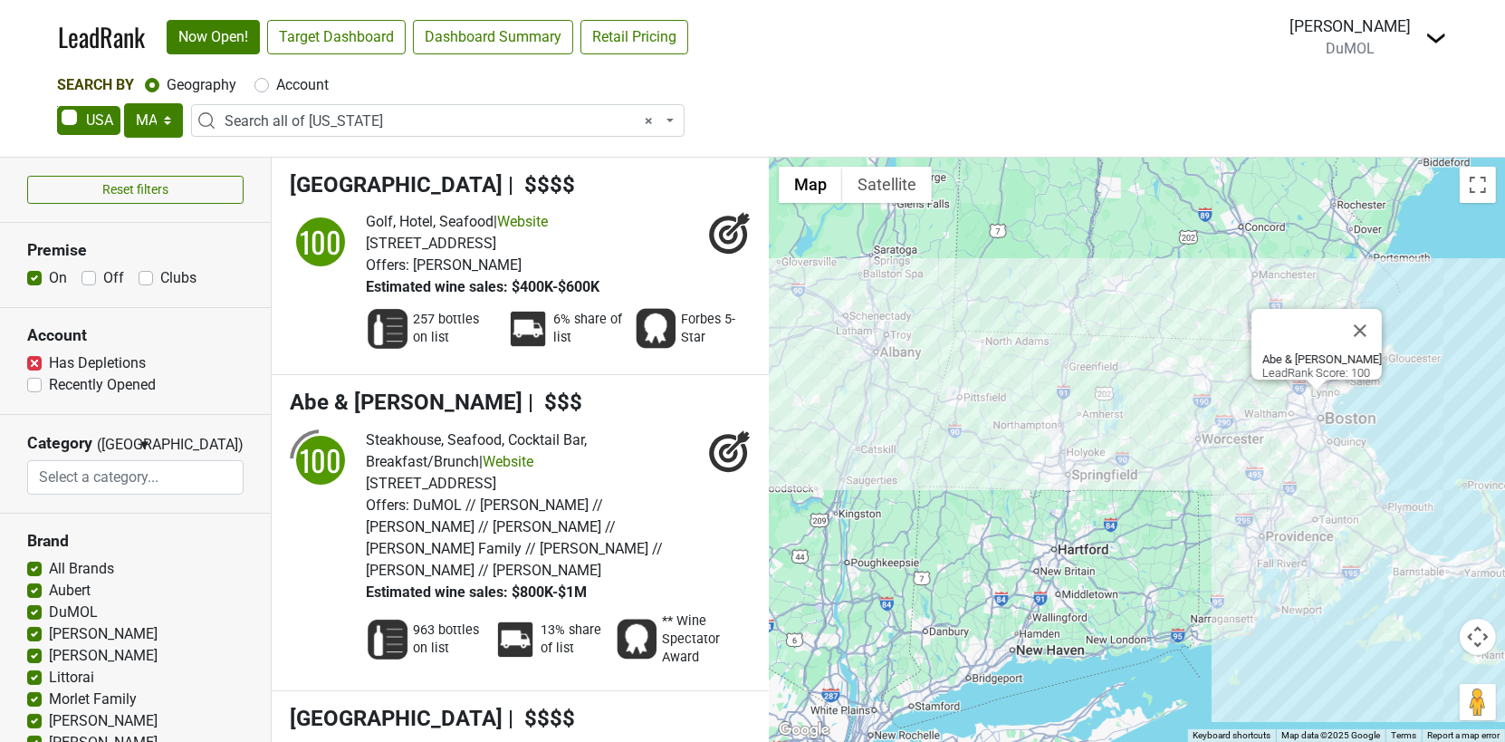
drag, startPoint x: 891, startPoint y: 490, endPoint x: 1073, endPoint y: 460, distance: 184.4
click at [1073, 460] on div "[PERSON_NAME] & [PERSON_NAME] LeadRank Score: 100" at bounding box center [1137, 450] width 735 height 584
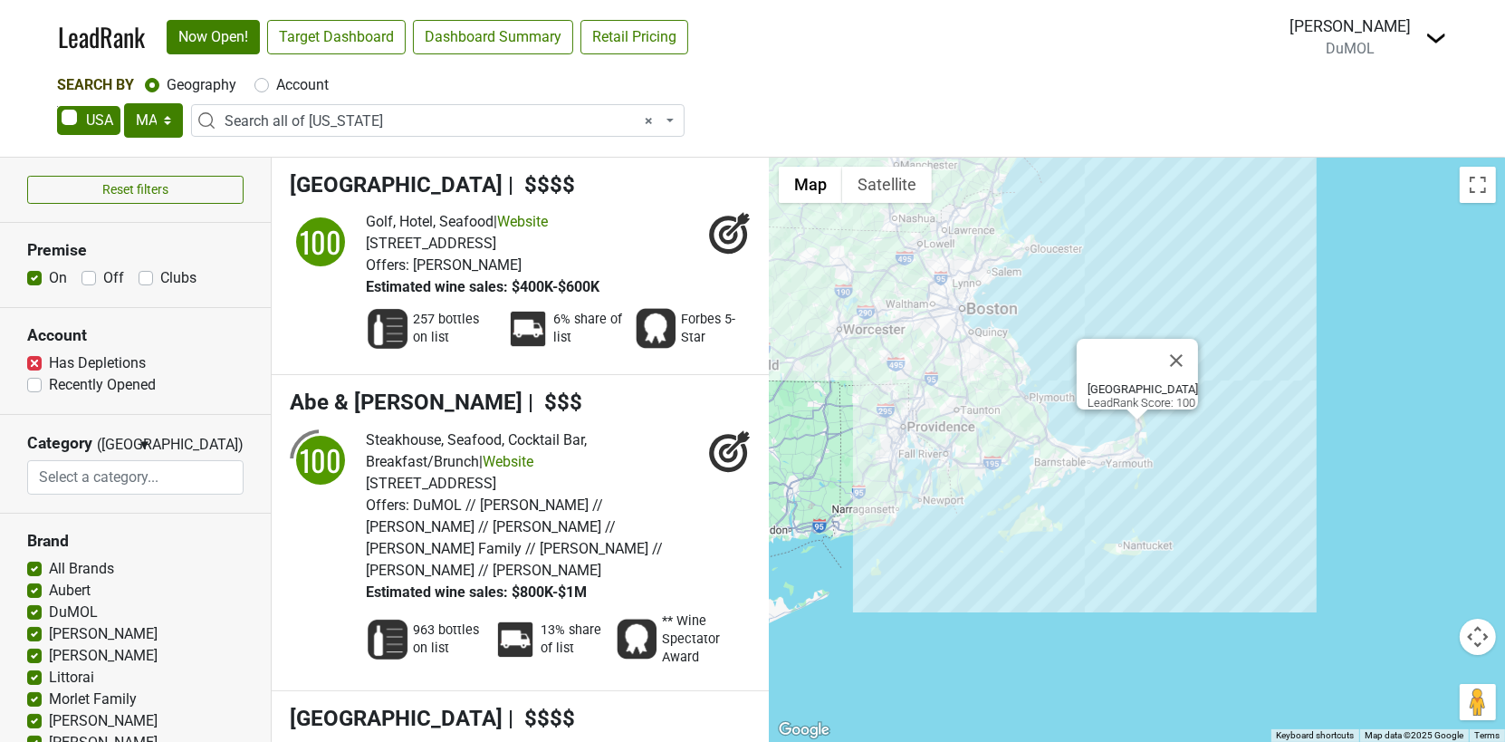
click at [49, 359] on label "Has Depletions" at bounding box center [97, 363] width 97 height 22
click at [37, 359] on input "Has Depletions" at bounding box center [34, 361] width 14 height 18
checkbox input "true"
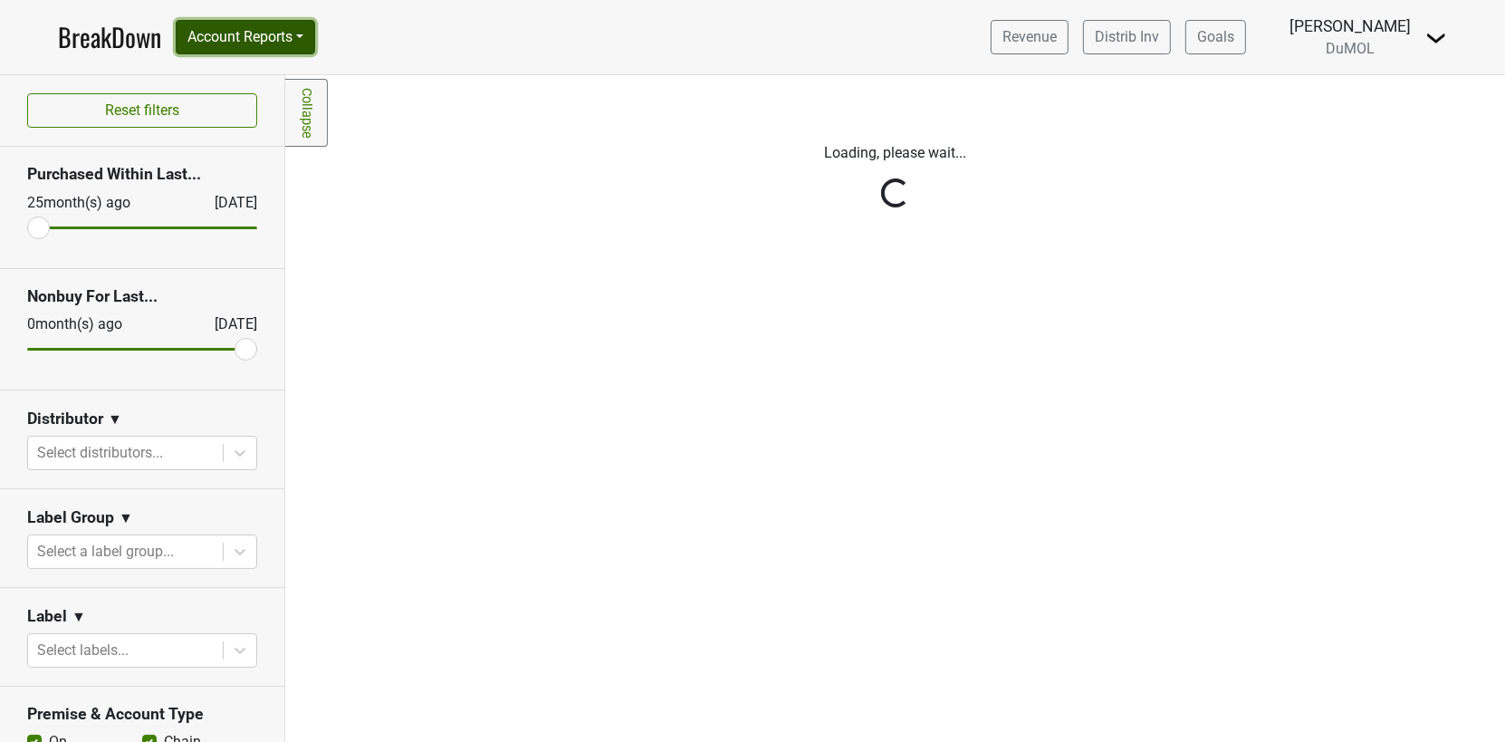
click at [291, 43] on button "Account Reports" at bounding box center [245, 37] width 139 height 34
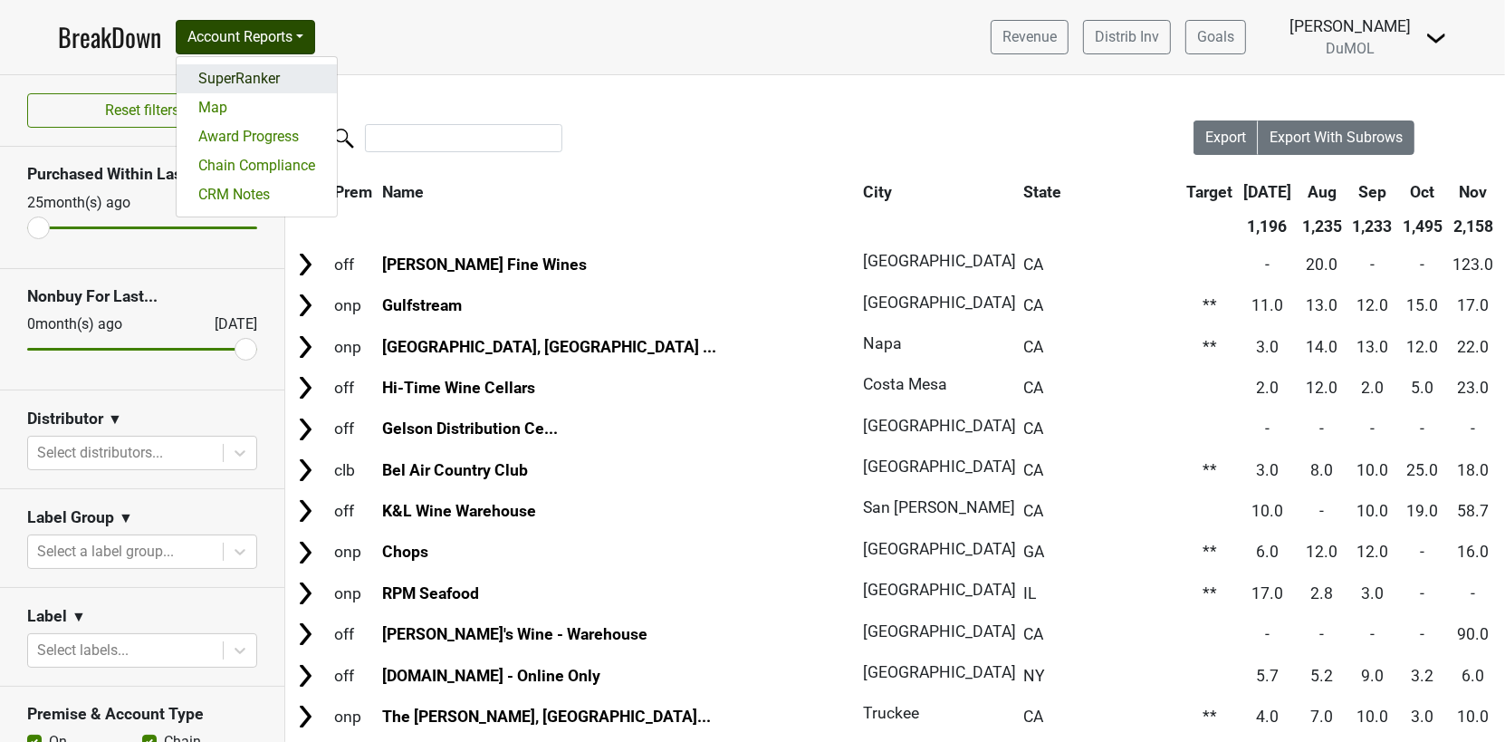
click at [277, 72] on link "SuperRanker" at bounding box center [257, 78] width 160 height 29
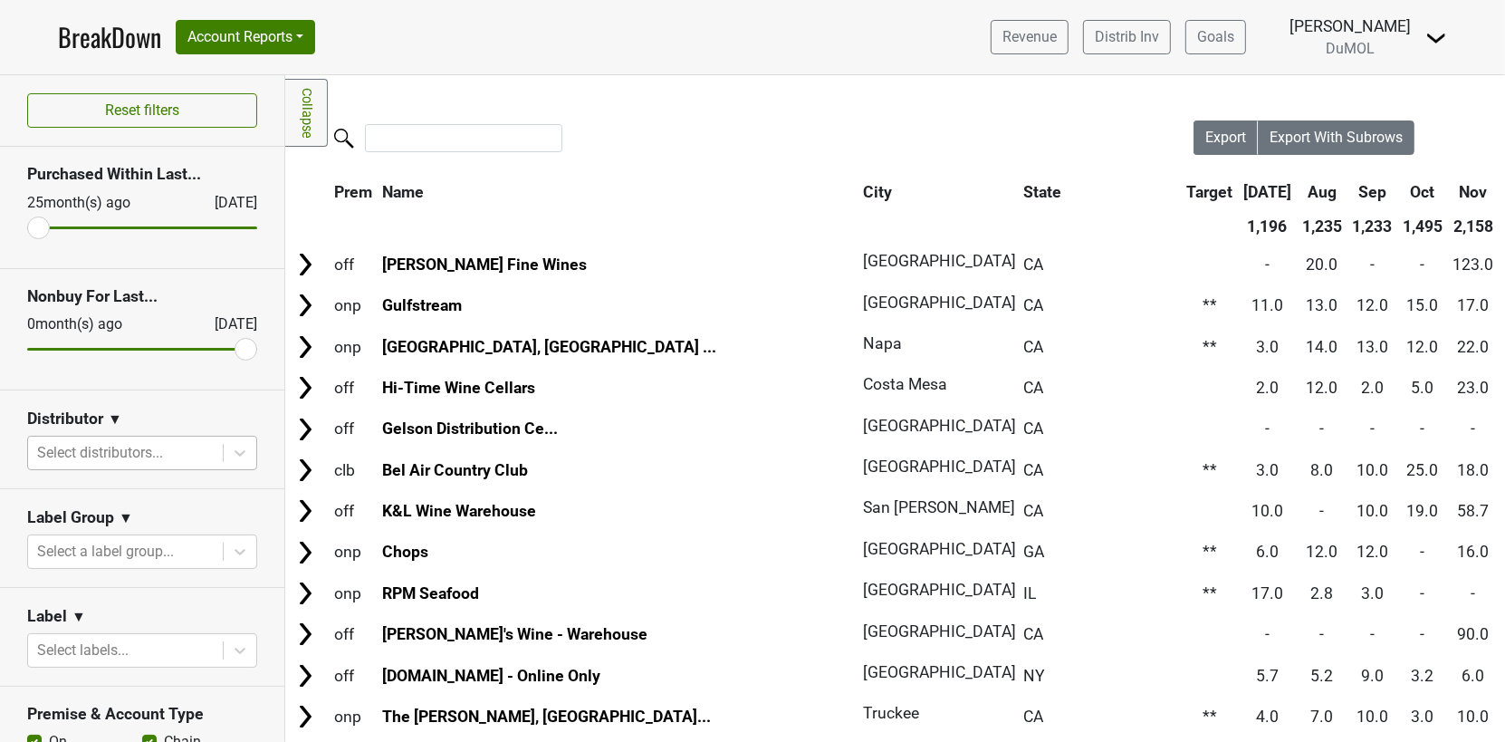
click at [201, 447] on div at bounding box center [125, 452] width 177 height 25
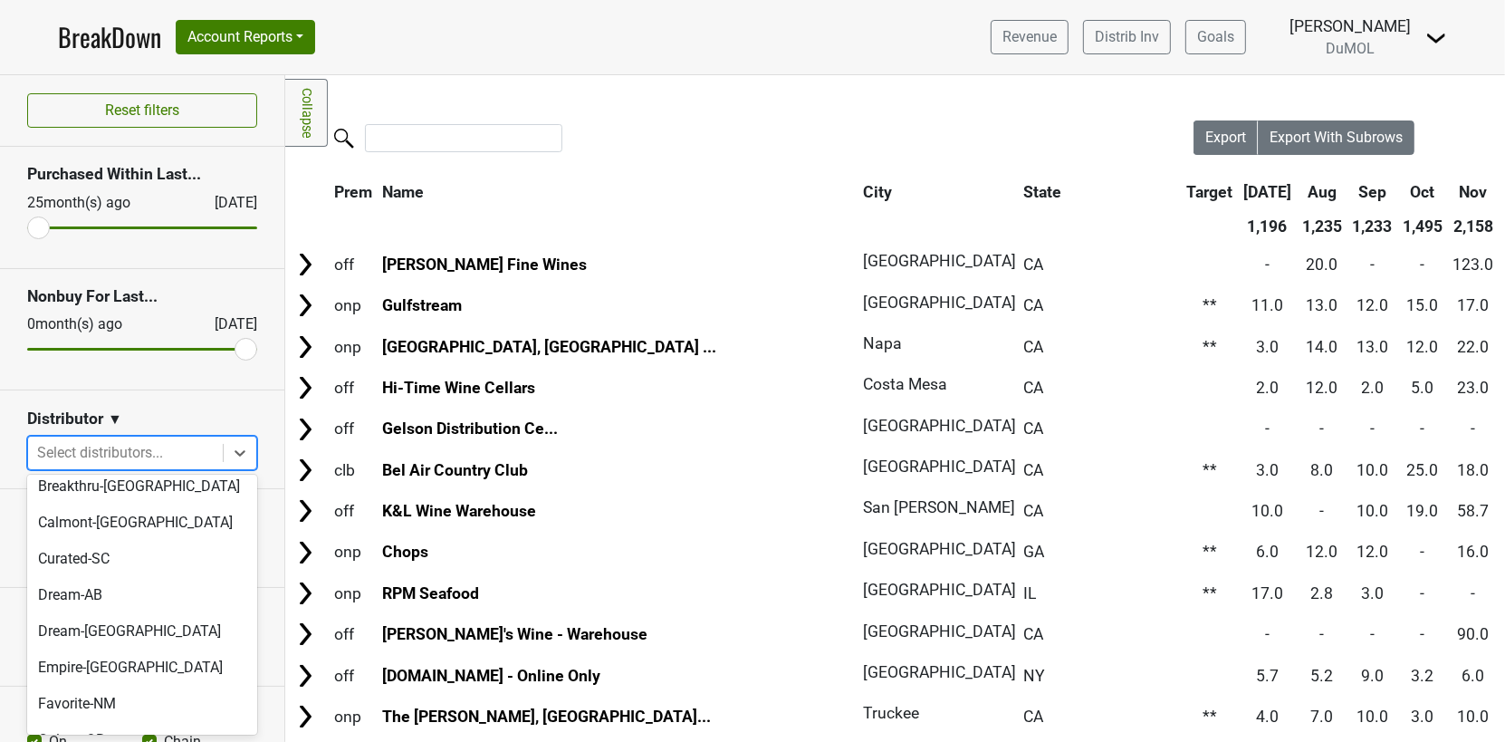
scroll to position [926, 0]
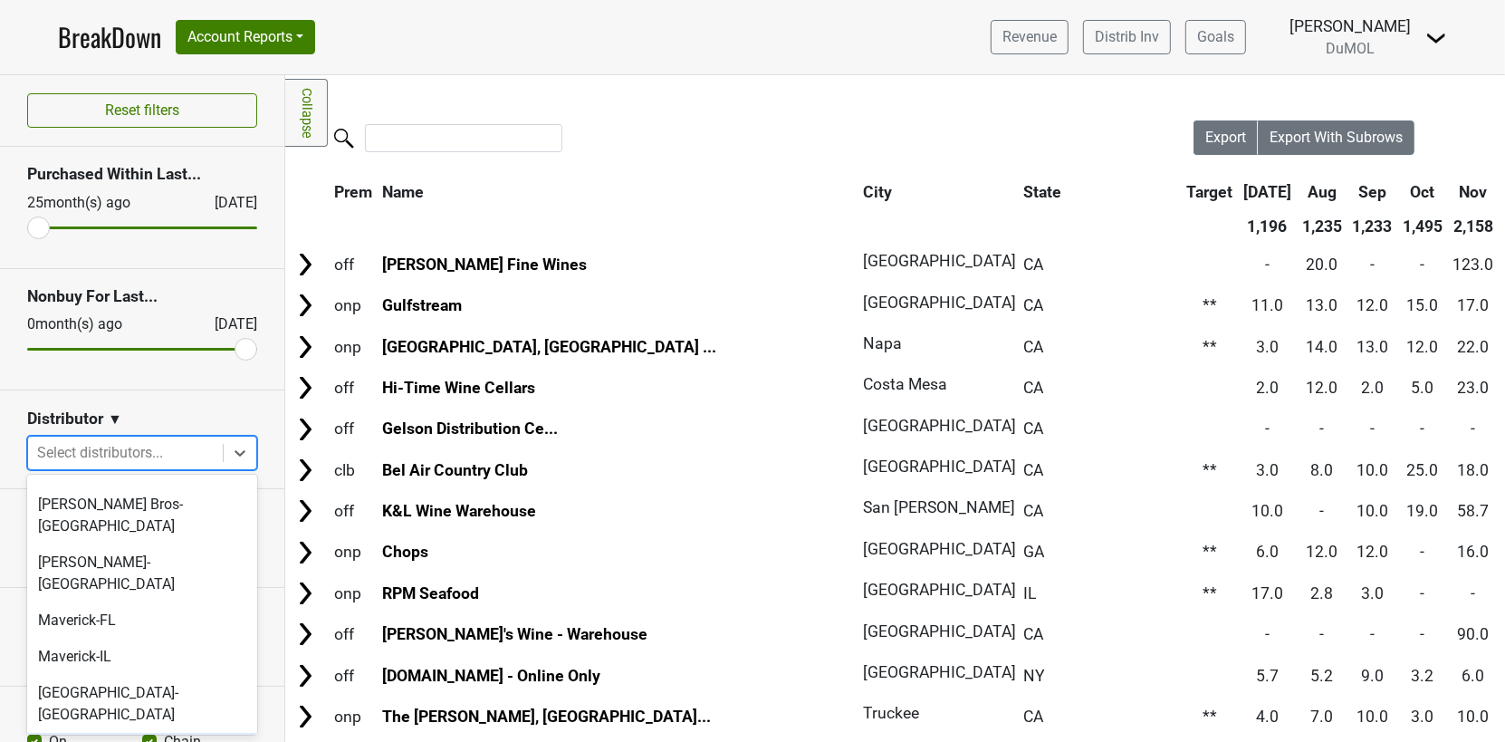
click at [137, 733] on div "[PERSON_NAME]-MA" at bounding box center [142, 751] width 230 height 36
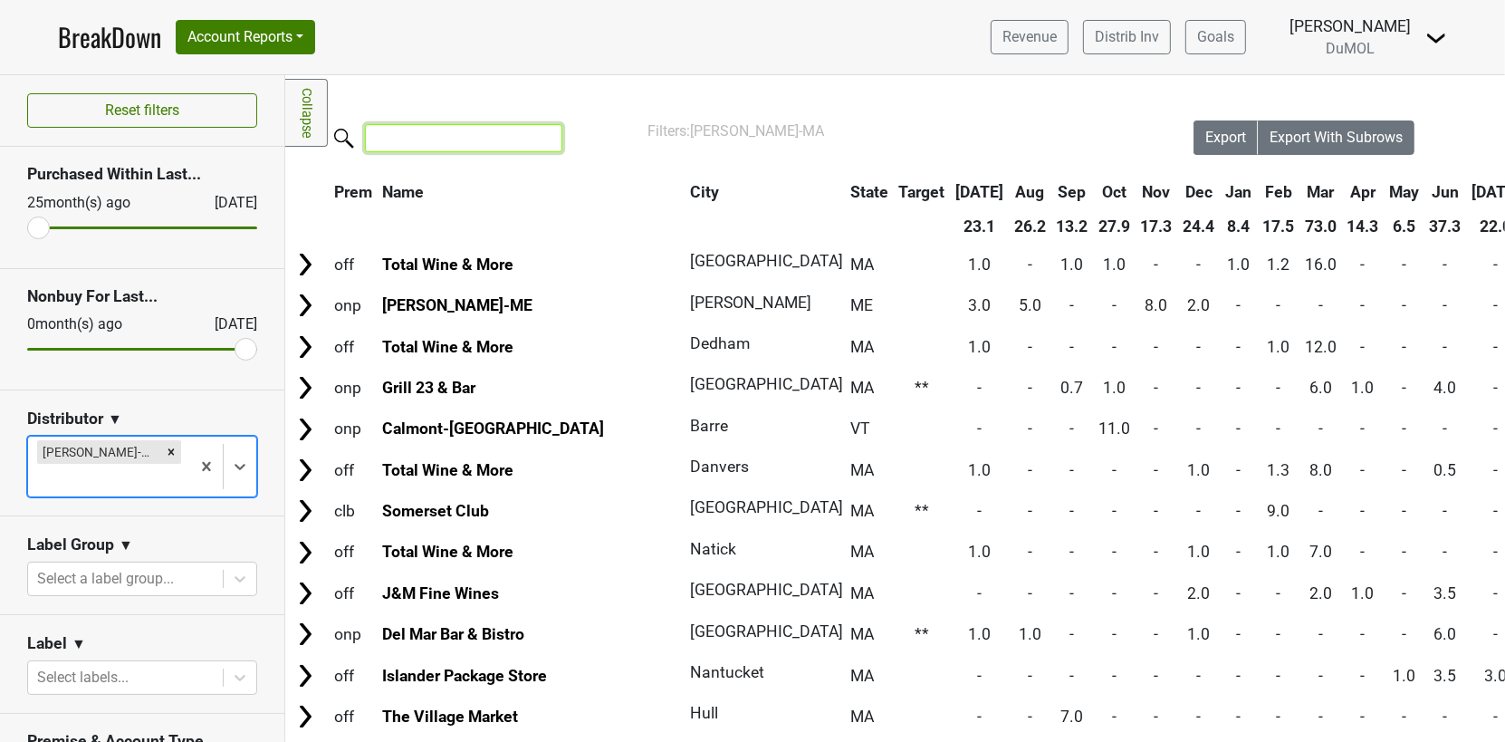
click at [425, 139] on input "search" at bounding box center [463, 138] width 197 height 28
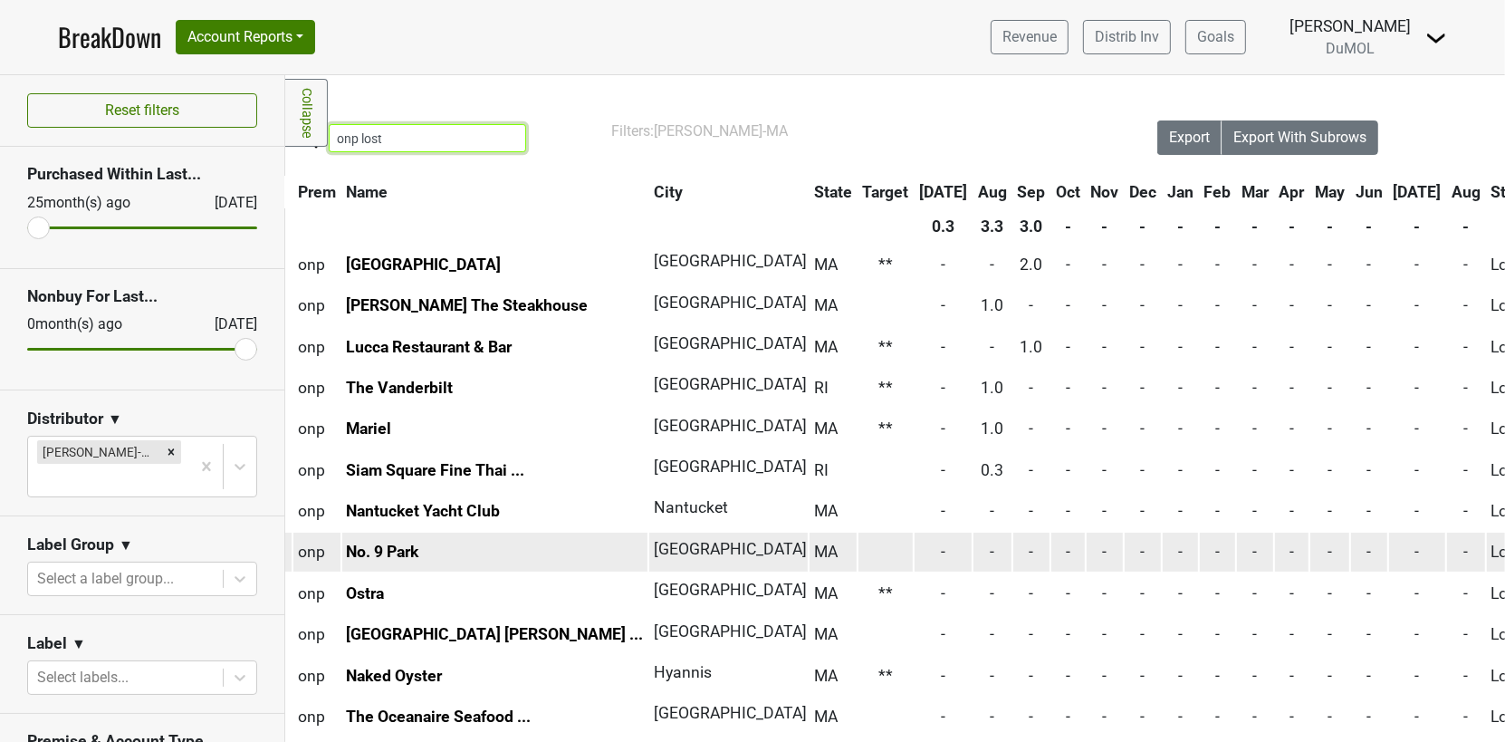
scroll to position [0, 37]
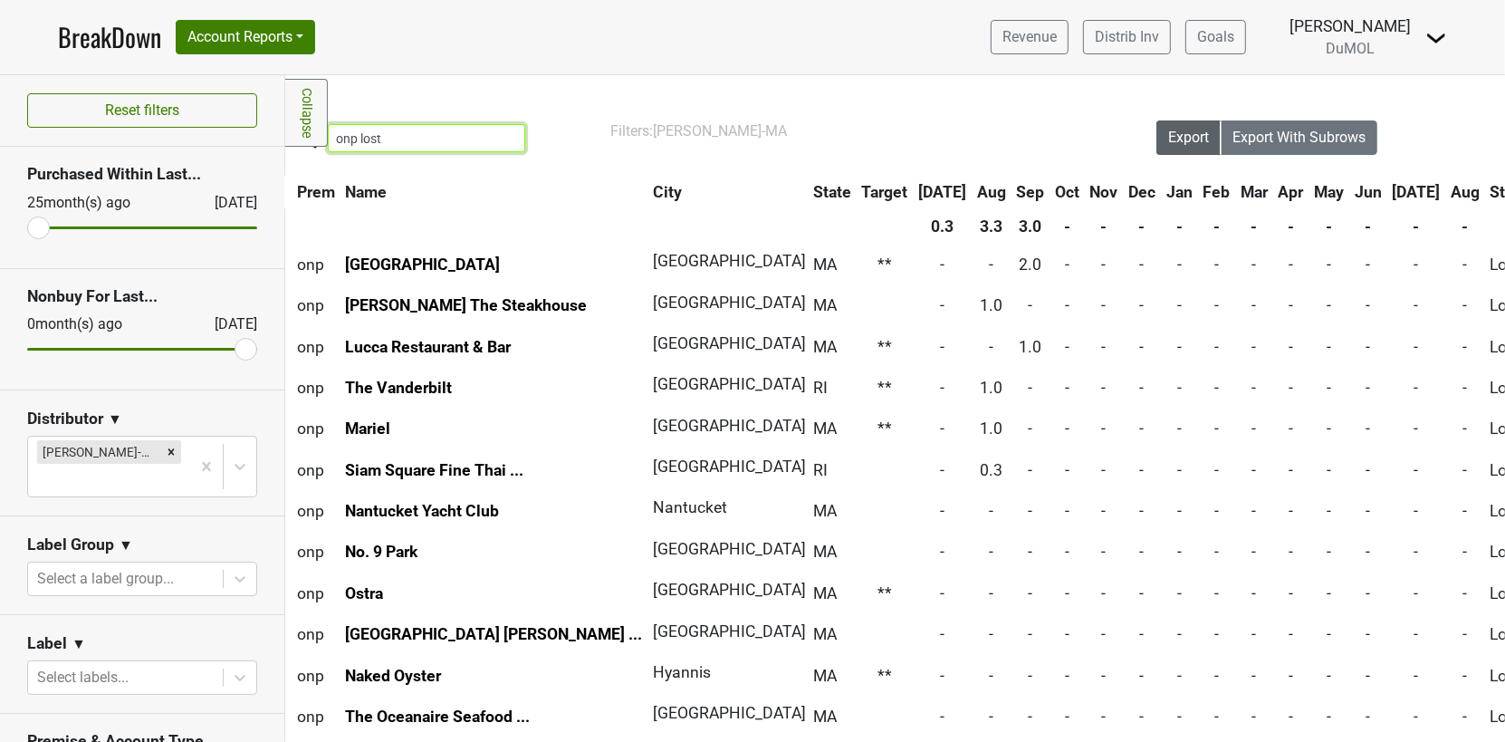
type input "onp lost"
click at [1191, 134] on span "Export" at bounding box center [1188, 137] width 41 height 17
